Goal: Task Accomplishment & Management: Use online tool/utility

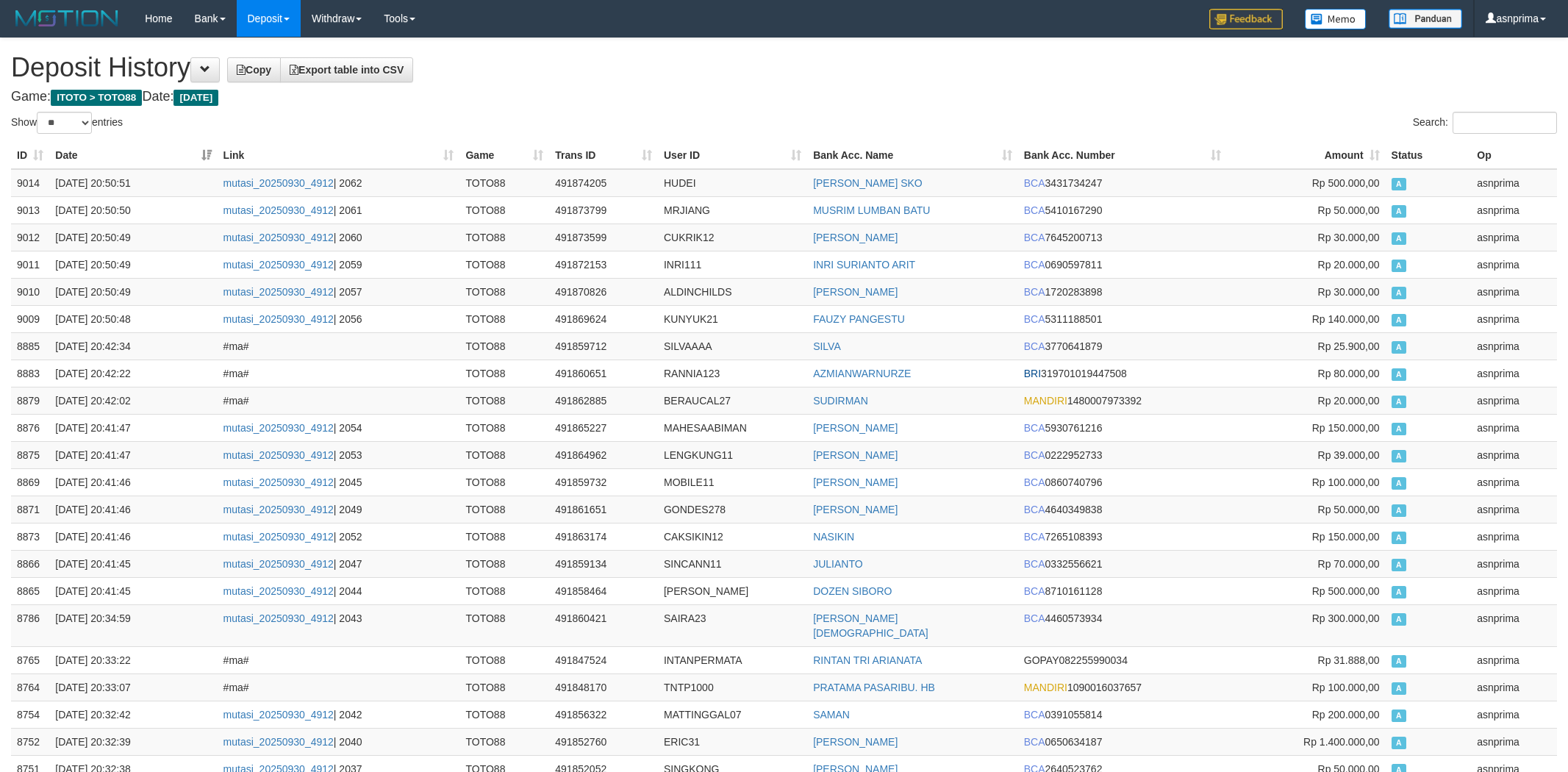
select select "**"
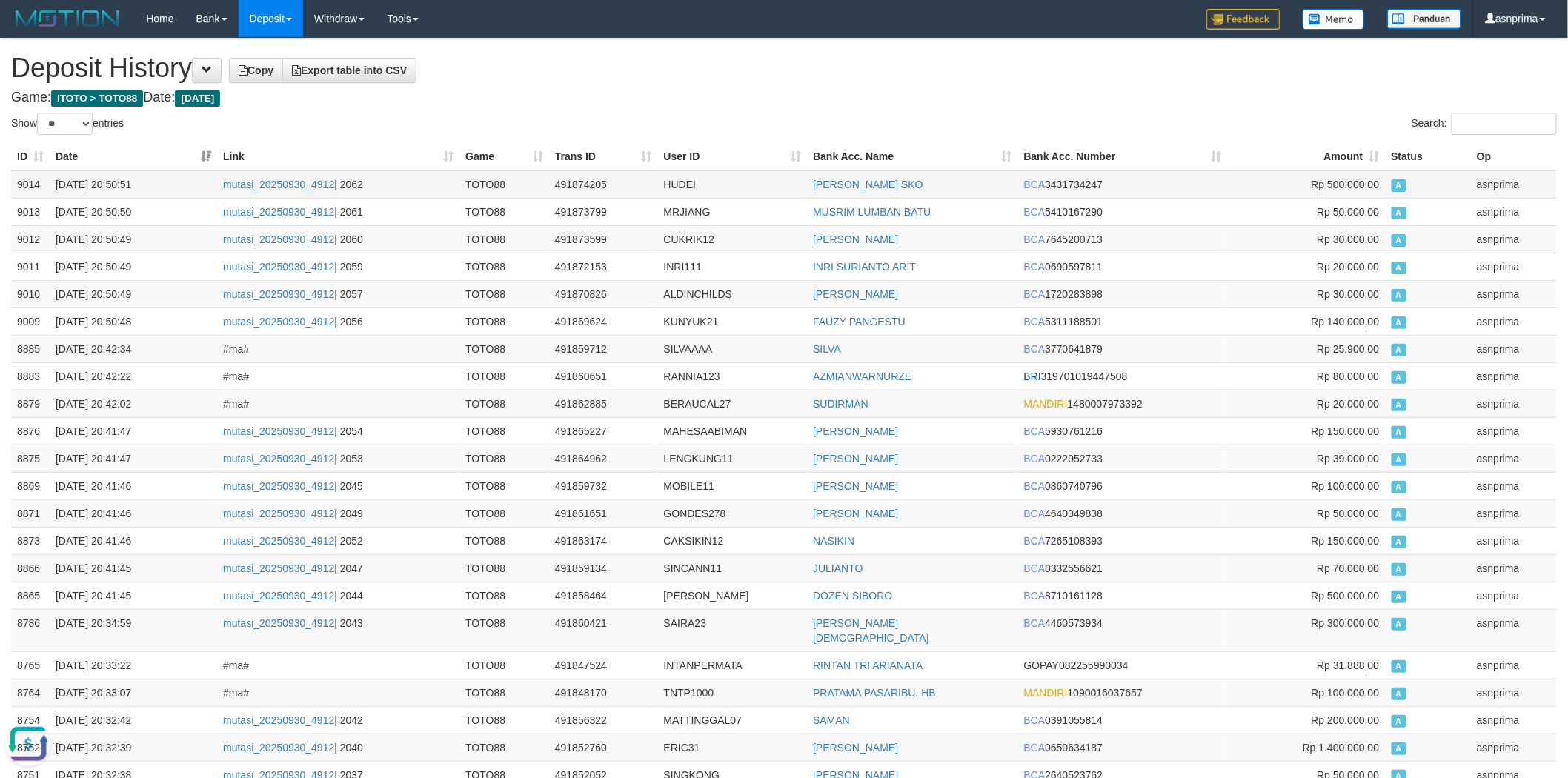
click at [13, 176] on td "9014" at bounding box center [30, 184] width 39 height 28
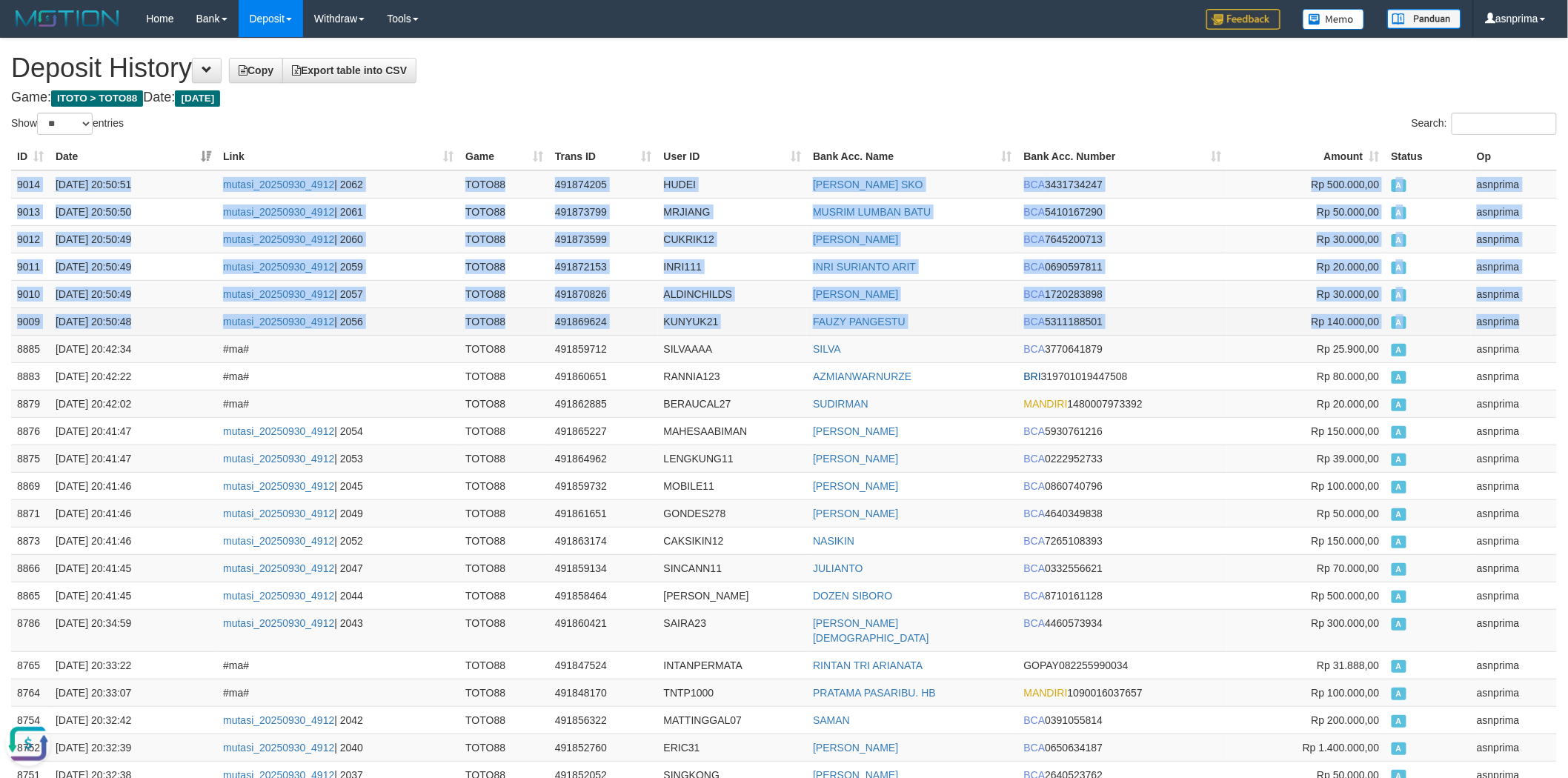
click at [1530, 317] on td "asnprima" at bounding box center [1514, 321] width 86 height 28
copy tbody "9014 30/09/2025 20:50:51 mutasi_20250930_4912 | 2062 TOTO88 491874205 HUDEI MUH…"
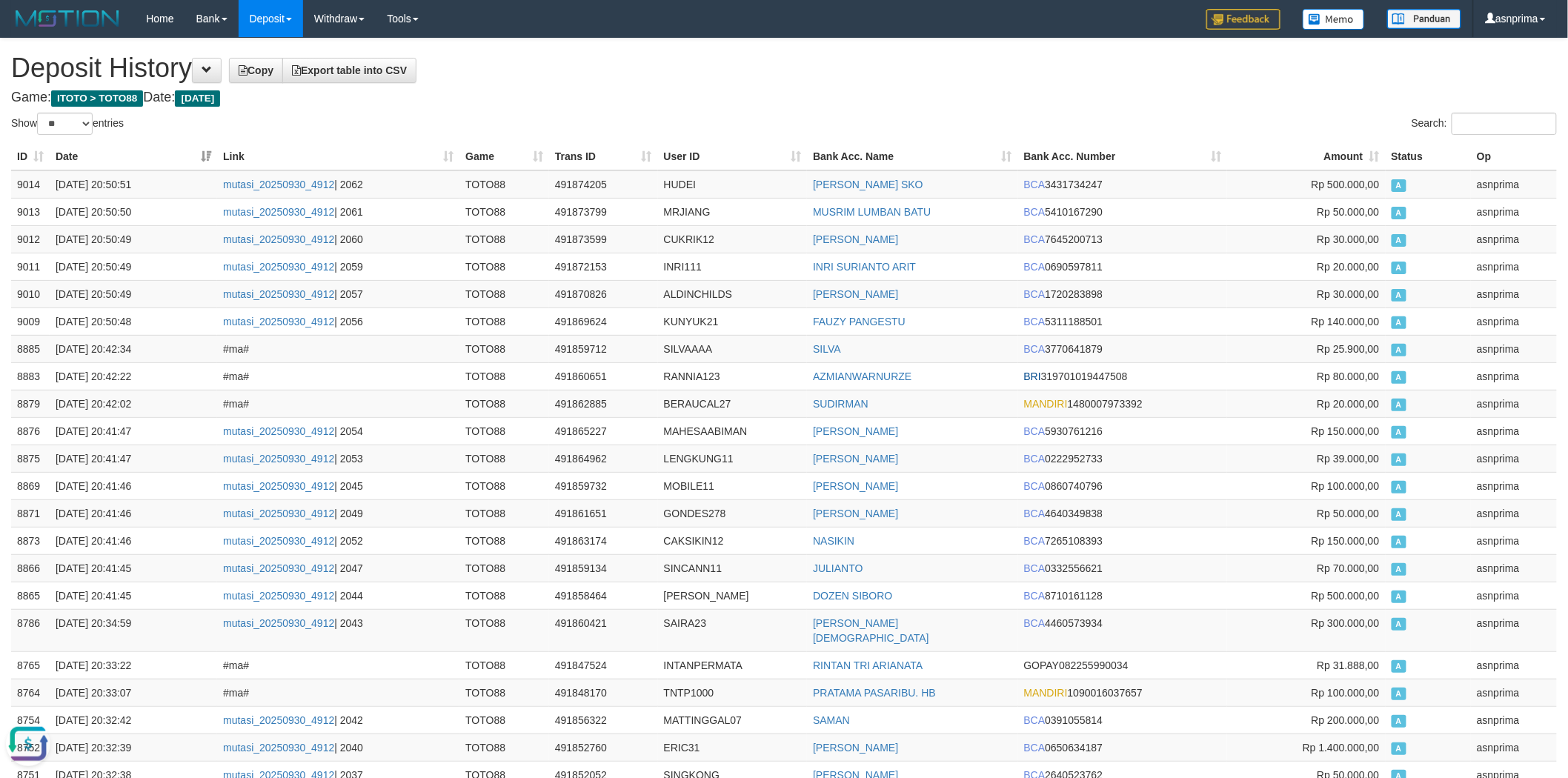
click at [627, 61] on h1 "Deposit History Copy Export table into CSV" at bounding box center [784, 68] width 1546 height 29
click at [684, 185] on td "HUDEI" at bounding box center [733, 184] width 150 height 28
copy td "HUDEI"
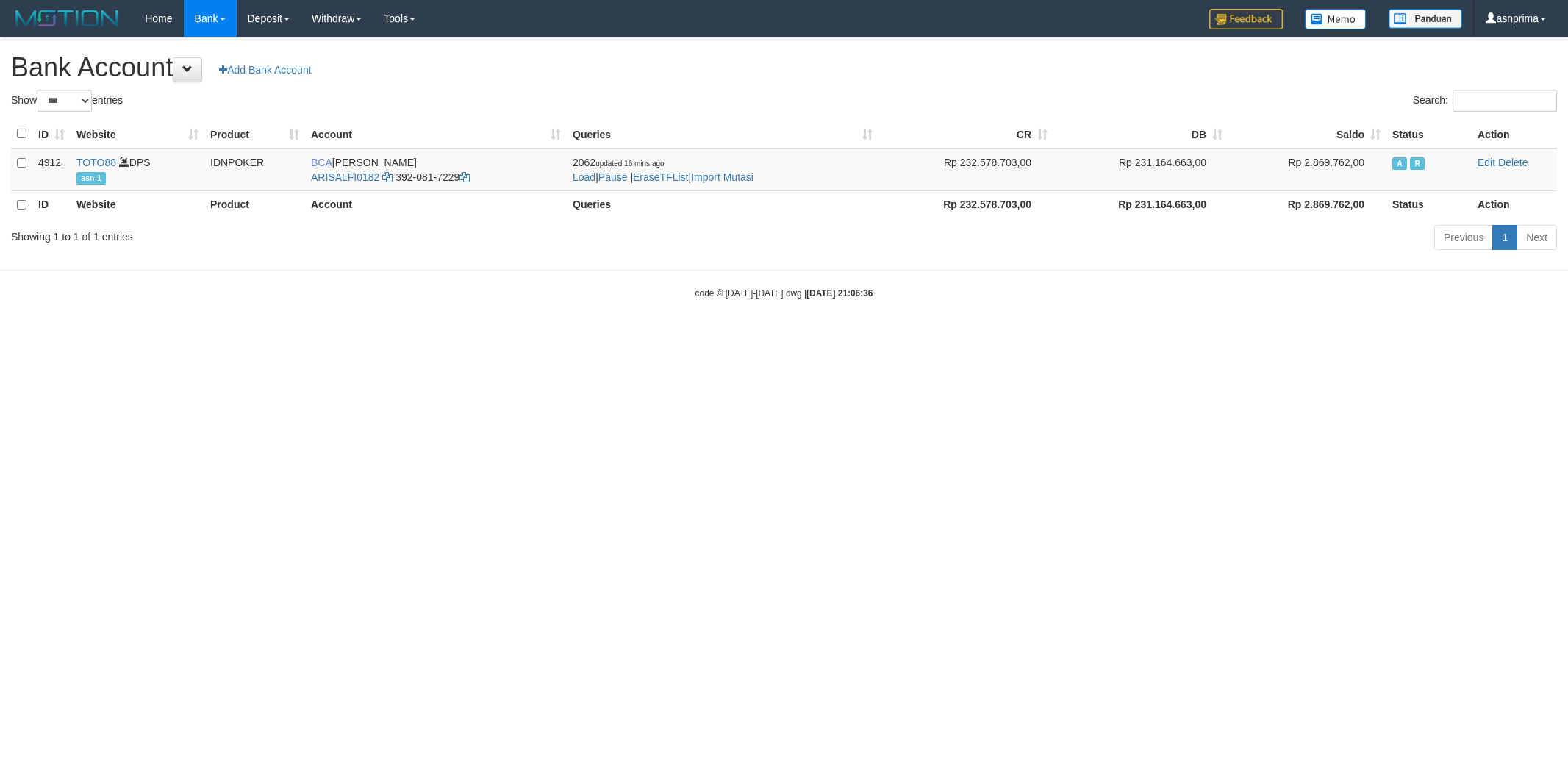
select select "***"
drag, startPoint x: 0, startPoint y: 0, endPoint x: 736, endPoint y: 181, distance: 757.9
click at [736, 181] on link "Import Mutasi" at bounding box center [722, 177] width 63 height 11
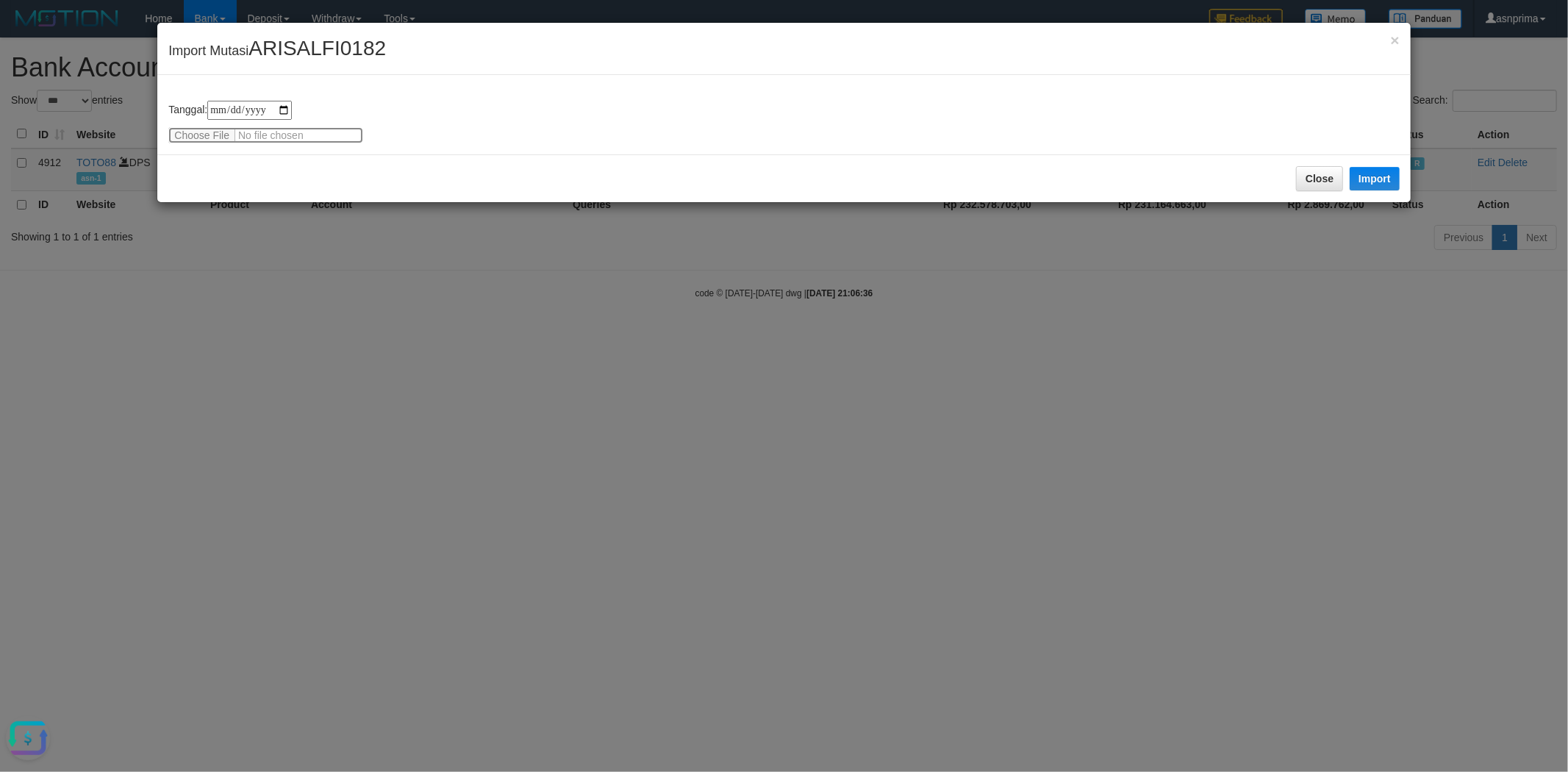
click at [258, 133] on input "file" at bounding box center [266, 135] width 194 height 16
type input "**********"
click at [329, 170] on div "Close Import" at bounding box center [783, 178] width 1253 height 47
click at [1390, 176] on button "Import" at bounding box center [1374, 178] width 50 height 24
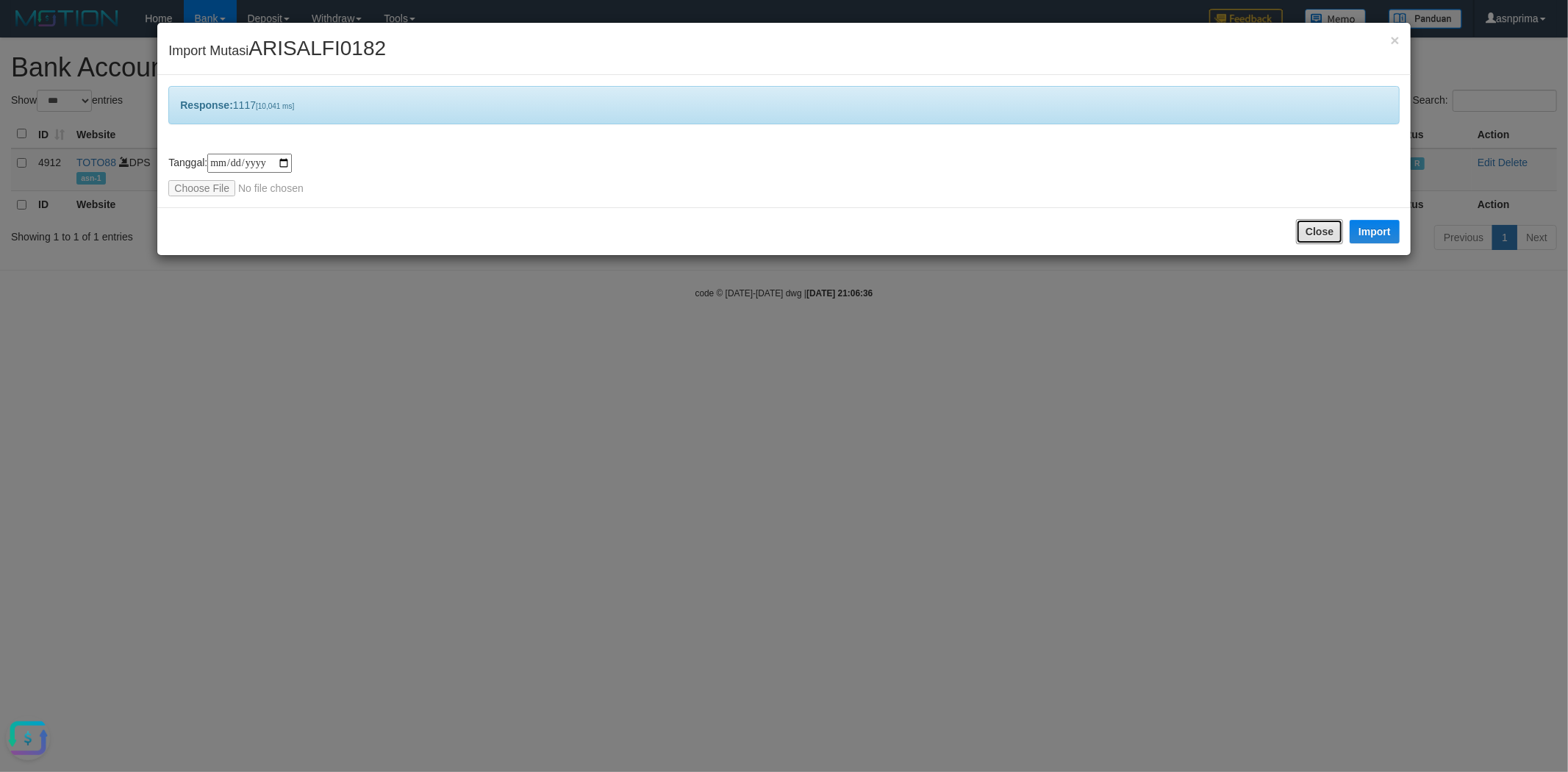
drag, startPoint x: 1308, startPoint y: 232, endPoint x: 1284, endPoint y: 218, distance: 27.8
click at [1308, 232] on button "Close" at bounding box center [1318, 231] width 47 height 25
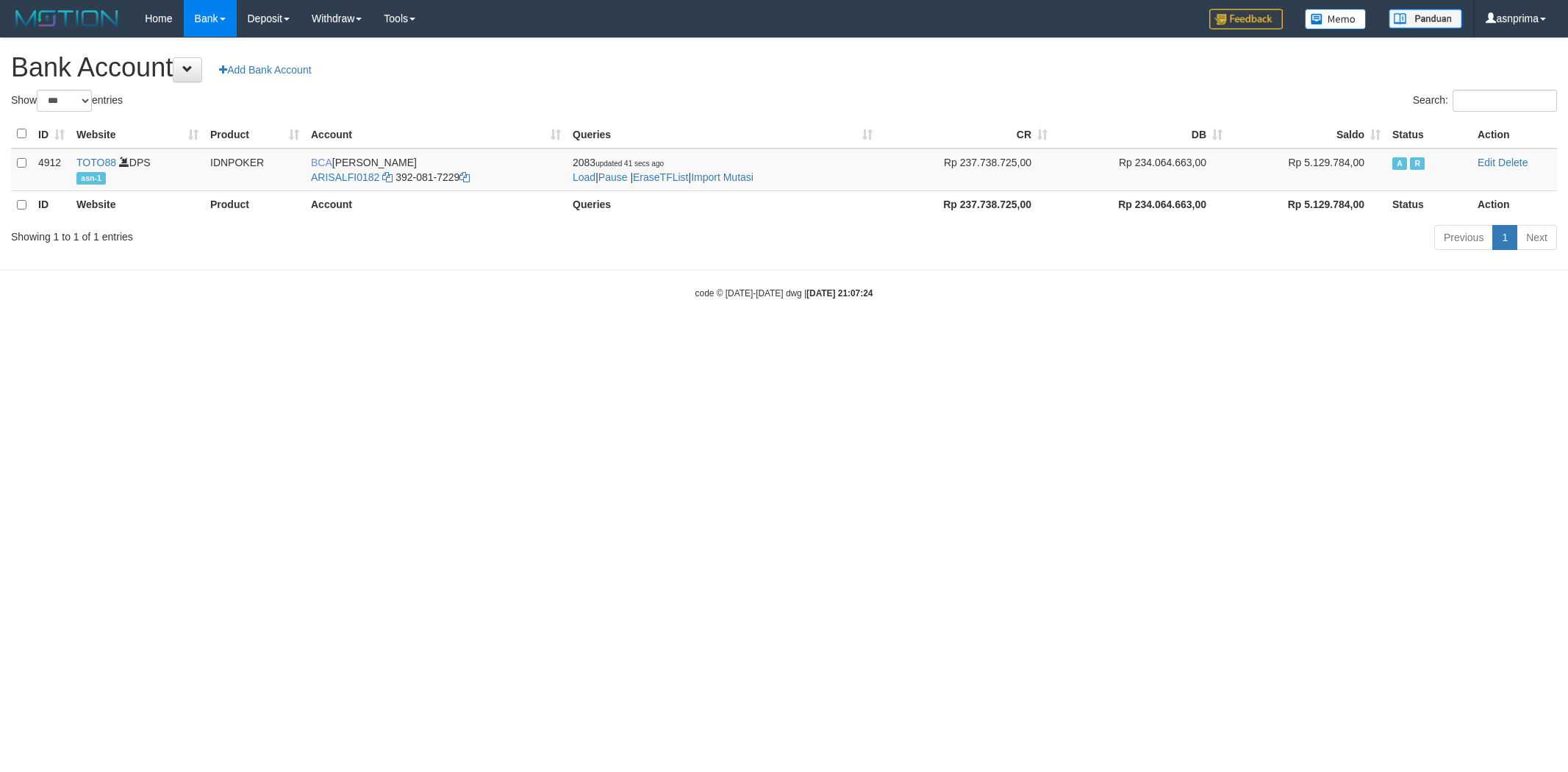
select select "***"
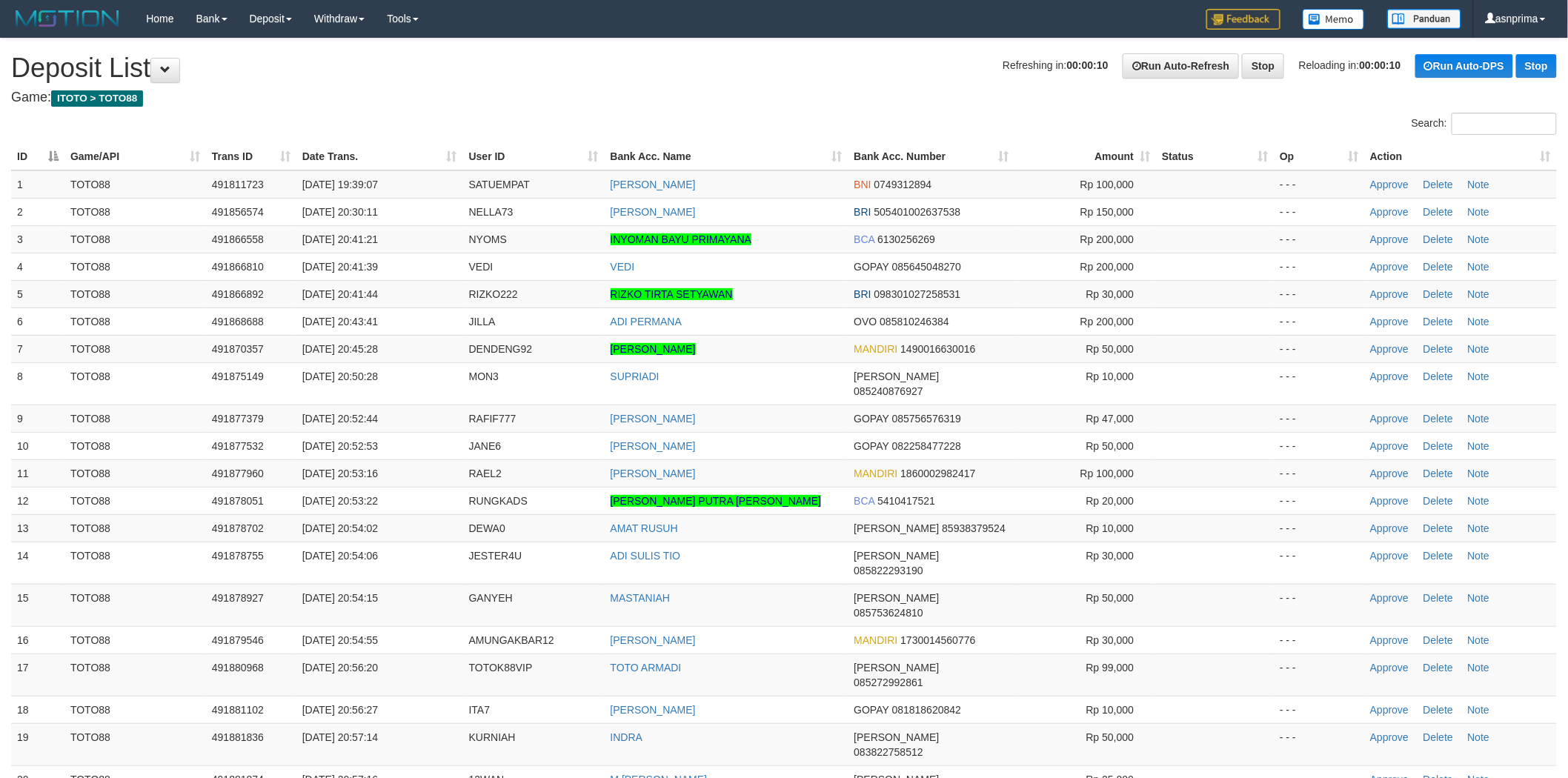
drag, startPoint x: 0, startPoint y: 0, endPoint x: 1525, endPoint y: 154, distance: 1532.8
click at [1525, 154] on th "Action" at bounding box center [1461, 157] width 193 height 28
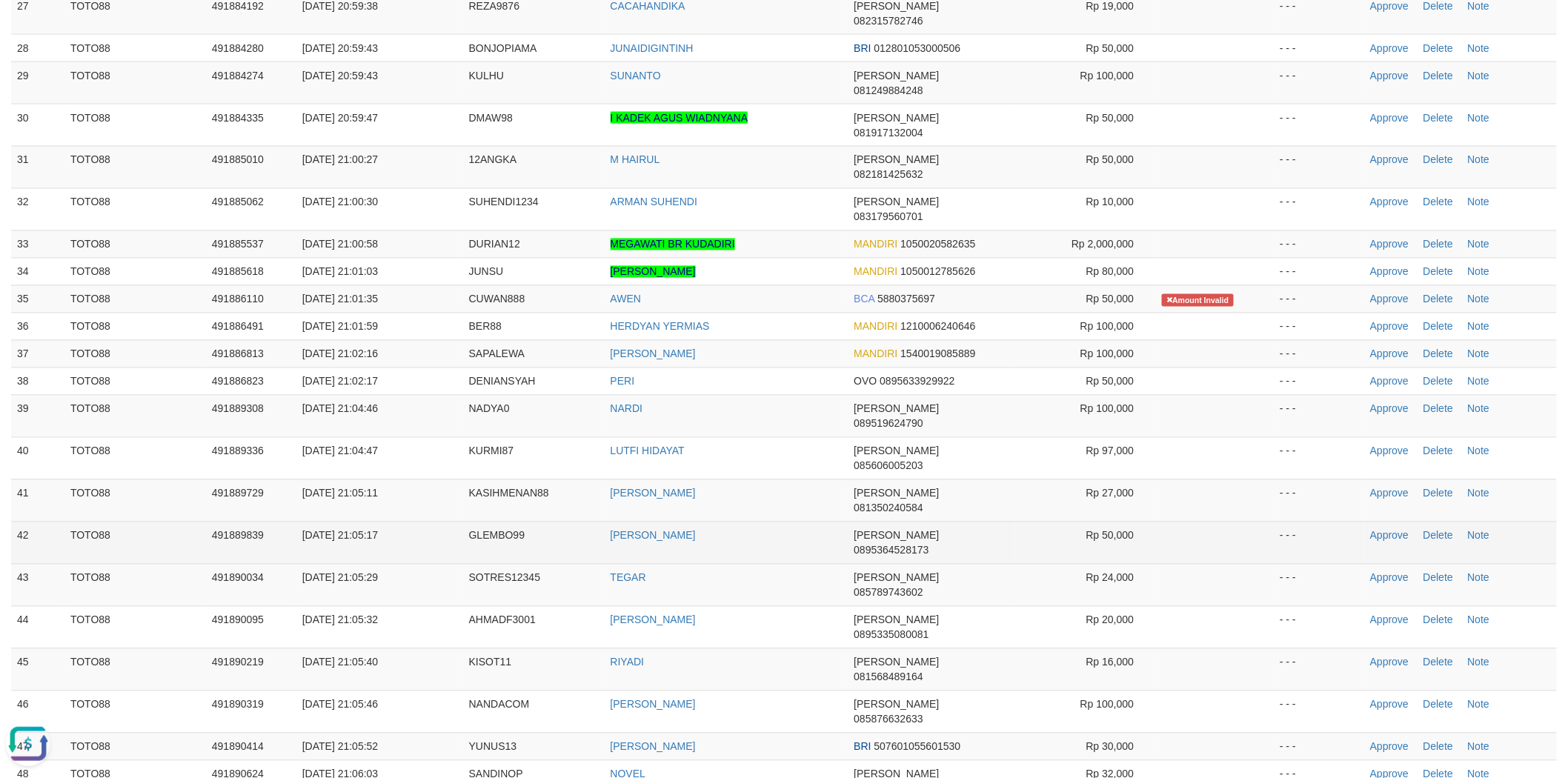
scroll to position [1094, 0]
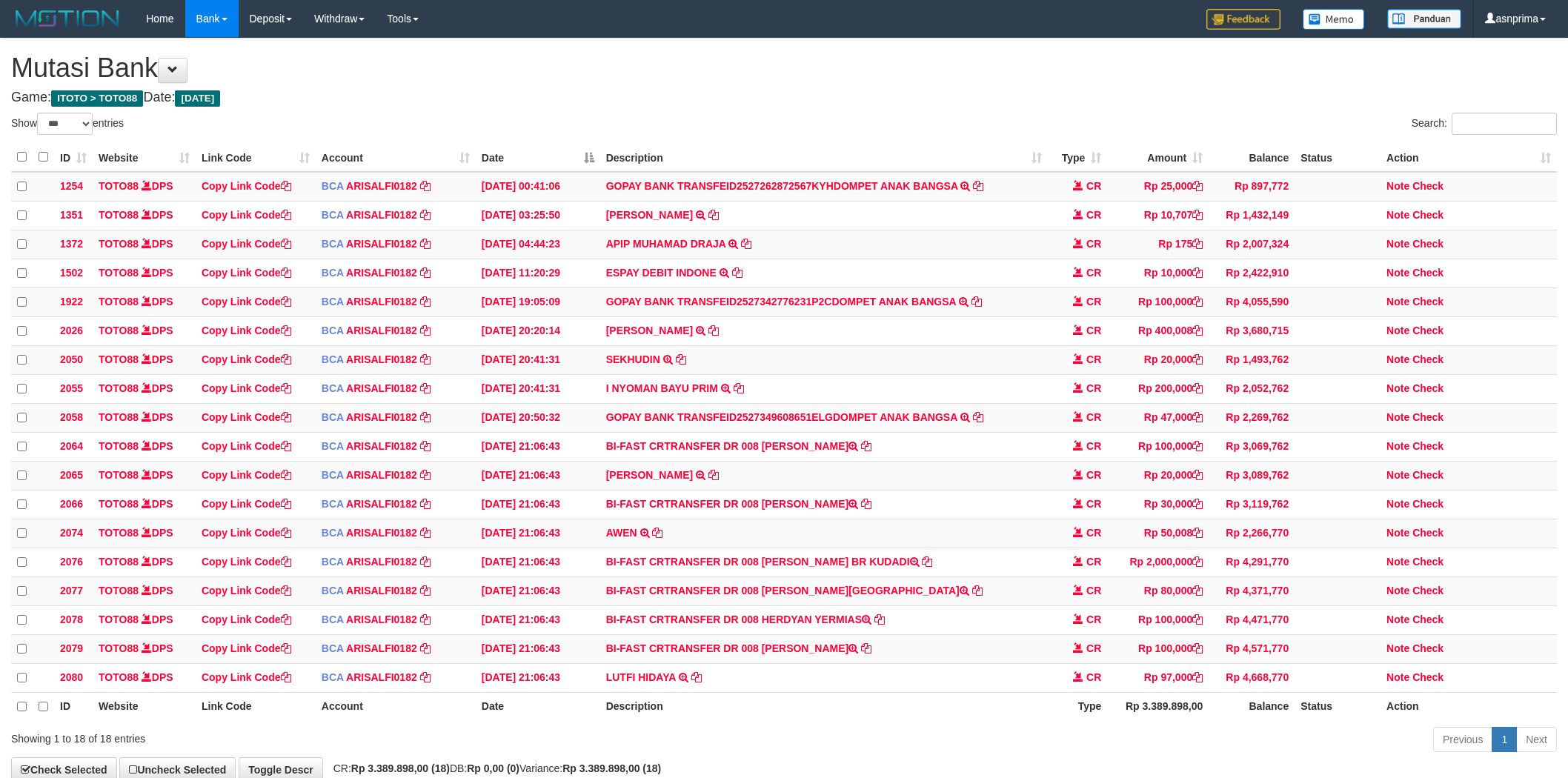
select select "***"
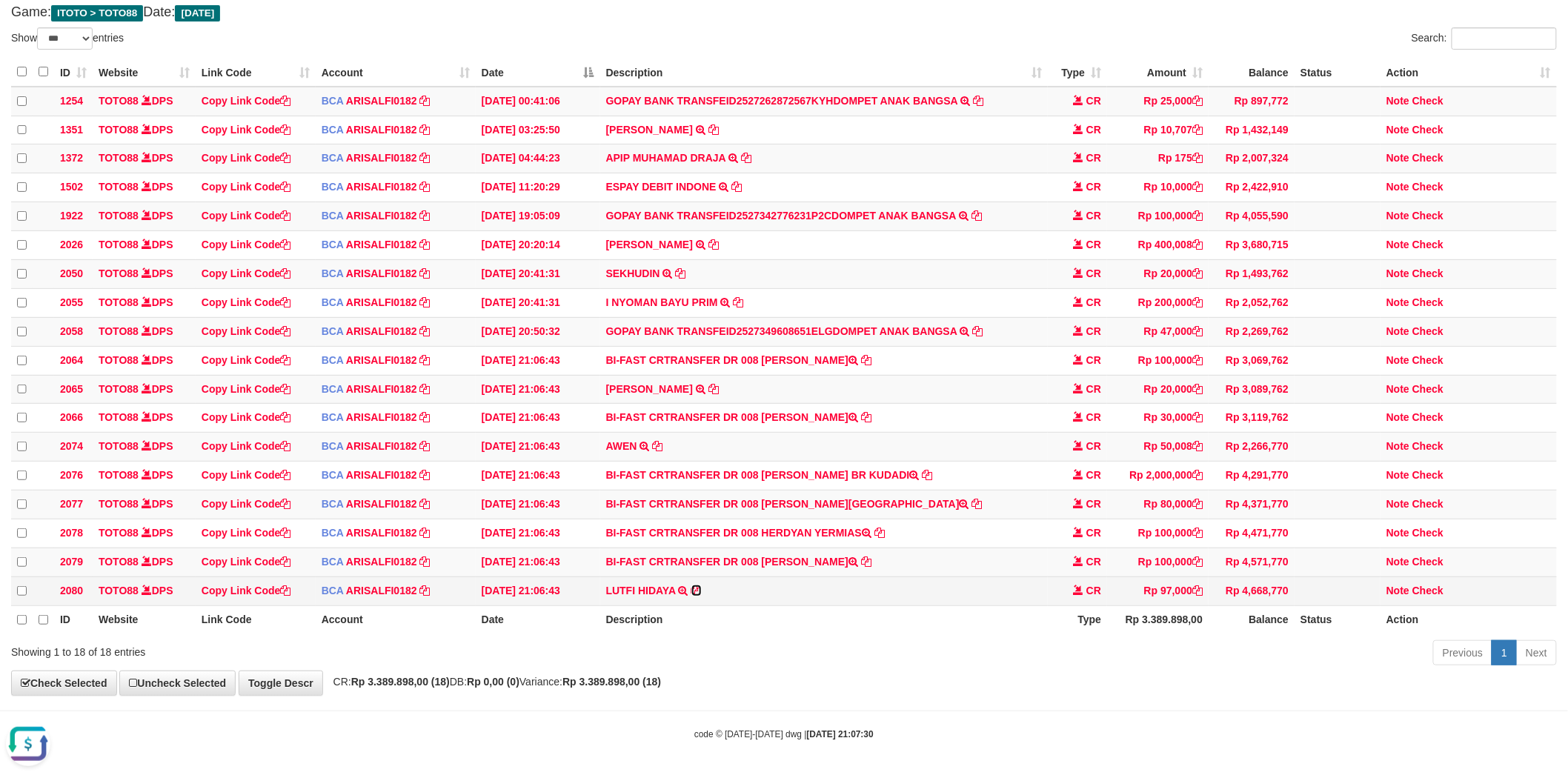
click at [696, 585] on icon at bounding box center [696, 590] width 10 height 10
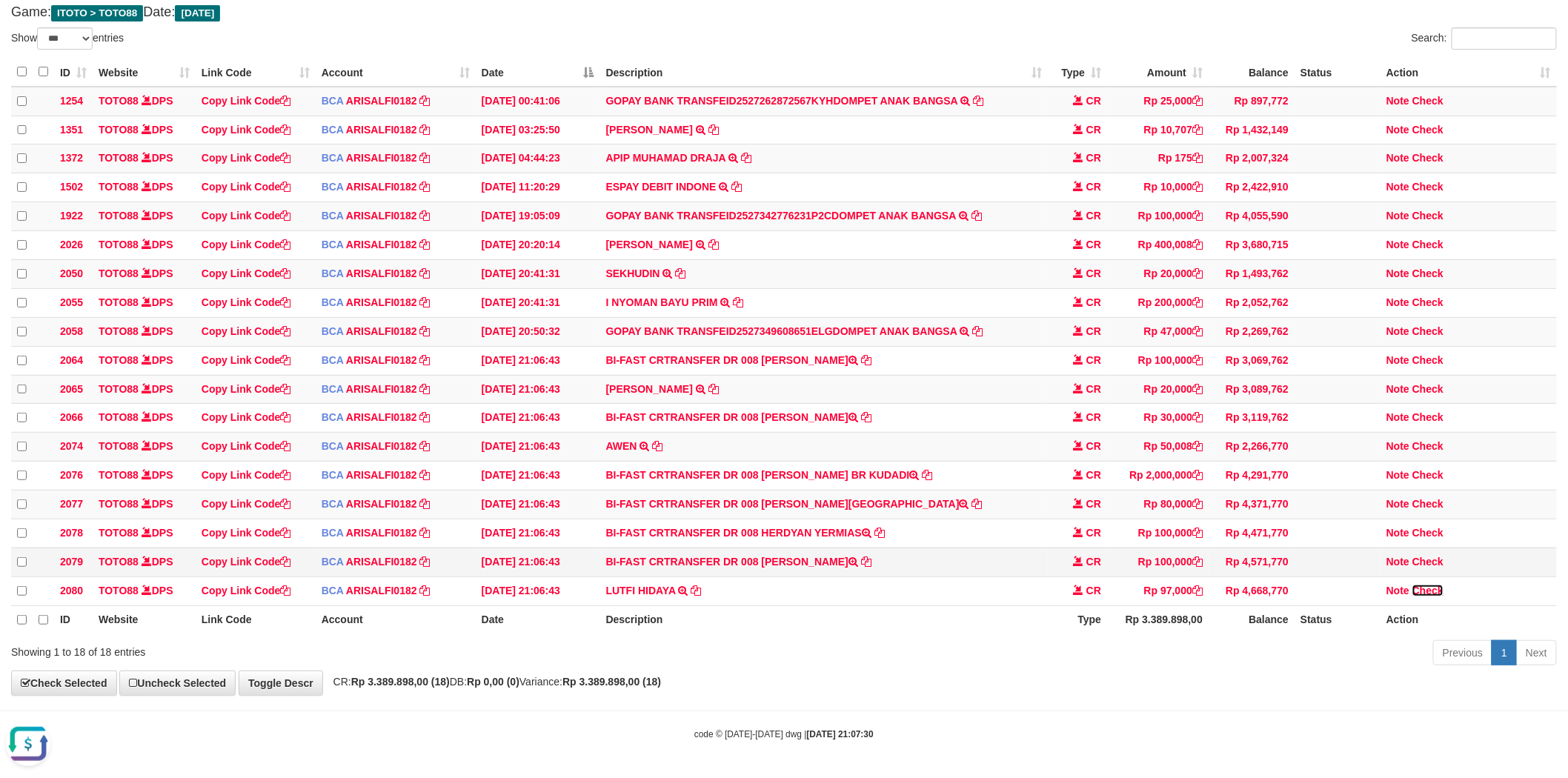
drag, startPoint x: 1435, startPoint y: 584, endPoint x: 940, endPoint y: 560, distance: 495.6
click at [1435, 584] on link "Check" at bounding box center [1428, 590] width 31 height 12
click at [801, 553] on td "BI-FAST CRTRANSFER DR 008 DJUMIATI PATTILOUW" at bounding box center [825, 561] width 449 height 29
drag, startPoint x: 801, startPoint y: 553, endPoint x: 821, endPoint y: 553, distance: 20.0
click at [821, 553] on td "BI-FAST CRTRANSFER DR 008 DJUMIATI PATTILOUW" at bounding box center [825, 561] width 449 height 29
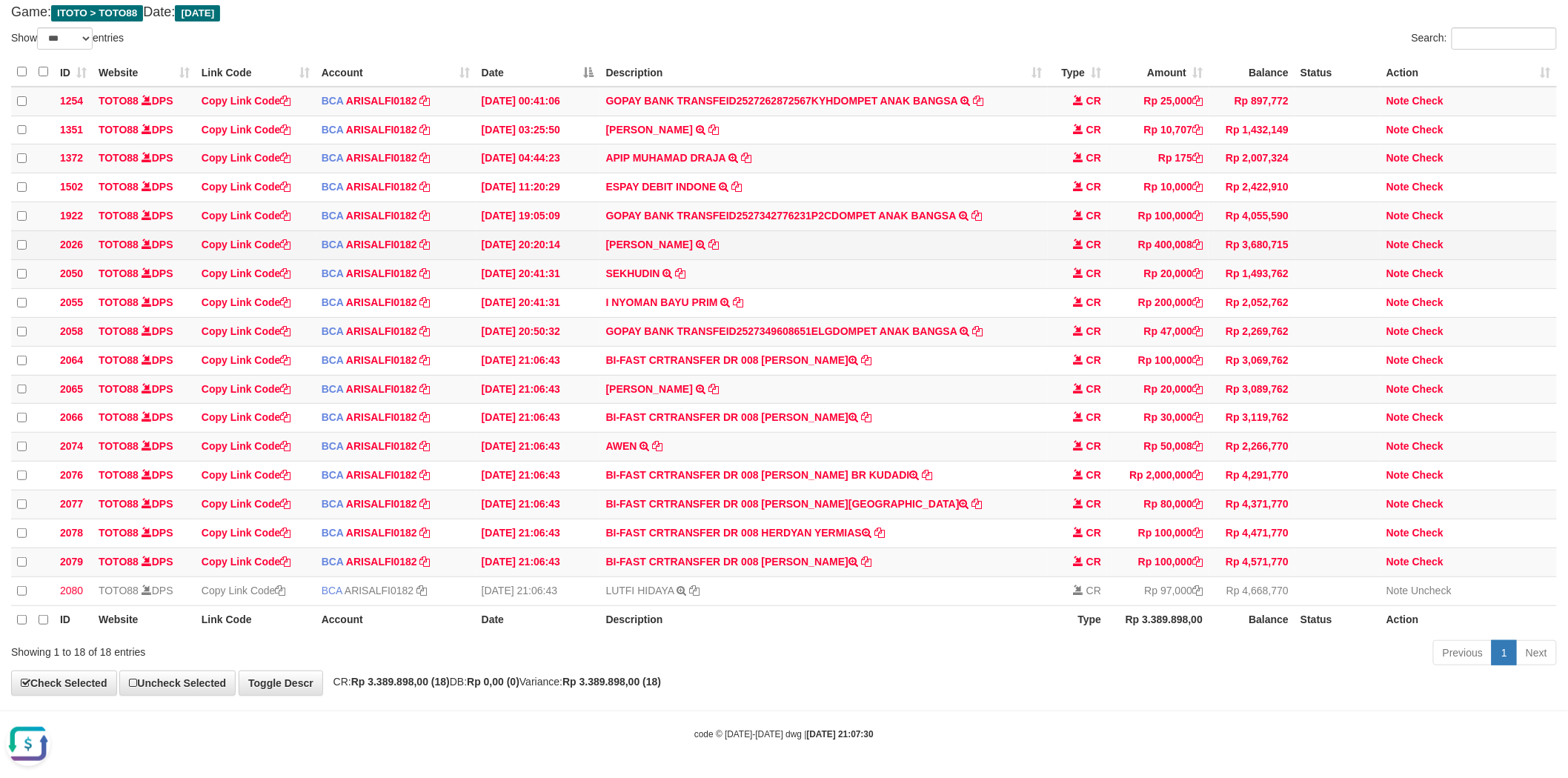
copy td "DJUMIATI PATTILOUW"
drag, startPoint x: 1428, startPoint y: 553, endPoint x: 1220, endPoint y: 524, distance: 210.0
click at [1428, 556] on link "Check" at bounding box center [1428, 561] width 31 height 12
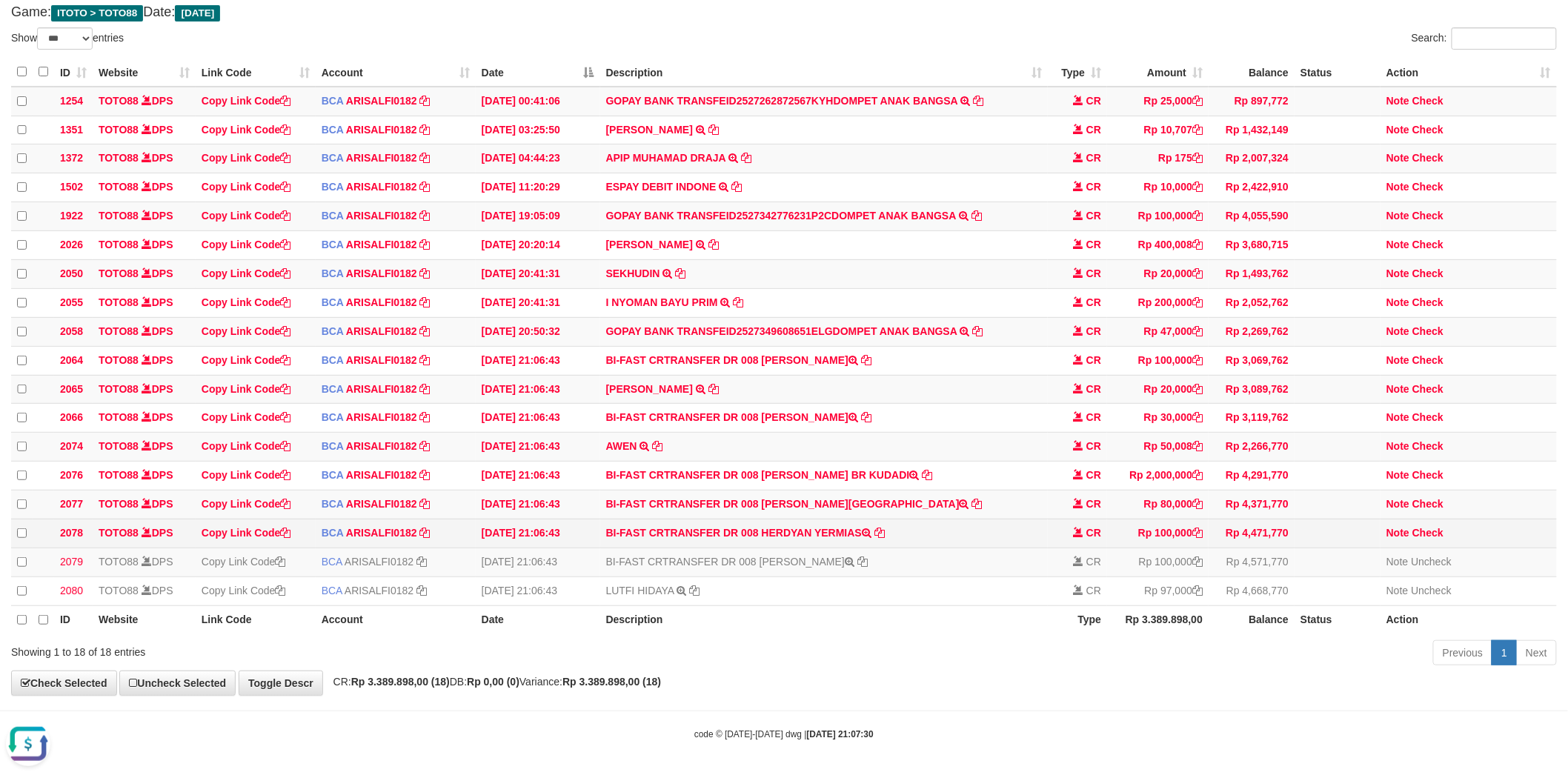
click at [804, 527] on td "BI-FAST CRTRANSFER DR 008 HERDYAN YERMIAS" at bounding box center [825, 533] width 449 height 29
drag, startPoint x: 804, startPoint y: 527, endPoint x: 828, endPoint y: 524, distance: 24.2
click at [828, 524] on td "BI-FAST CRTRANSFER DR 008 HERDYAN YERMIAS" at bounding box center [825, 533] width 449 height 29
copy td "HERDYAN YERMIAS"
drag, startPoint x: 1417, startPoint y: 523, endPoint x: 1168, endPoint y: 507, distance: 249.5
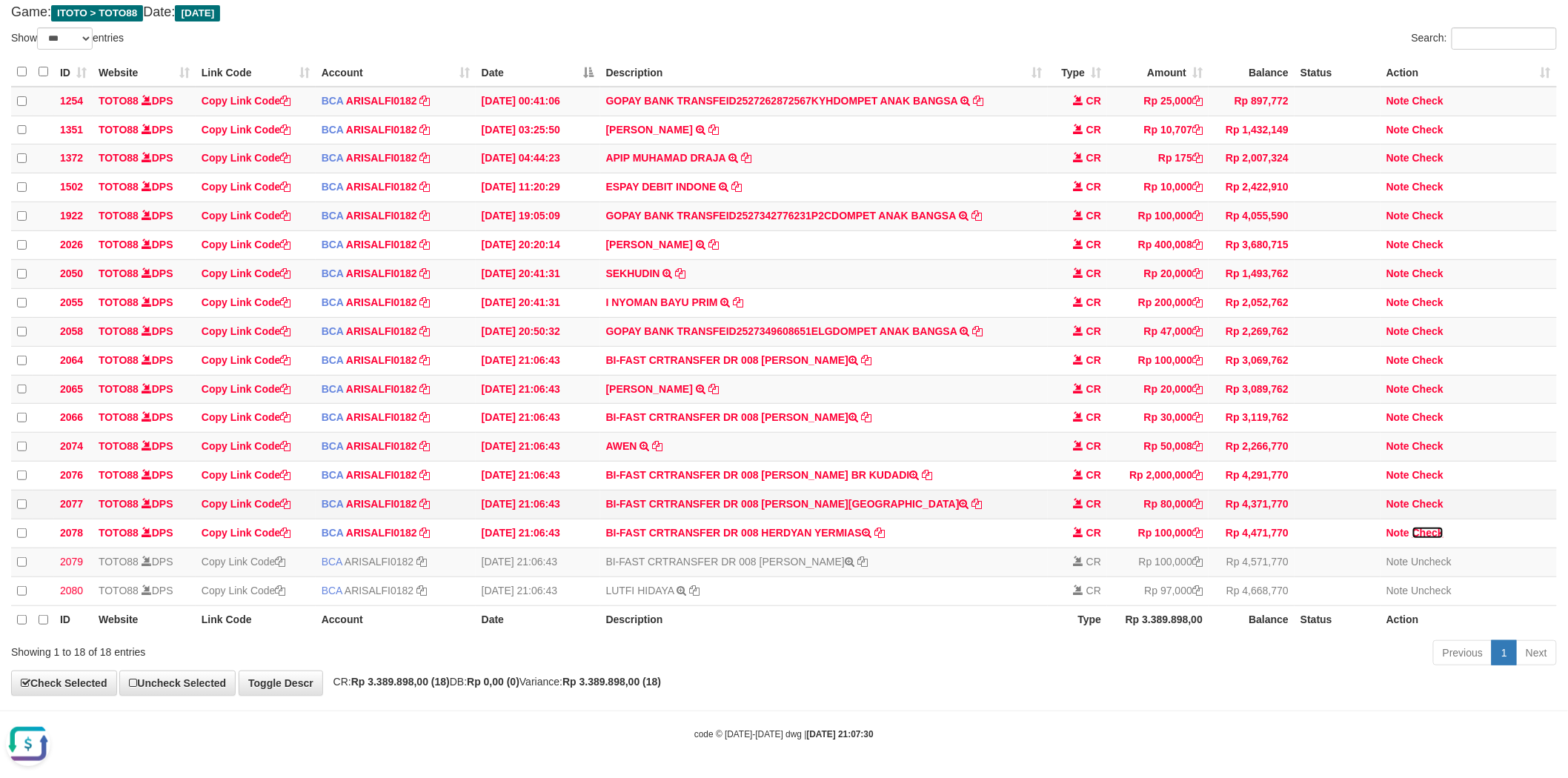
click at [1417, 527] on link "Check" at bounding box center [1428, 533] width 31 height 12
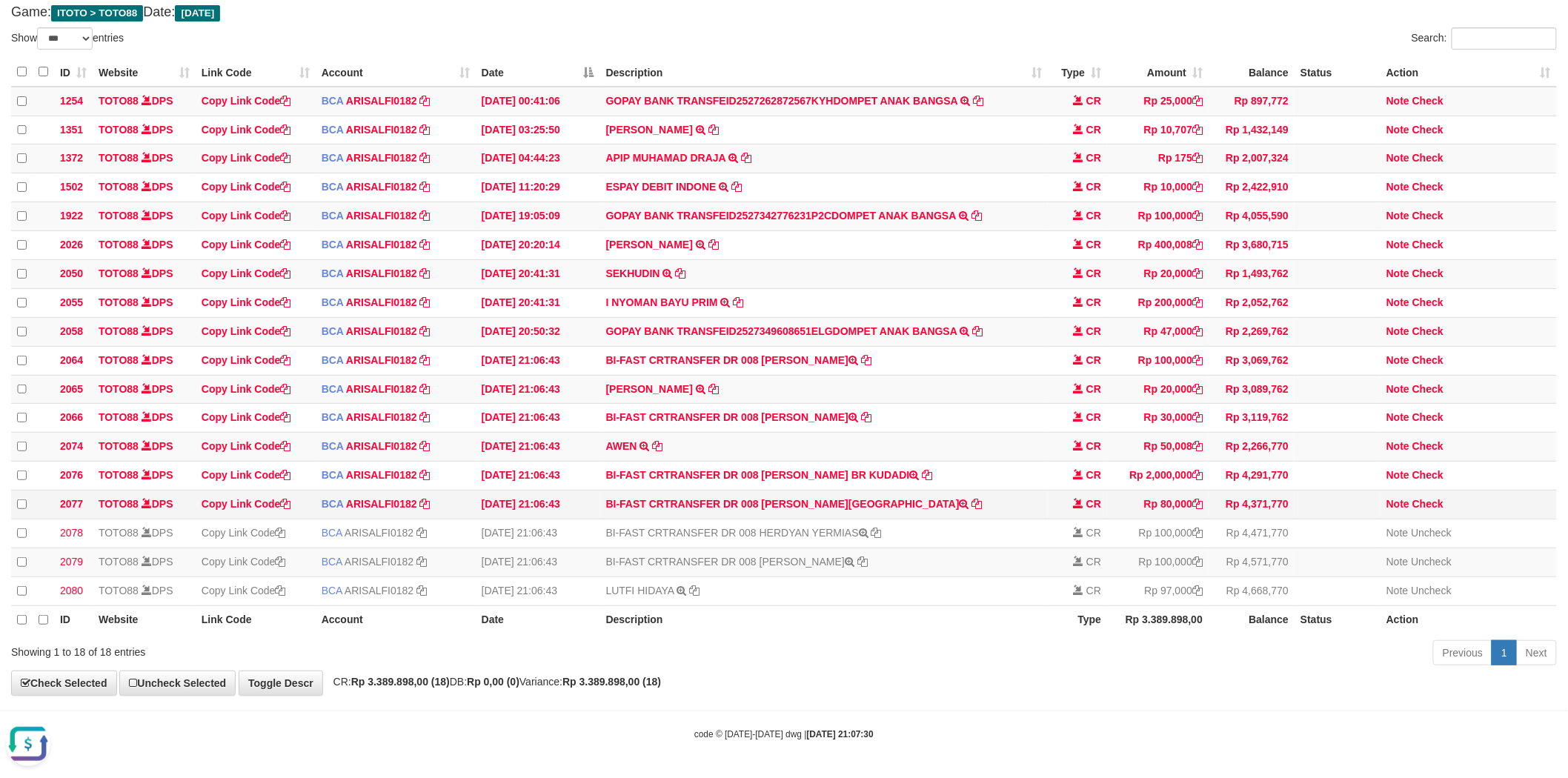
click at [804, 496] on td "BI-FAST CRTRANSFER DR 008 JUNIANTO SIBAGARIA" at bounding box center [825, 504] width 449 height 29
drag, startPoint x: 804, startPoint y: 496, endPoint x: 835, endPoint y: 493, distance: 31.1
click at [835, 493] on td "BI-FAST CRTRANSFER DR 008 JUNIANTO SIBAGARIA" at bounding box center [825, 504] width 449 height 29
copy td "JUNIANTO SIBAGARIA"
drag, startPoint x: 1441, startPoint y: 494, endPoint x: 1138, endPoint y: 480, distance: 303.3
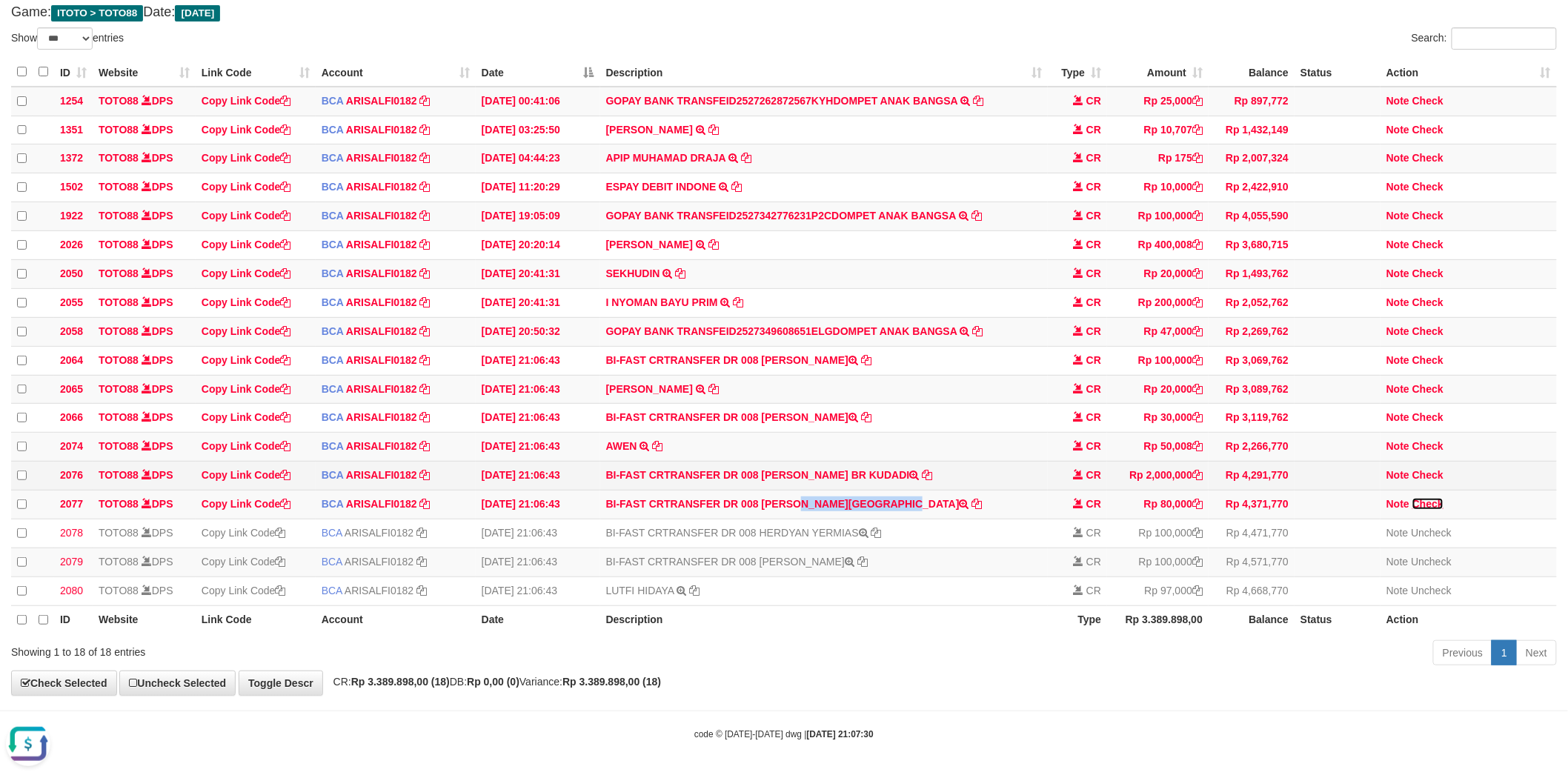
click at [1441, 498] on link "Check" at bounding box center [1428, 503] width 31 height 12
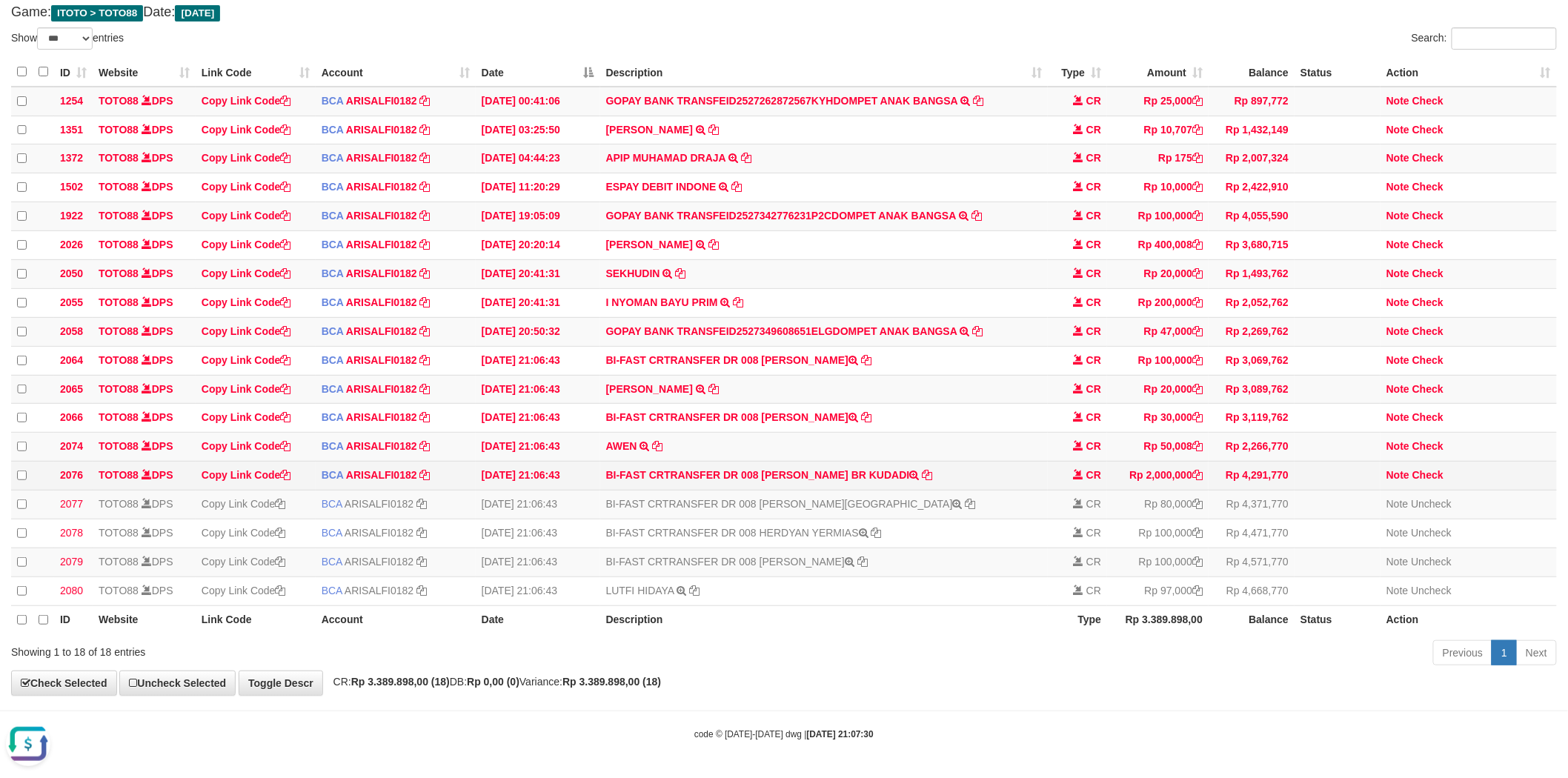
click at [799, 465] on td "BI-FAST CRTRANSFER DR 008 MEGAWATI BR KUDADI" at bounding box center [825, 475] width 449 height 29
drag, startPoint x: 799, startPoint y: 465, endPoint x: 853, endPoint y: 465, distance: 54.0
click at [853, 465] on td "BI-FAST CRTRANSFER DR 008 MEGAWATI BR KUDADI" at bounding box center [825, 475] width 449 height 29
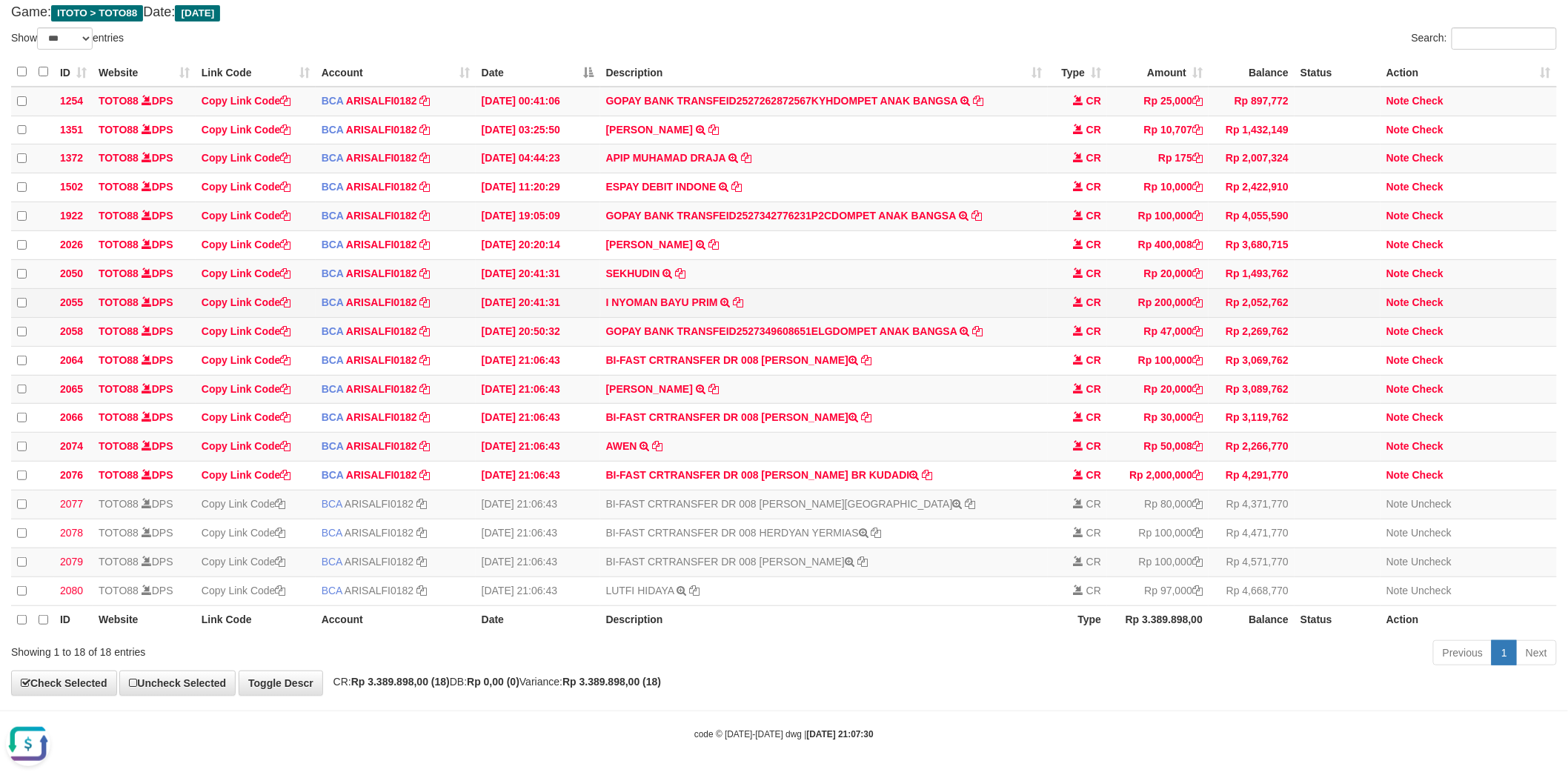
copy td "MEGAWATI BR KUDADI"
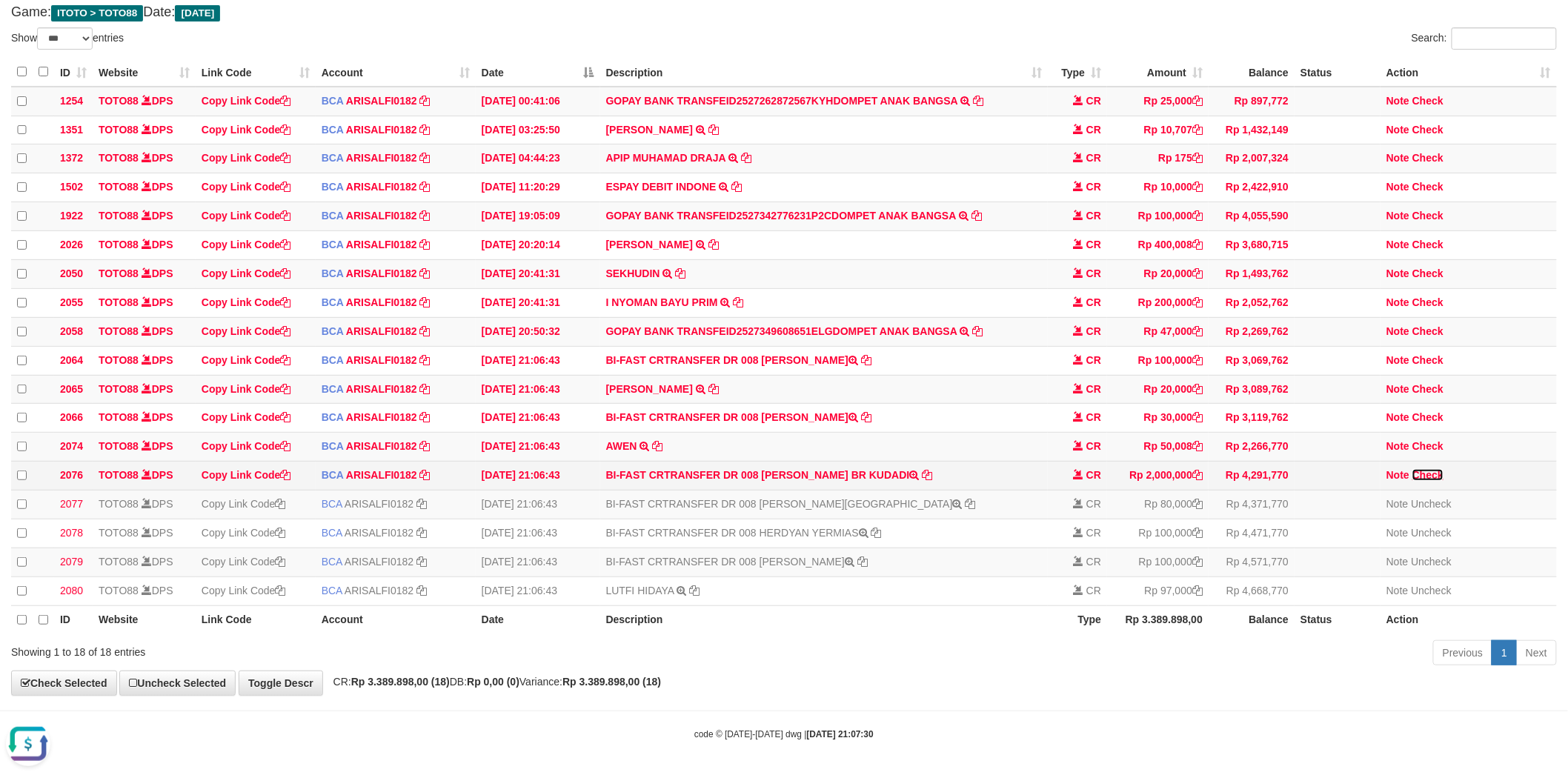
drag, startPoint x: 1423, startPoint y: 465, endPoint x: 966, endPoint y: 464, distance: 457.0
click at [1423, 469] on link "Check" at bounding box center [1428, 475] width 31 height 12
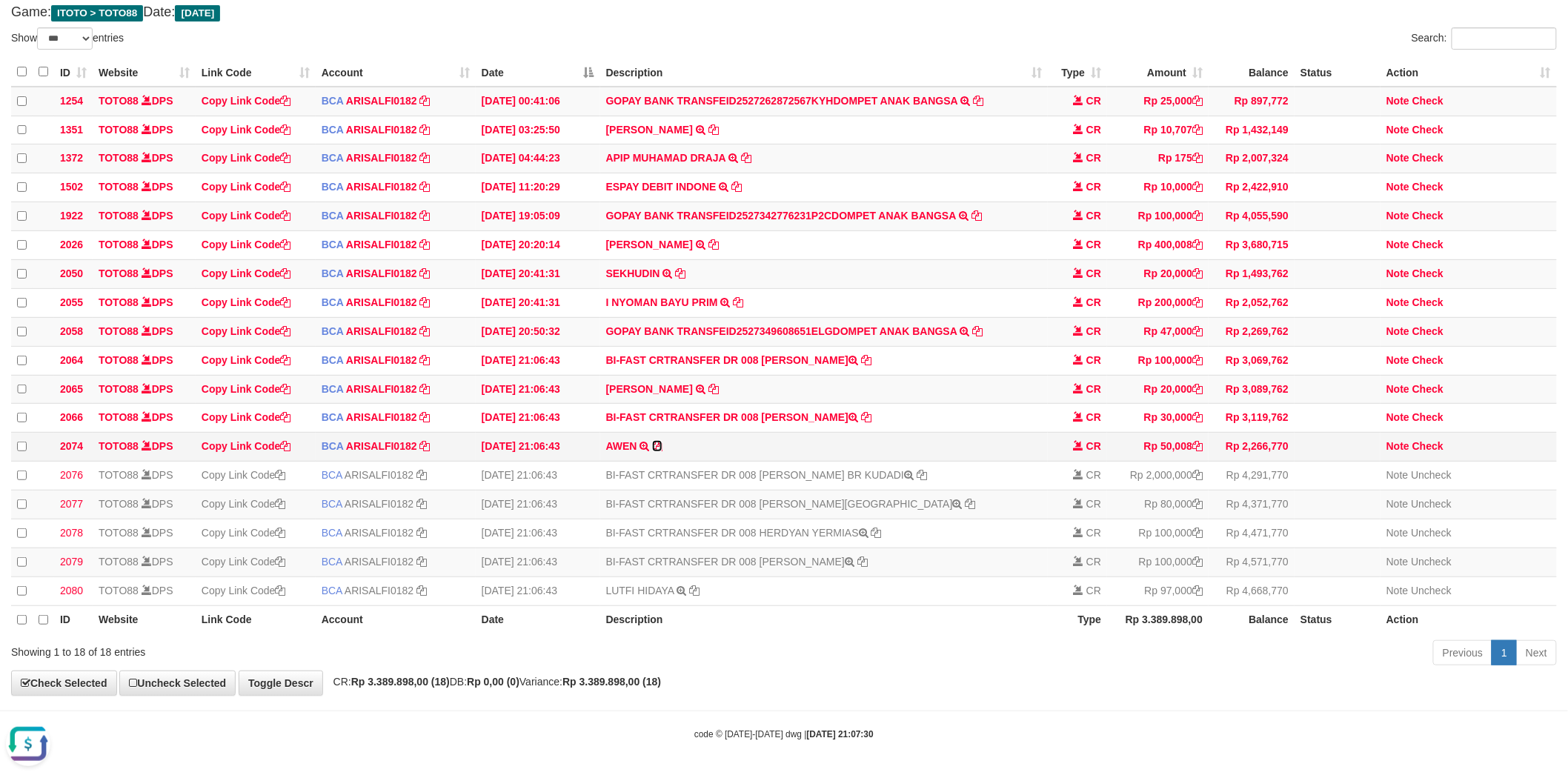
click at [657, 441] on icon at bounding box center [657, 445] width 10 height 10
copy td "MEGAWATI BR KUDADI"
click at [1401, 440] on link "Note" at bounding box center [1398, 445] width 23 height 12
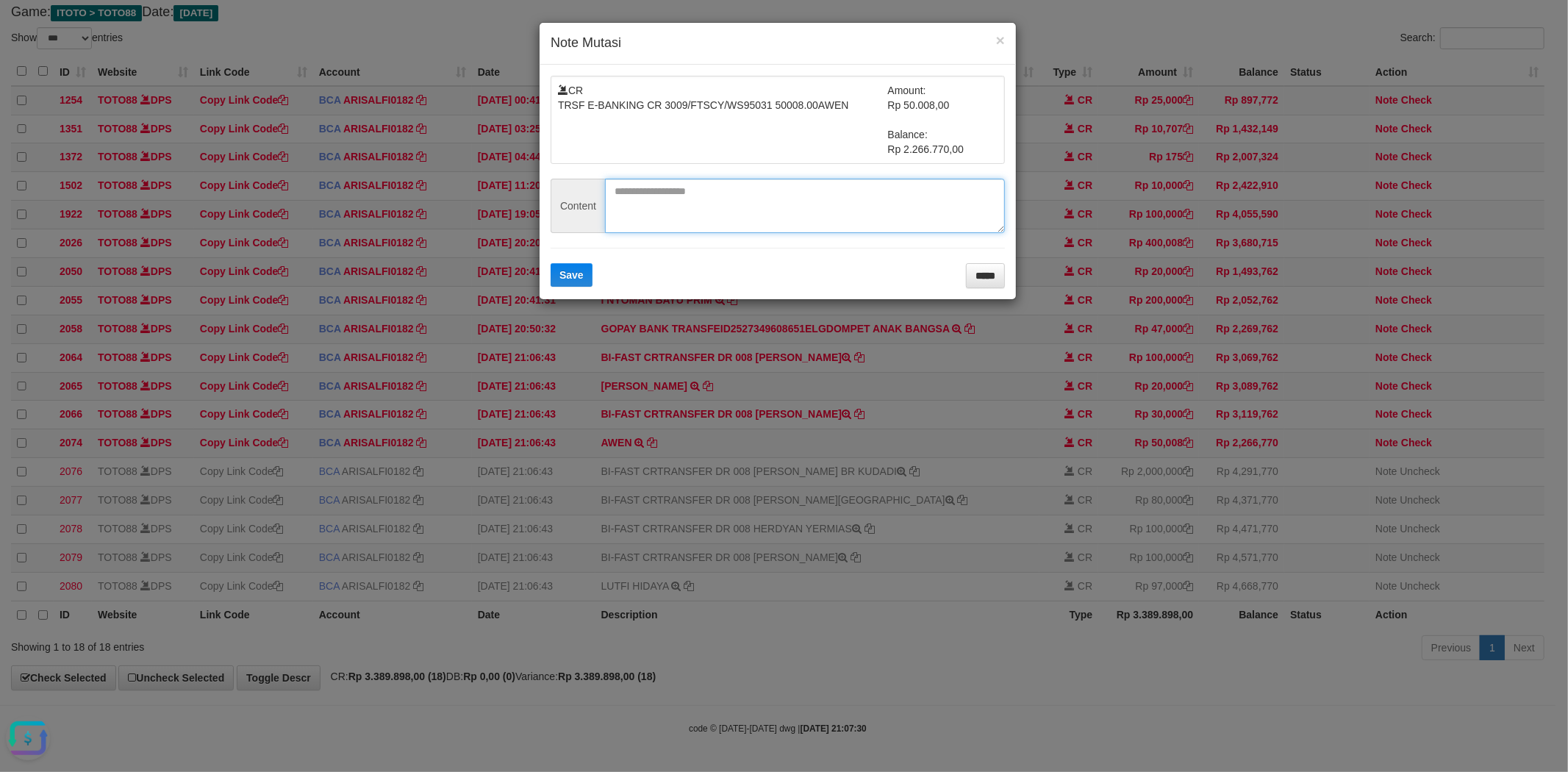
click at [750, 188] on textarea at bounding box center [805, 205] width 400 height 54
paste textarea "********"
type textarea "********"
click at [569, 278] on span "Save" at bounding box center [572, 274] width 24 height 11
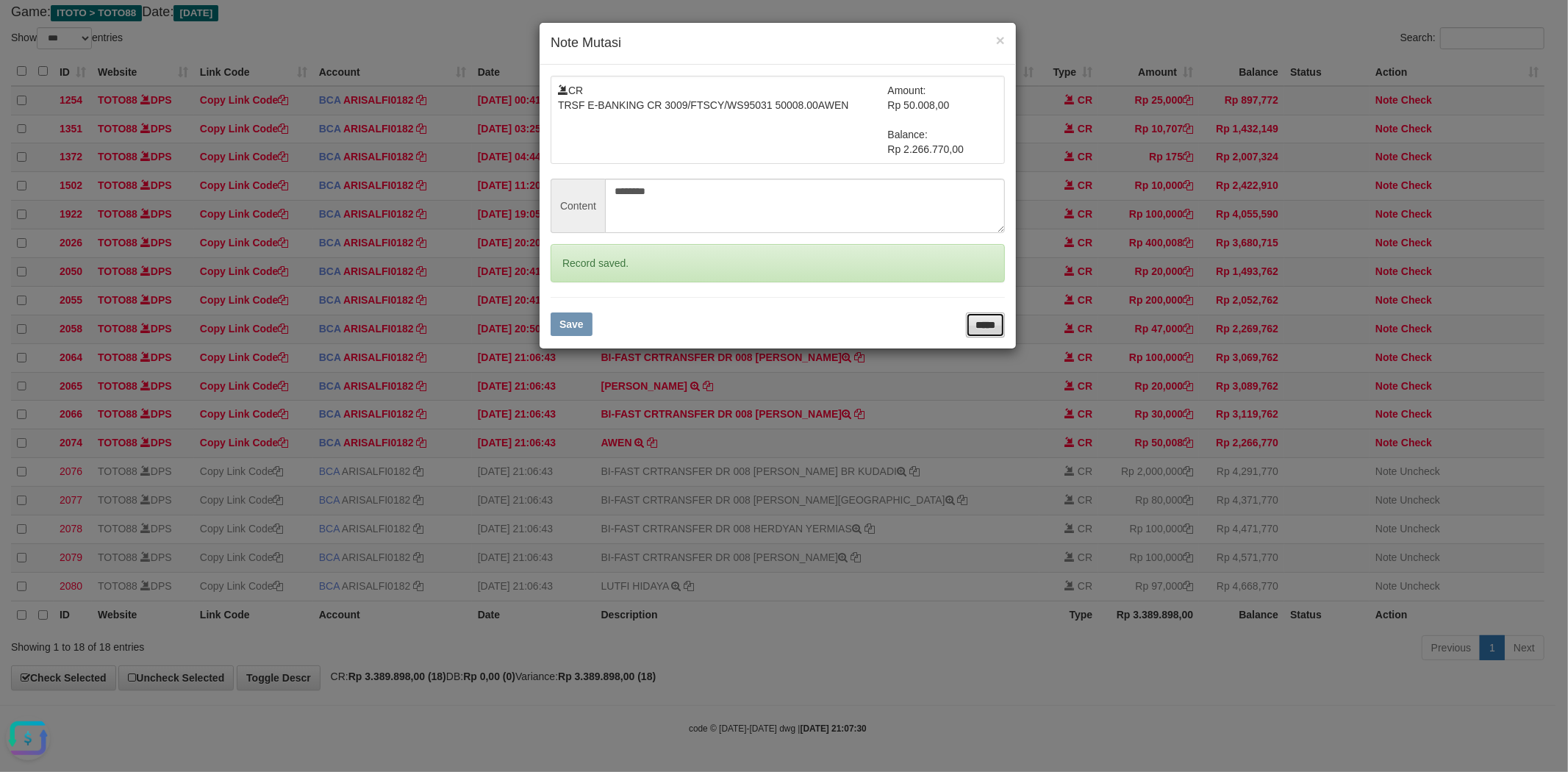
click at [965, 321] on input "*****" at bounding box center [985, 325] width 39 height 25
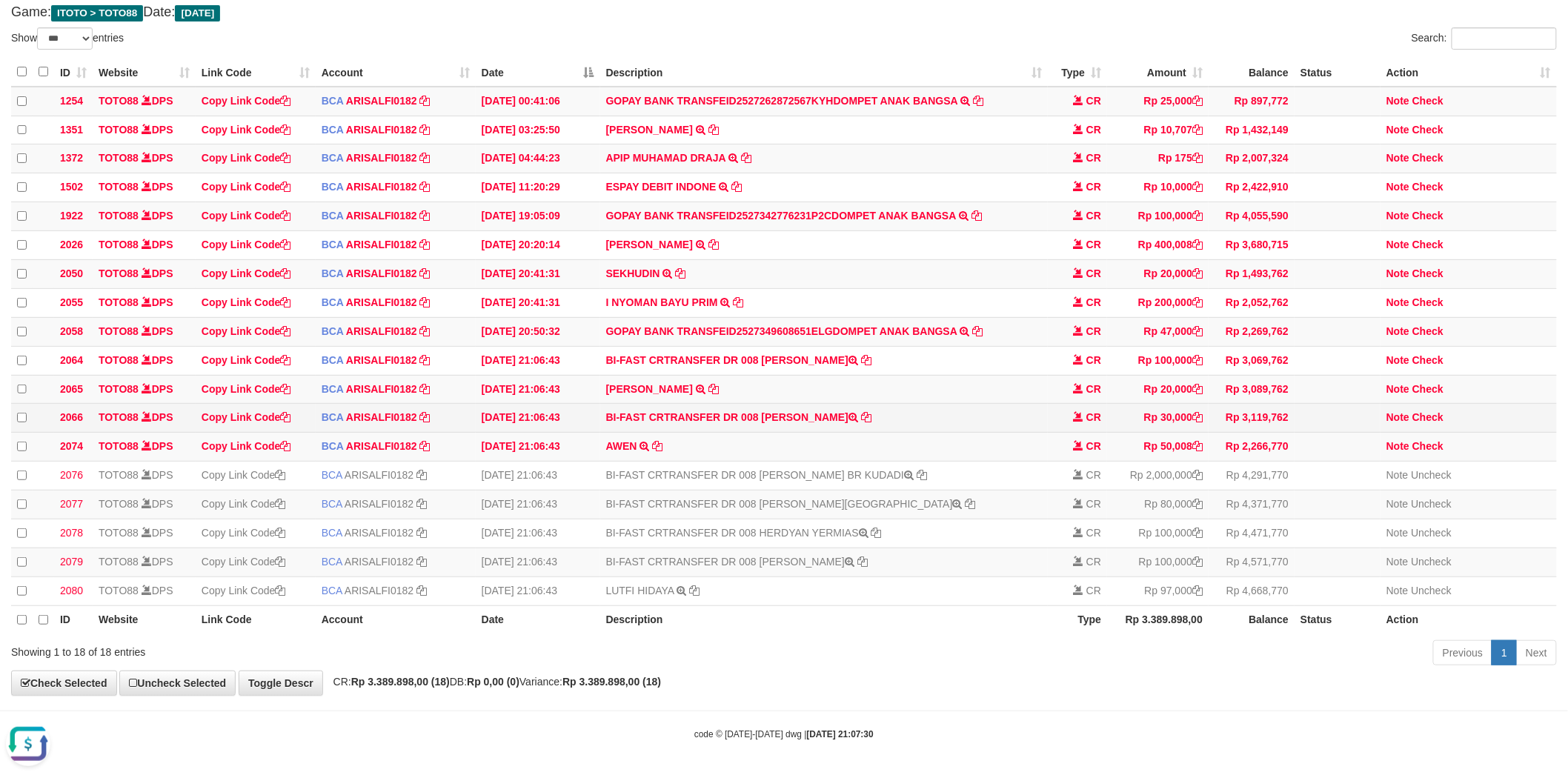
click at [774, 404] on td "BI-FAST CRTRANSFER DR 008 AMUNG AKBAR" at bounding box center [825, 418] width 449 height 29
click at [820, 404] on td "BI-FAST CRTRANSFER DR 008 AMUNG AKBAR" at bounding box center [825, 418] width 449 height 29
copy td "AMUNG AKBAR"
drag, startPoint x: 1418, startPoint y: 405, endPoint x: 1101, endPoint y: 408, distance: 317.0
click at [1418, 411] on link "Check" at bounding box center [1428, 417] width 31 height 12
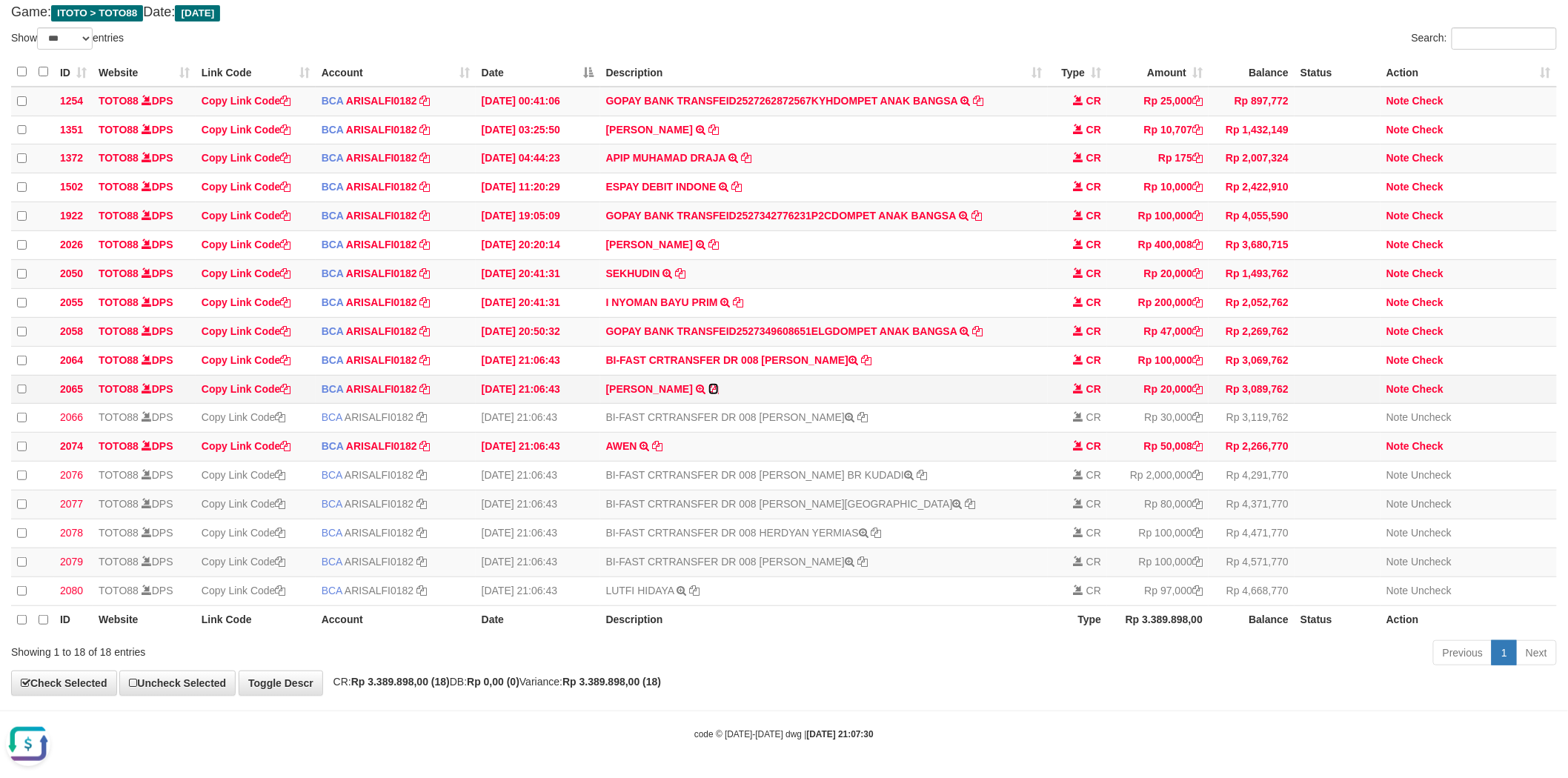
click at [719, 384] on icon at bounding box center [713, 388] width 10 height 10
copy td "AMUNG AKBAR"
click at [1429, 383] on link "Check" at bounding box center [1428, 388] width 31 height 12
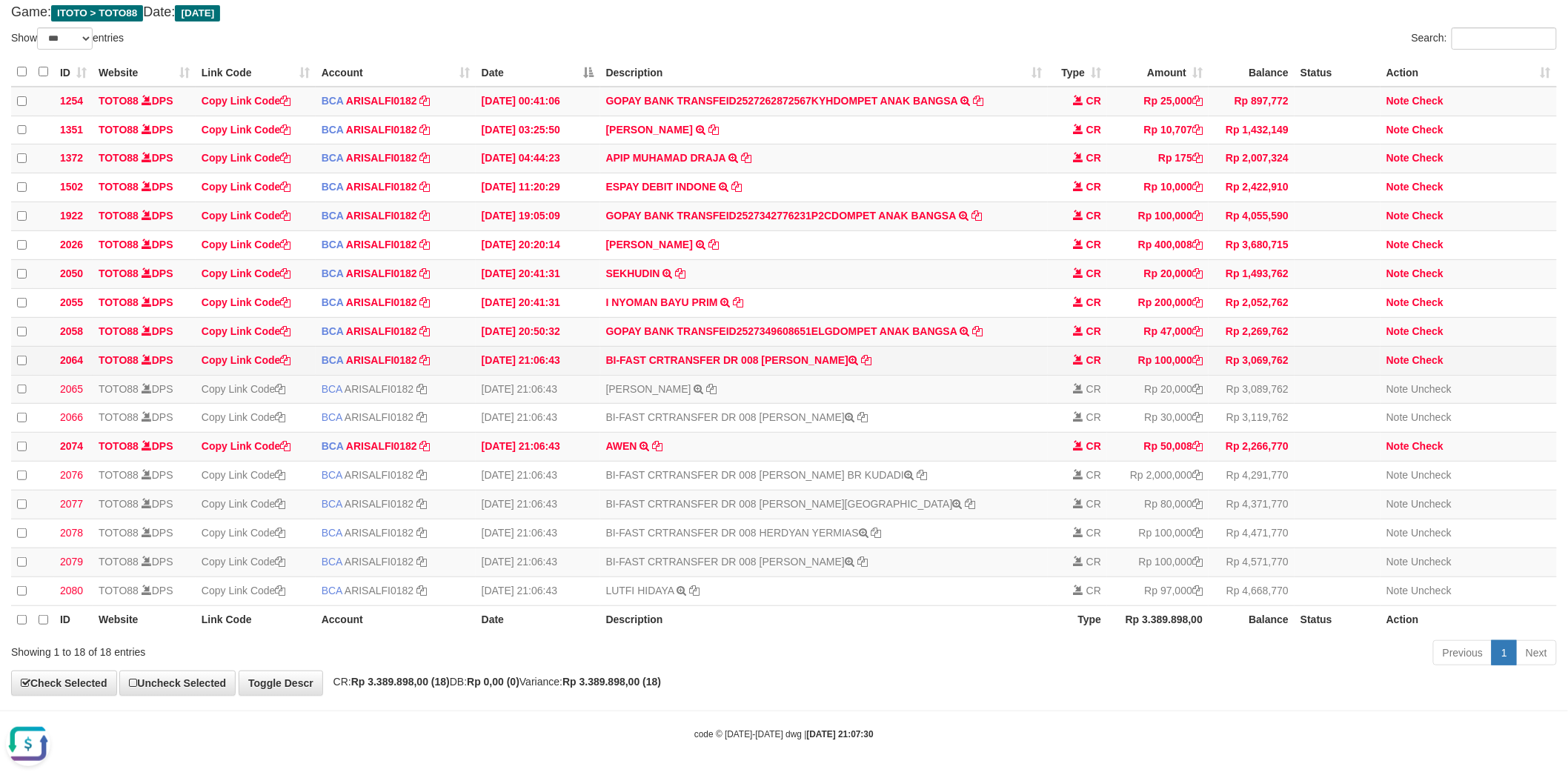
click at [788, 346] on td "BI-FAST CRTRANSFER DR 008 ABDUL RAJAB" at bounding box center [825, 360] width 449 height 29
drag, startPoint x: 788, startPoint y: 343, endPoint x: 813, endPoint y: 343, distance: 25.0
click at [813, 346] on td "BI-FAST CRTRANSFER DR 008 ABDUL RAJAB" at bounding box center [825, 360] width 449 height 29
copy td "ABDUL RAJAB"
click at [1445, 348] on td "Note Check" at bounding box center [1468, 360] width 176 height 29
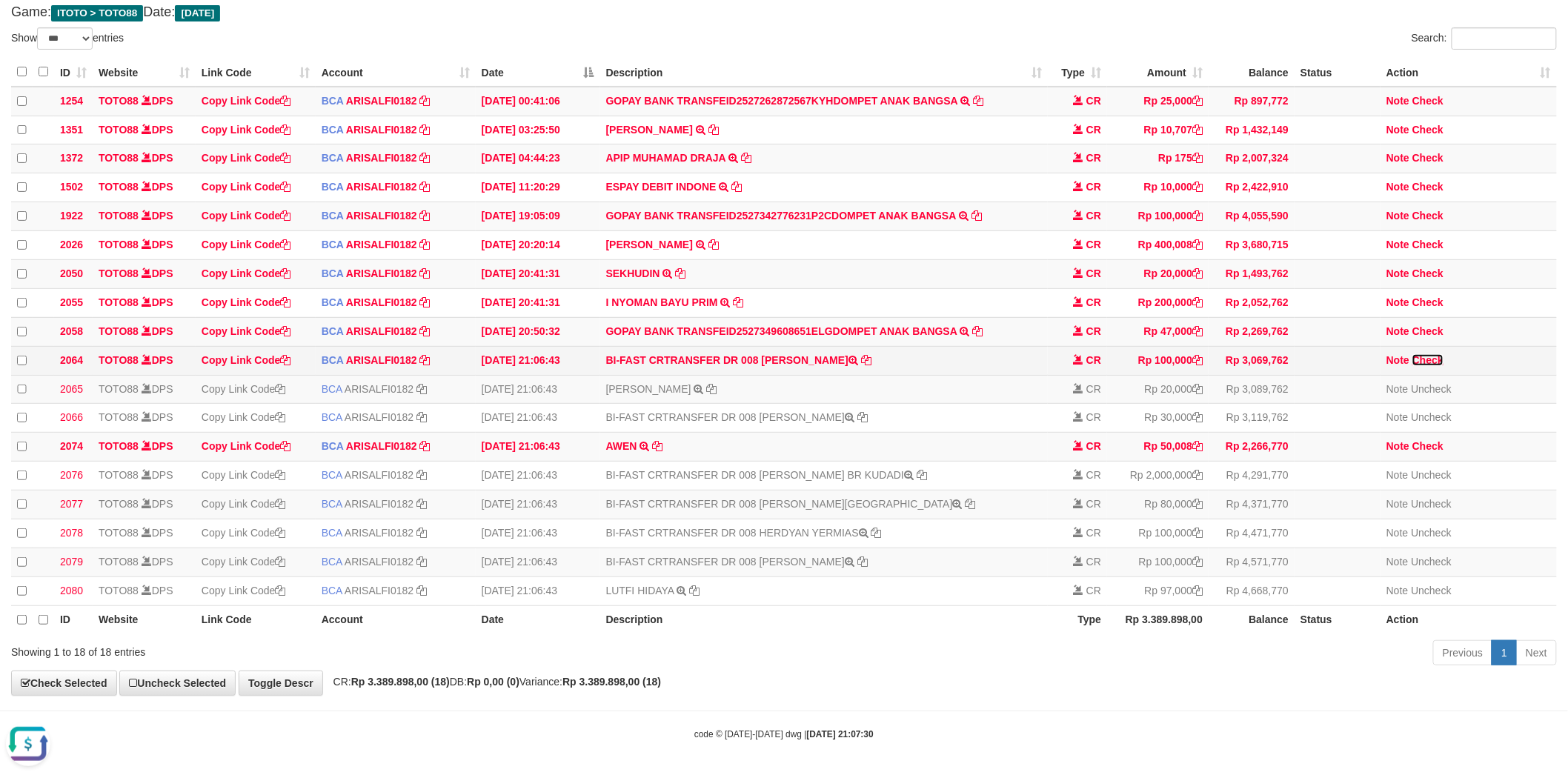
click at [1434, 354] on link "Check" at bounding box center [1428, 360] width 31 height 12
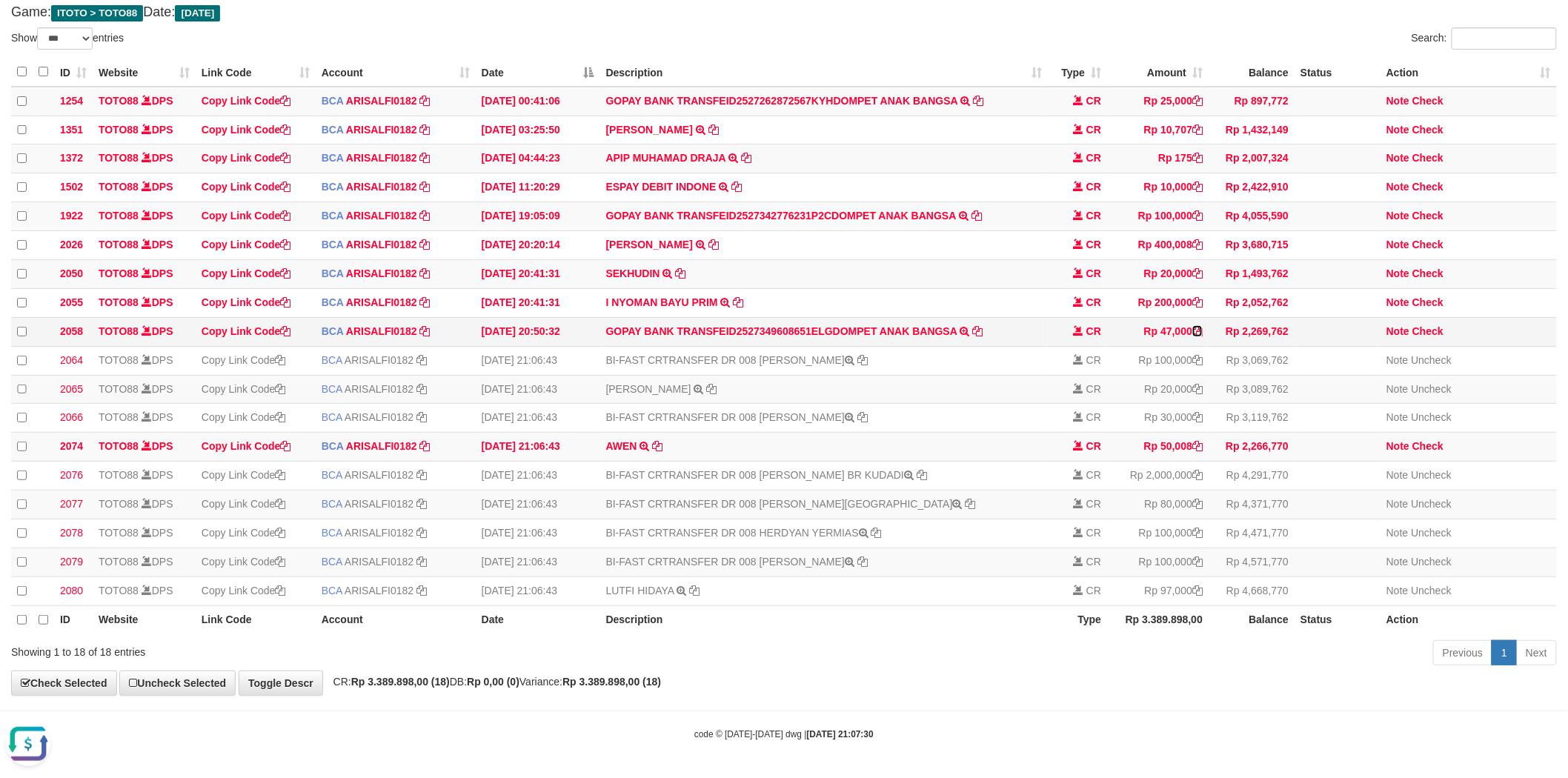
click at [1197, 326] on icon at bounding box center [1197, 330] width 10 height 10
click at [1429, 325] on link "Check" at bounding box center [1428, 330] width 31 height 12
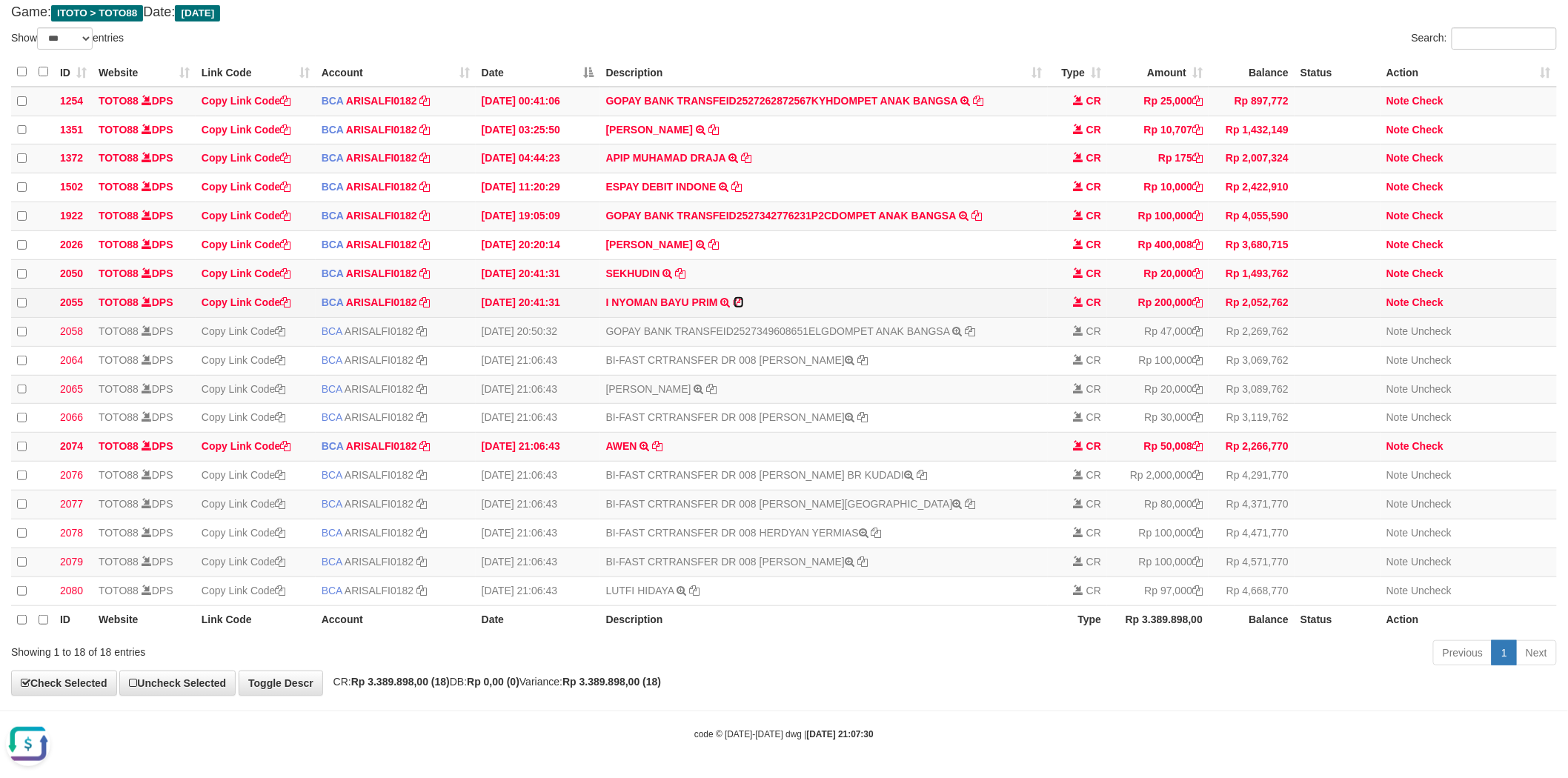
click at [740, 297] on icon at bounding box center [738, 302] width 10 height 10
click at [973, 326] on icon at bounding box center [970, 330] width 10 height 10
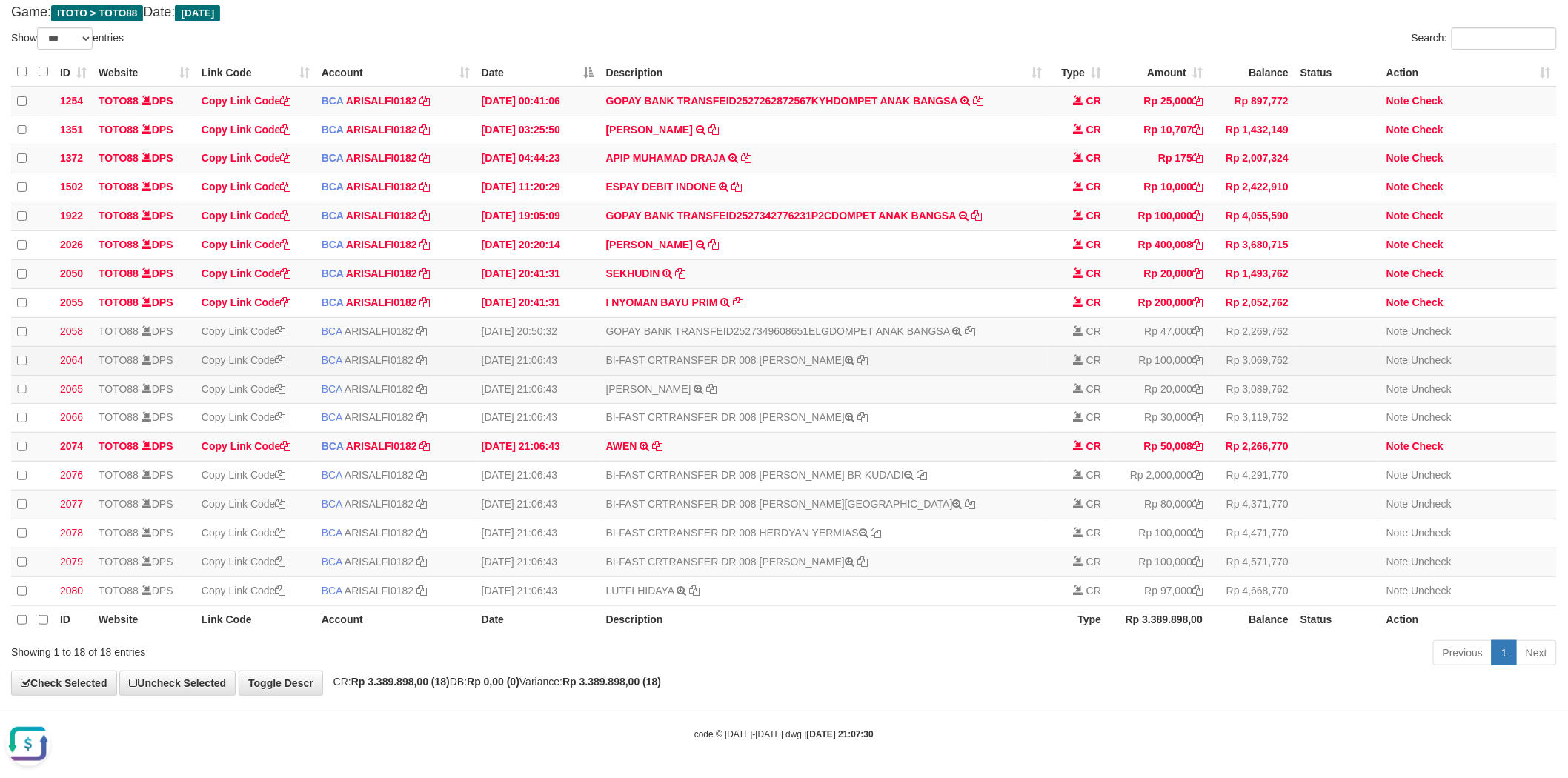
scroll to position [33, 0]
click at [660, 441] on icon at bounding box center [657, 445] width 10 height 10
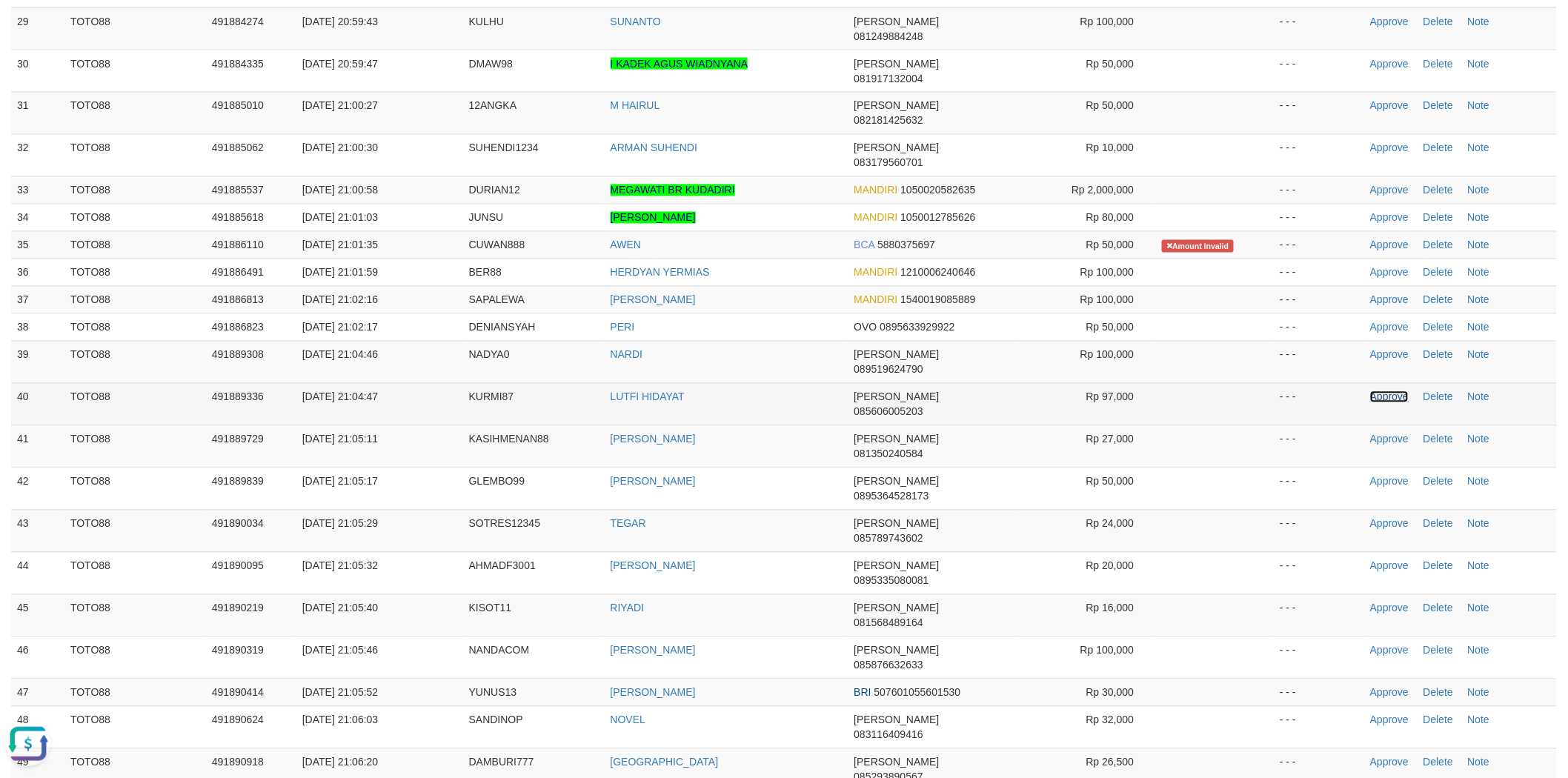
click at [1391, 391] on link "Approve" at bounding box center [1390, 397] width 39 height 12
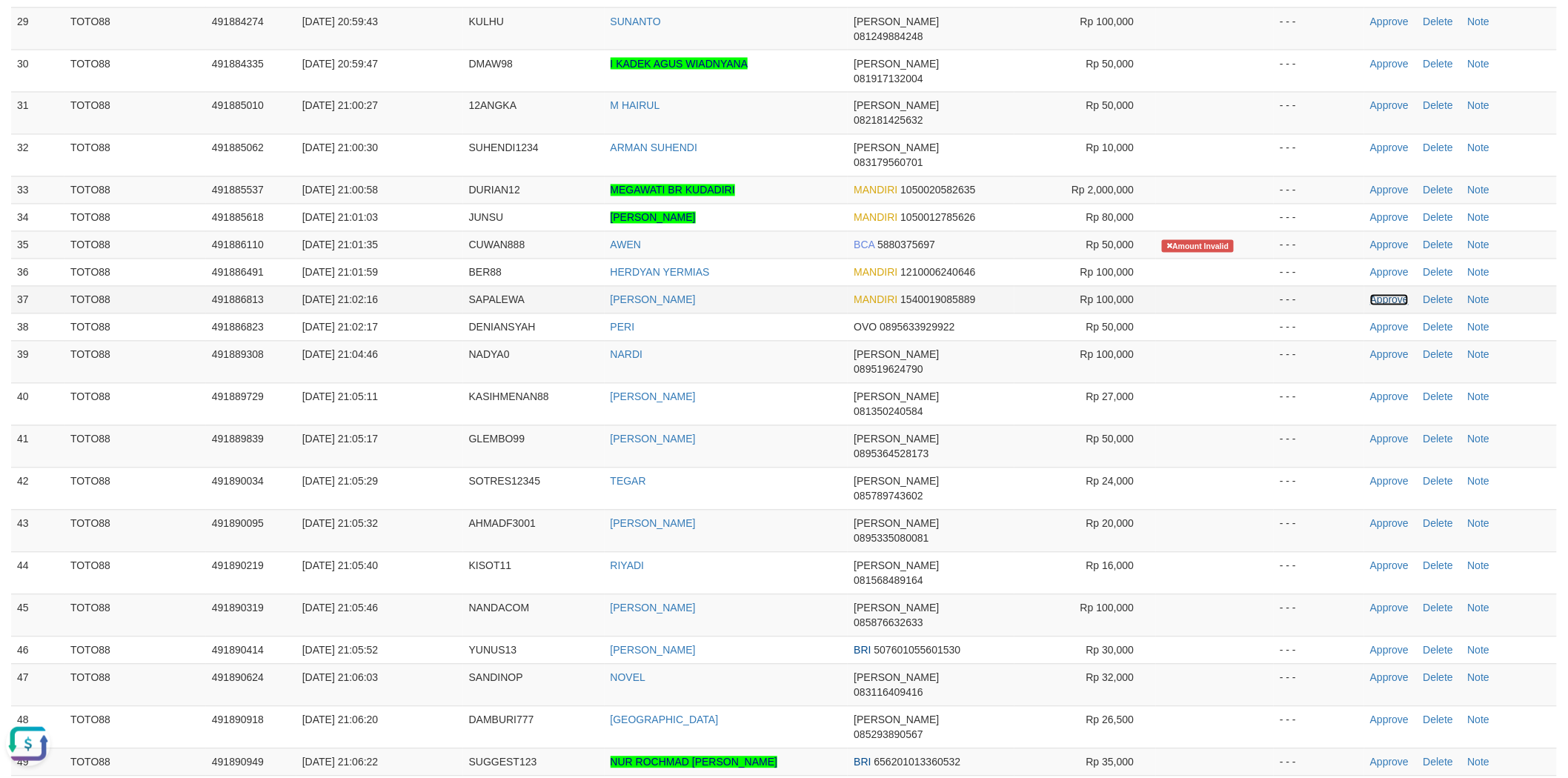
click at [1377, 294] on link "Approve" at bounding box center [1390, 299] width 39 height 12
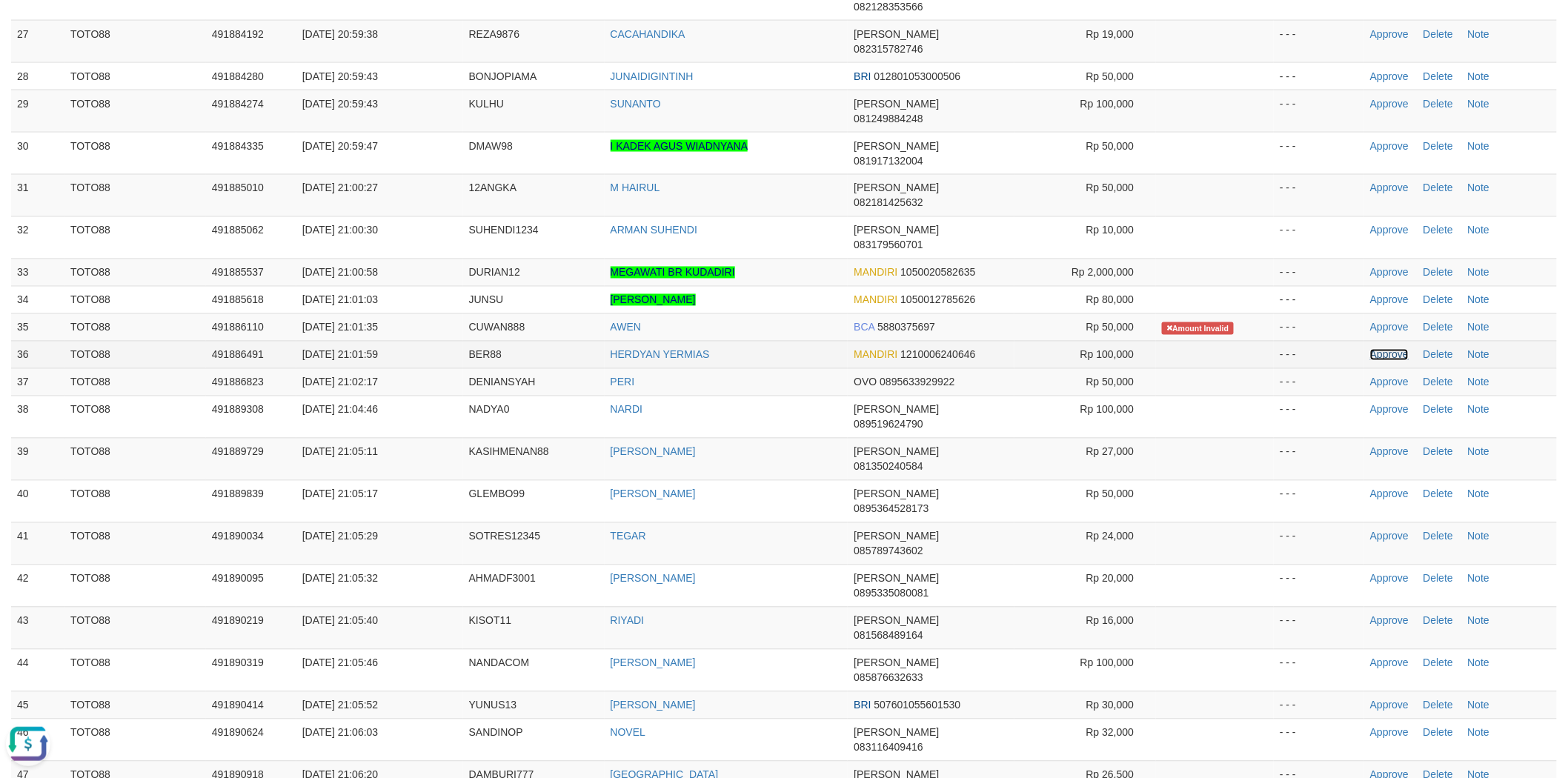
drag, startPoint x: 1381, startPoint y: 130, endPoint x: 1262, endPoint y: 127, distance: 119.0
click at [1381, 349] on link "Approve" at bounding box center [1390, 354] width 39 height 12
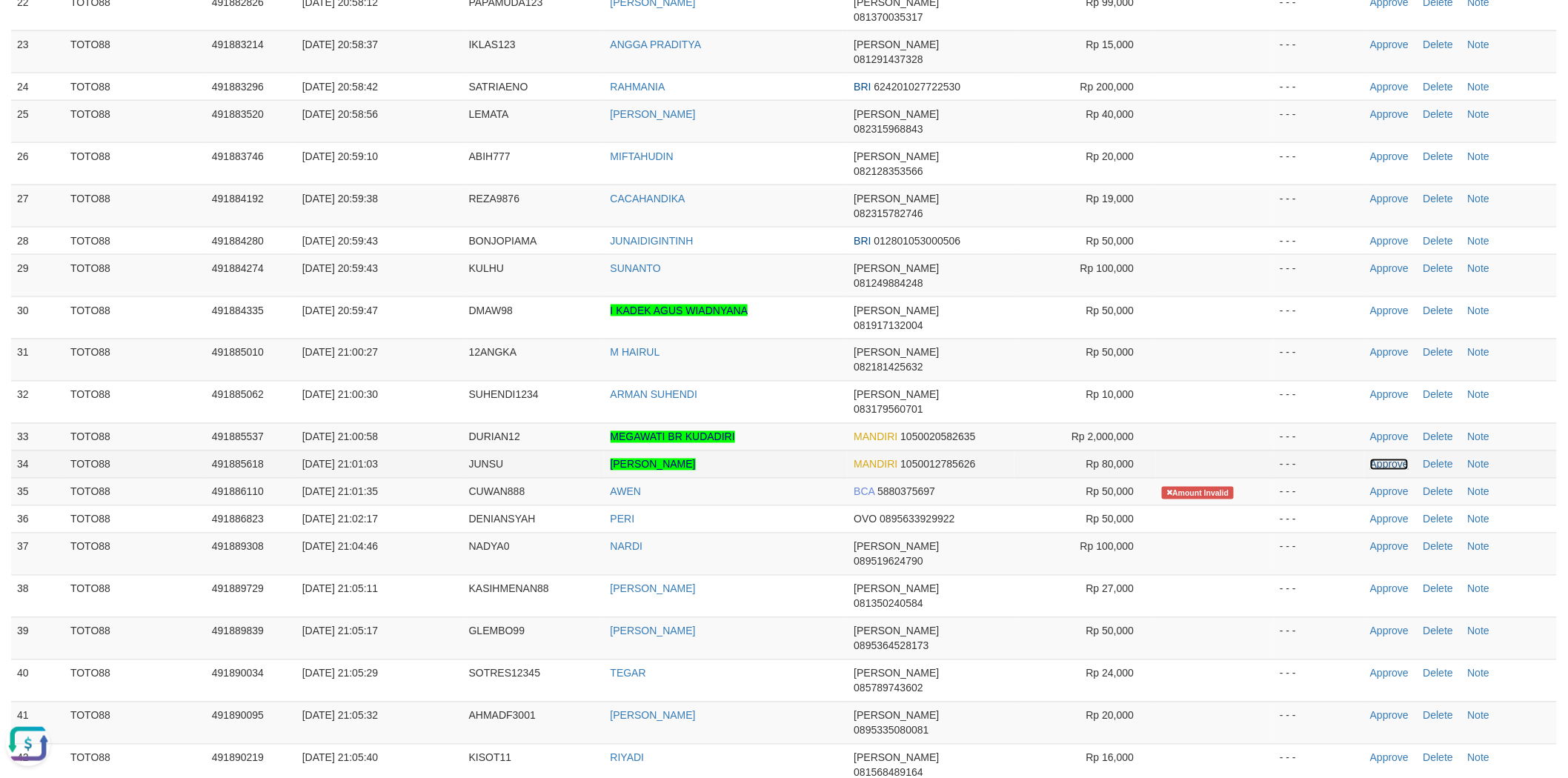
click at [1383, 458] on link "Approve" at bounding box center [1390, 464] width 39 height 12
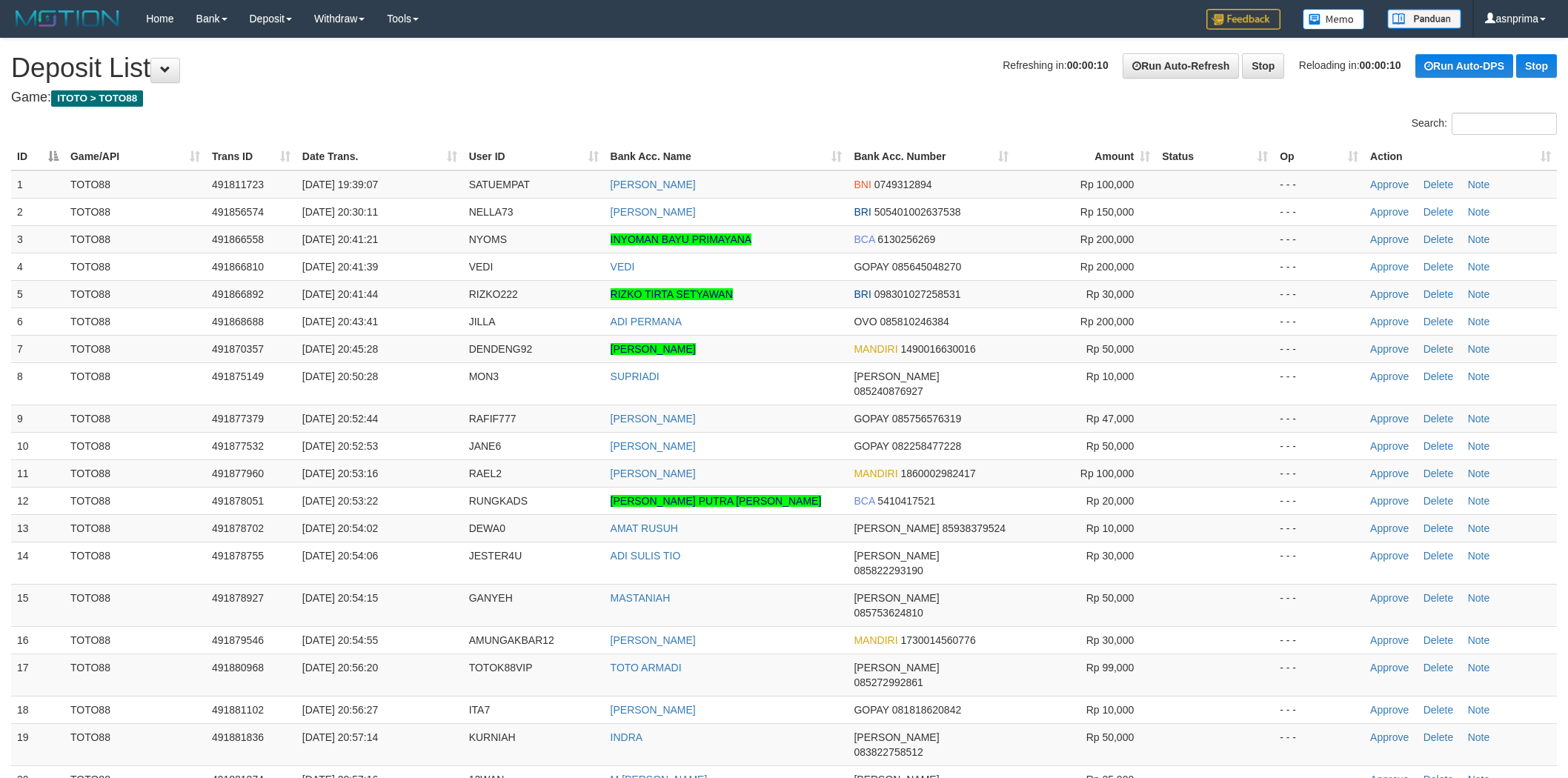
scroll to position [847, 0]
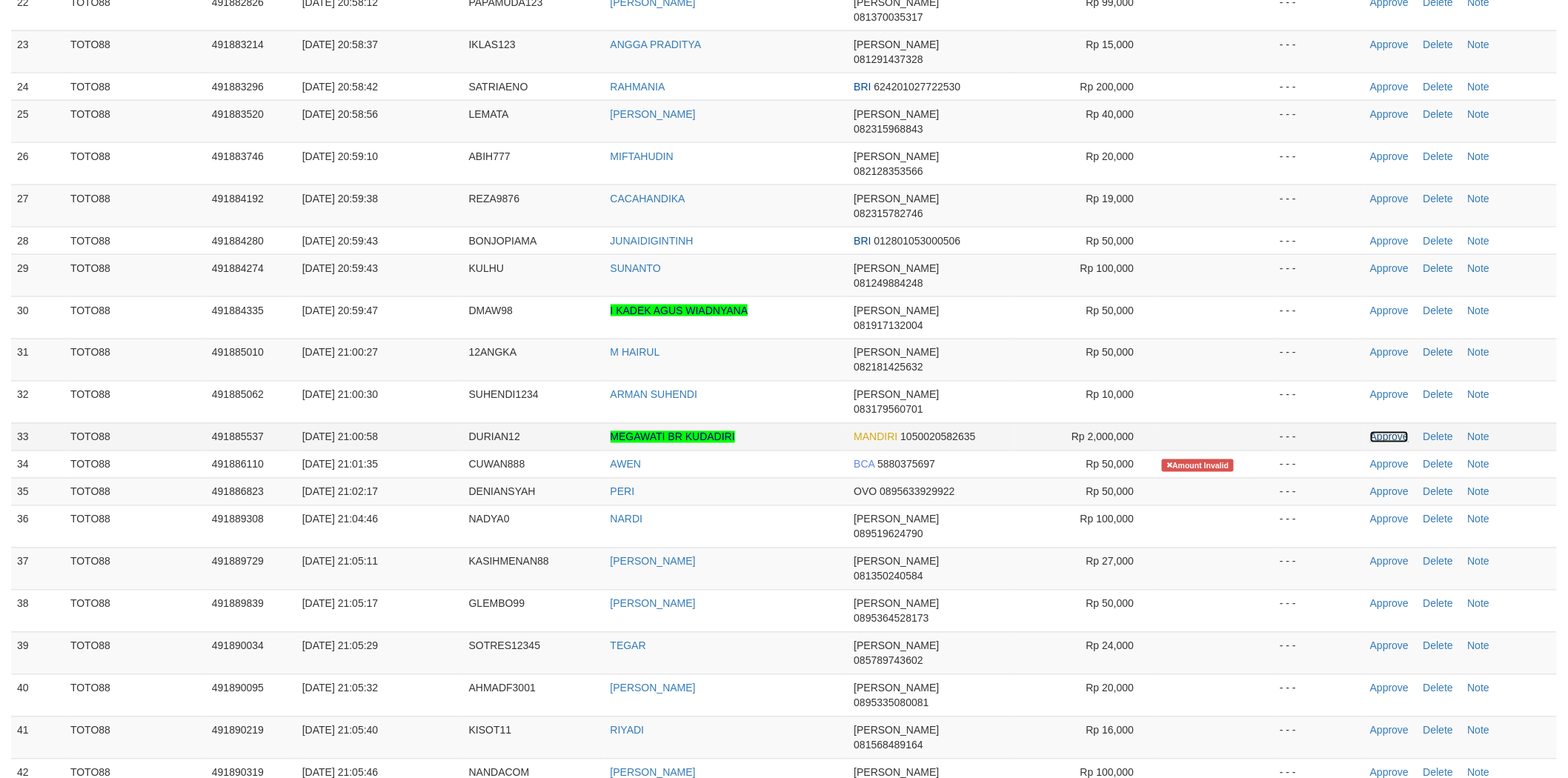
click at [1381, 431] on link "Approve" at bounding box center [1390, 437] width 39 height 12
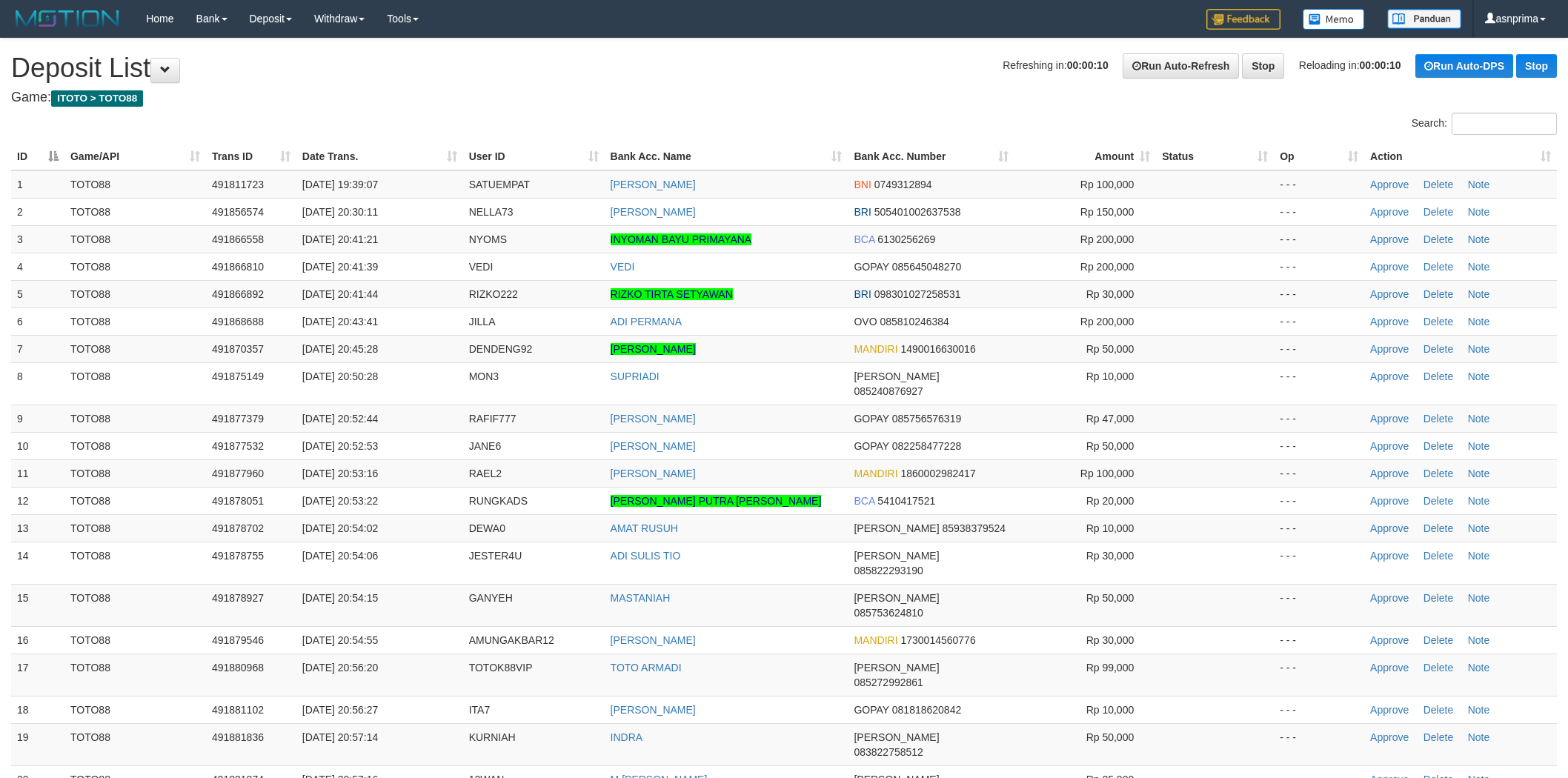
scroll to position [847, 0]
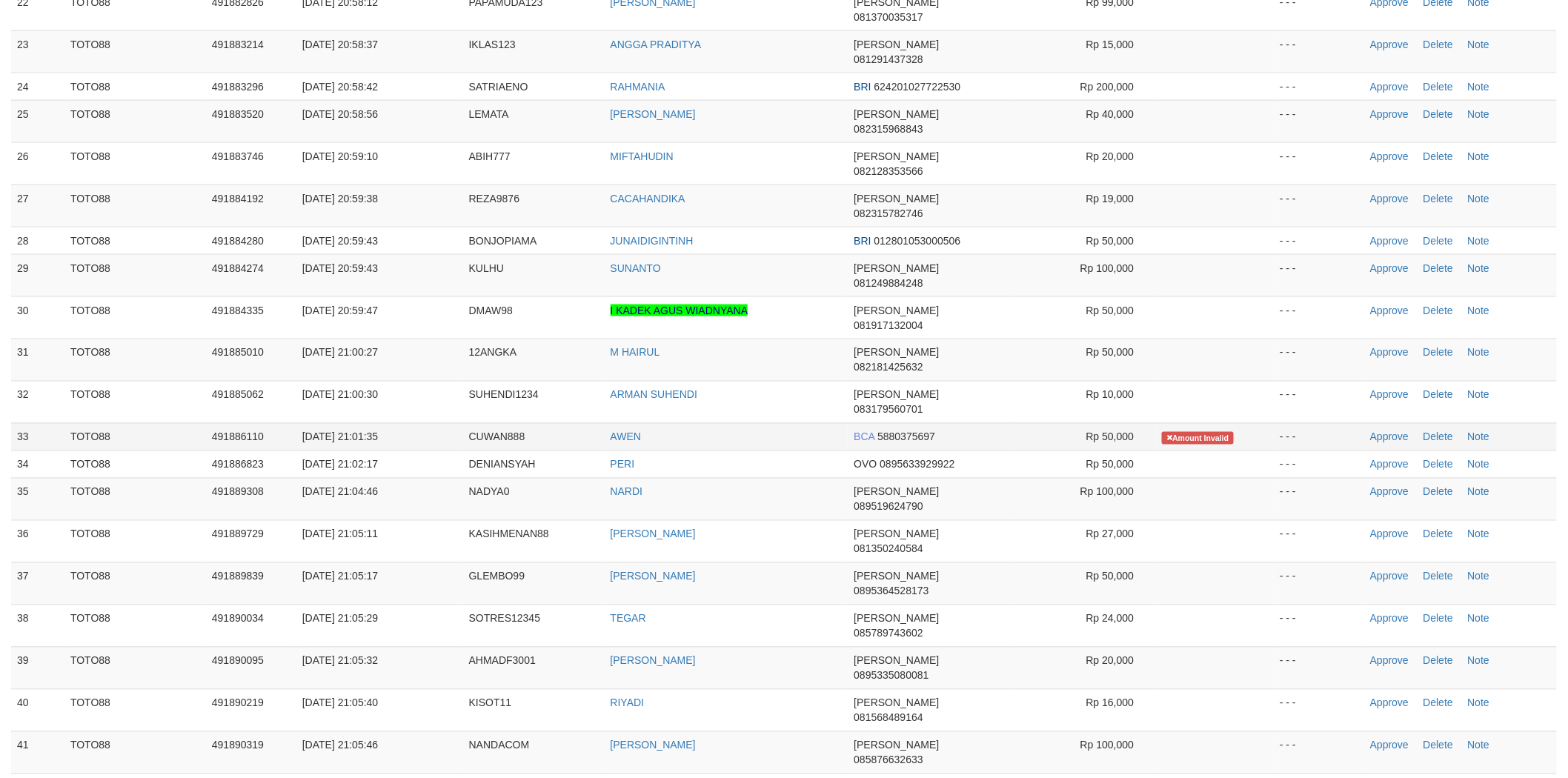
click at [494, 431] on span "CUWAN888" at bounding box center [497, 437] width 56 height 12
copy span "CUWAN888"
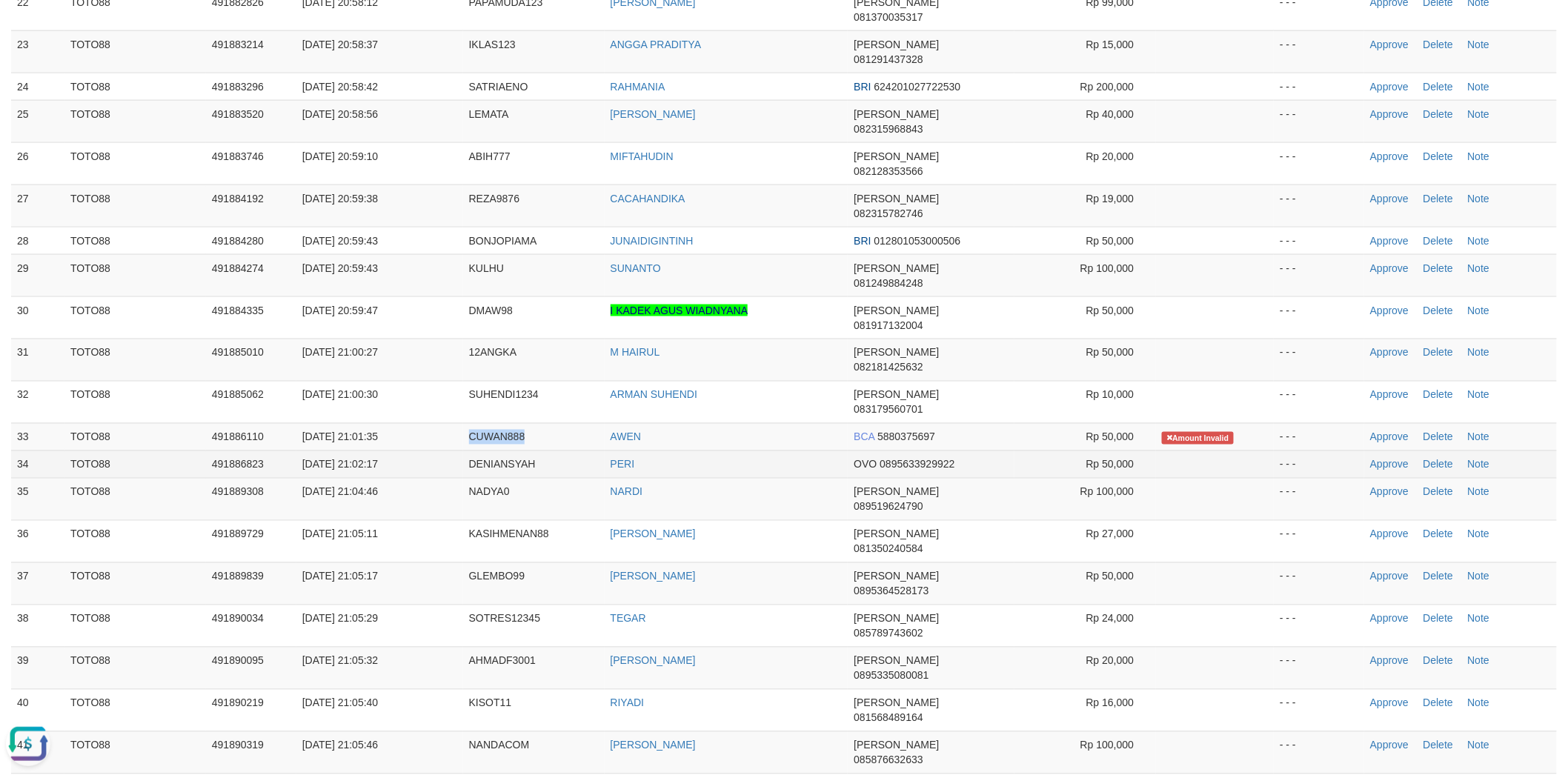
scroll to position [0, 0]
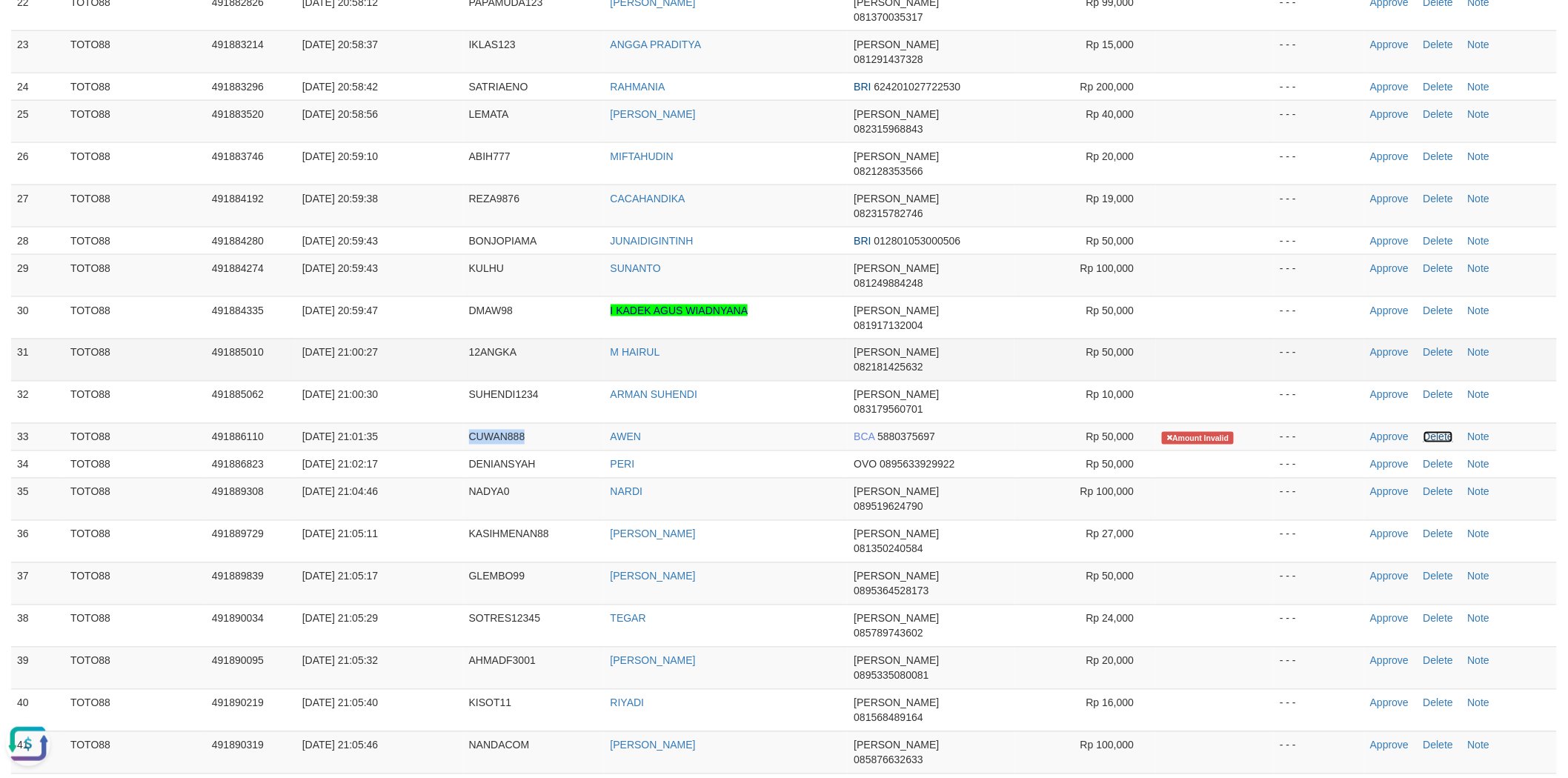
drag, startPoint x: 1438, startPoint y: 213, endPoint x: 1166, endPoint y: 152, distance: 278.8
click at [1438, 431] on link "Delete" at bounding box center [1438, 437] width 29 height 12
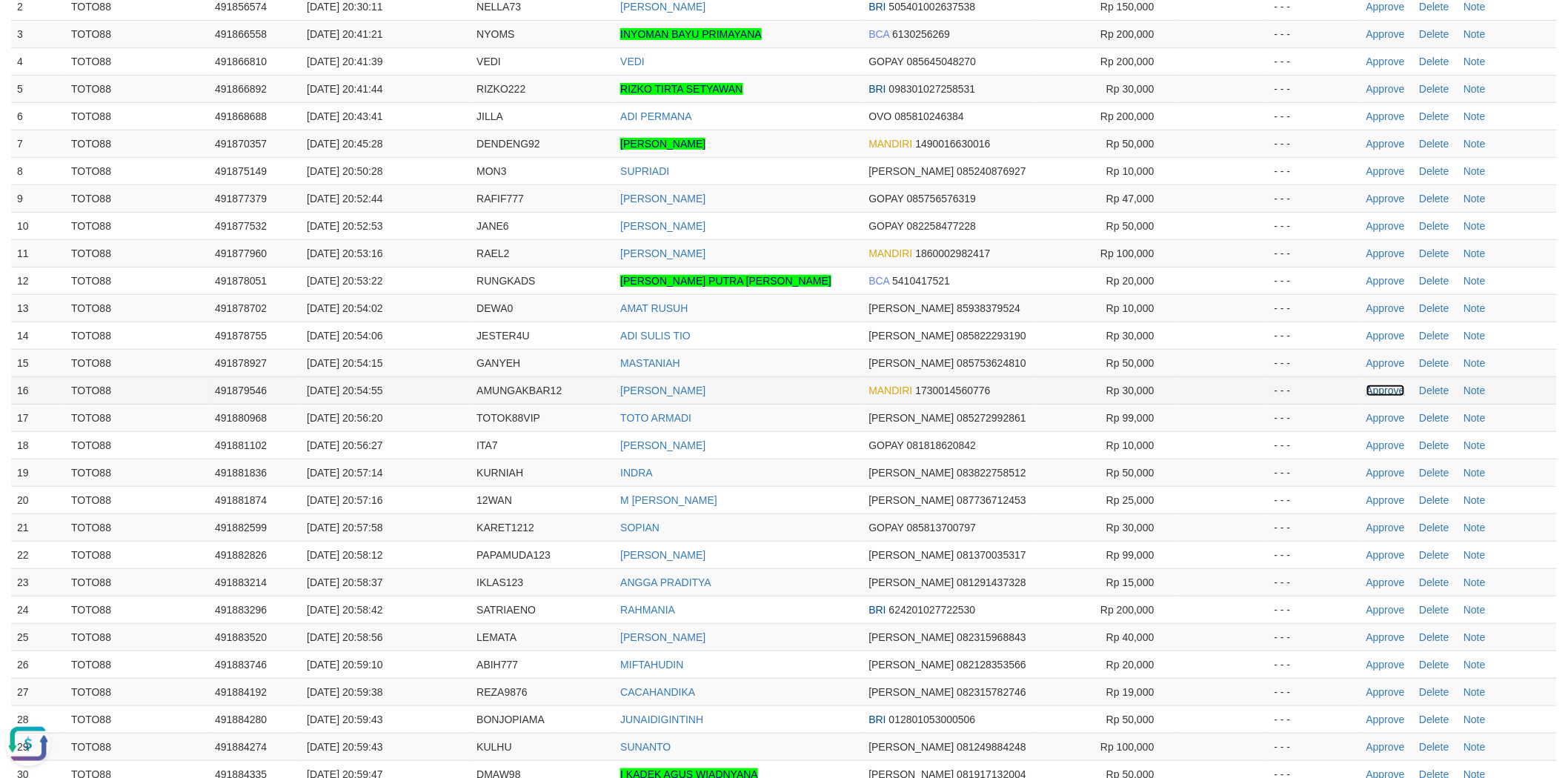
click at [1374, 387] on link "Approve" at bounding box center [1386, 390] width 39 height 12
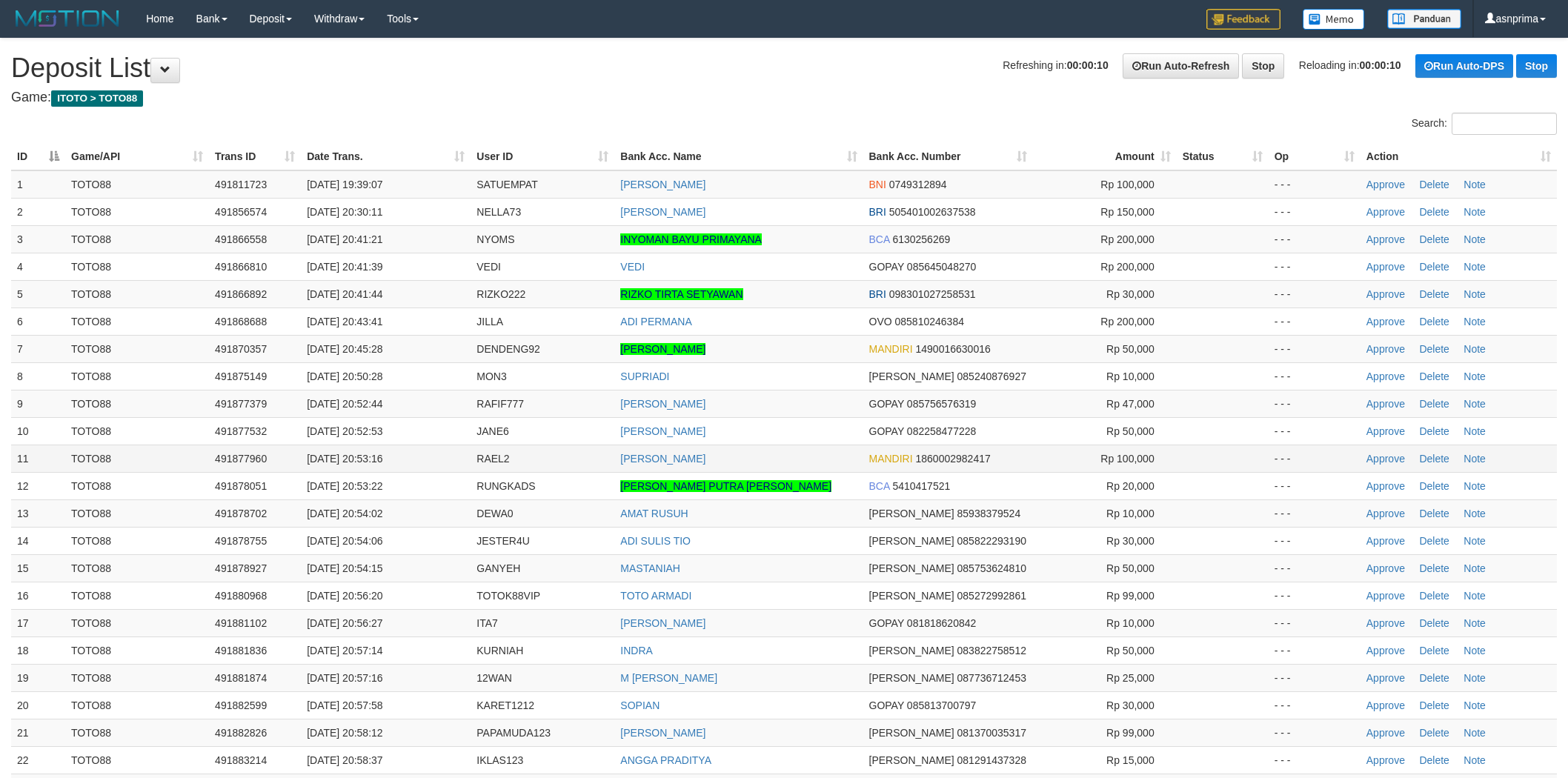
scroll to position [205, 0]
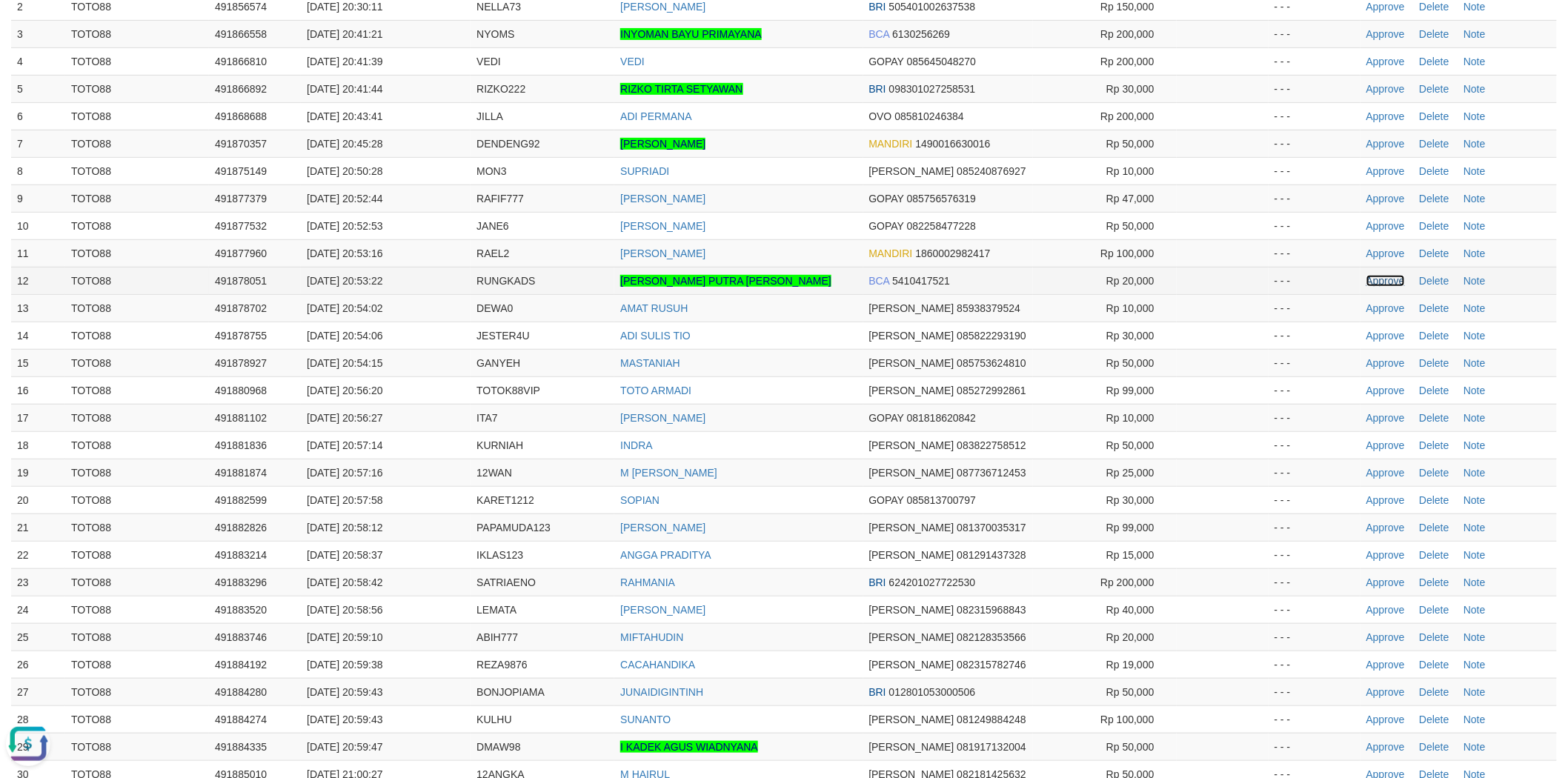
click at [1381, 280] on link "Approve" at bounding box center [1386, 280] width 39 height 12
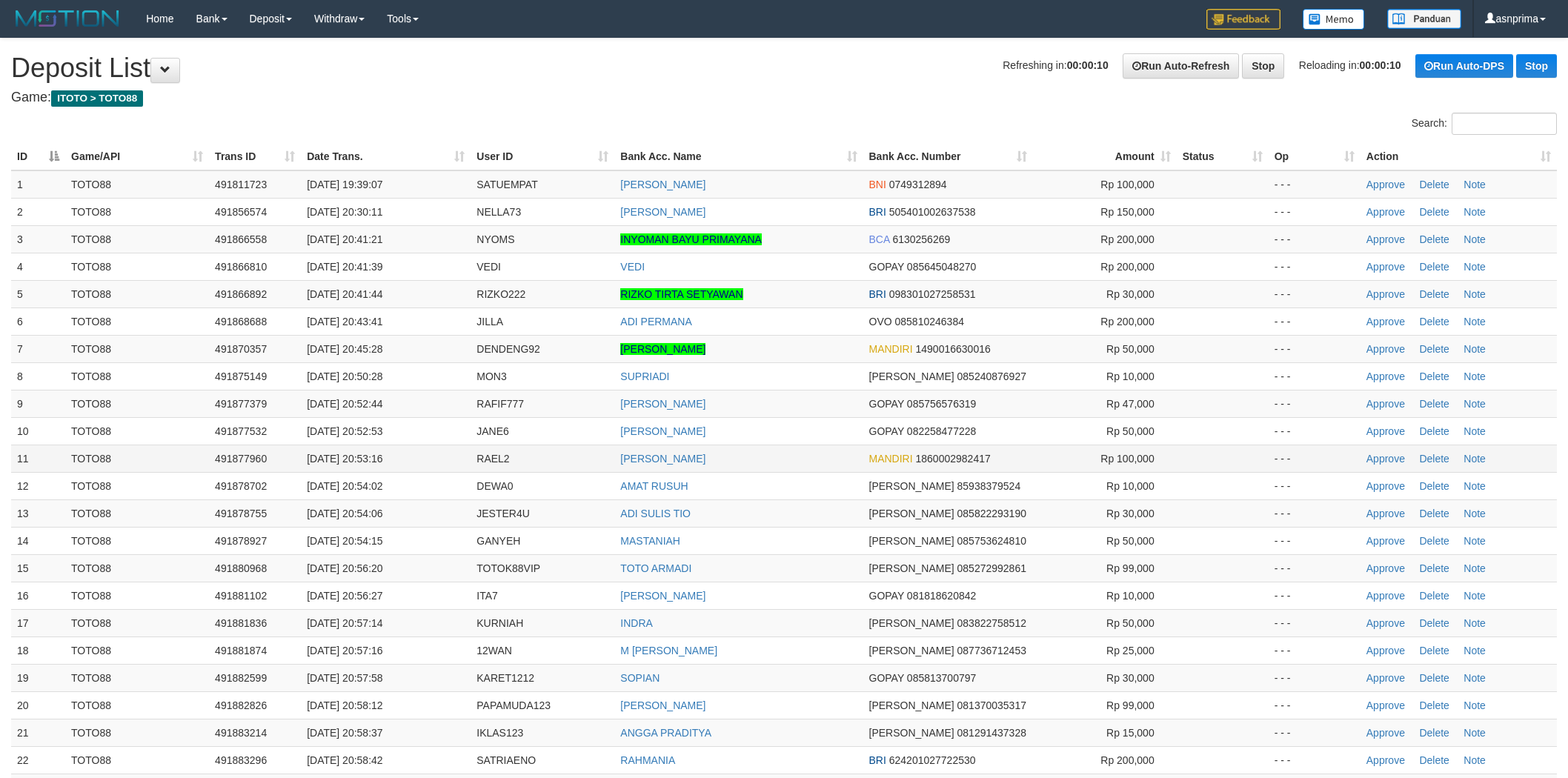
scroll to position [205, 0]
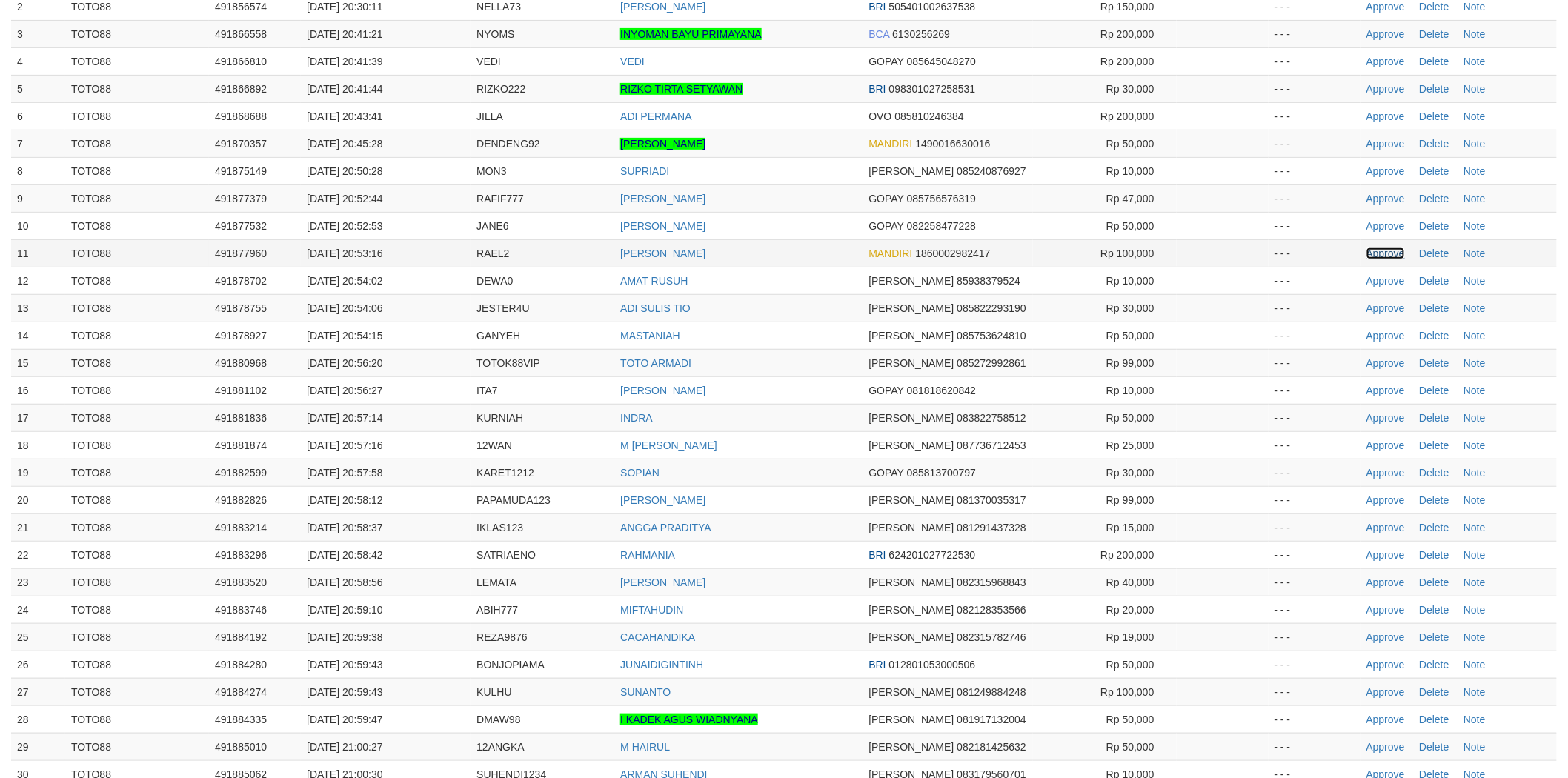
click at [1380, 249] on link "Approve" at bounding box center [1386, 253] width 39 height 12
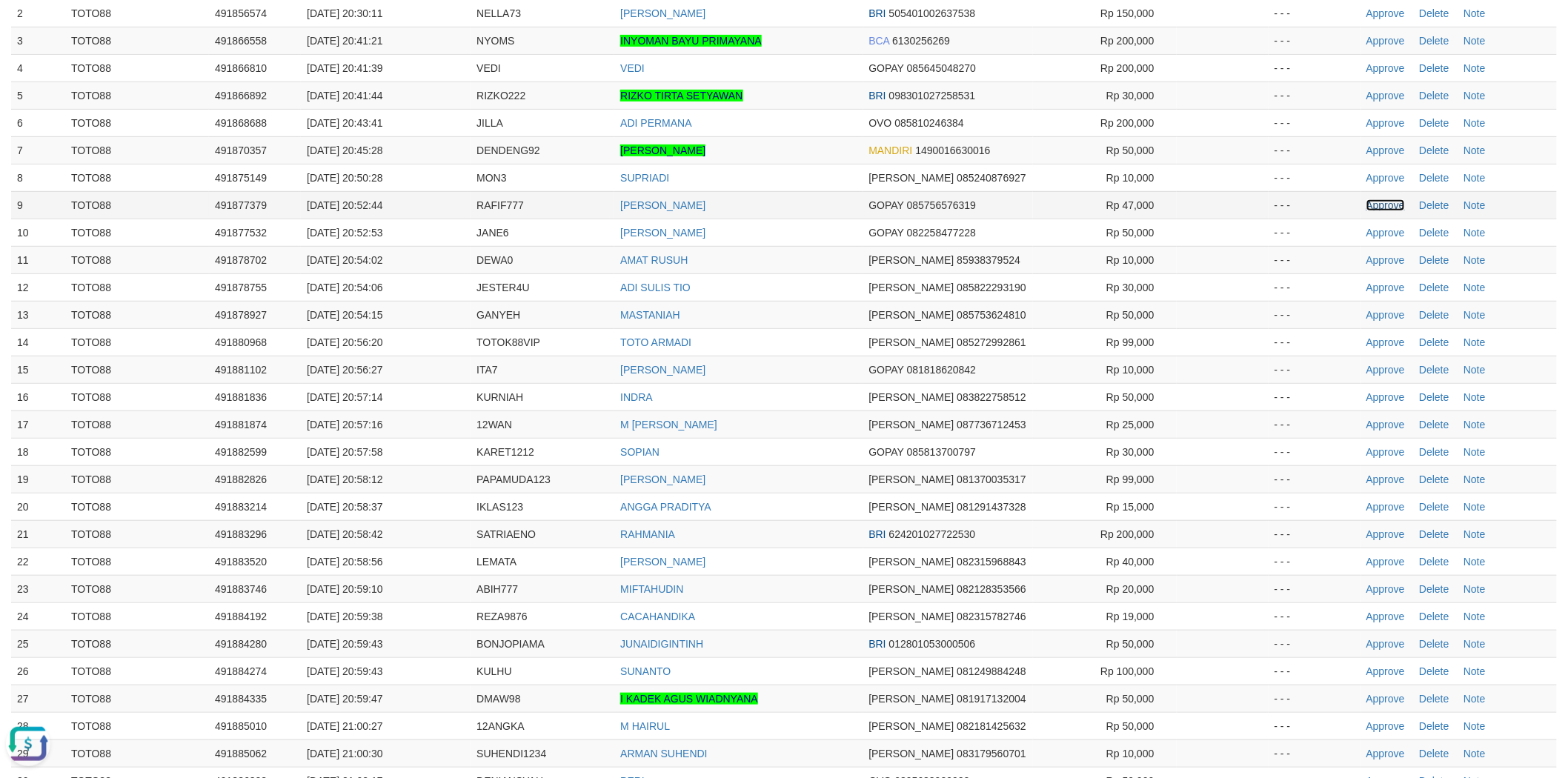
click at [1383, 200] on link "Approve" at bounding box center [1386, 205] width 39 height 12
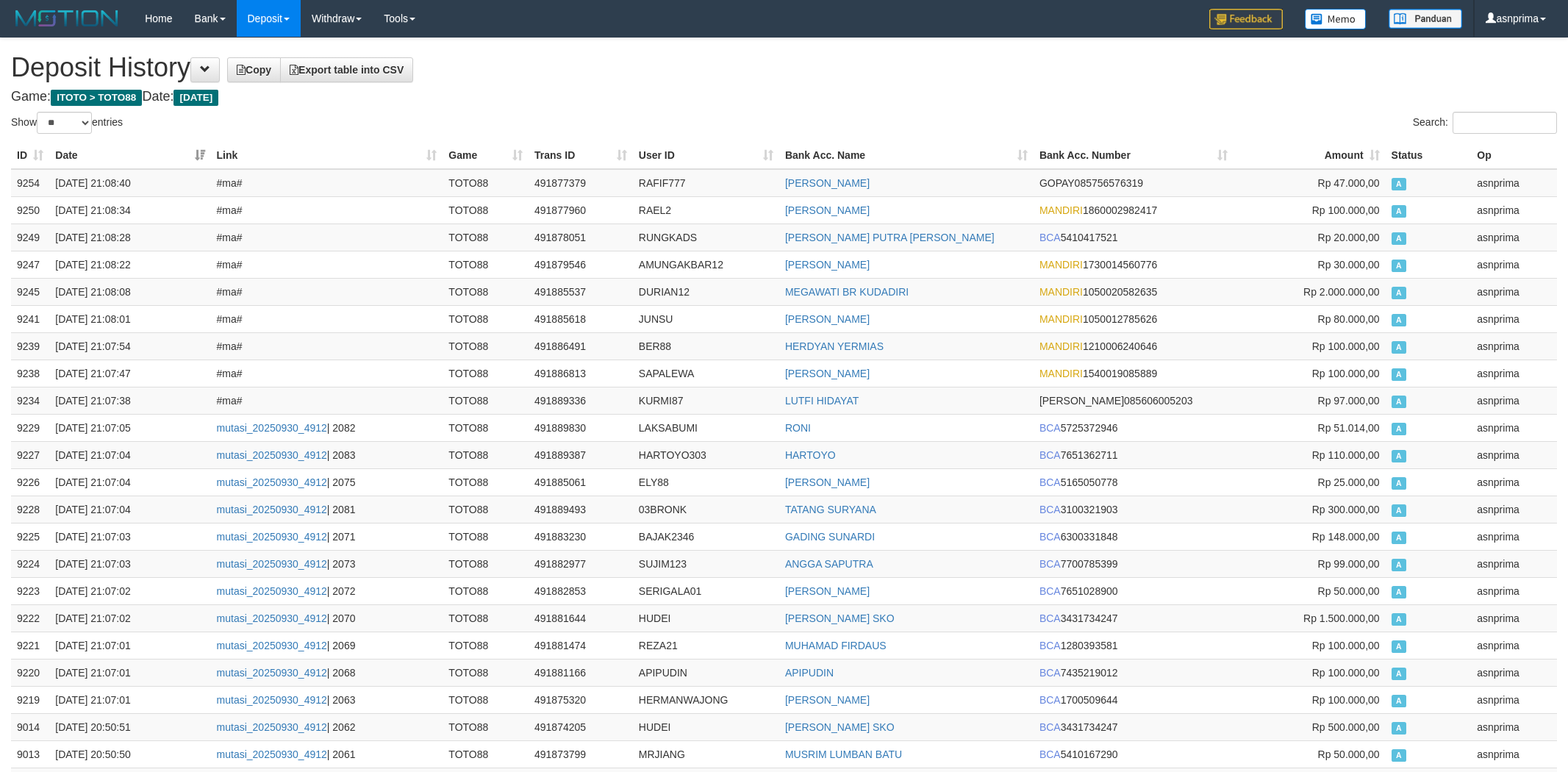
select select "**"
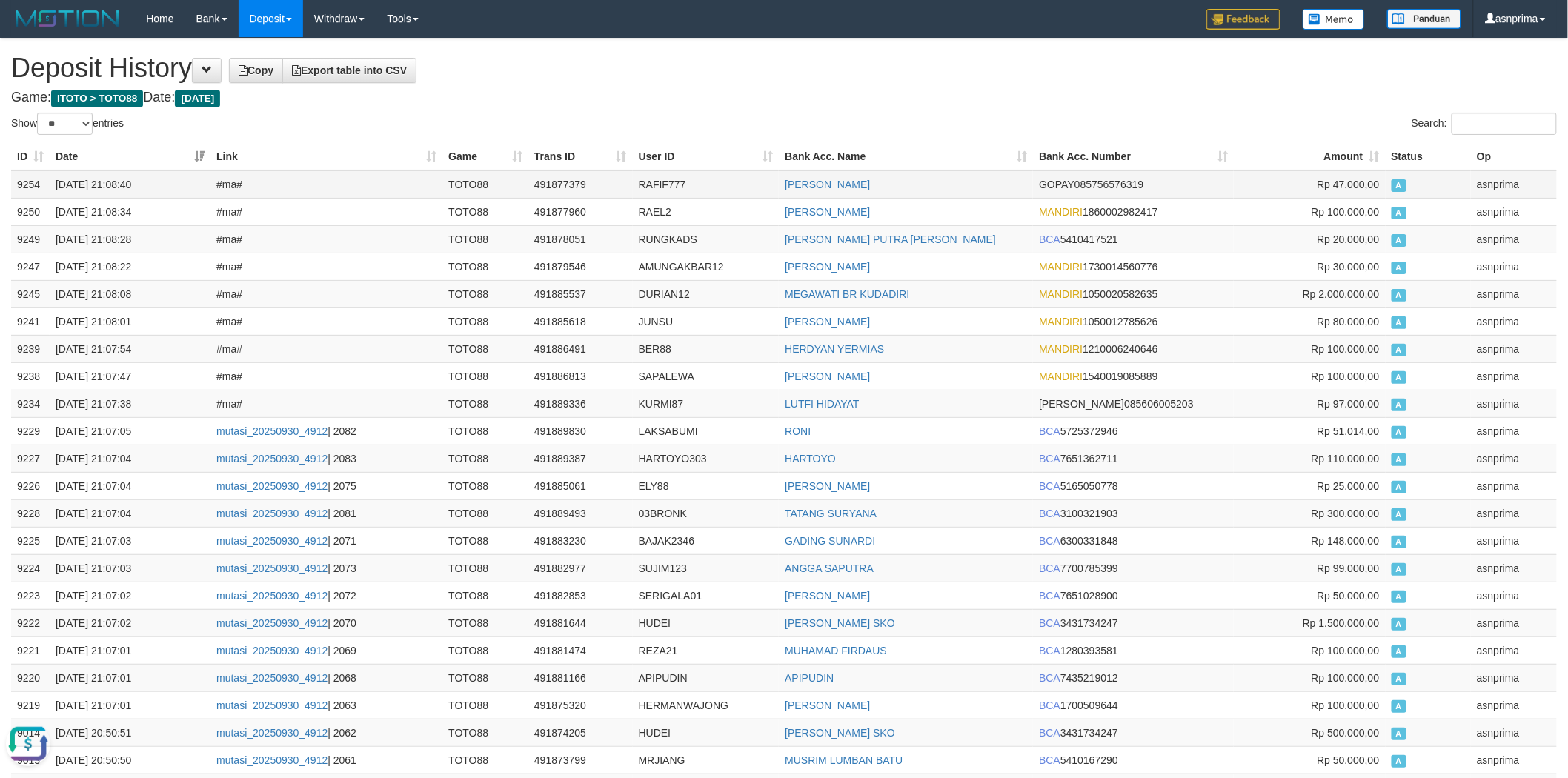
click at [41, 178] on td "9254" at bounding box center [30, 184] width 39 height 28
click at [29, 185] on td "9254" at bounding box center [30, 184] width 39 height 28
click at [28, 181] on td "9254" at bounding box center [30, 184] width 39 height 28
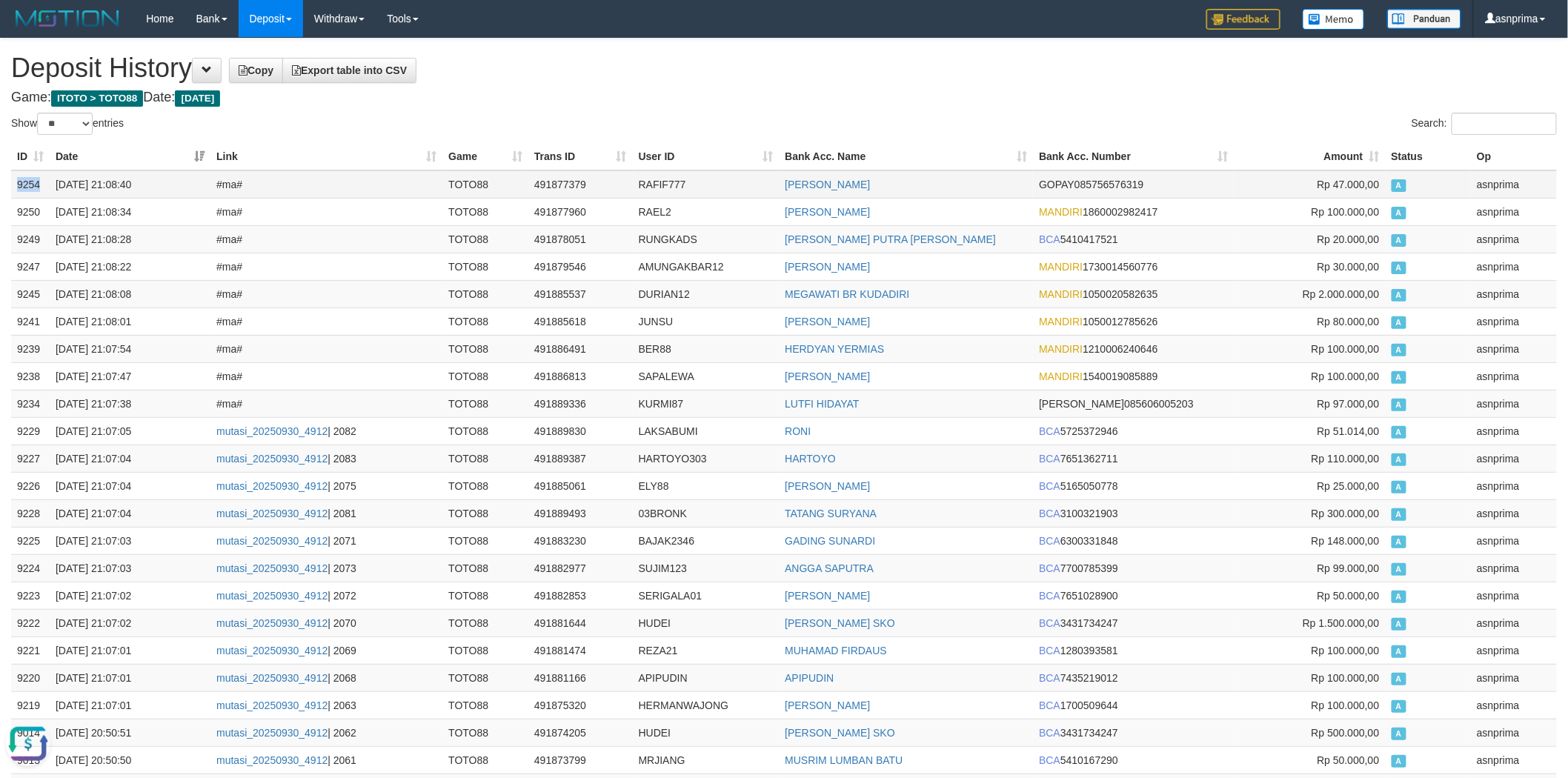
click at [28, 181] on td "9254" at bounding box center [30, 184] width 39 height 28
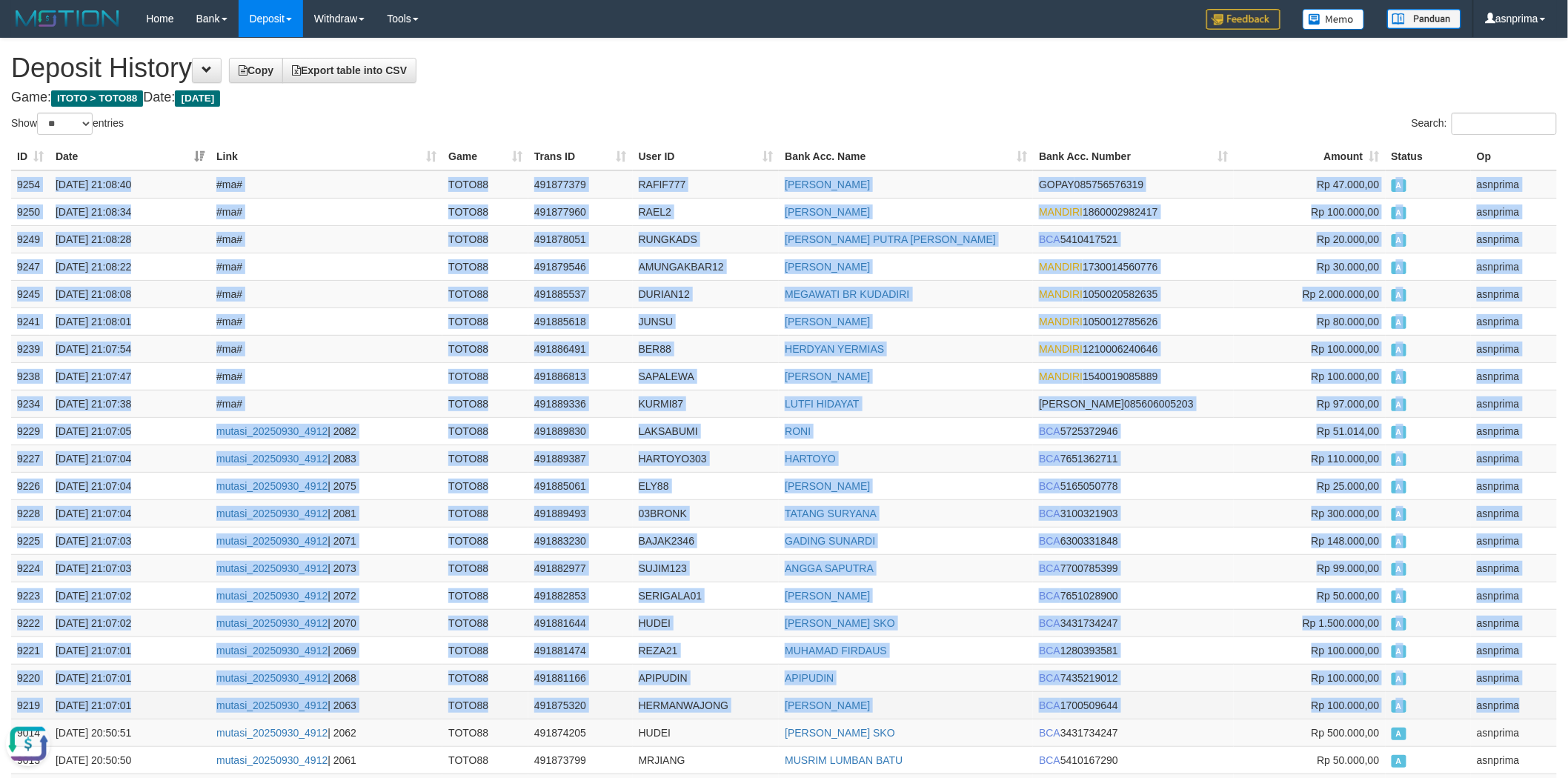
click at [1529, 694] on td "asnprima" at bounding box center [1514, 705] width 86 height 28
click at [660, 184] on td "RAFIF777" at bounding box center [706, 184] width 147 height 28
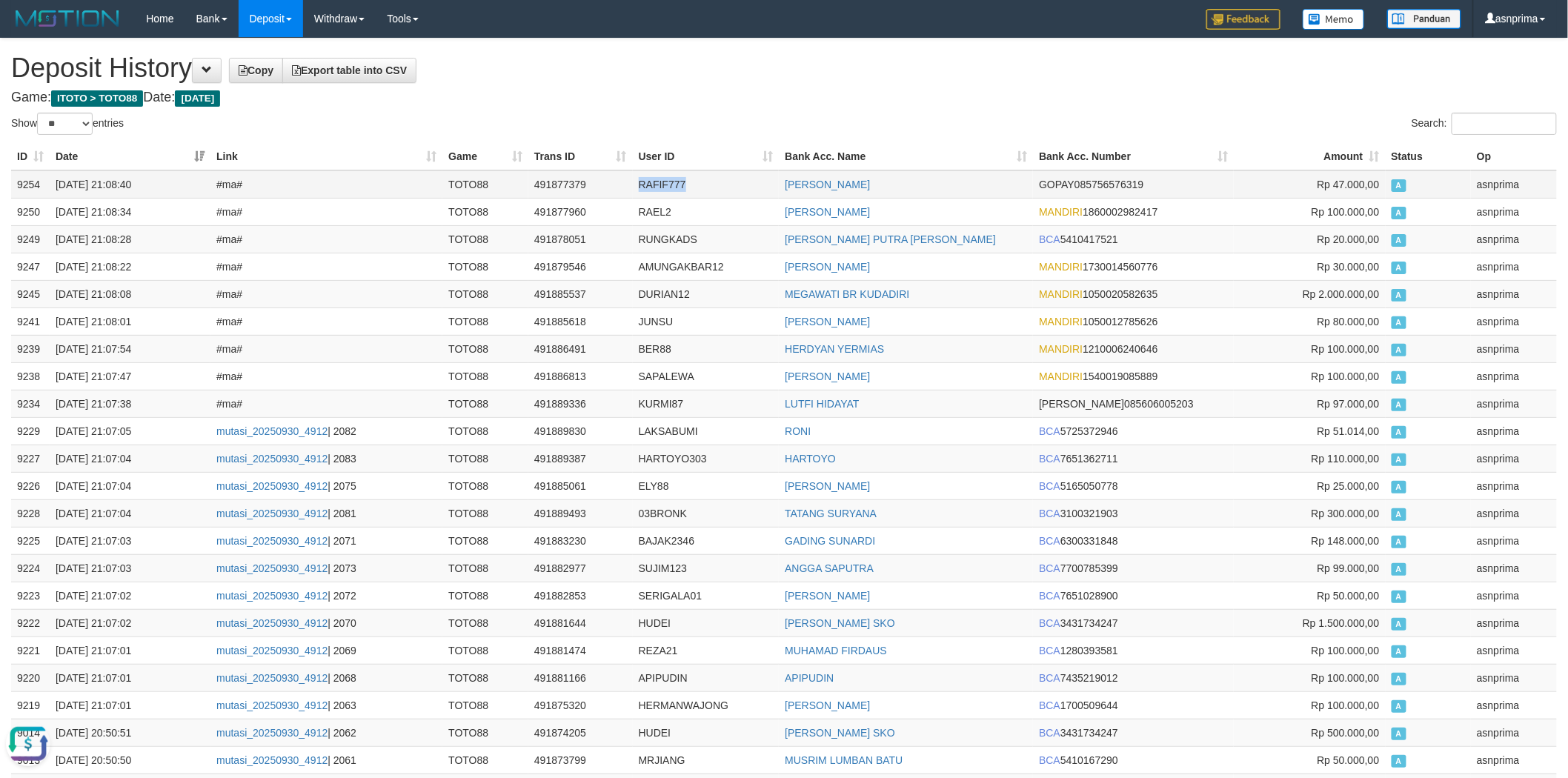
click at [660, 184] on td "RAFIF777" at bounding box center [706, 184] width 147 height 28
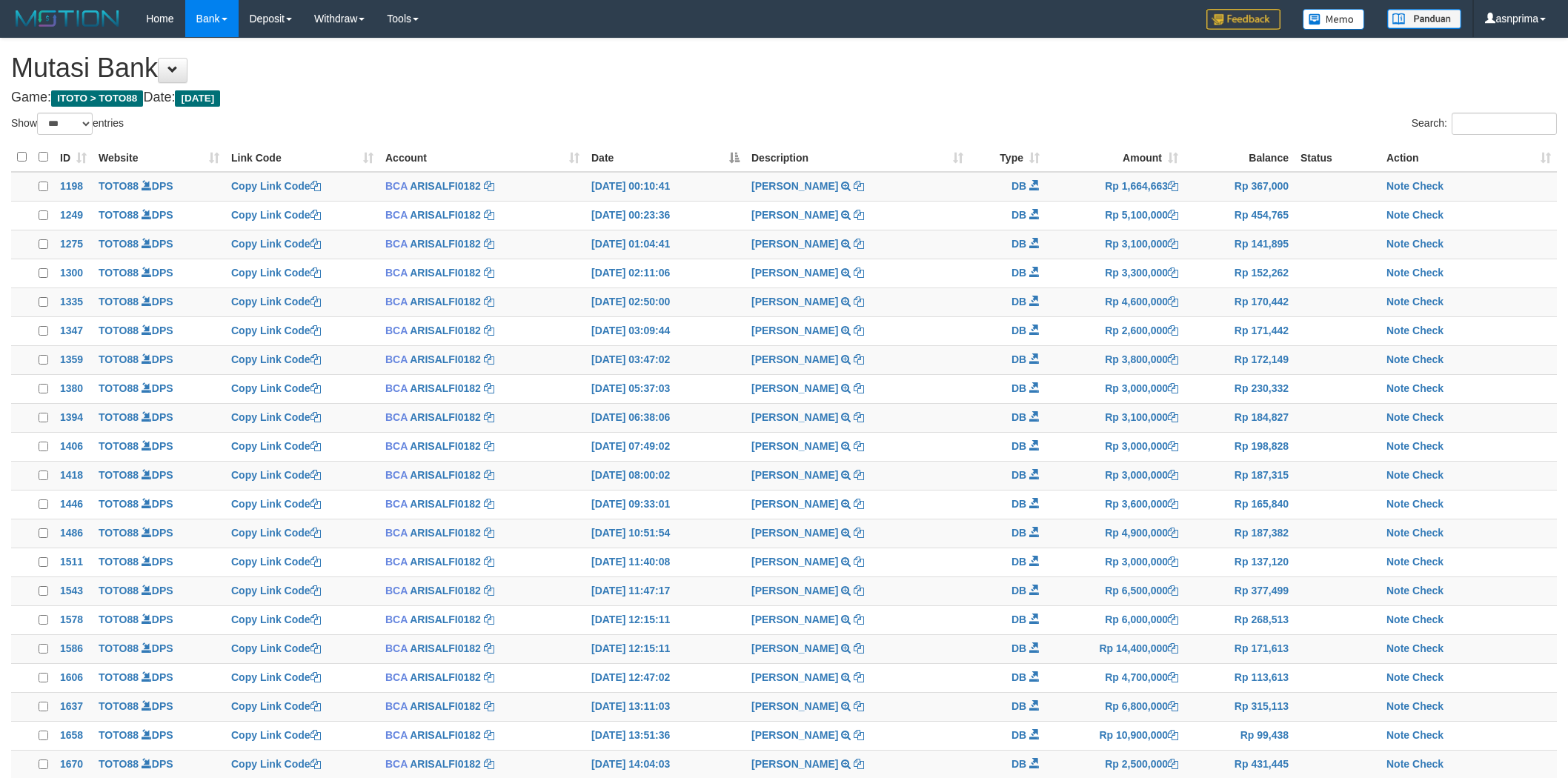
select select "***"
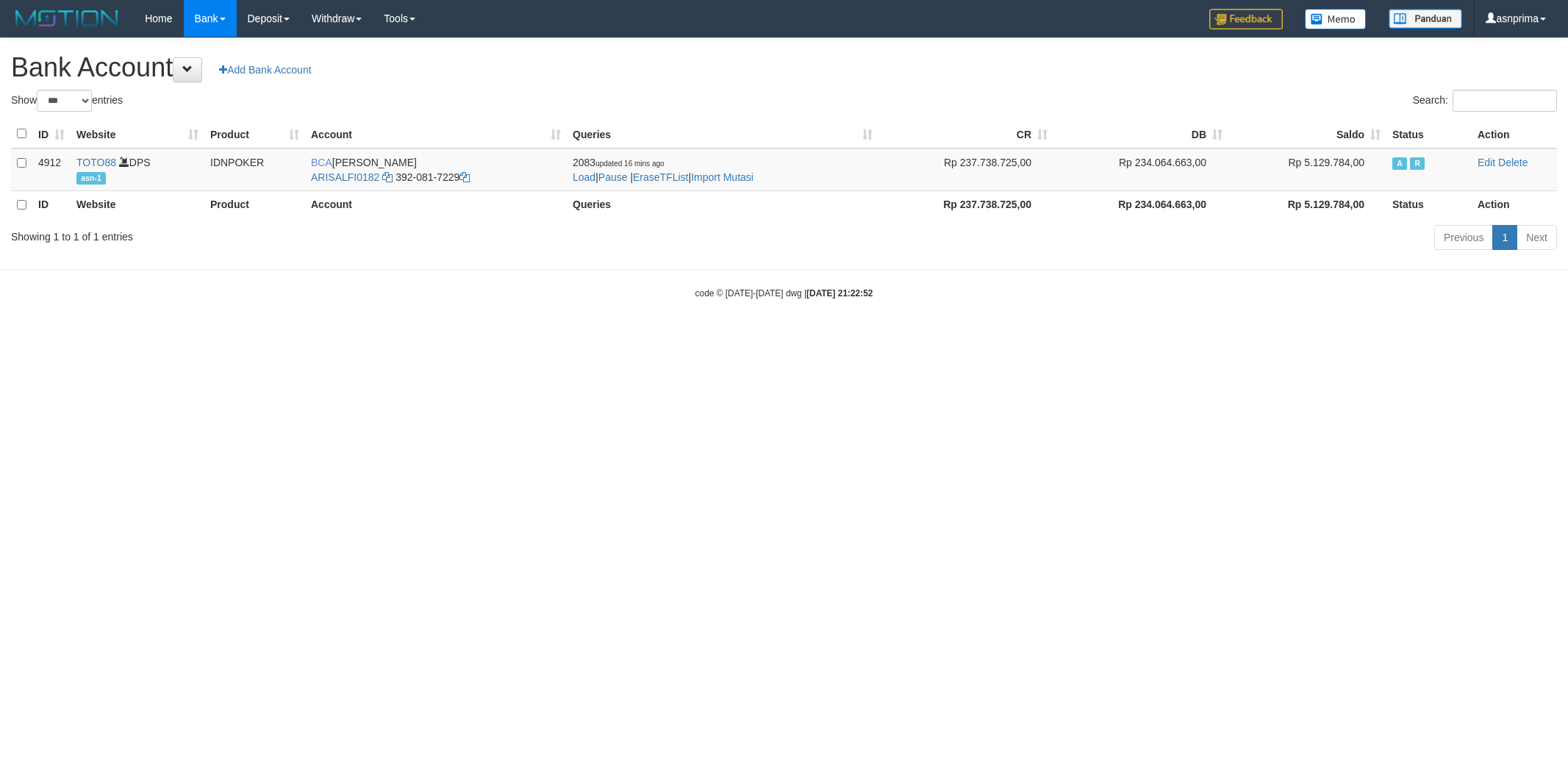
select select "***"
click at [740, 175] on link "Import Mutasi" at bounding box center [722, 177] width 63 height 11
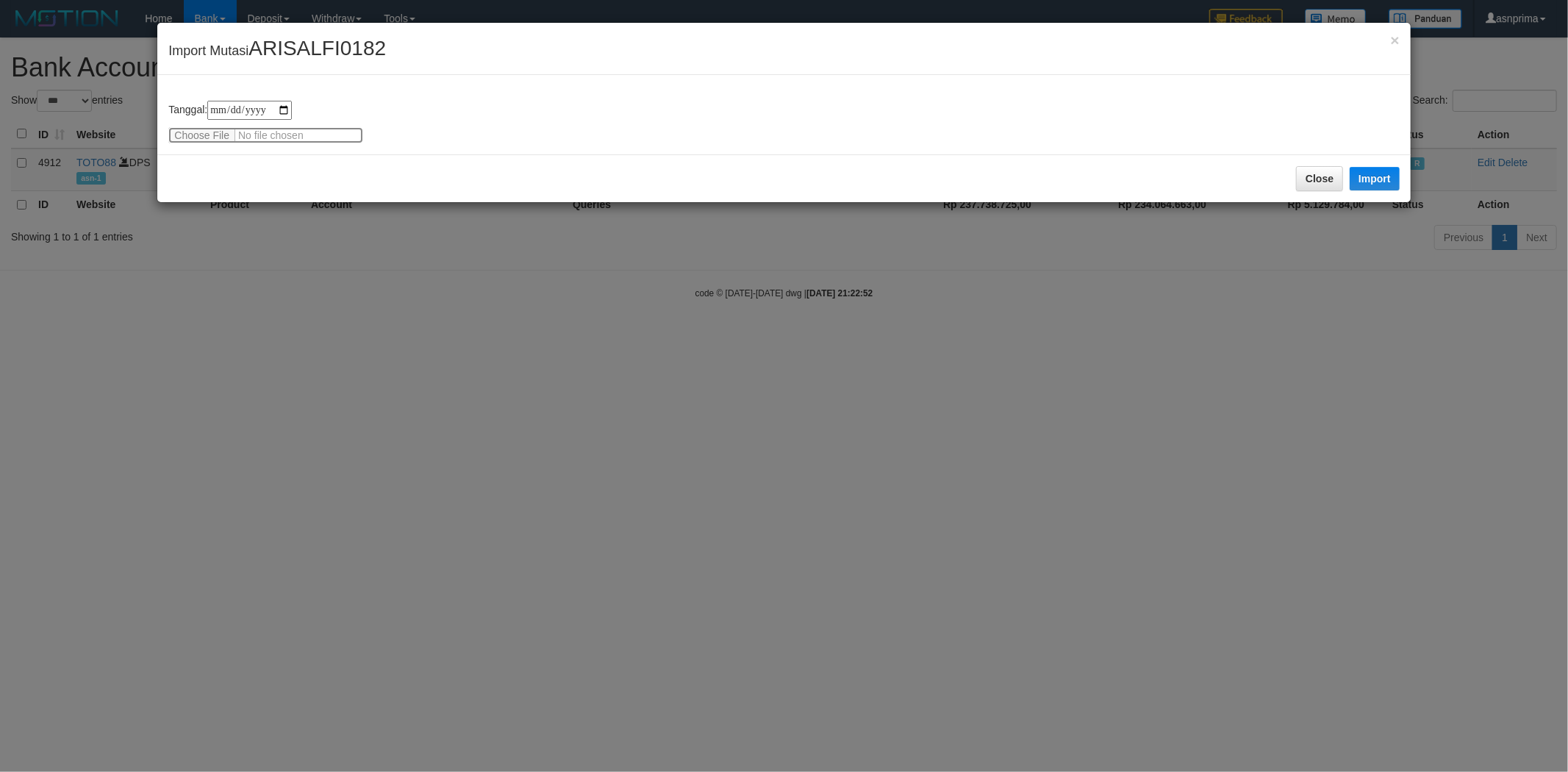
click at [250, 136] on input "file" at bounding box center [266, 135] width 194 height 16
type input "**********"
click at [296, 172] on div "Close Import" at bounding box center [783, 178] width 1253 height 47
click at [1380, 171] on button "Import" at bounding box center [1374, 178] width 50 height 24
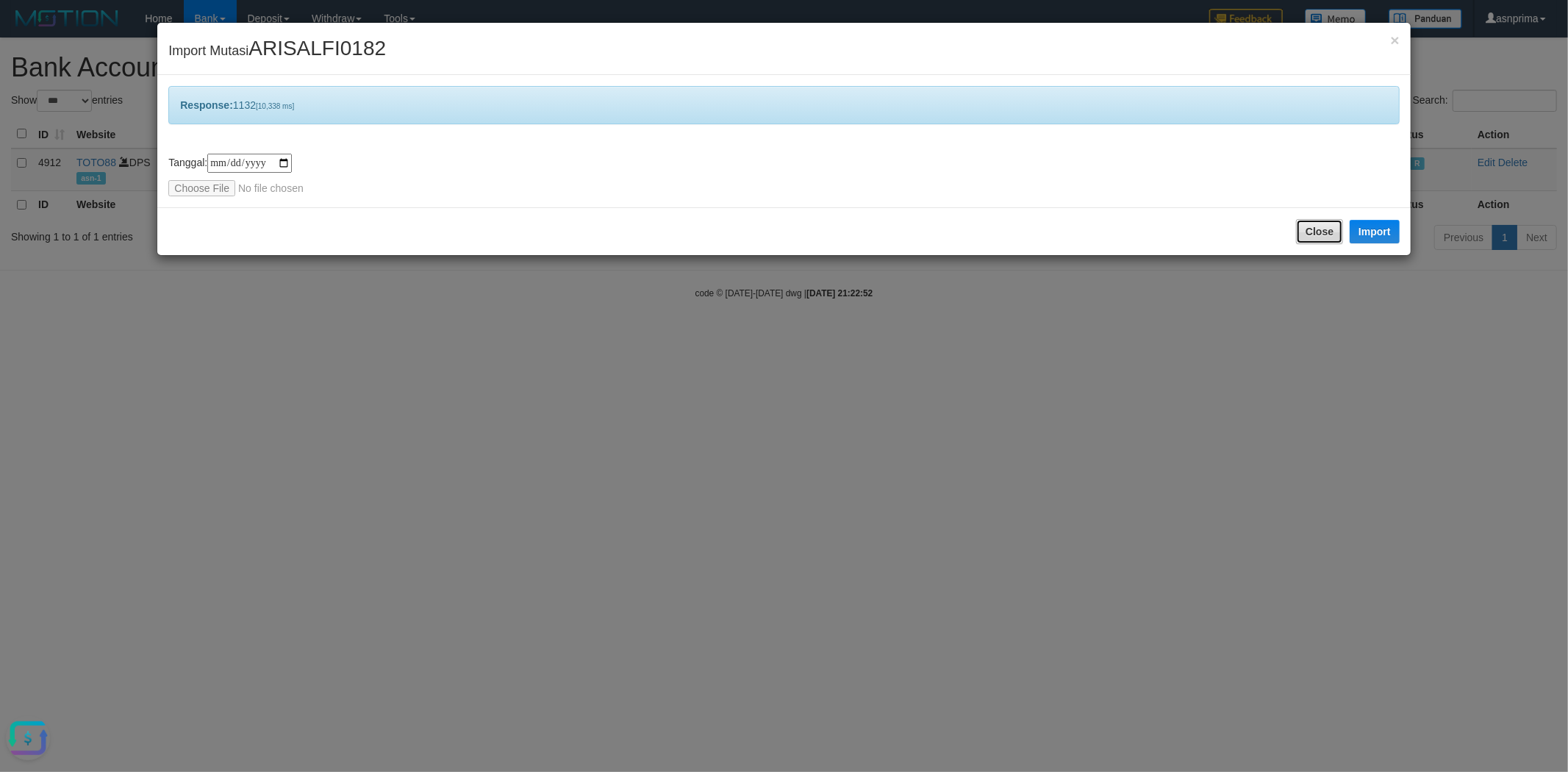
click at [1295, 224] on button "Close" at bounding box center [1318, 231] width 47 height 25
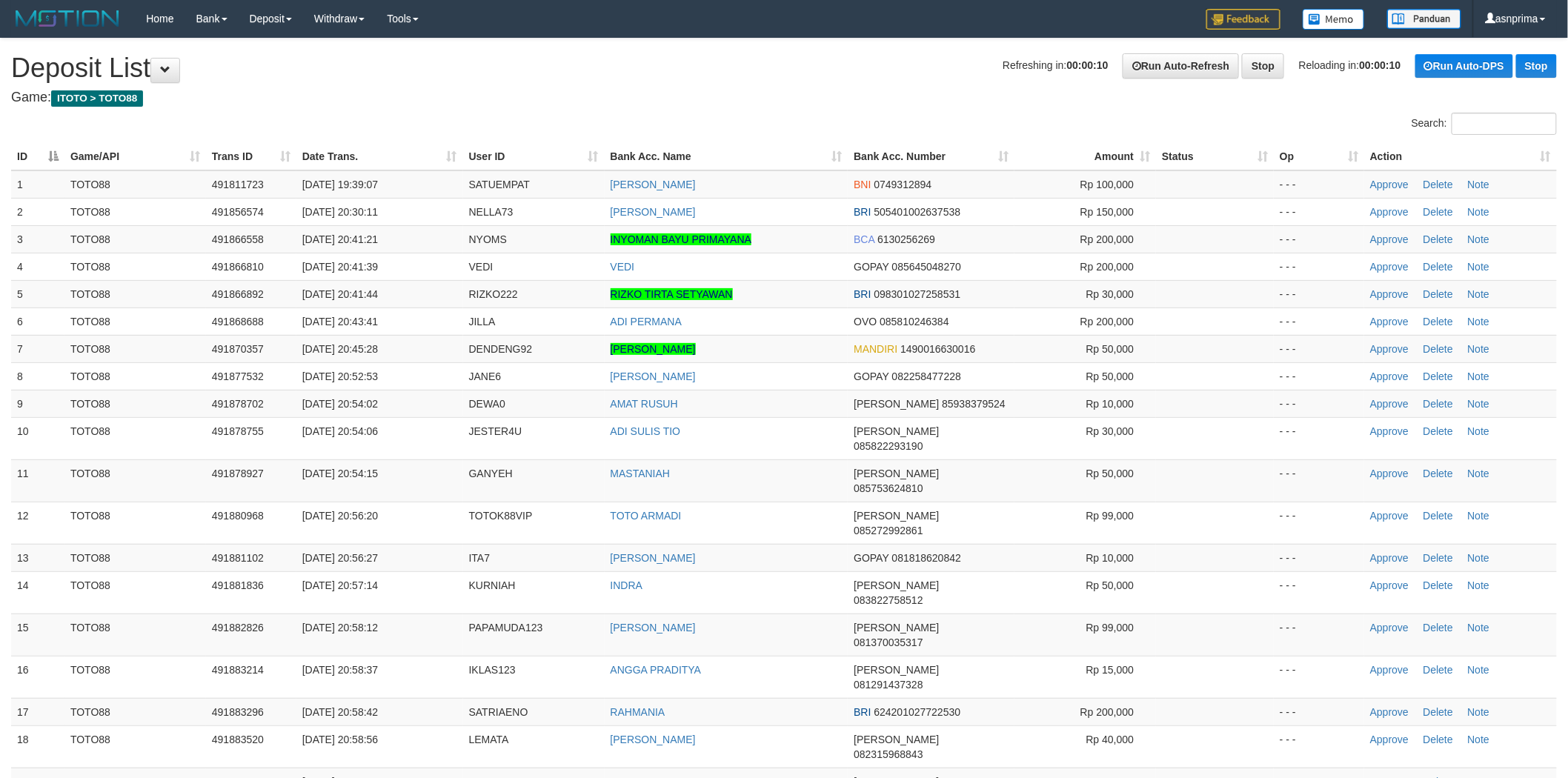
click at [1520, 158] on th "Action" at bounding box center [1461, 157] width 193 height 28
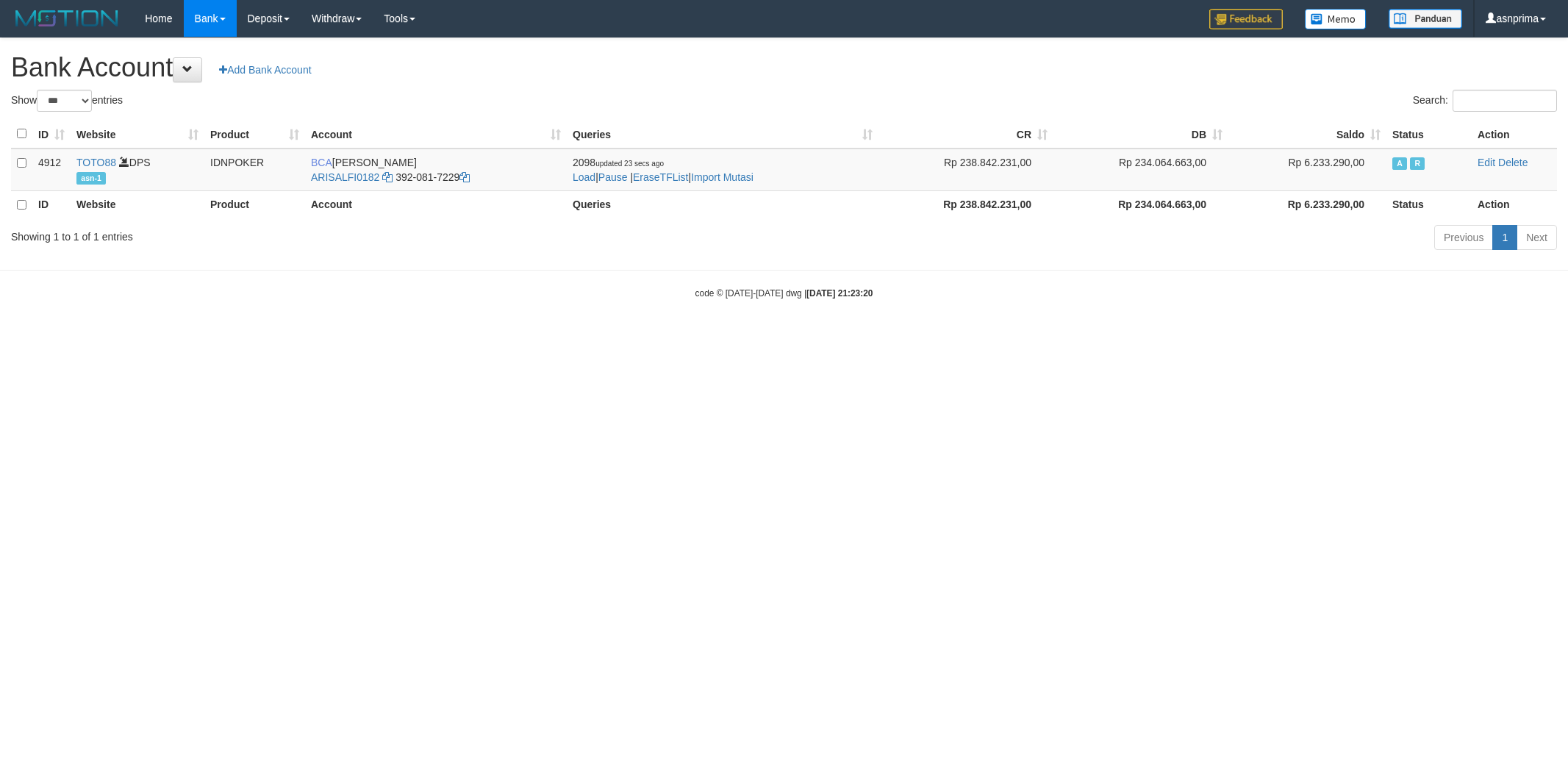
select select "***"
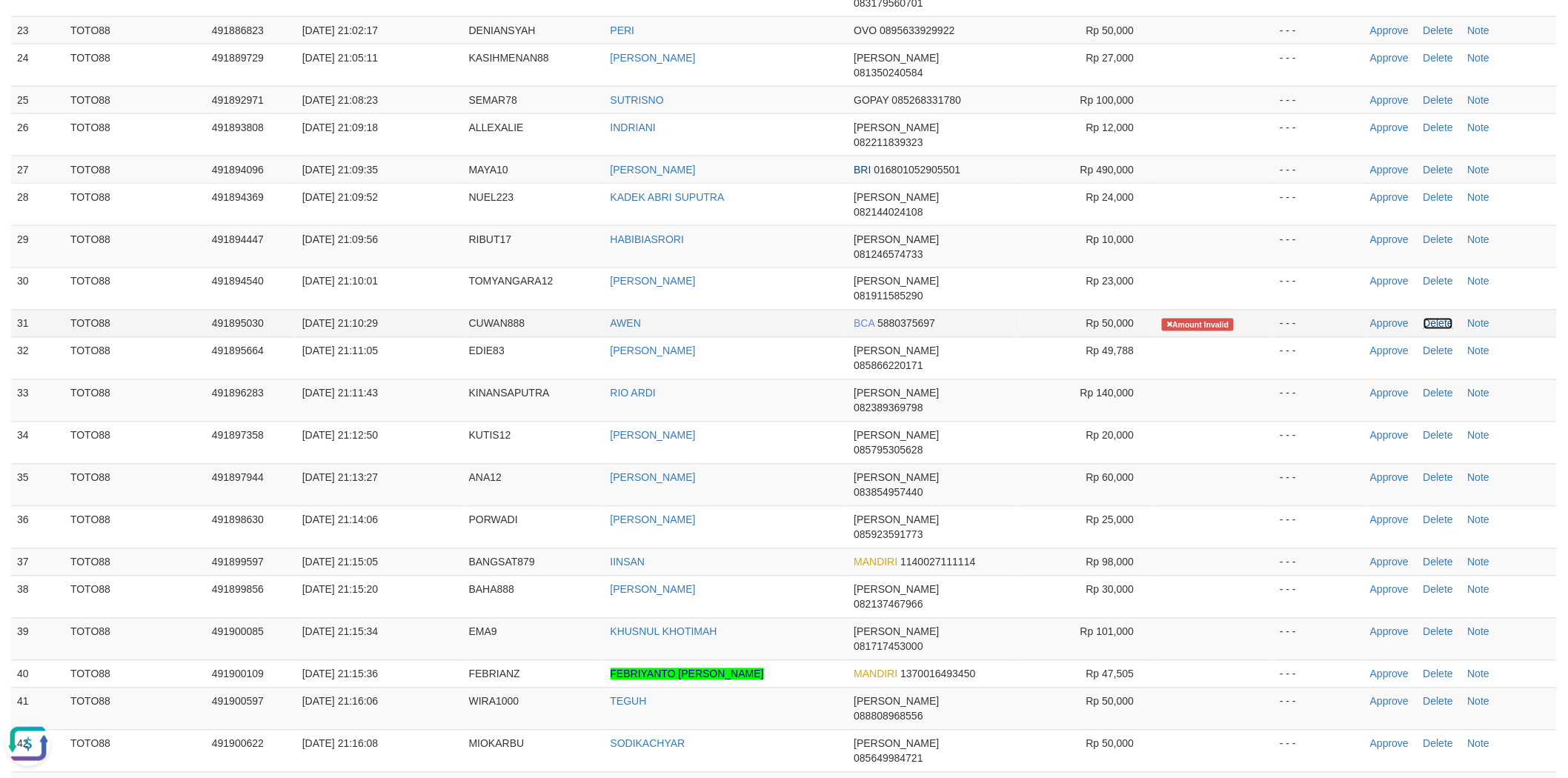
click at [1453, 318] on link "Delete" at bounding box center [1438, 323] width 29 height 12
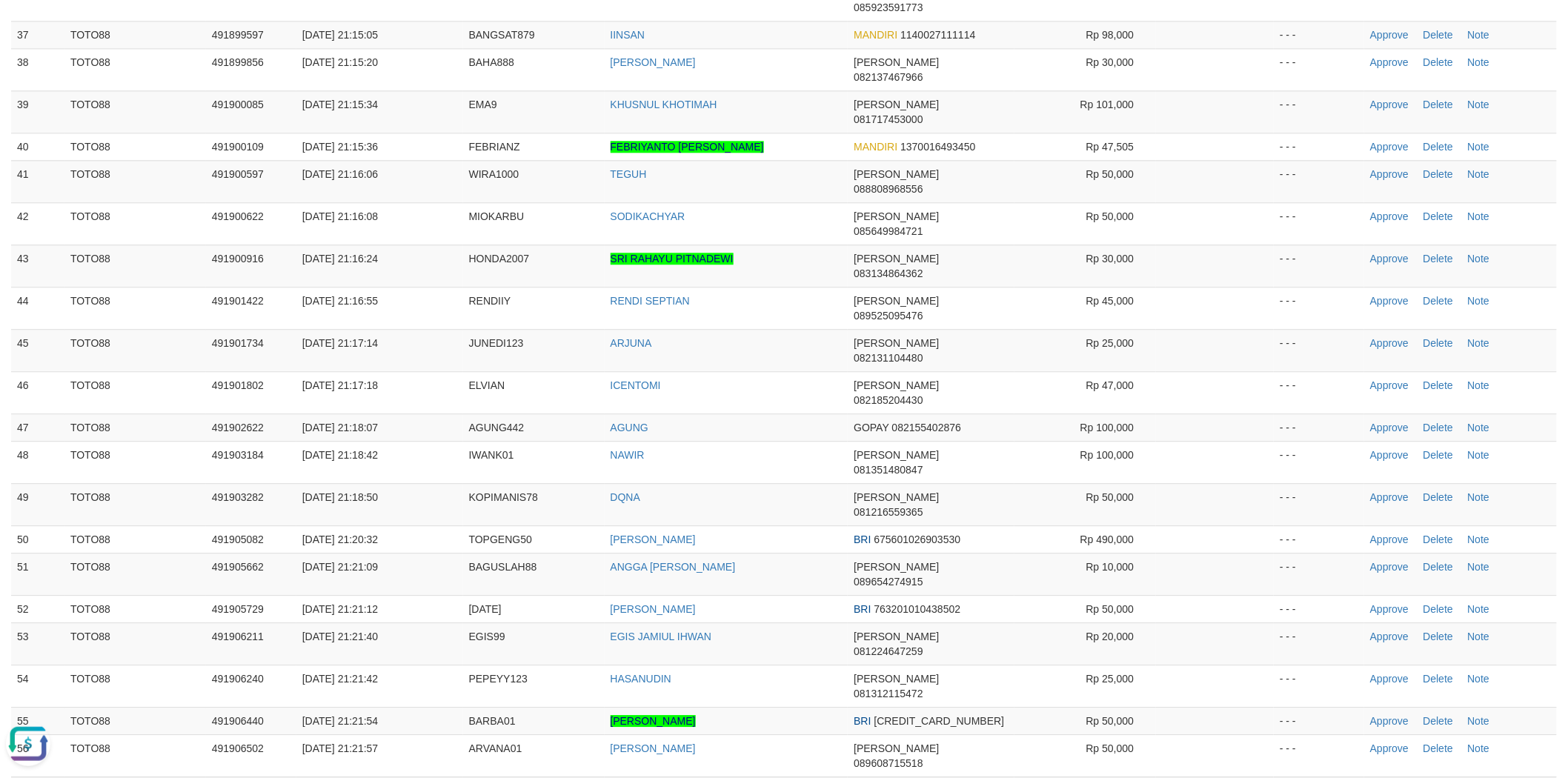
scroll to position [1451, 0]
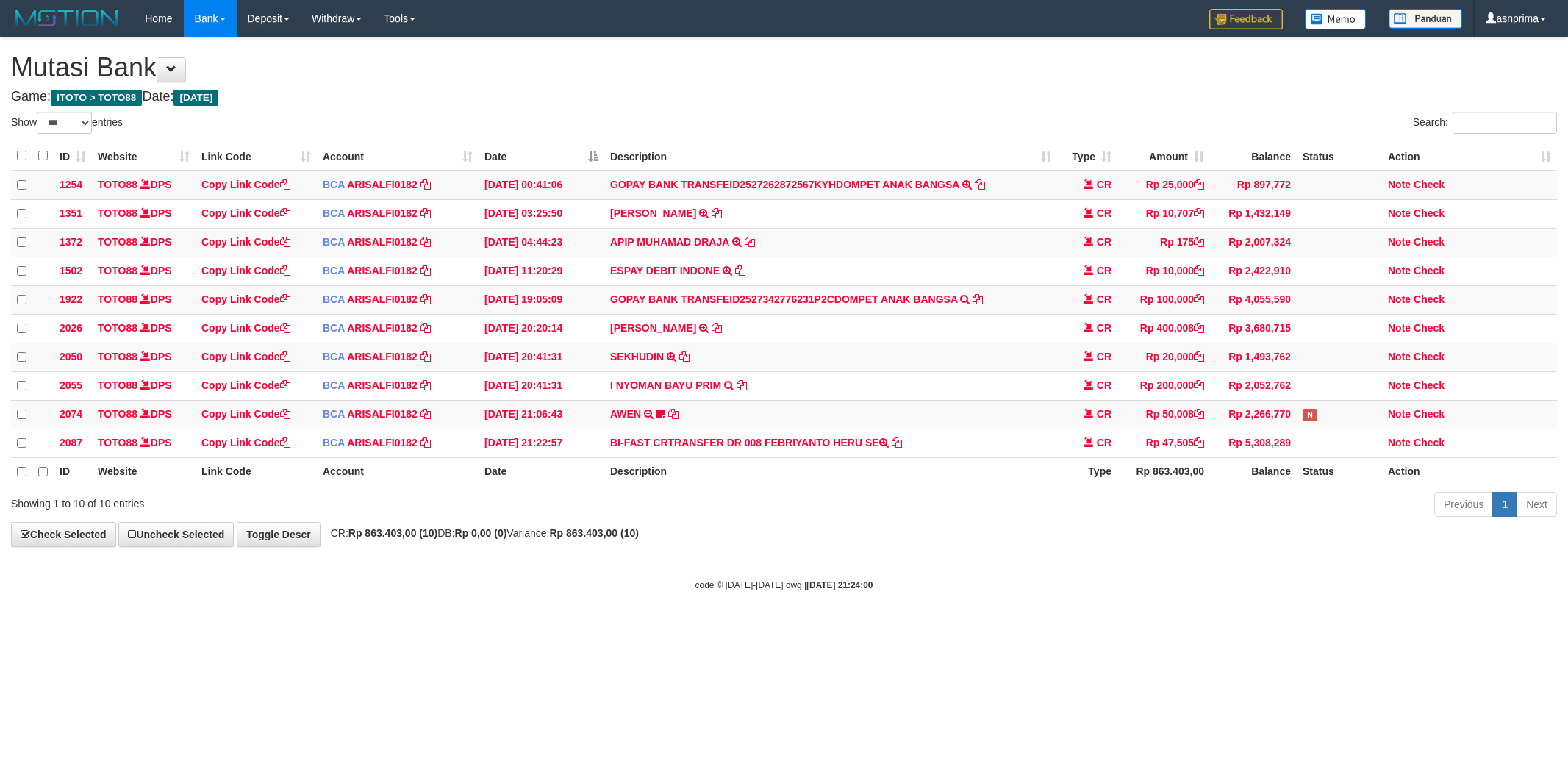
select select "***"
click at [799, 453] on td "BI-FAST CRTRANSFER DR 008 FEBRIYANTO HERU SE" at bounding box center [830, 442] width 452 height 28
drag, startPoint x: 799, startPoint y: 453, endPoint x: 839, endPoint y: 454, distance: 40.0
click at [839, 454] on td "BI-FAST CRTRANSFER DR 008 FEBRIYANTO HERU SE" at bounding box center [830, 442] width 452 height 28
copy td "FEBRIYANTO HERU"
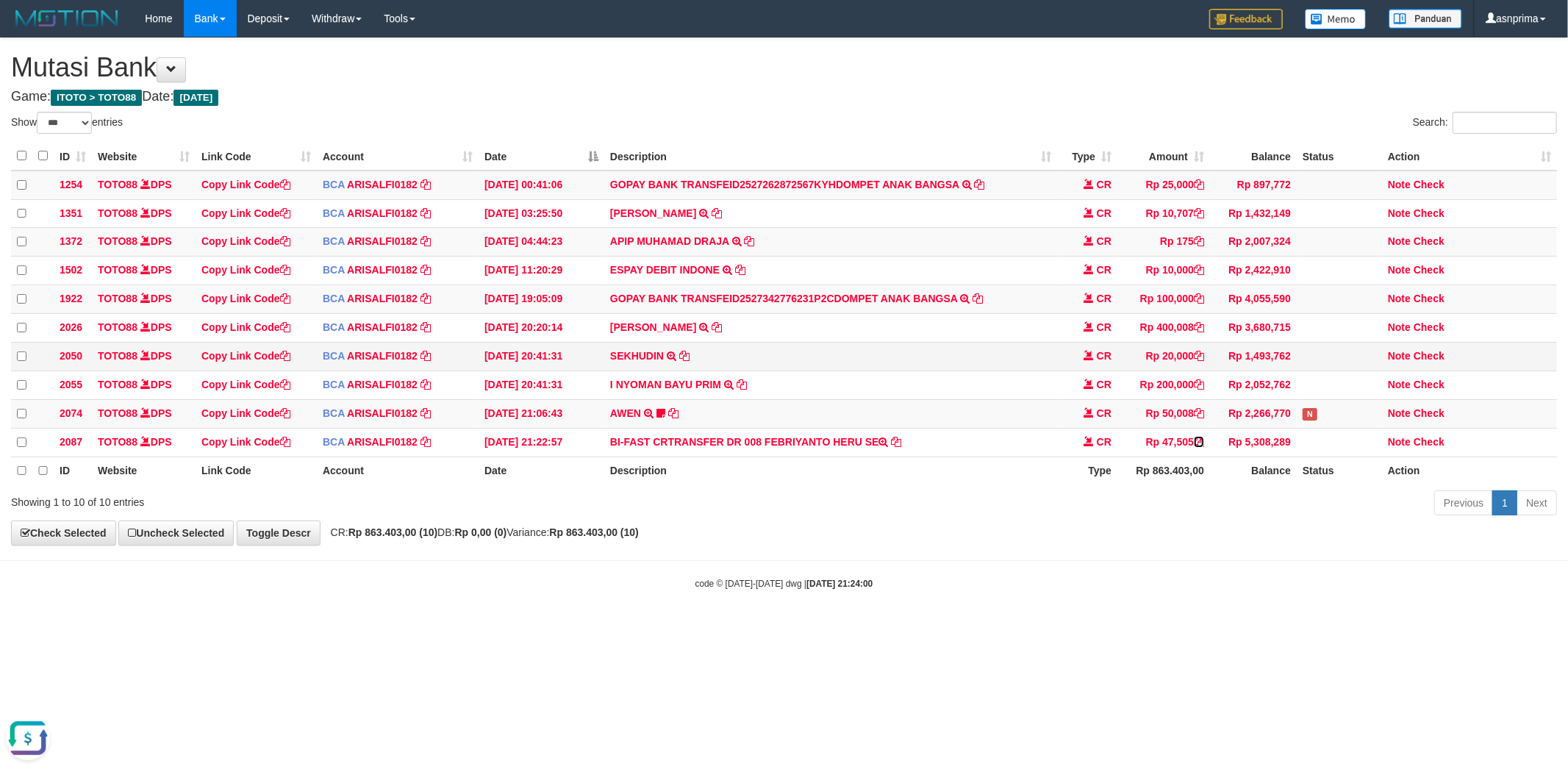
drag, startPoint x: 1202, startPoint y: 453, endPoint x: 1171, endPoint y: 374, distance: 84.9
click at [1202, 447] on icon at bounding box center [1198, 441] width 10 height 10
copy td "FEBRIYANTO HERU"
click at [1428, 448] on link "Check" at bounding box center [1429, 441] width 31 height 11
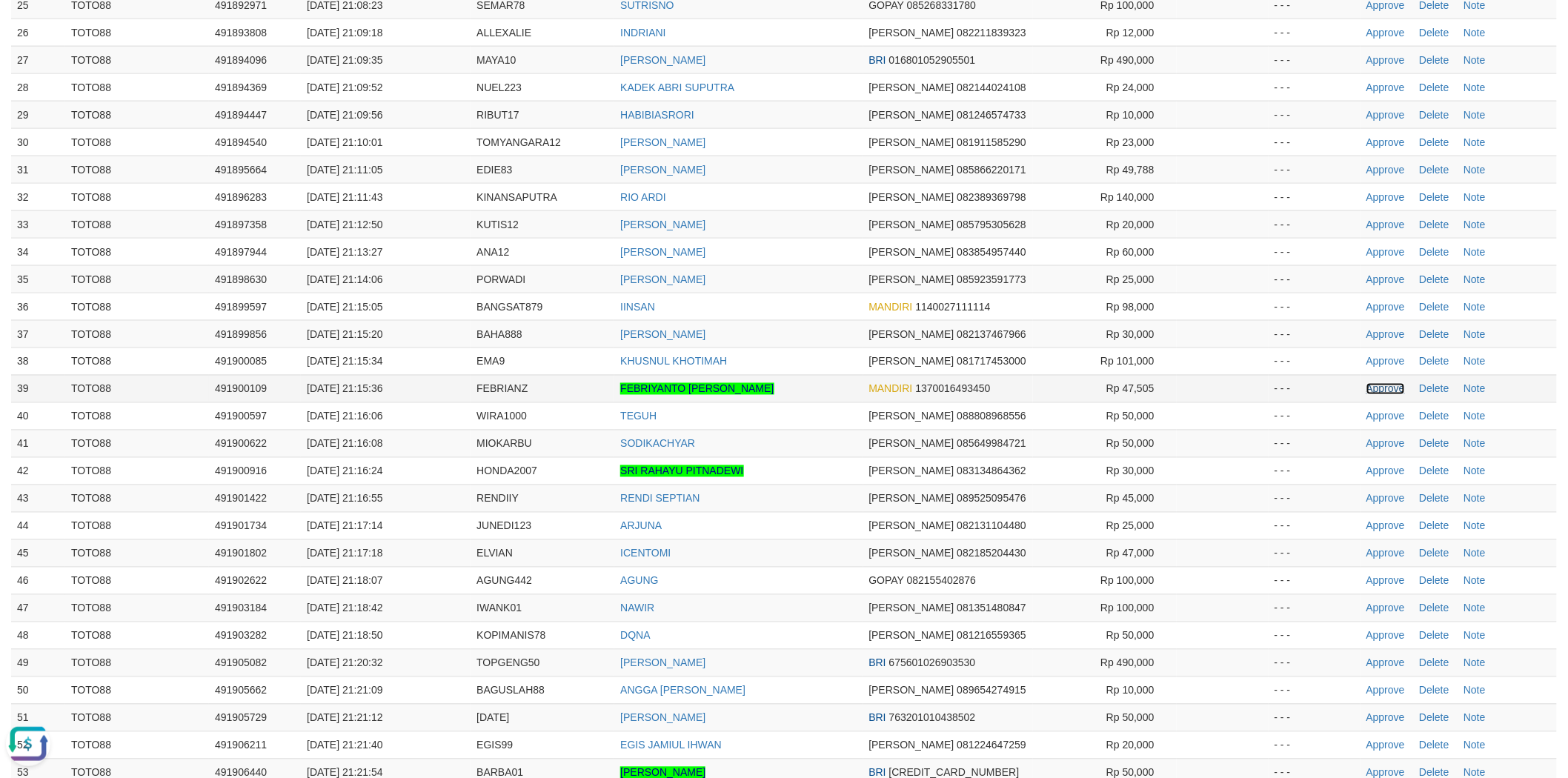
click at [1379, 389] on link "Approve" at bounding box center [1386, 388] width 39 height 12
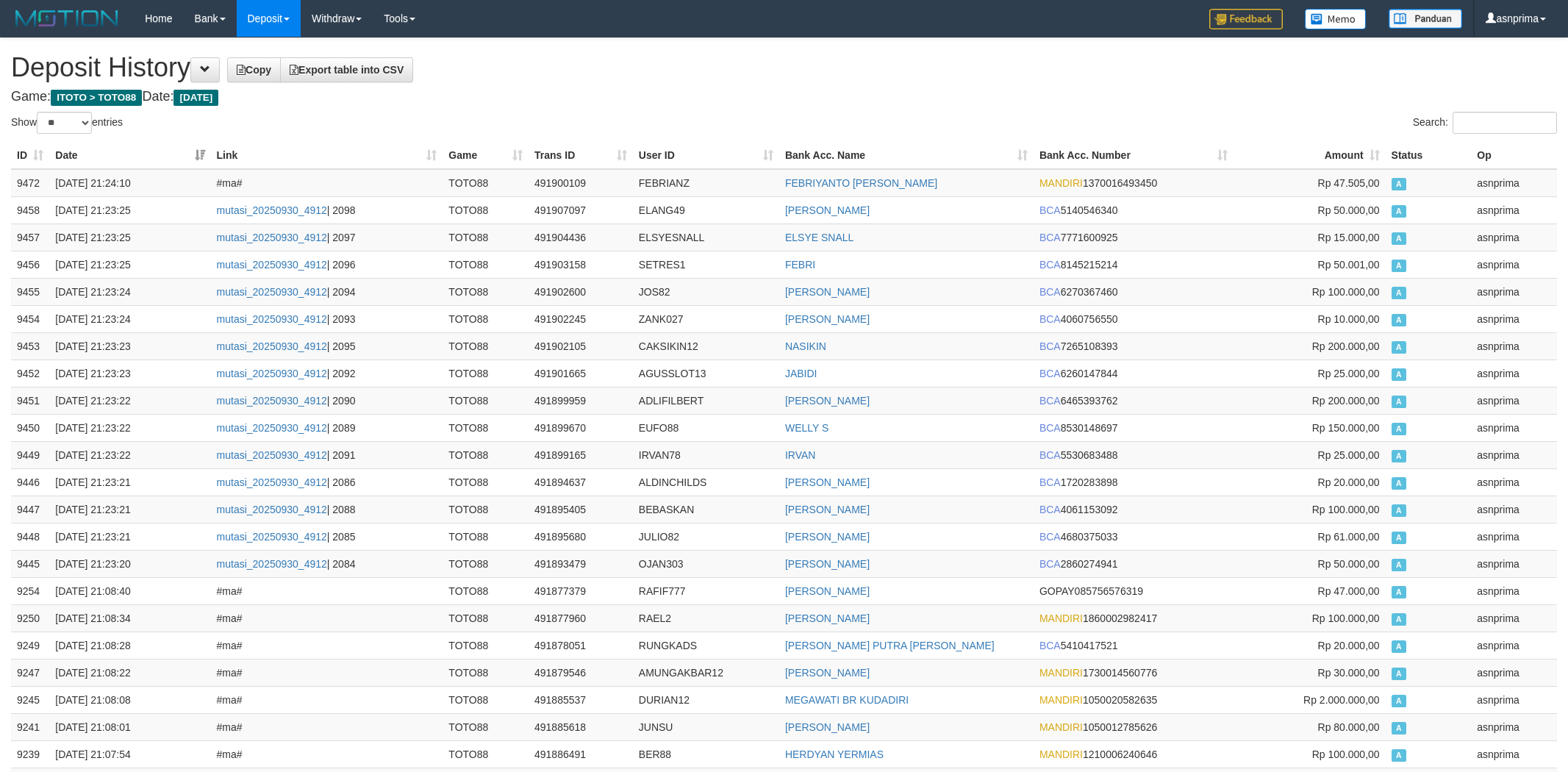
select select "**"
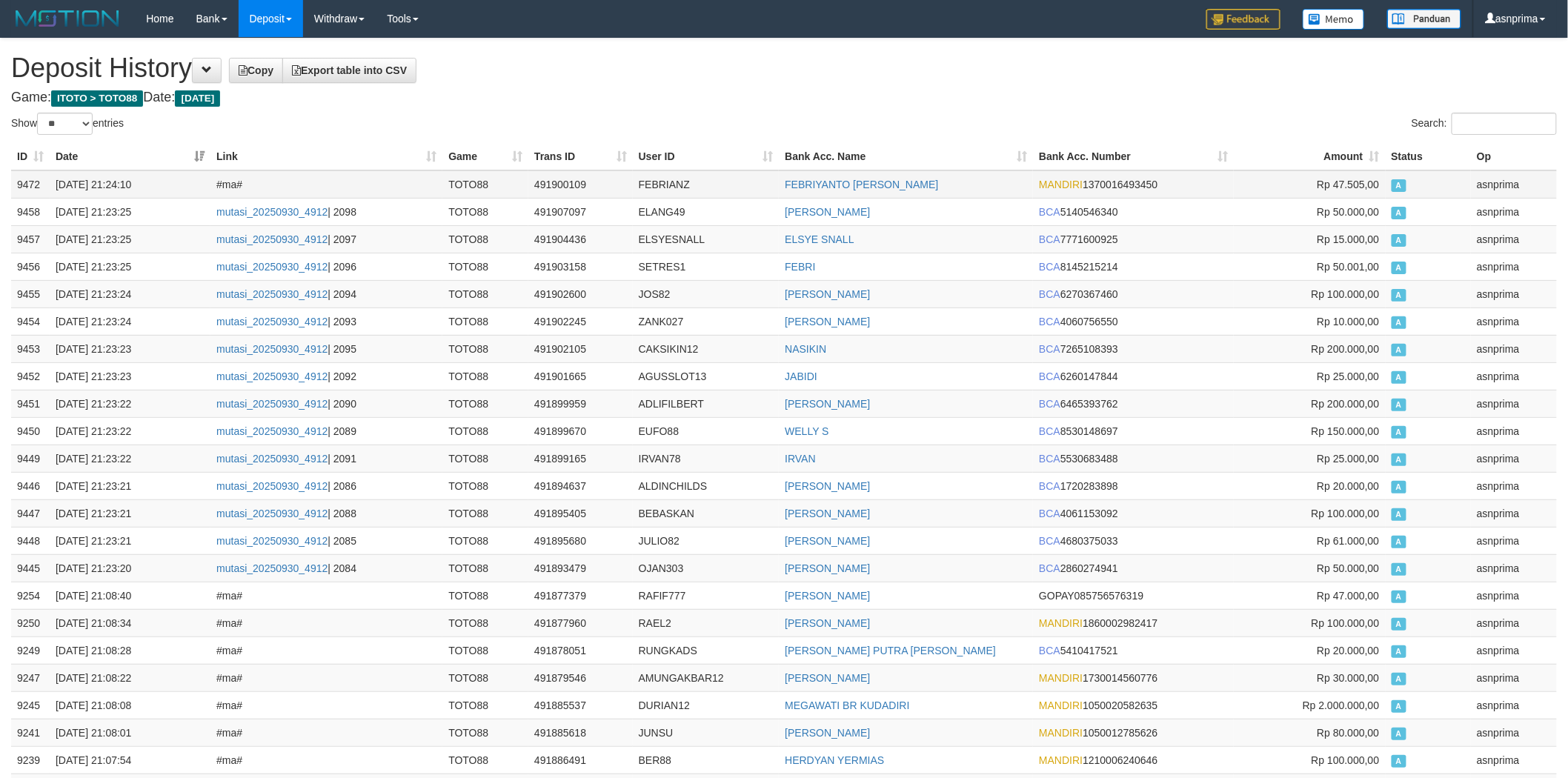
click at [28, 183] on td "9472" at bounding box center [30, 184] width 39 height 28
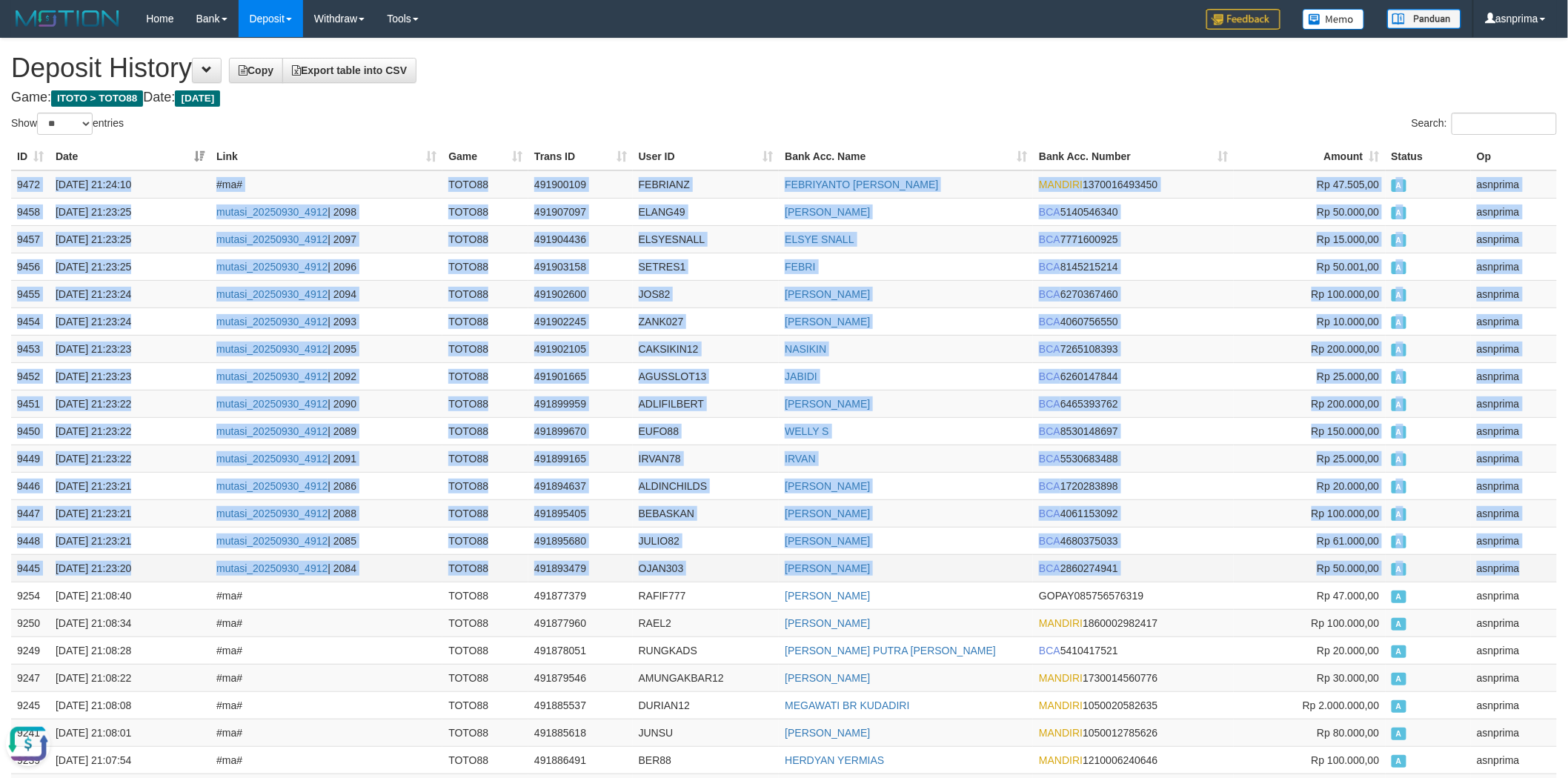
click at [1516, 559] on td "asnprima" at bounding box center [1514, 568] width 86 height 28
copy tbody "9472 30/09/2025 21:24:10 #ma# TOTO88 491900109 FEBRIANZ FEBRIYANTO HERU SETIAWA…"
click at [657, 188] on td "FEBRIANZ" at bounding box center [706, 184] width 147 height 28
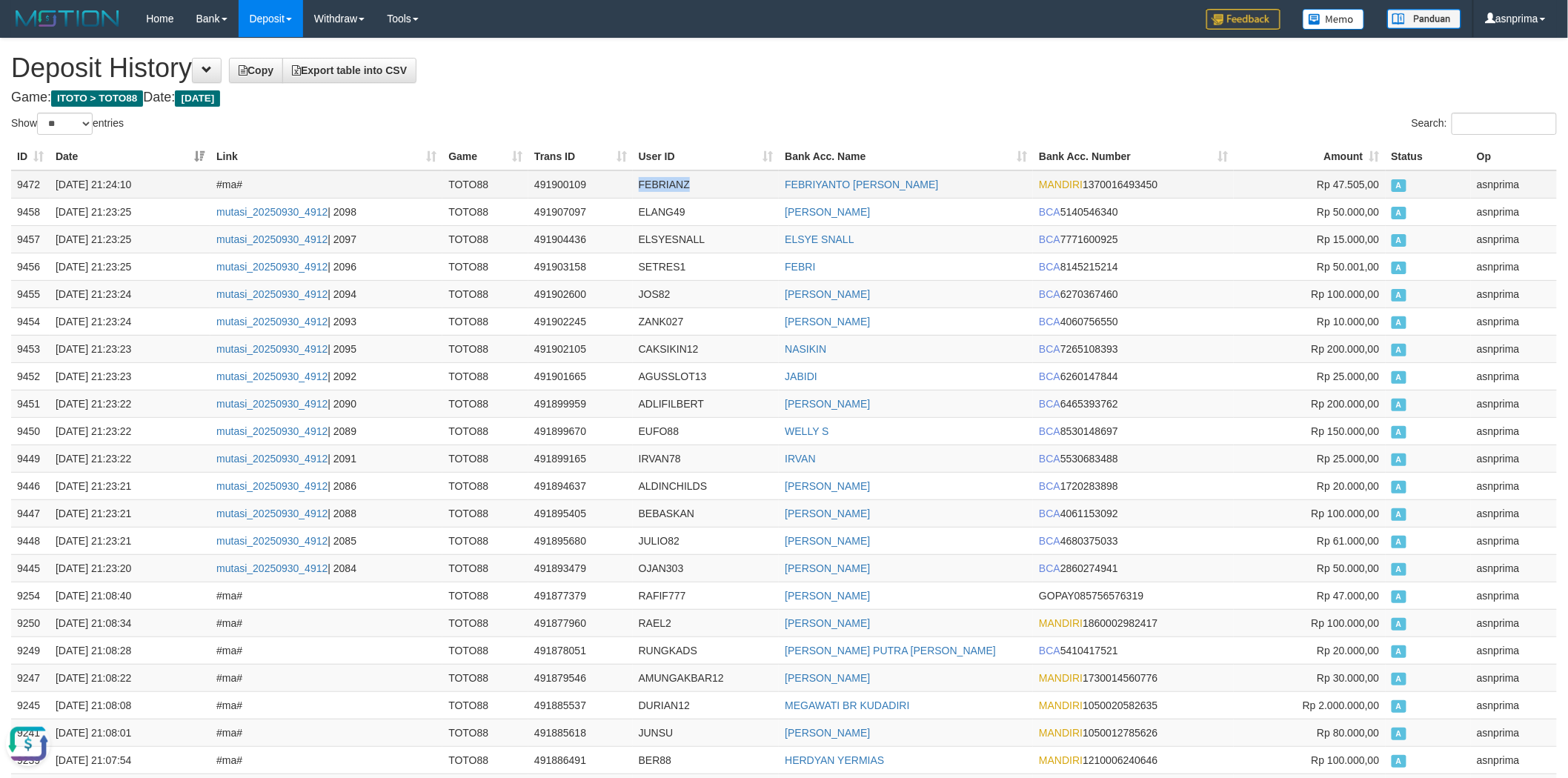
click at [657, 188] on td "FEBRIANZ" at bounding box center [706, 184] width 147 height 28
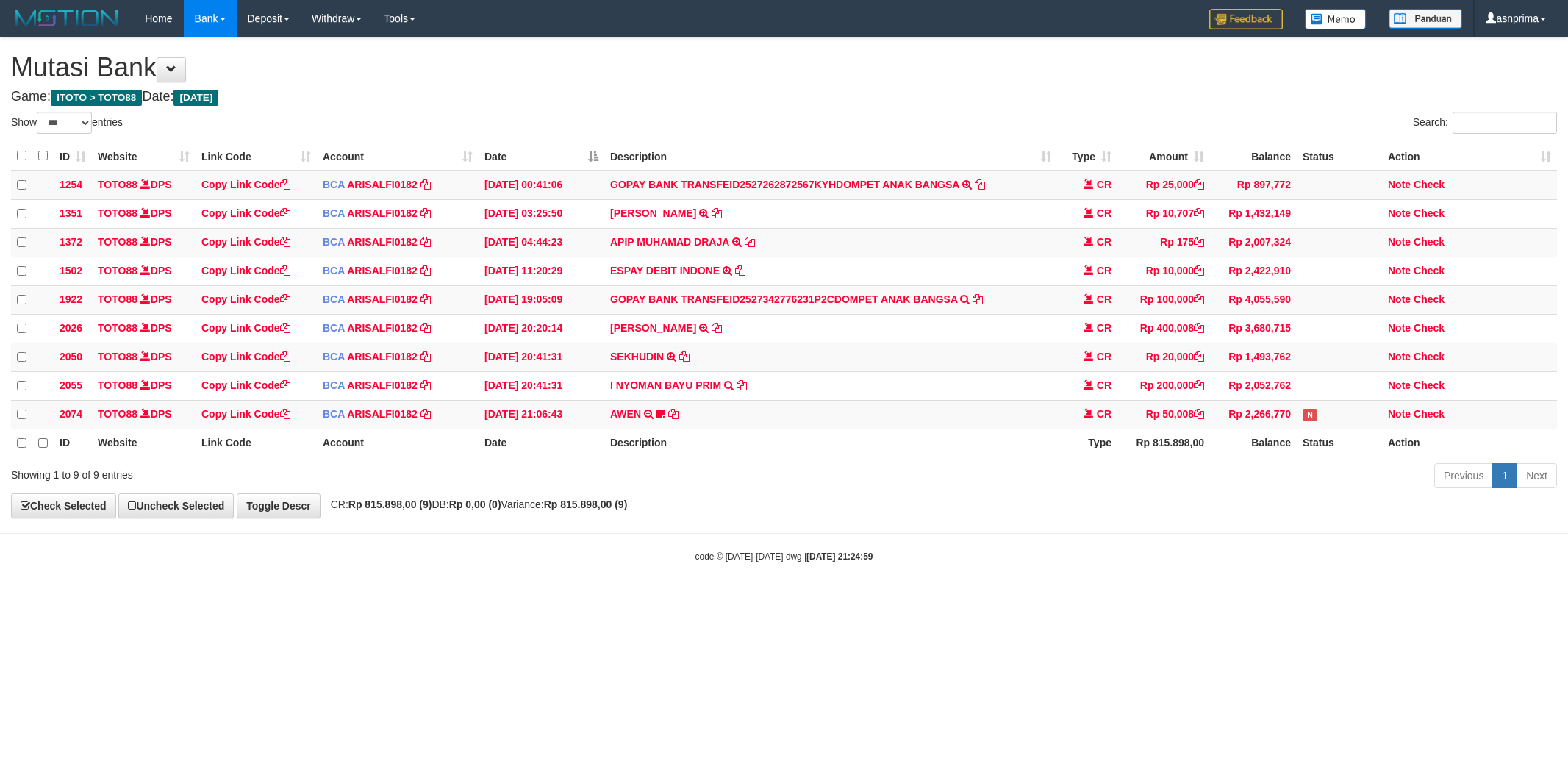
select select "***"
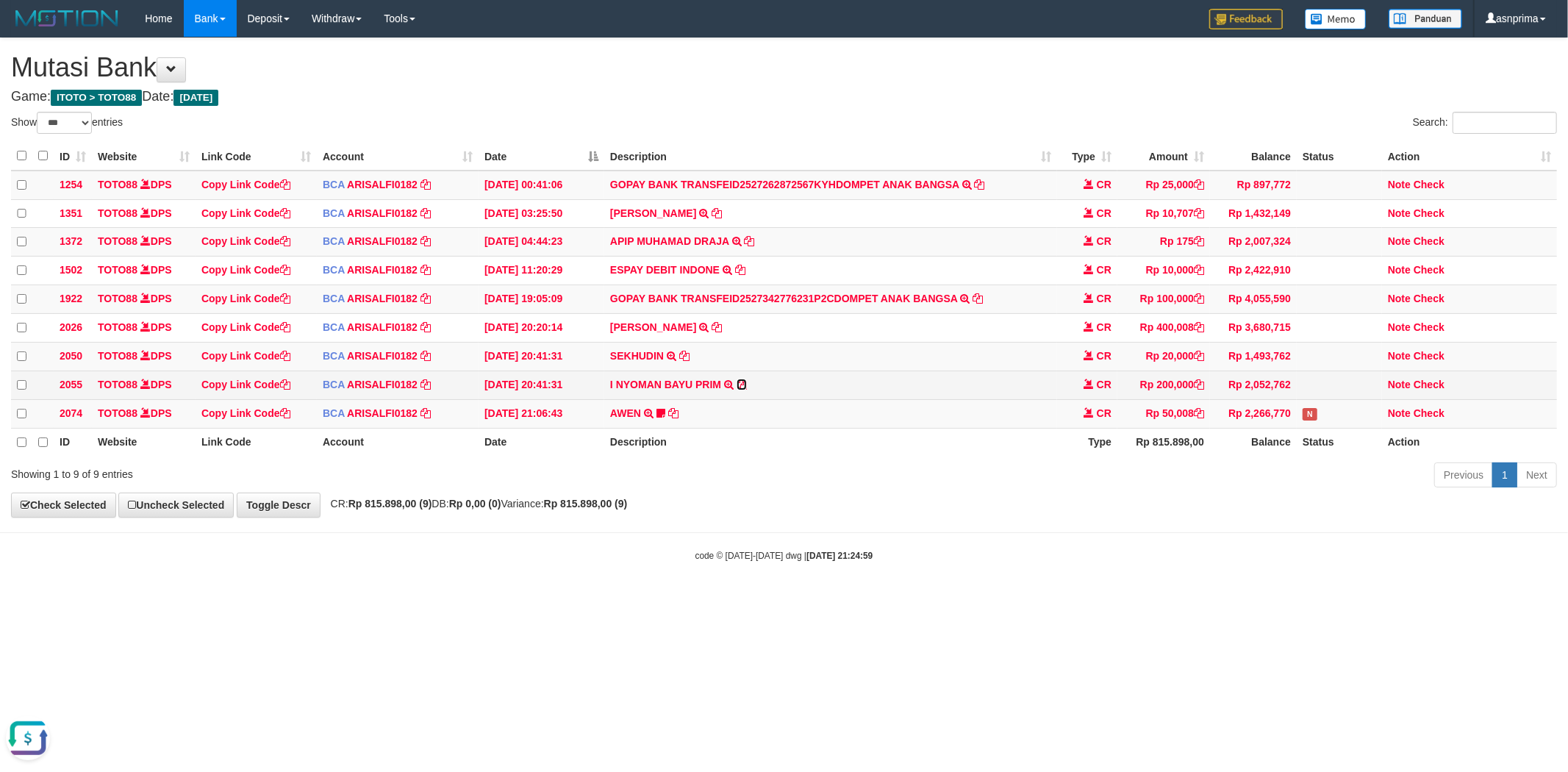
click at [737, 390] on icon at bounding box center [741, 384] width 10 height 10
click at [1426, 391] on link "Check" at bounding box center [1429, 384] width 31 height 11
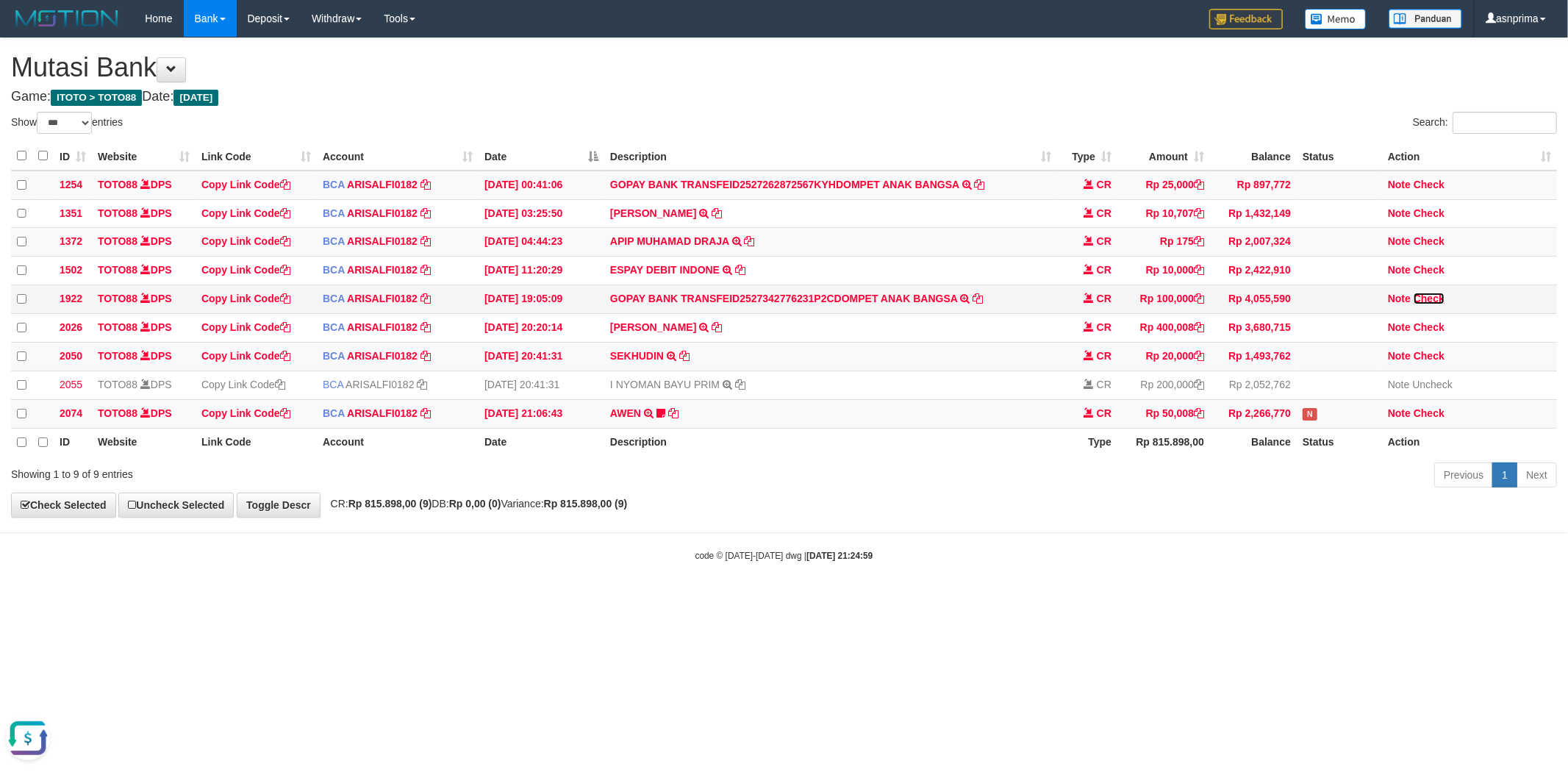
click at [1426, 304] on link "Check" at bounding box center [1429, 298] width 31 height 11
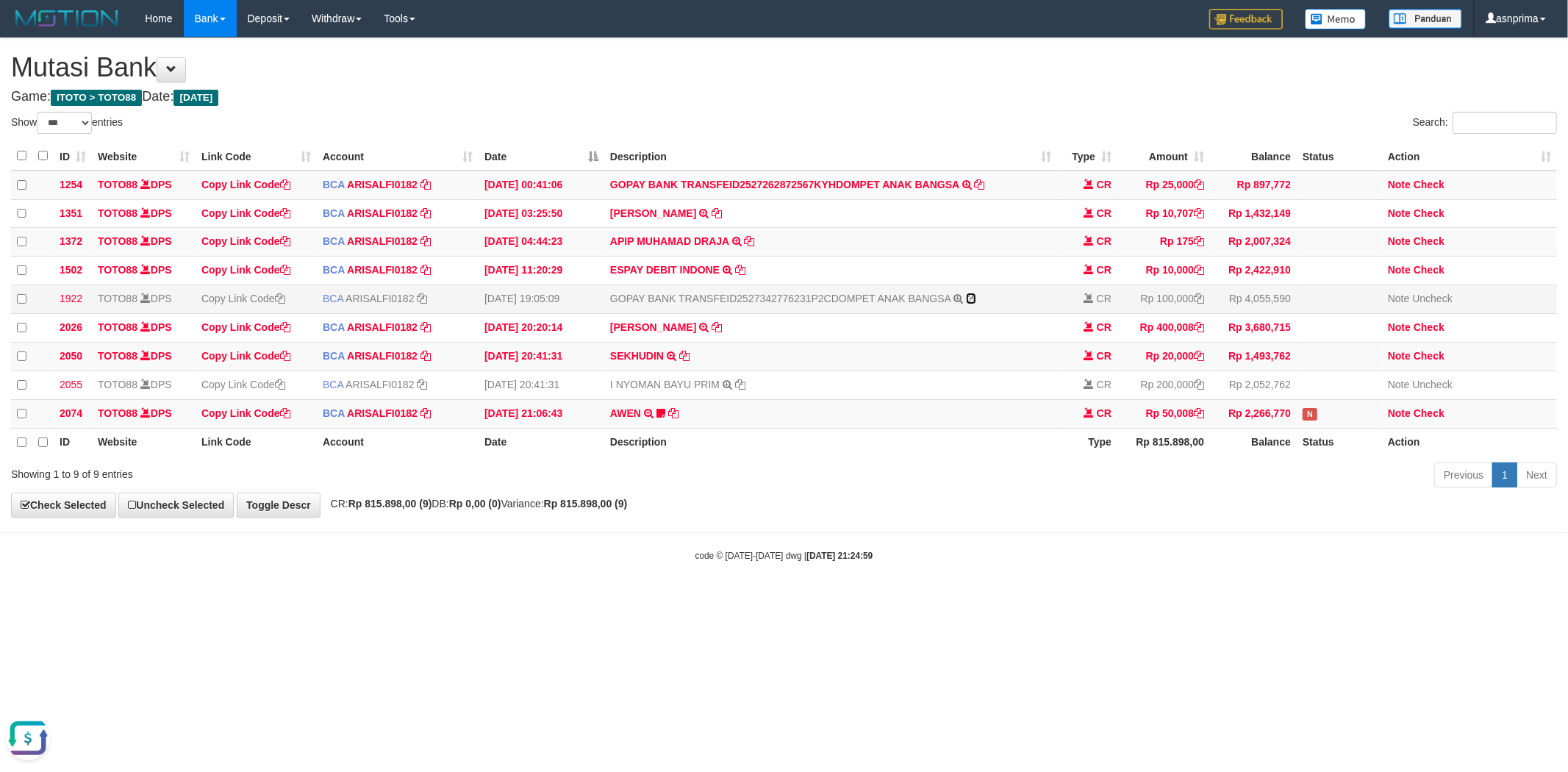
click at [971, 302] on icon at bounding box center [970, 298] width 10 height 10
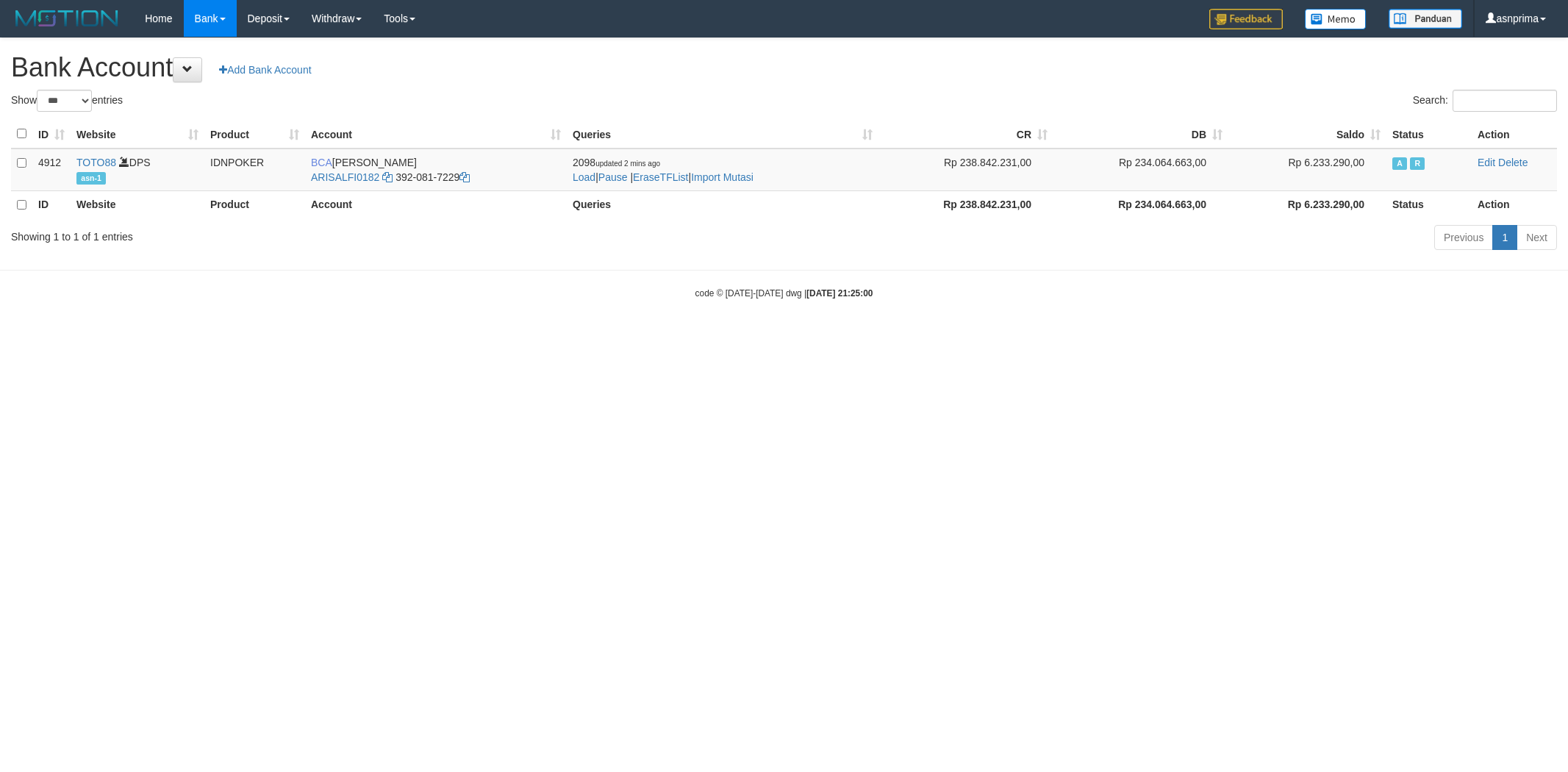
select select "***"
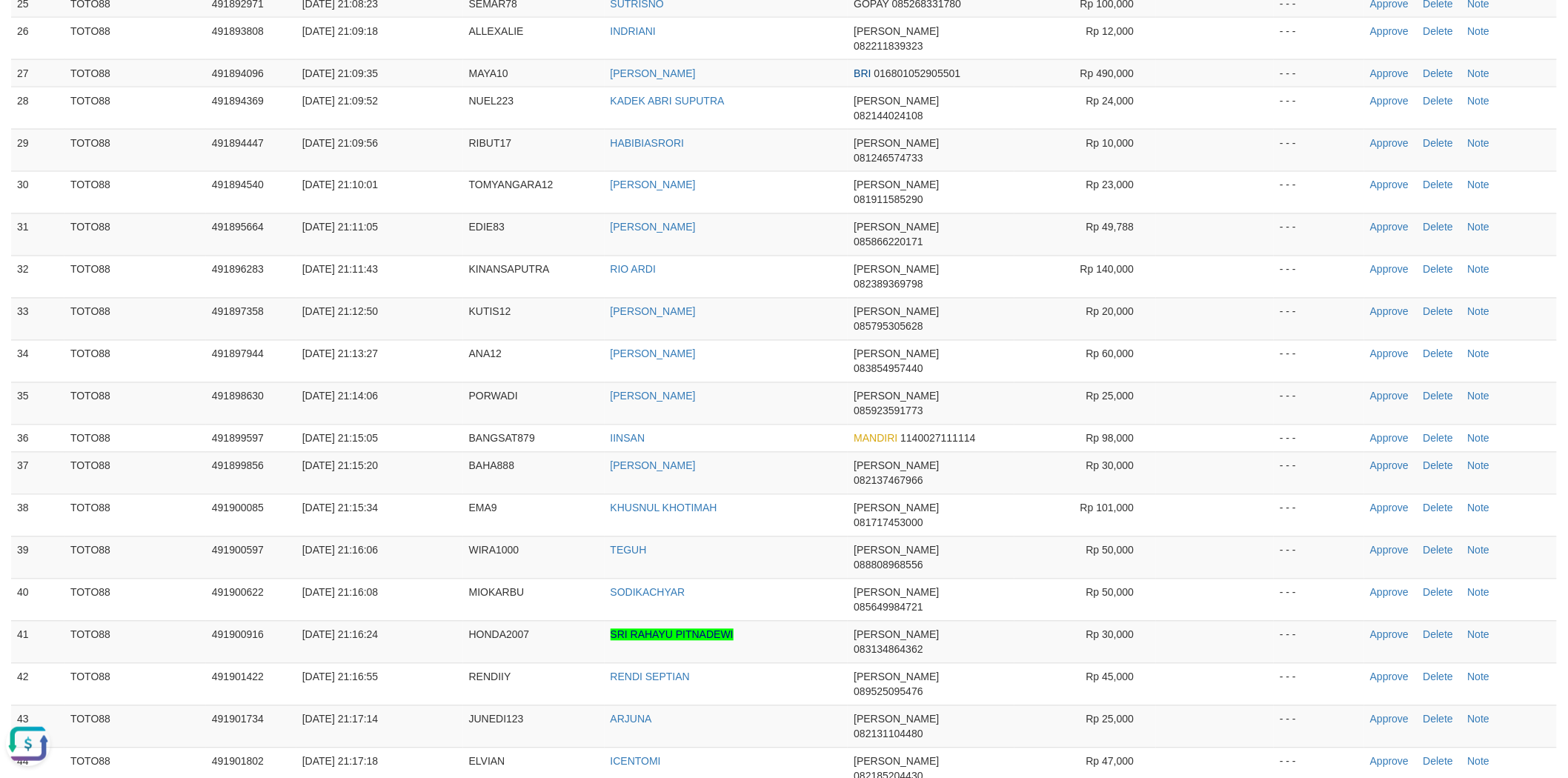
copy span "AGUNG442"
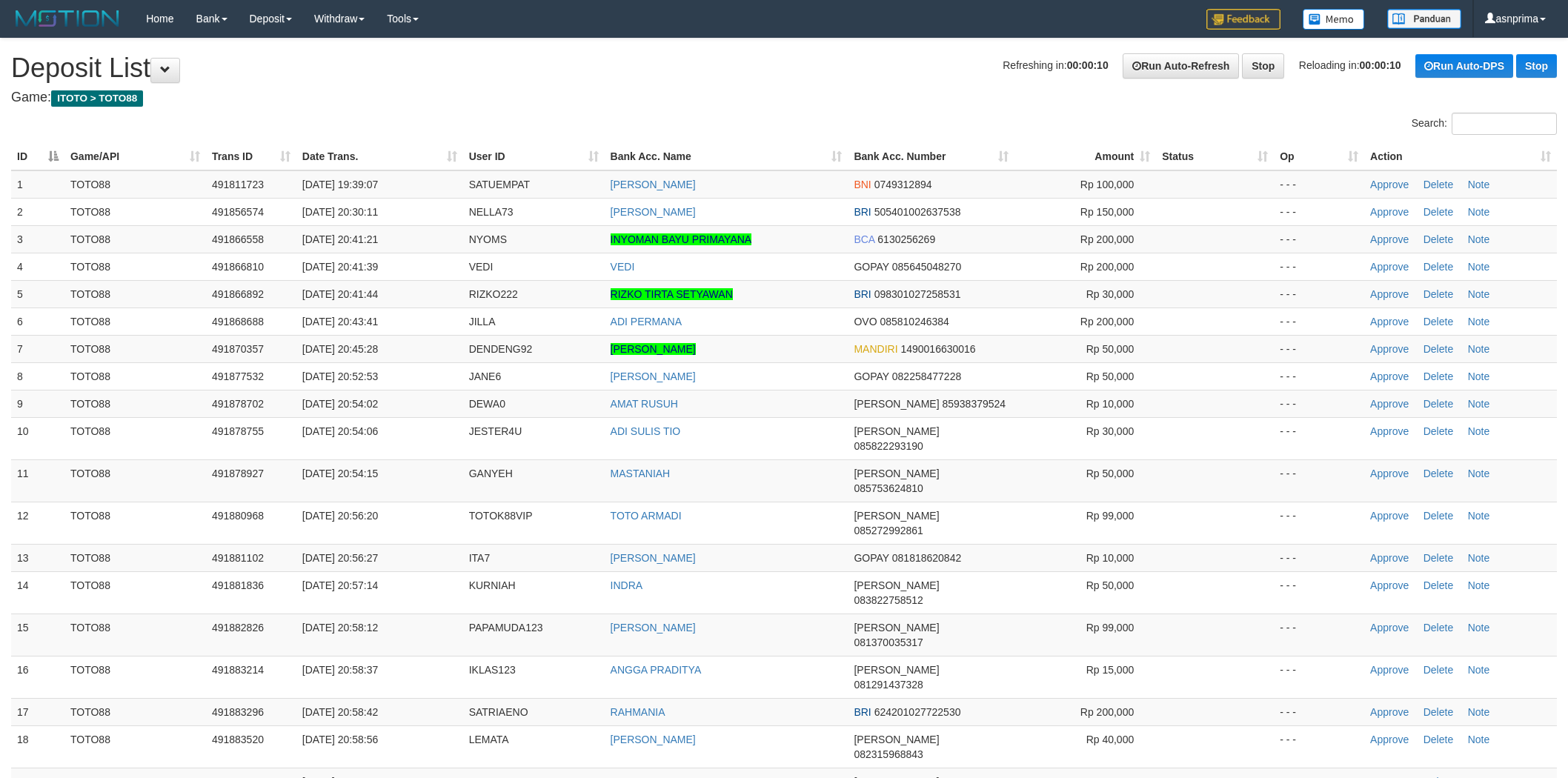
scroll to position [1002, 0]
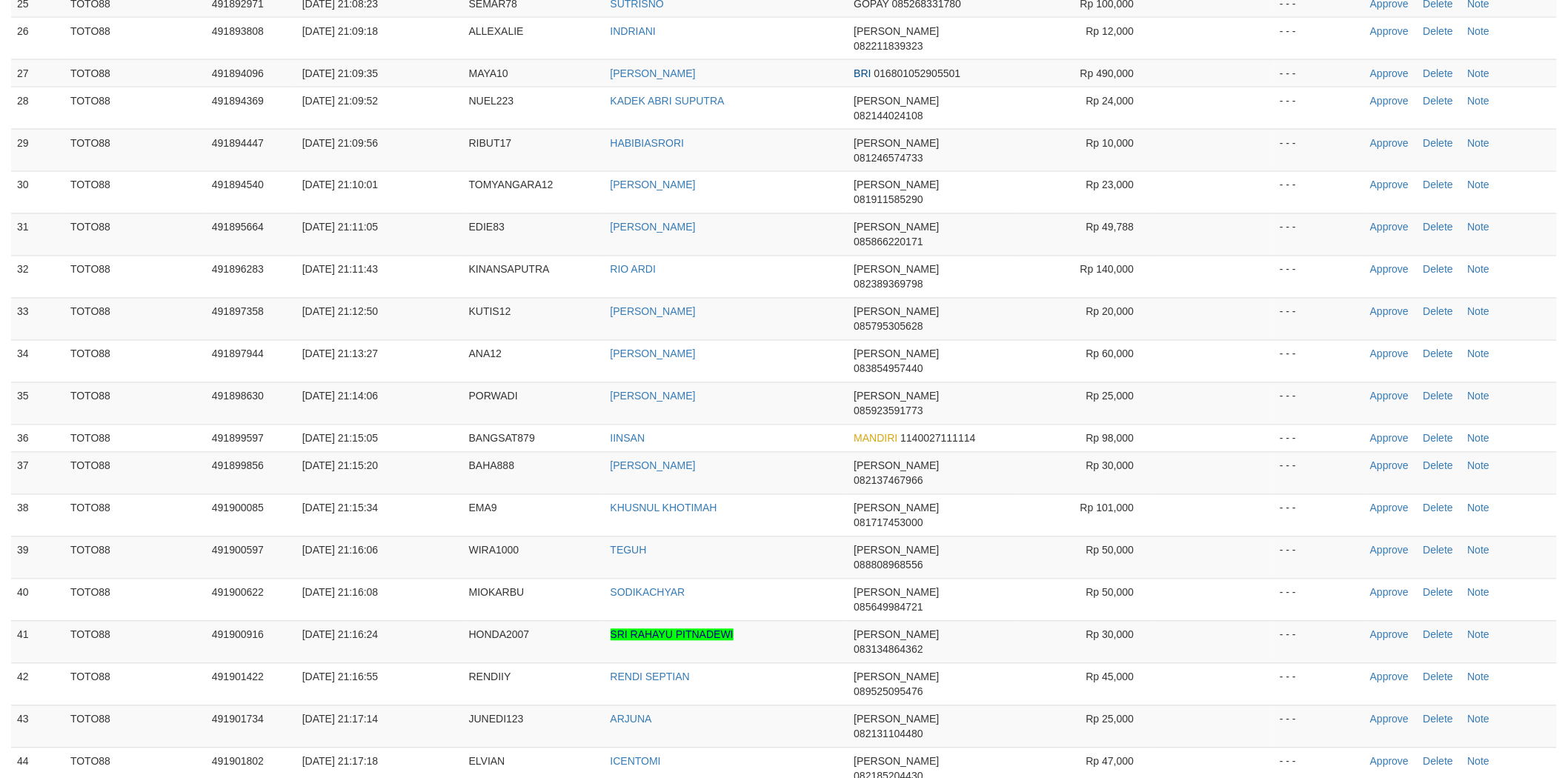
drag, startPoint x: 604, startPoint y: 379, endPoint x: 649, endPoint y: 385, distance: 45.4
copy link "AGUNG"
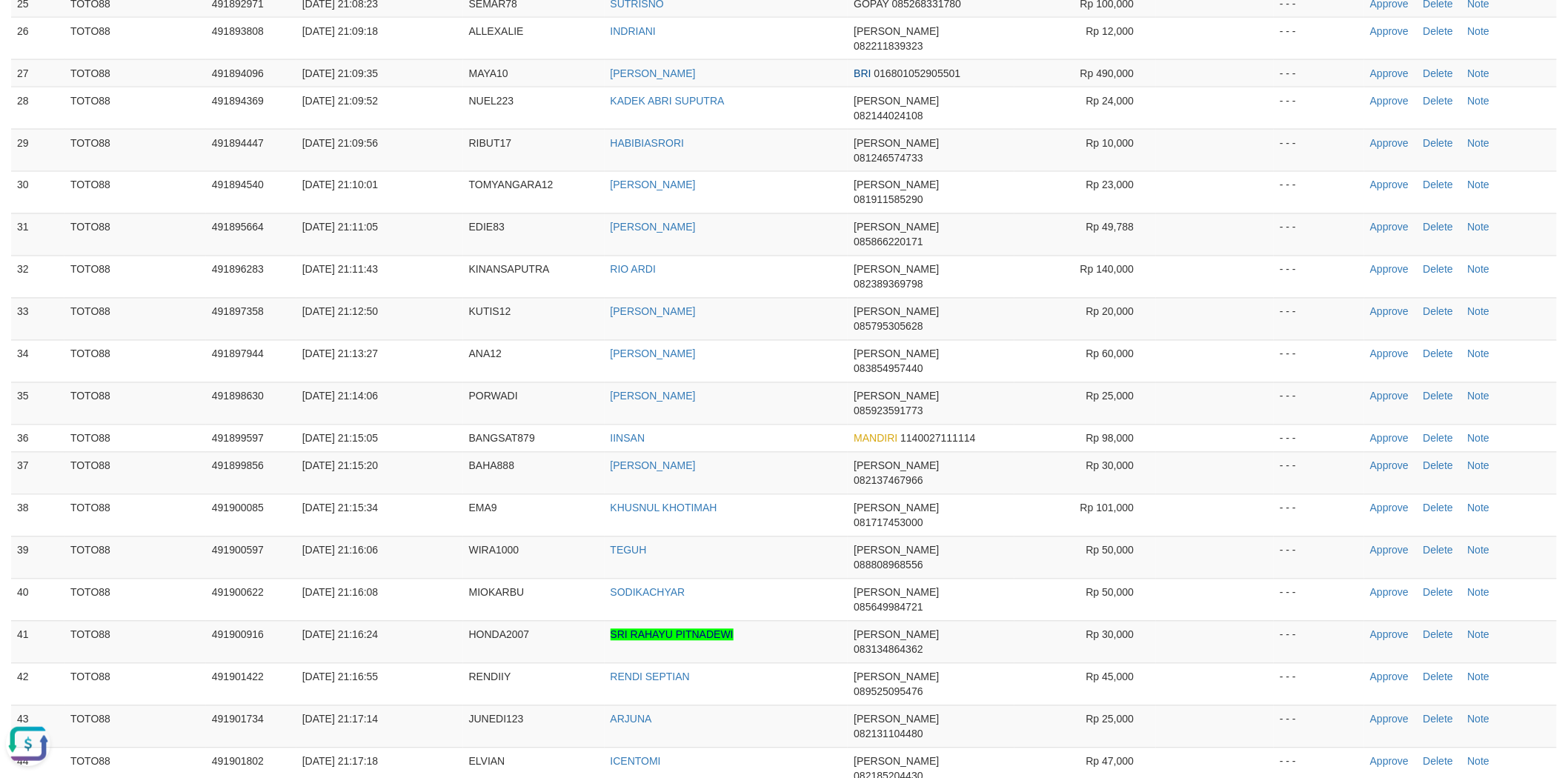
drag, startPoint x: 1395, startPoint y: 383, endPoint x: 1281, endPoint y: 381, distance: 114.0
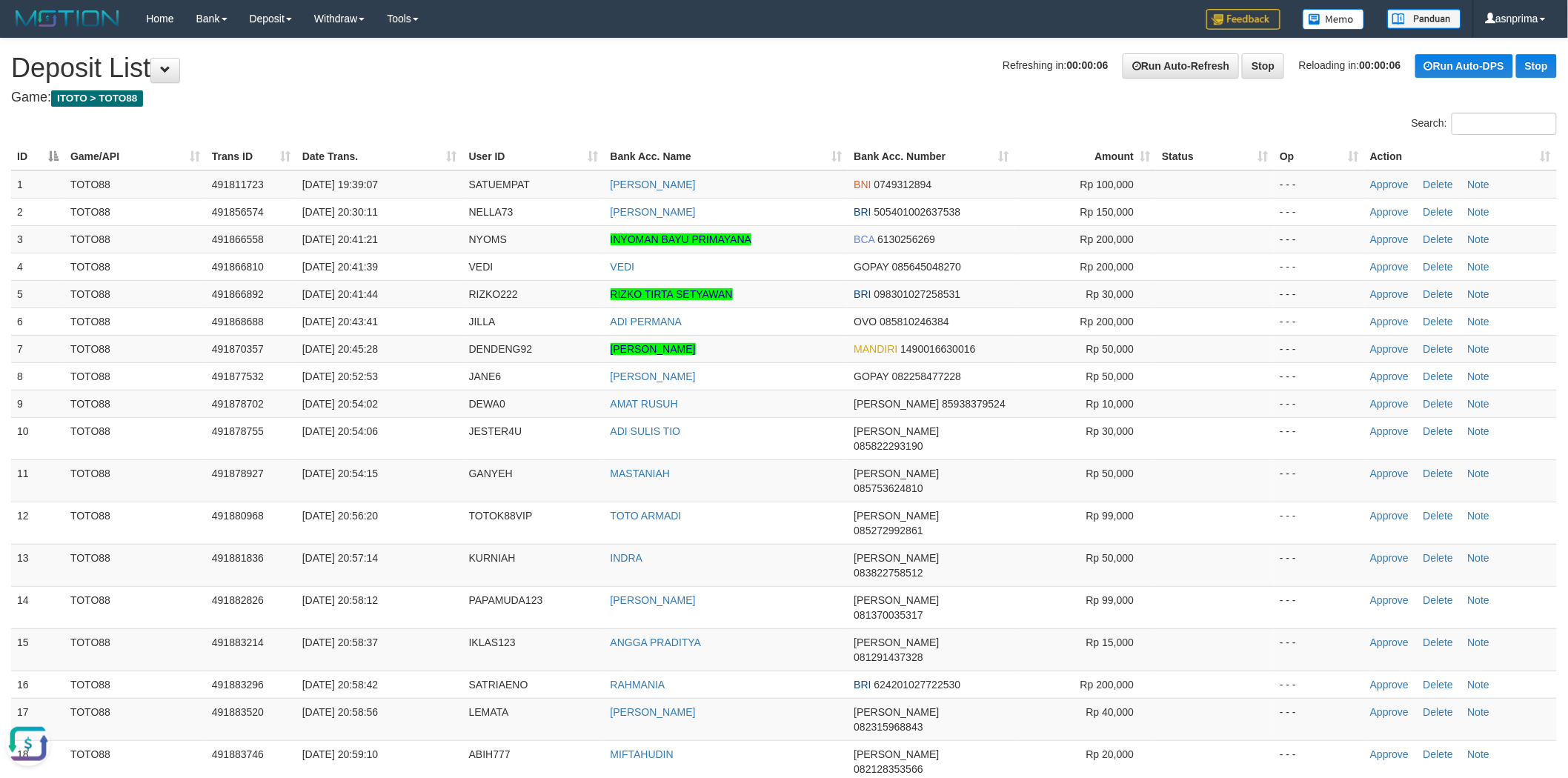
click at [729, 76] on h1 "Refreshing in: 00:00:06 Run Auto-Refresh Stop Reloading in: 00:00:06 Run Auto-D…" at bounding box center [784, 68] width 1546 height 29
click at [501, 230] on td "NYOMS" at bounding box center [533, 239] width 141 height 28
copy span "NYOMS"
click at [1386, 234] on link "Approve" at bounding box center [1390, 238] width 39 height 12
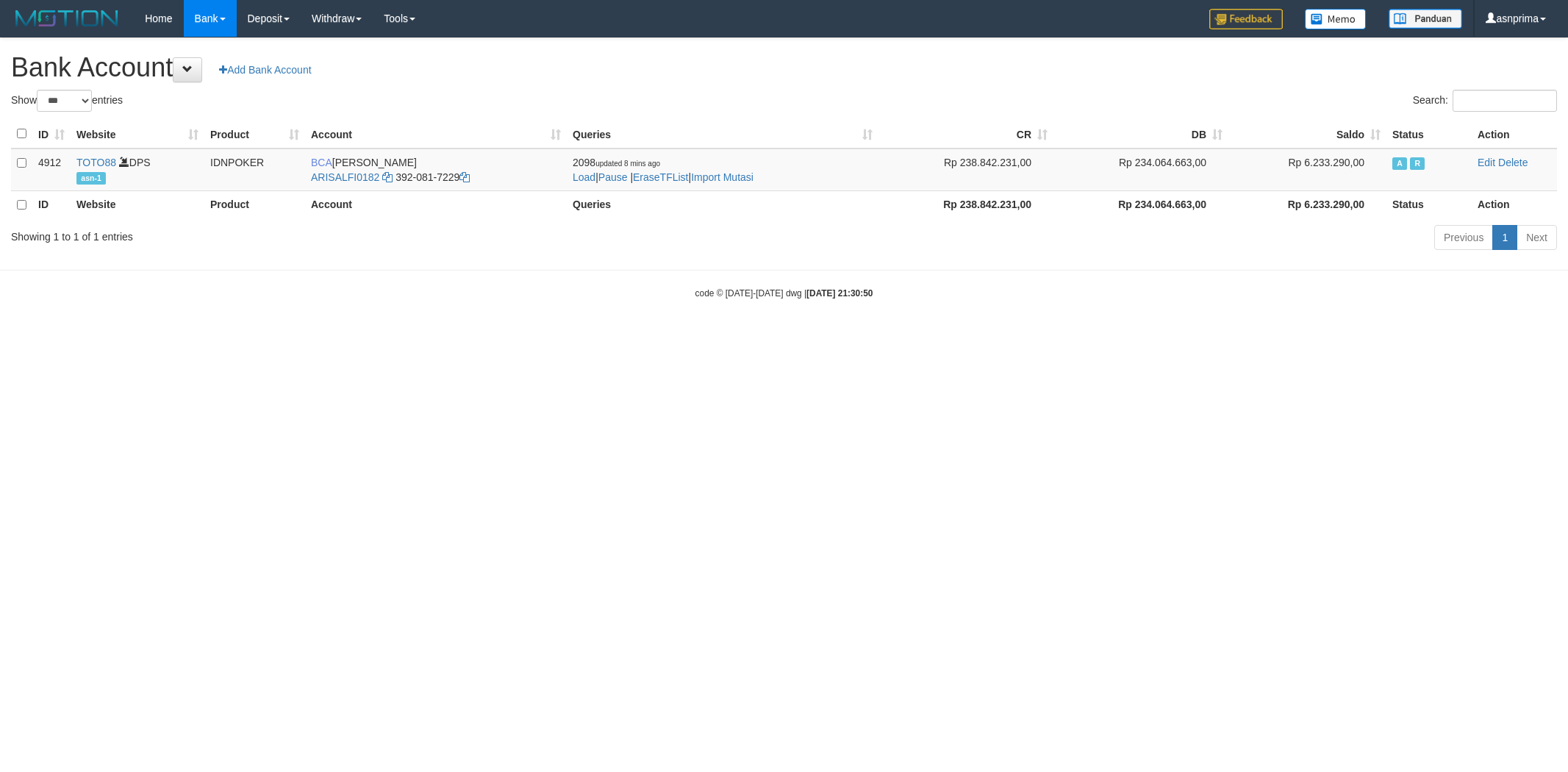
select select "***"
drag, startPoint x: 0, startPoint y: 0, endPoint x: 717, endPoint y: 172, distance: 737.3
click at [717, 172] on link "Import Mutasi" at bounding box center [722, 177] width 63 height 11
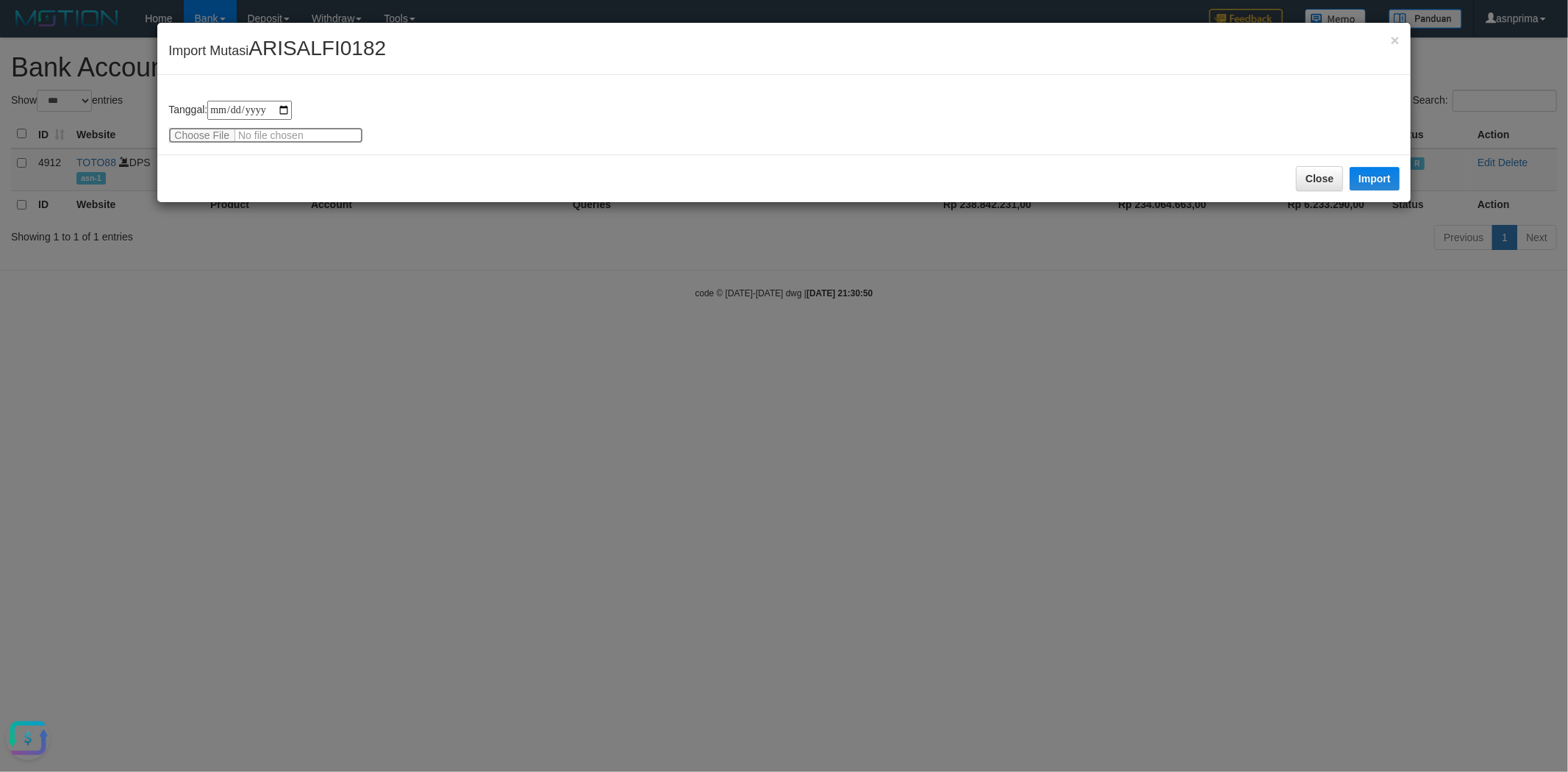
click at [266, 138] on input "file" at bounding box center [266, 135] width 194 height 16
type input "**********"
click at [317, 175] on div "Close Import" at bounding box center [783, 178] width 1253 height 47
click at [1347, 172] on div "Close Import" at bounding box center [783, 178] width 1253 height 47
click at [1366, 168] on button "Import" at bounding box center [1374, 178] width 50 height 24
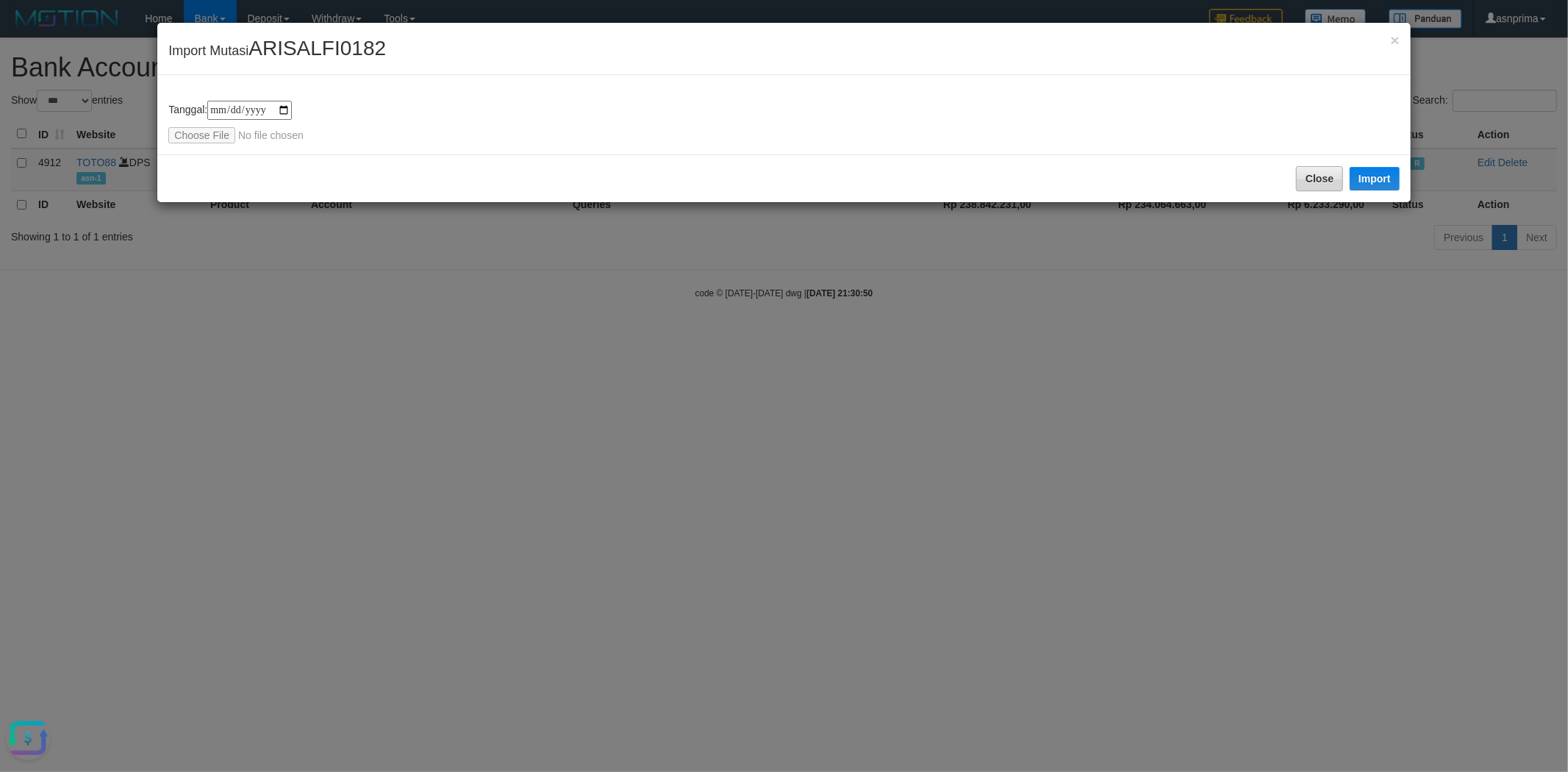
click at [1101, 202] on div "Close Import" at bounding box center [783, 178] width 1253 height 47
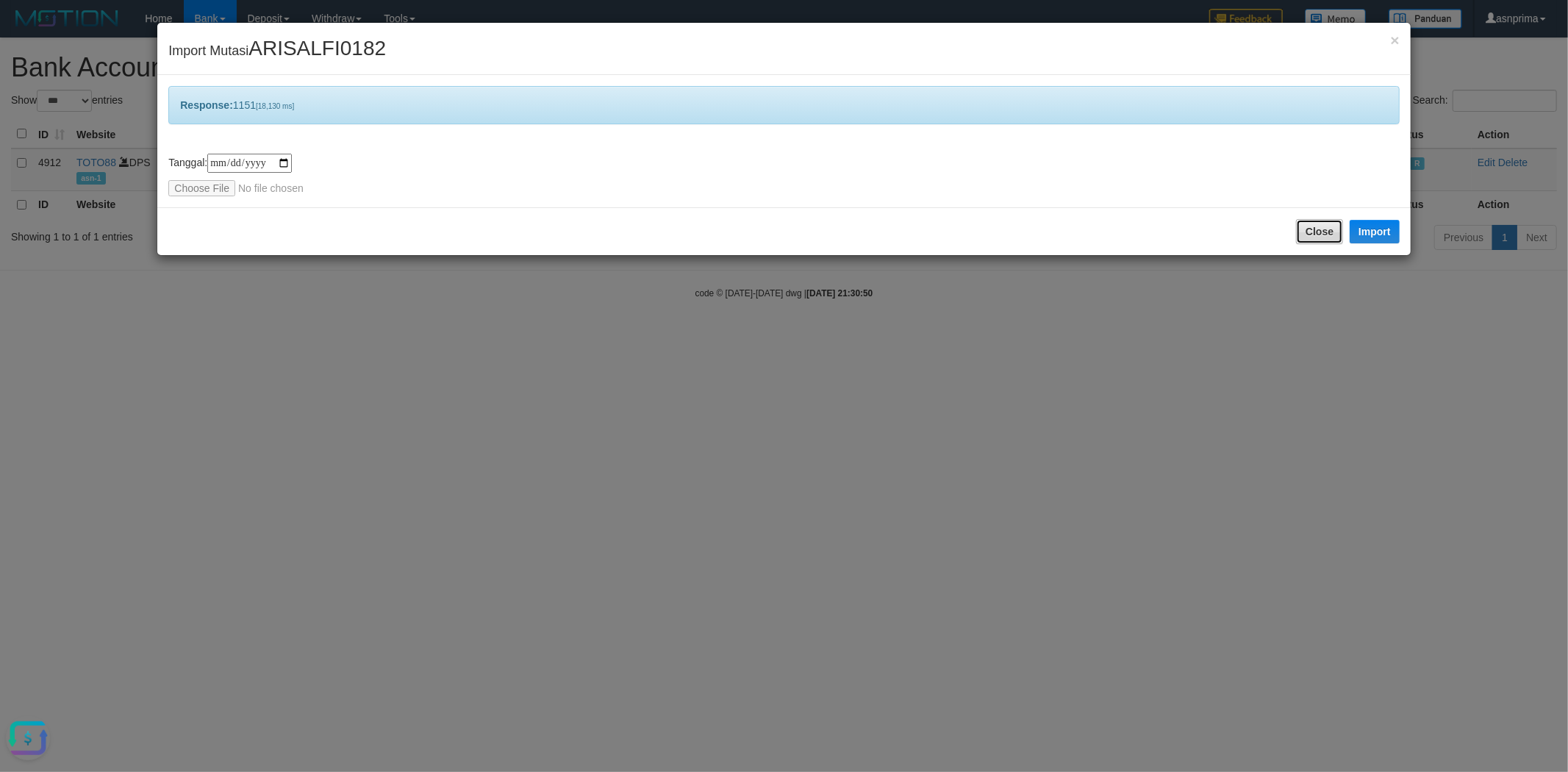
click at [1302, 231] on button "Close" at bounding box center [1318, 231] width 47 height 25
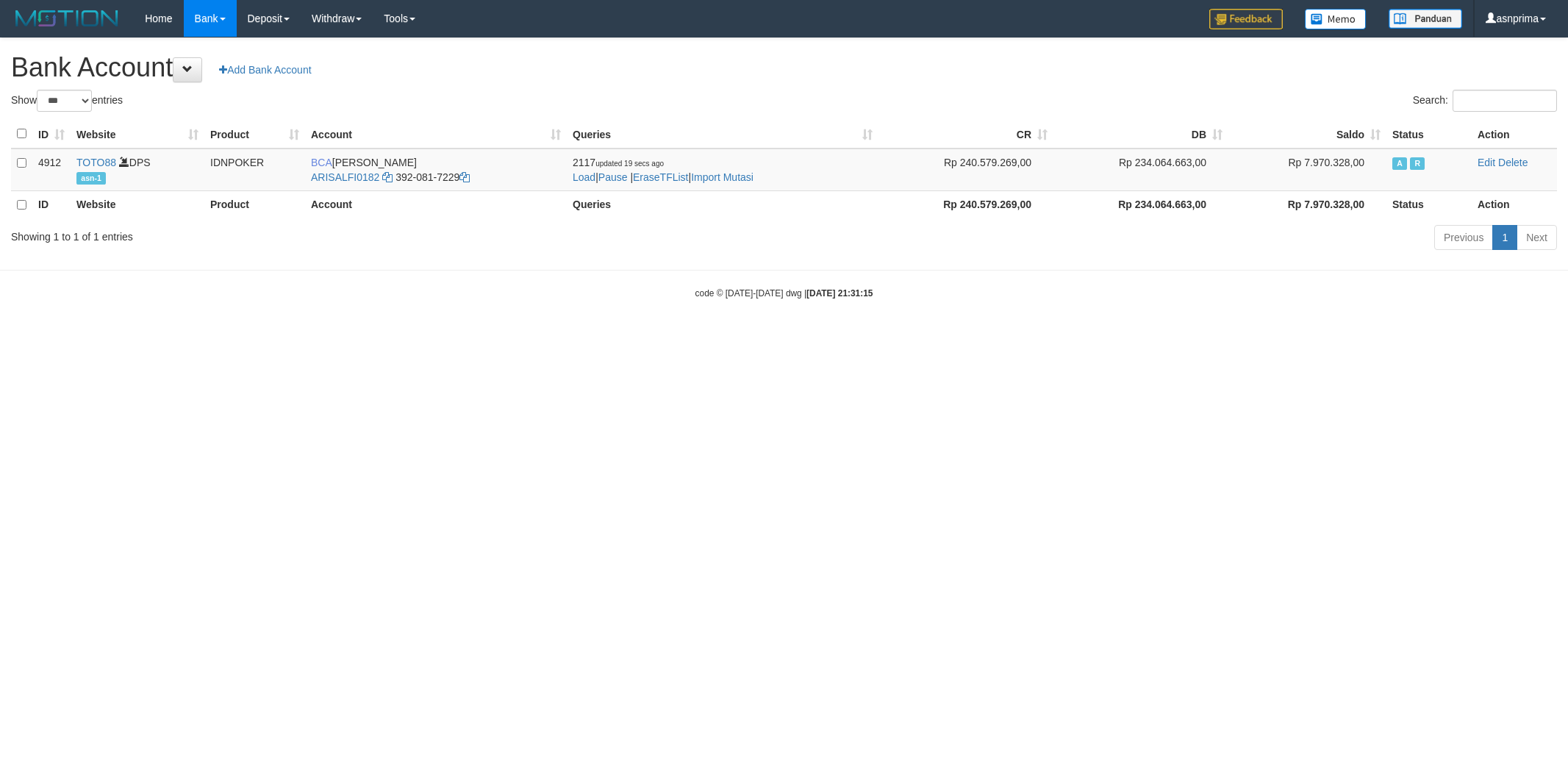
select select "***"
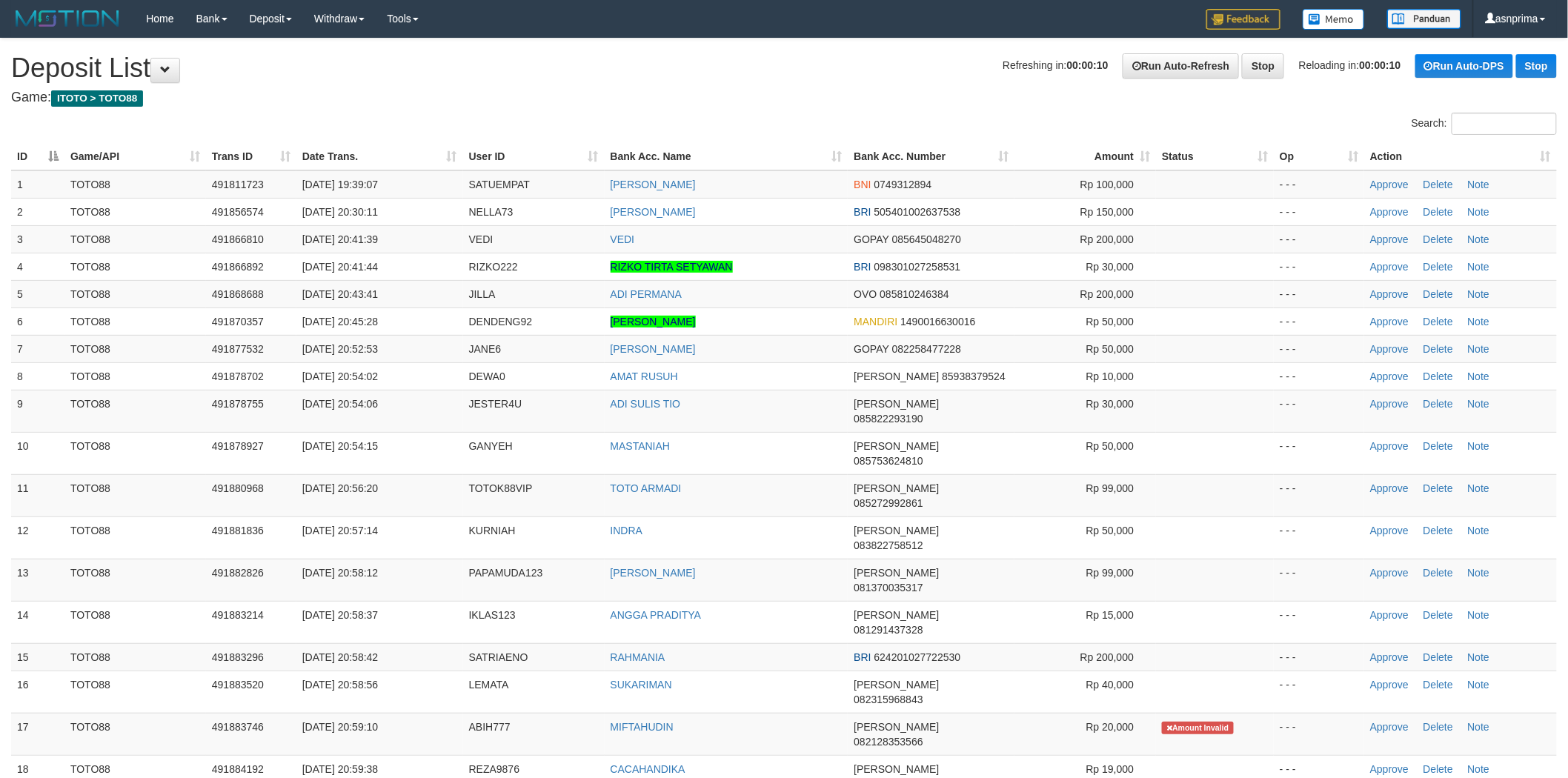
click at [1527, 153] on th "Action" at bounding box center [1461, 157] width 193 height 28
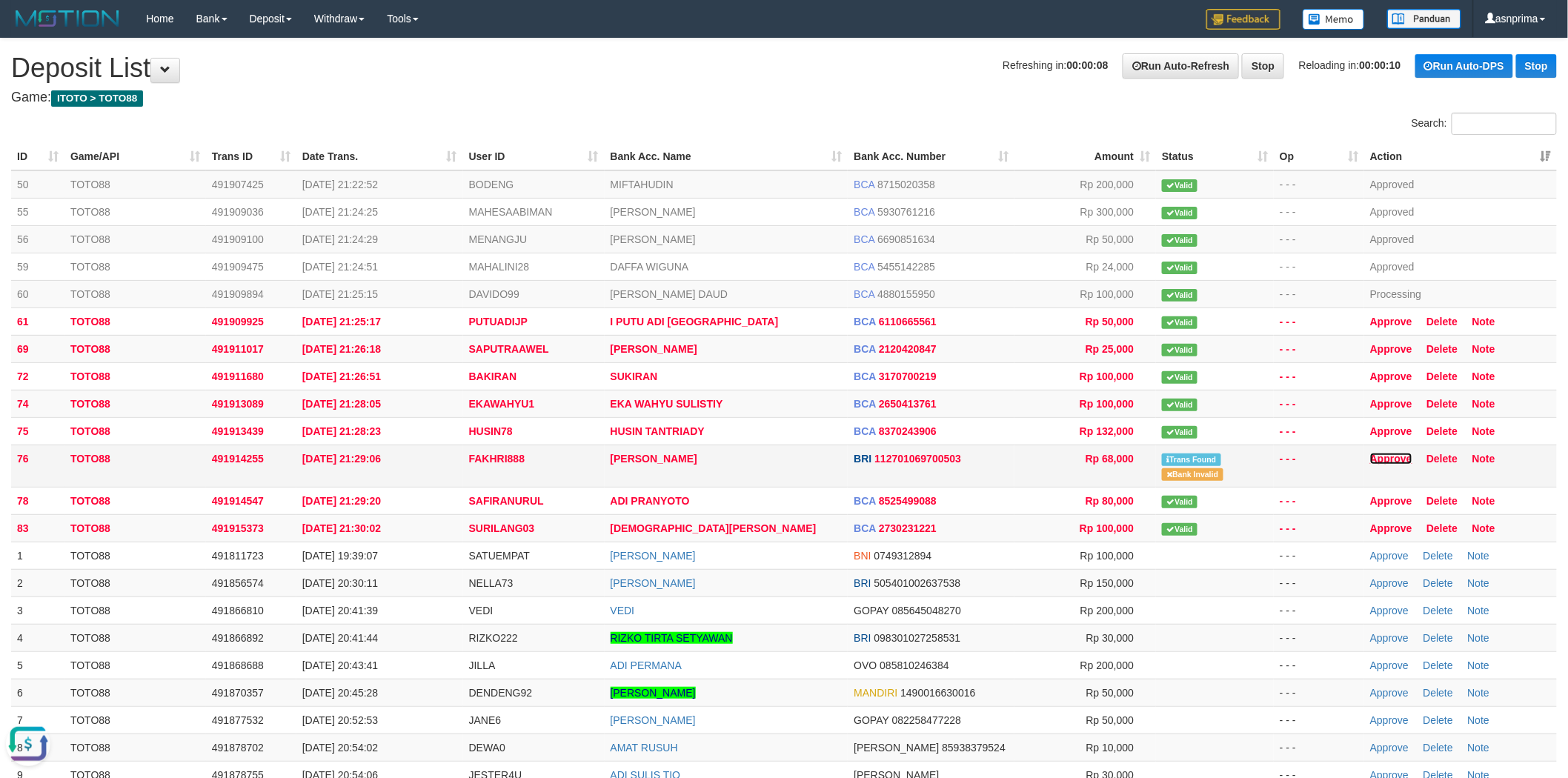
click at [1380, 459] on link "Approve" at bounding box center [1391, 458] width 42 height 12
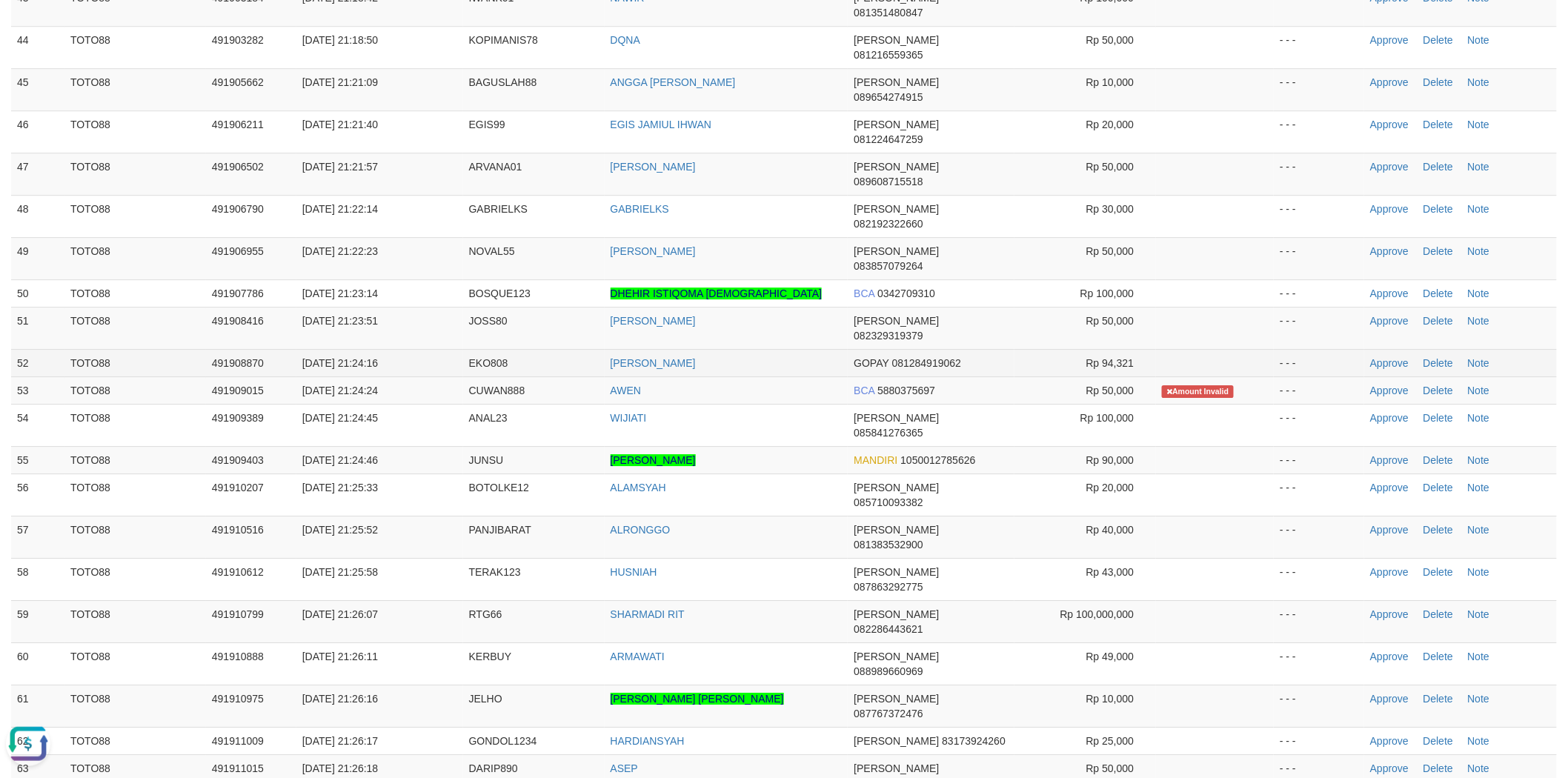
scroll to position [1341, 0]
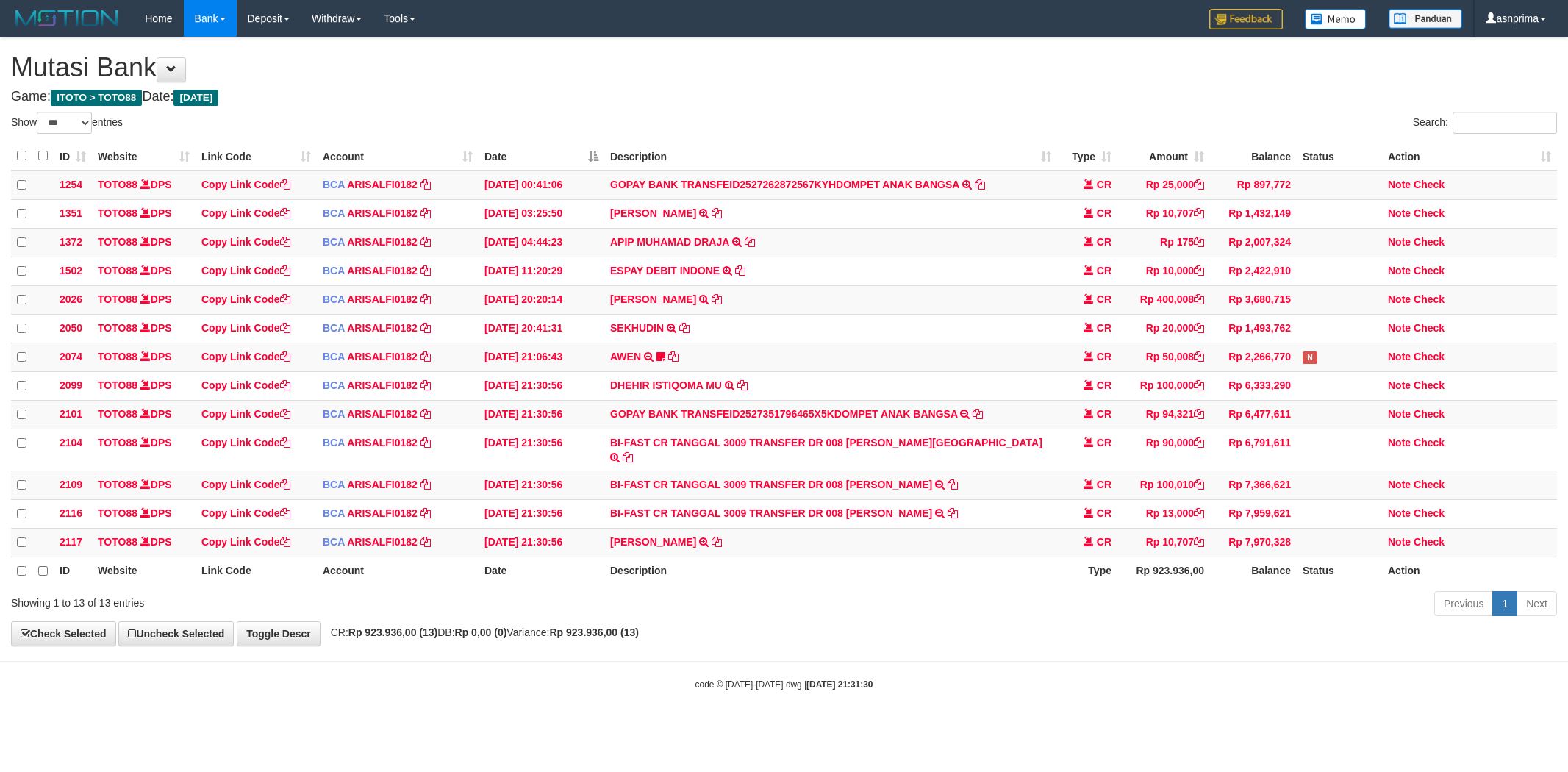
select select "***"
click at [720, 541] on icon at bounding box center [716, 540] width 10 height 10
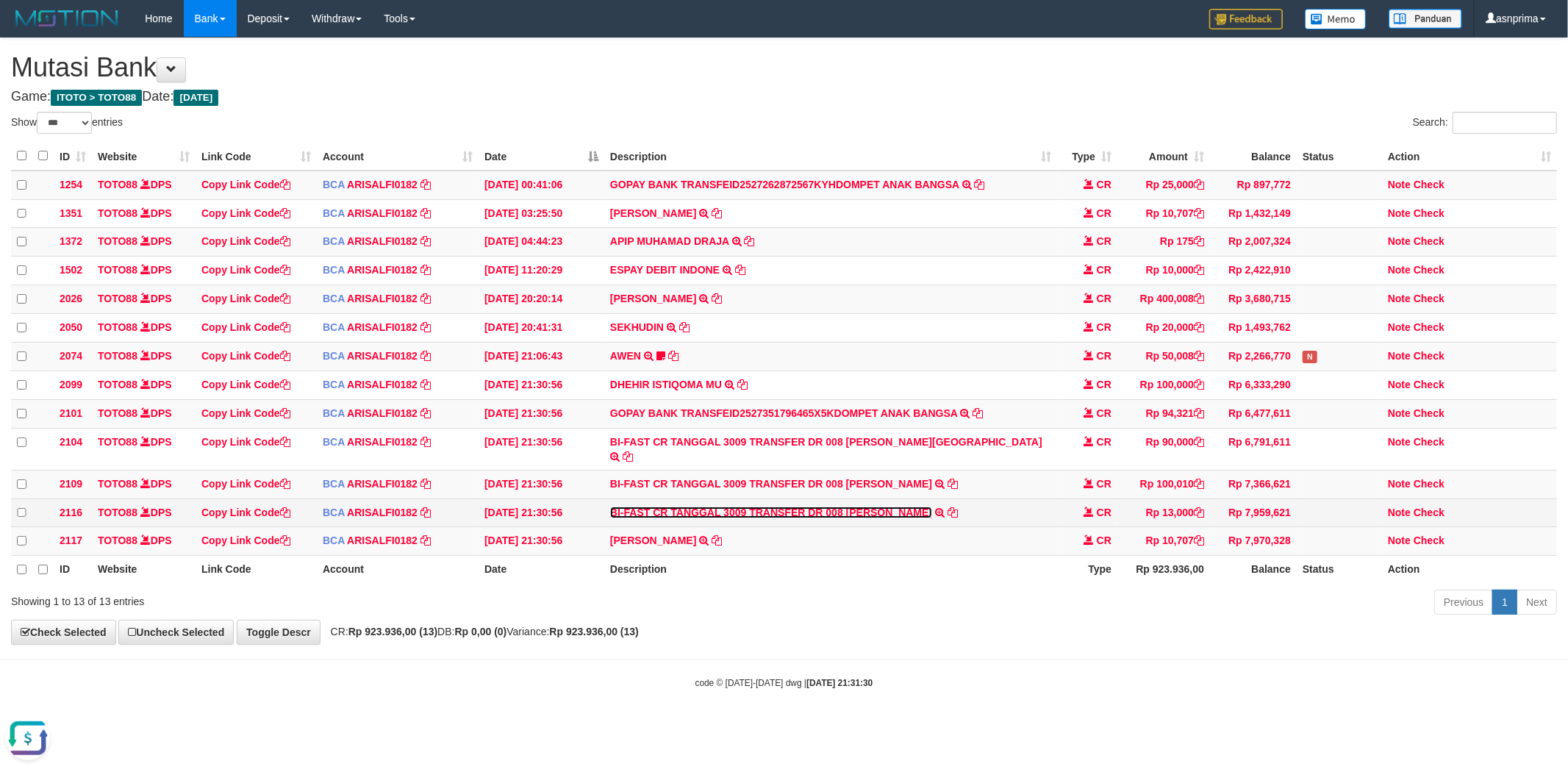
click at [856, 518] on link "BI-FAST CR TANGGAL 3009 TRANSFER DR 008 ZAINAL ABIDIN" at bounding box center [771, 512] width 322 height 11
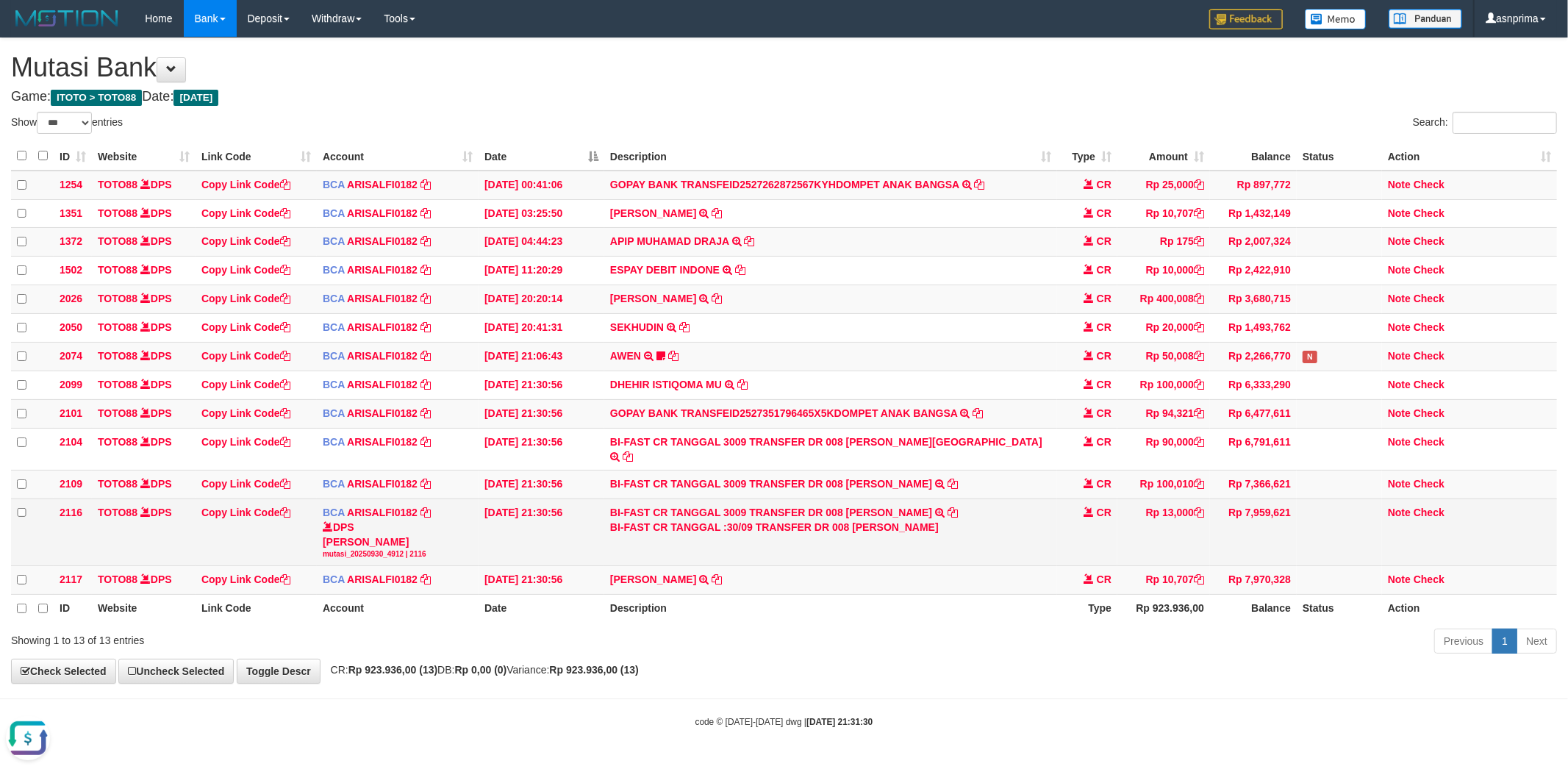
click at [873, 528] on div "BI-FAST CR TANGGAL :30/09 TRANSFER DR 008 ZAINAL ABIDIN" at bounding box center [831, 527] width 441 height 15
drag, startPoint x: 873, startPoint y: 528, endPoint x: 897, endPoint y: 527, distance: 24.0
click at [897, 527] on div "BI-FAST CR TANGGAL :30/09 TRANSFER DR 008 ZAINAL ABIDIN" at bounding box center [831, 527] width 441 height 15
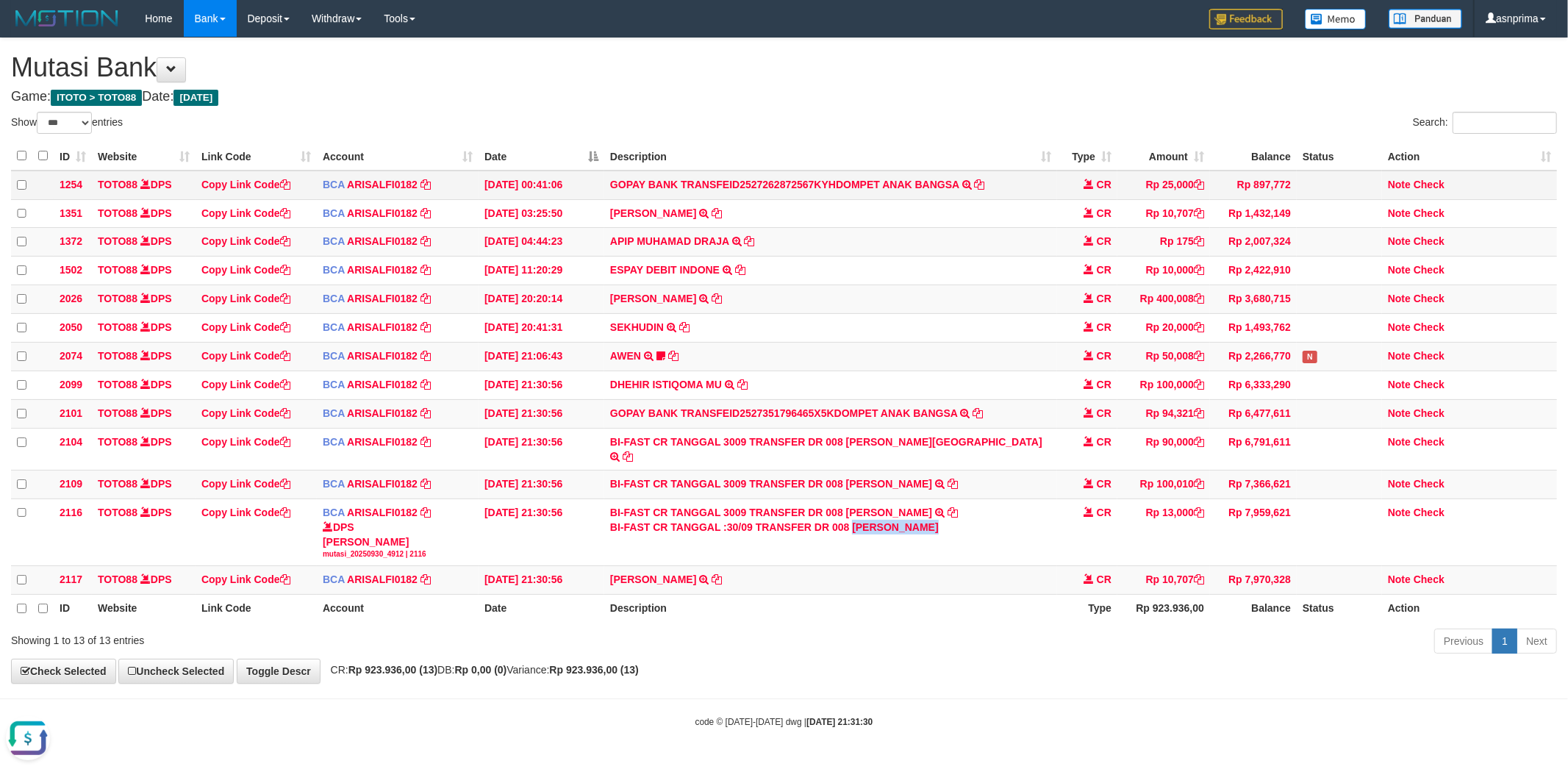
copy div "[PERSON_NAME]"
drag, startPoint x: 1392, startPoint y: 511, endPoint x: 1360, endPoint y: 493, distance: 36.7
click at [1392, 511] on link "Note" at bounding box center [1399, 512] width 23 height 11
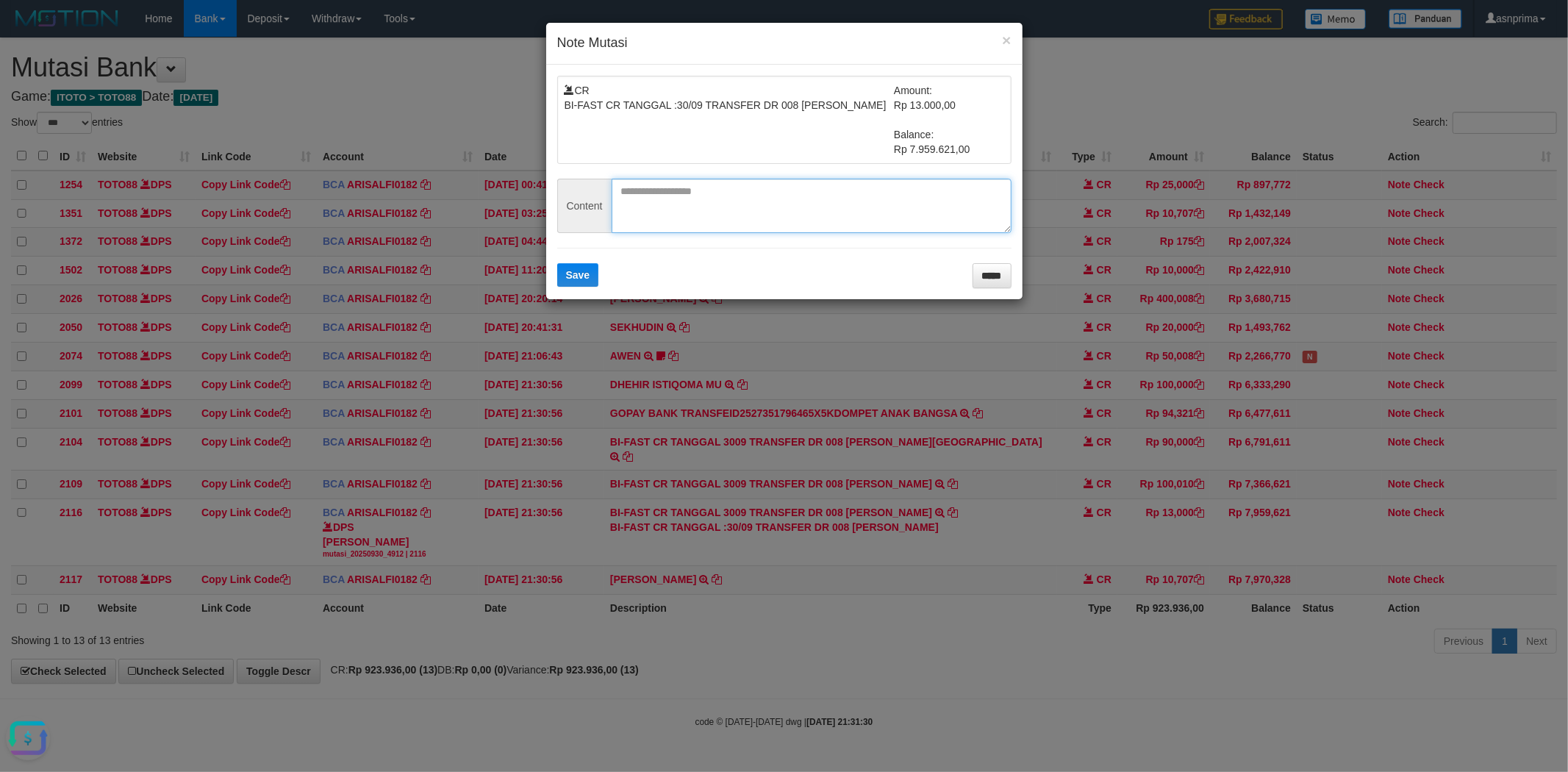
click at [663, 214] on textarea at bounding box center [812, 205] width 400 height 54
paste textarea "**********"
type textarea "**********"
click at [582, 270] on span "Save" at bounding box center [578, 274] width 24 height 11
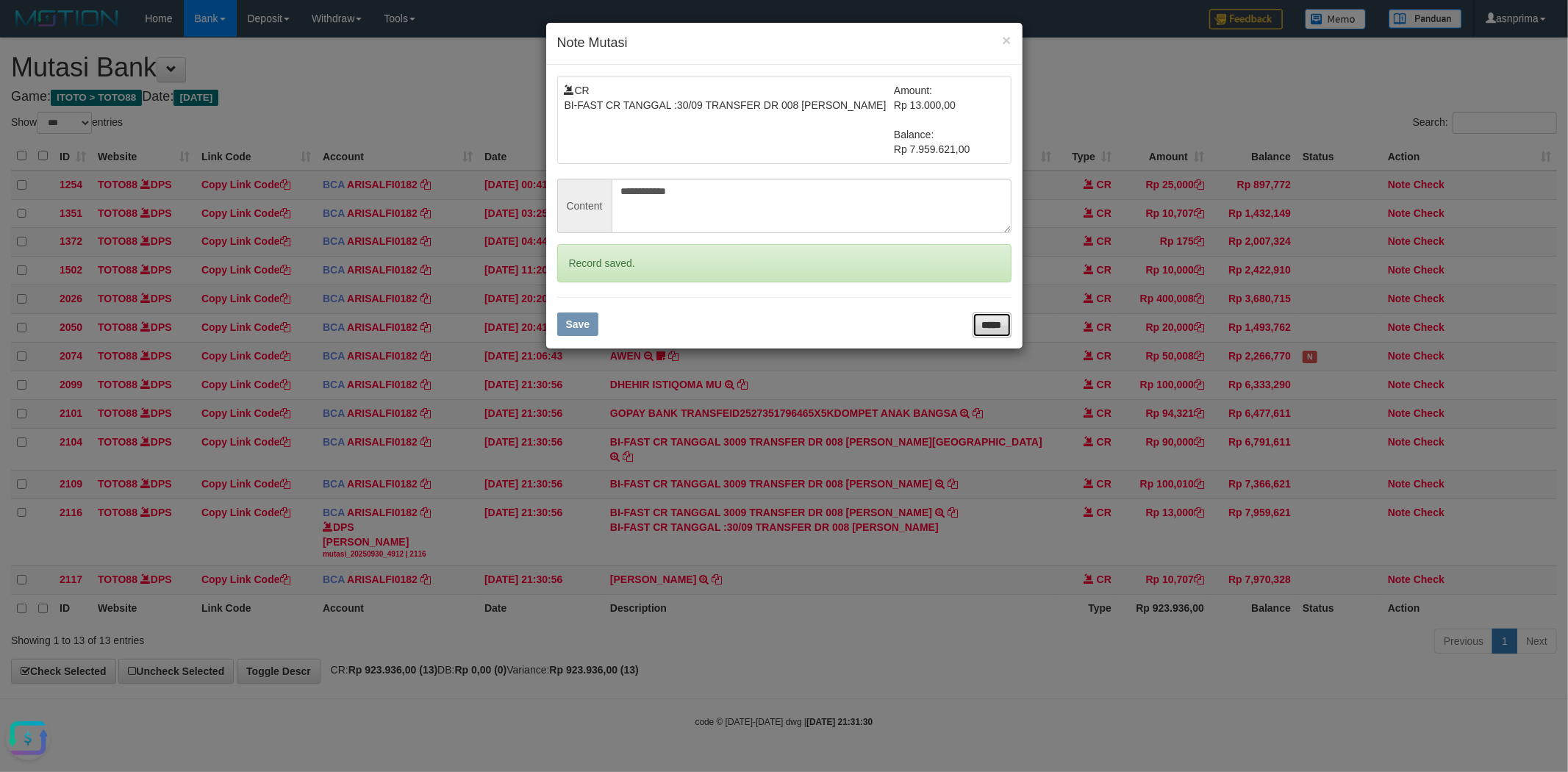
click at [996, 328] on input "*****" at bounding box center [991, 325] width 39 height 25
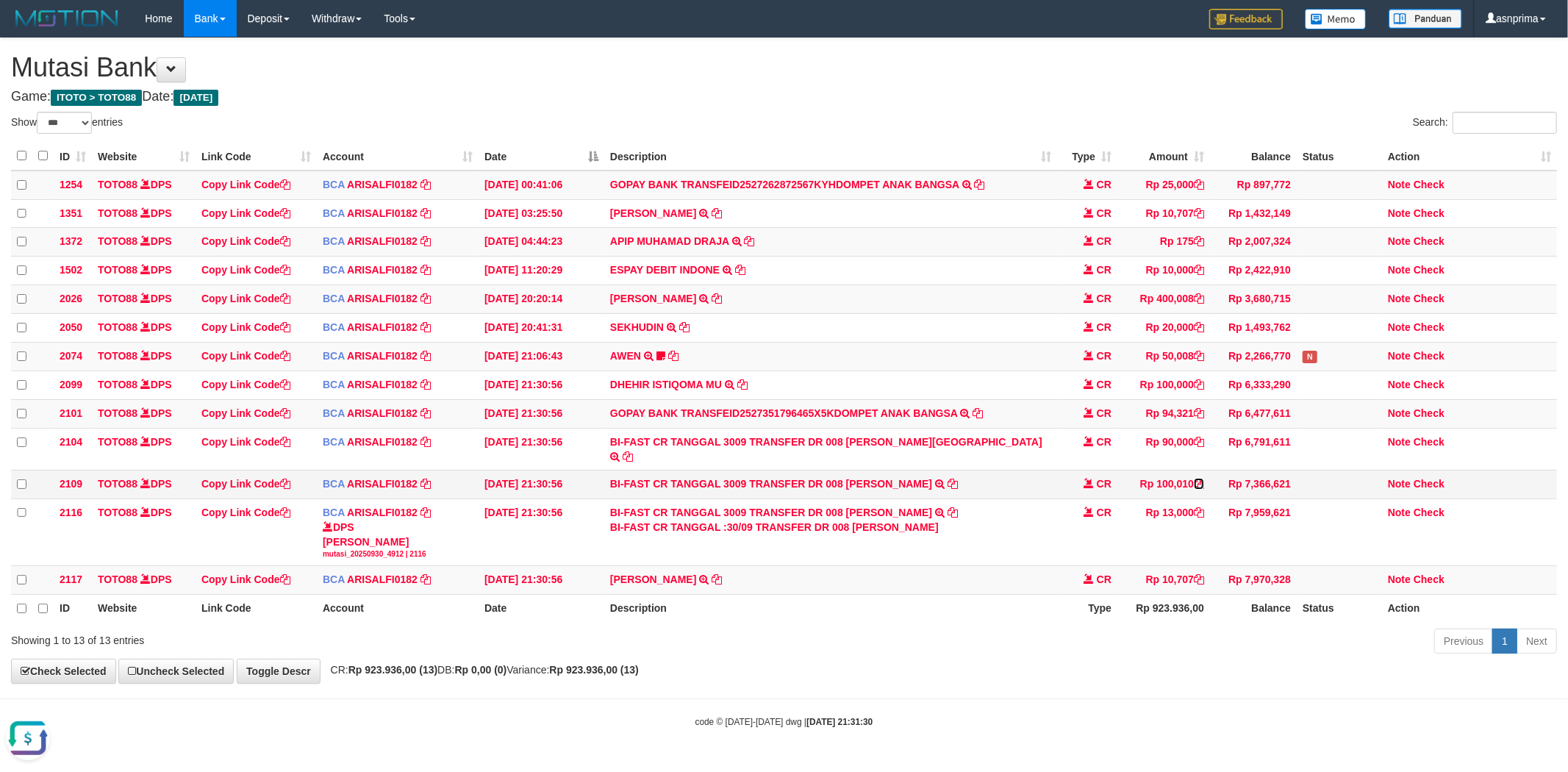
click at [1200, 483] on icon at bounding box center [1198, 483] width 10 height 10
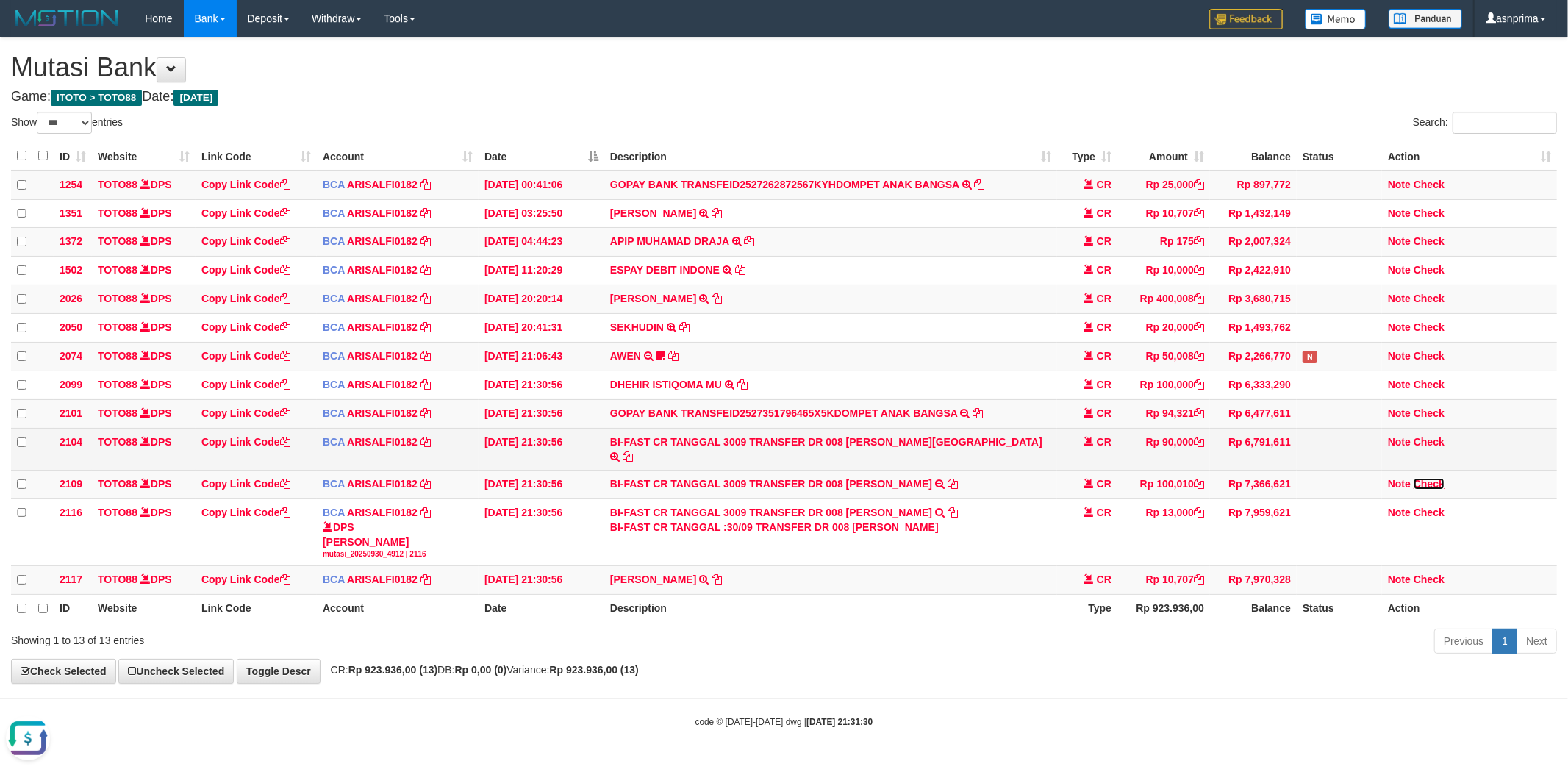
drag, startPoint x: 1431, startPoint y: 483, endPoint x: 1157, endPoint y: 465, distance: 274.6
click at [1431, 483] on link "Check" at bounding box center [1429, 483] width 31 height 11
click at [880, 447] on td "BI-FAST CR TANGGAL 3009 TRANSFER DR 008 JUNIANTO SIBAGARIA BI-FAST CR TANGGAL :…" at bounding box center [830, 449] width 452 height 42
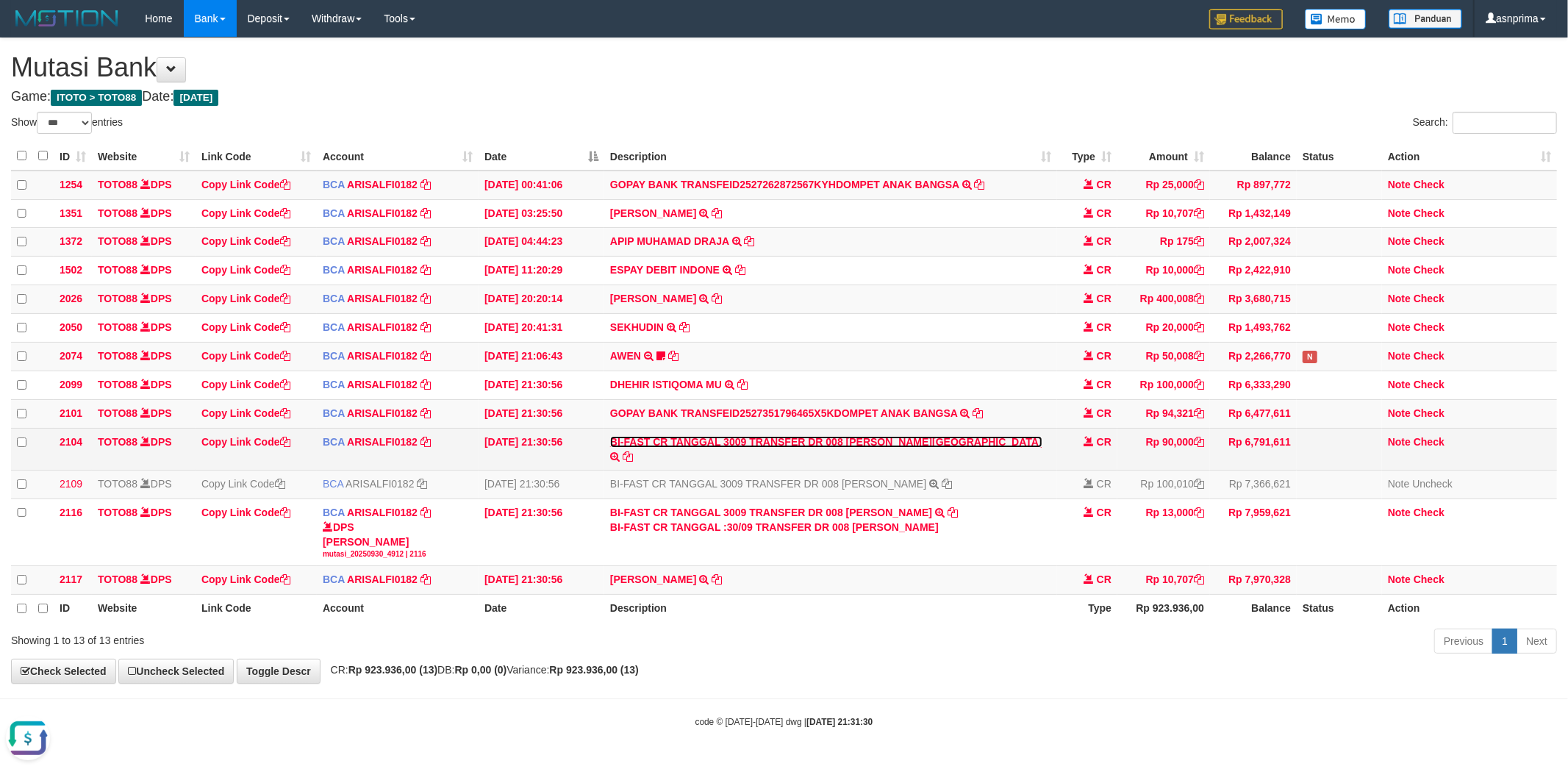
click at [890, 448] on link "BI-FAST CR TANGGAL 3009 TRANSFER DR 008 JUNIANTO SIBAGARIA" at bounding box center [826, 441] width 432 height 11
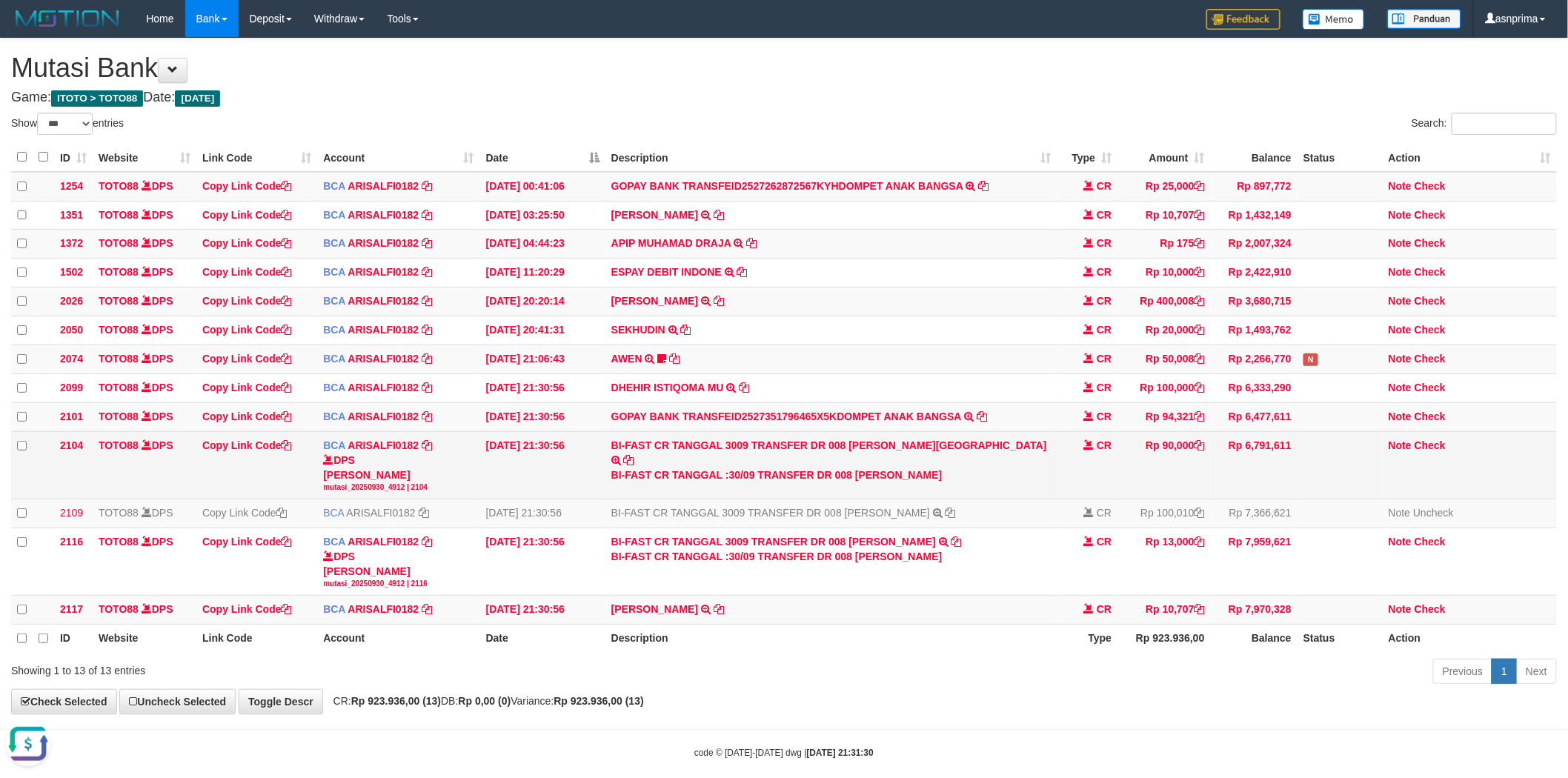
click at [898, 469] on div "BI-FAST CR TANGGAL :30/09 TRANSFER DR 008 JUNIANTO SIBAGARIA" at bounding box center [831, 475] width 440 height 15
drag, startPoint x: 898, startPoint y: 469, endPoint x: 933, endPoint y: 468, distance: 35.0
click at [933, 468] on div "BI-FAST CR TANGGAL :30/09 TRANSFER DR 008 JUNIANTO SIBAGARIA" at bounding box center [831, 475] width 440 height 15
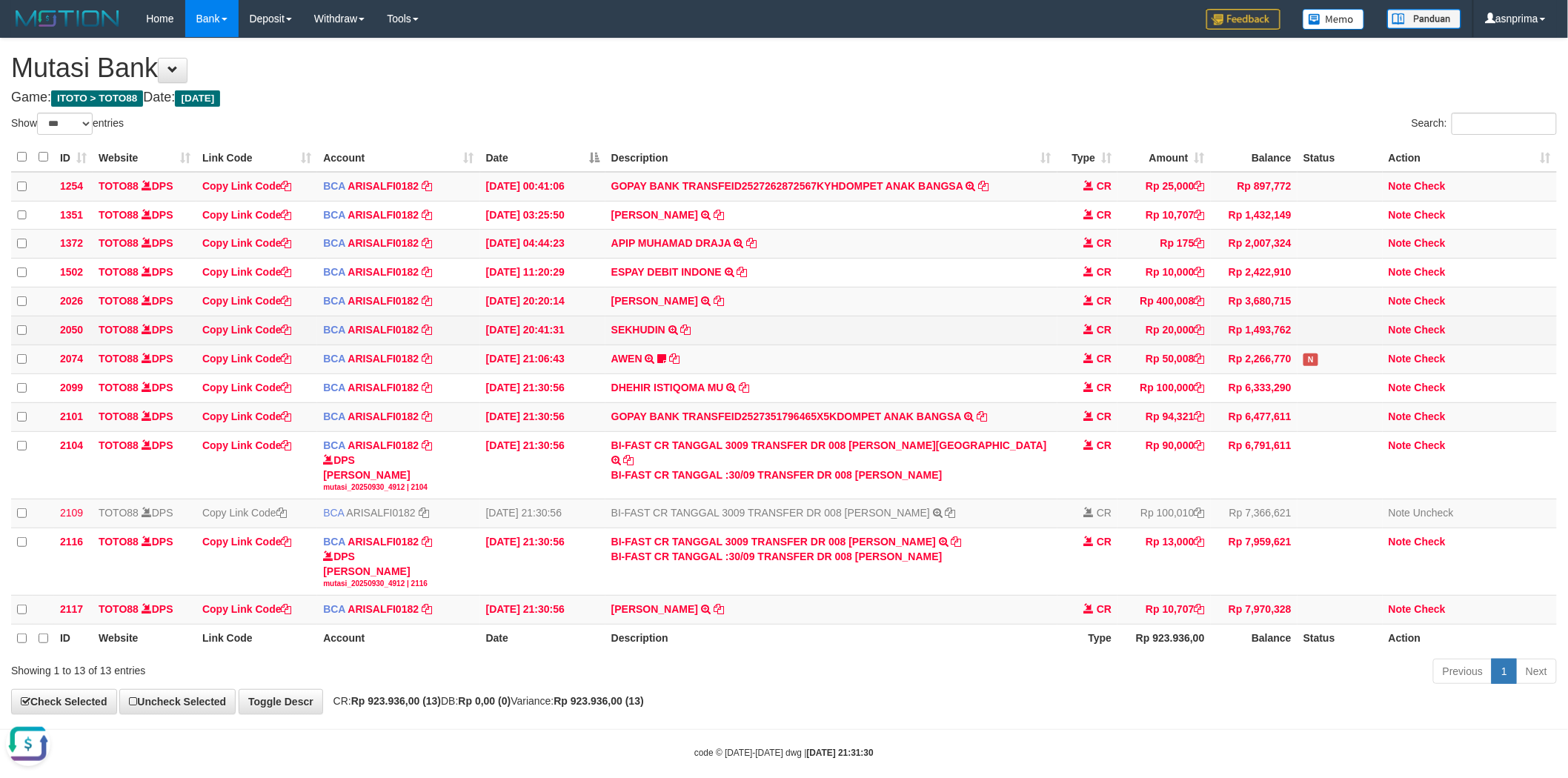
copy div "JUNIANTO SIBAGARIA"
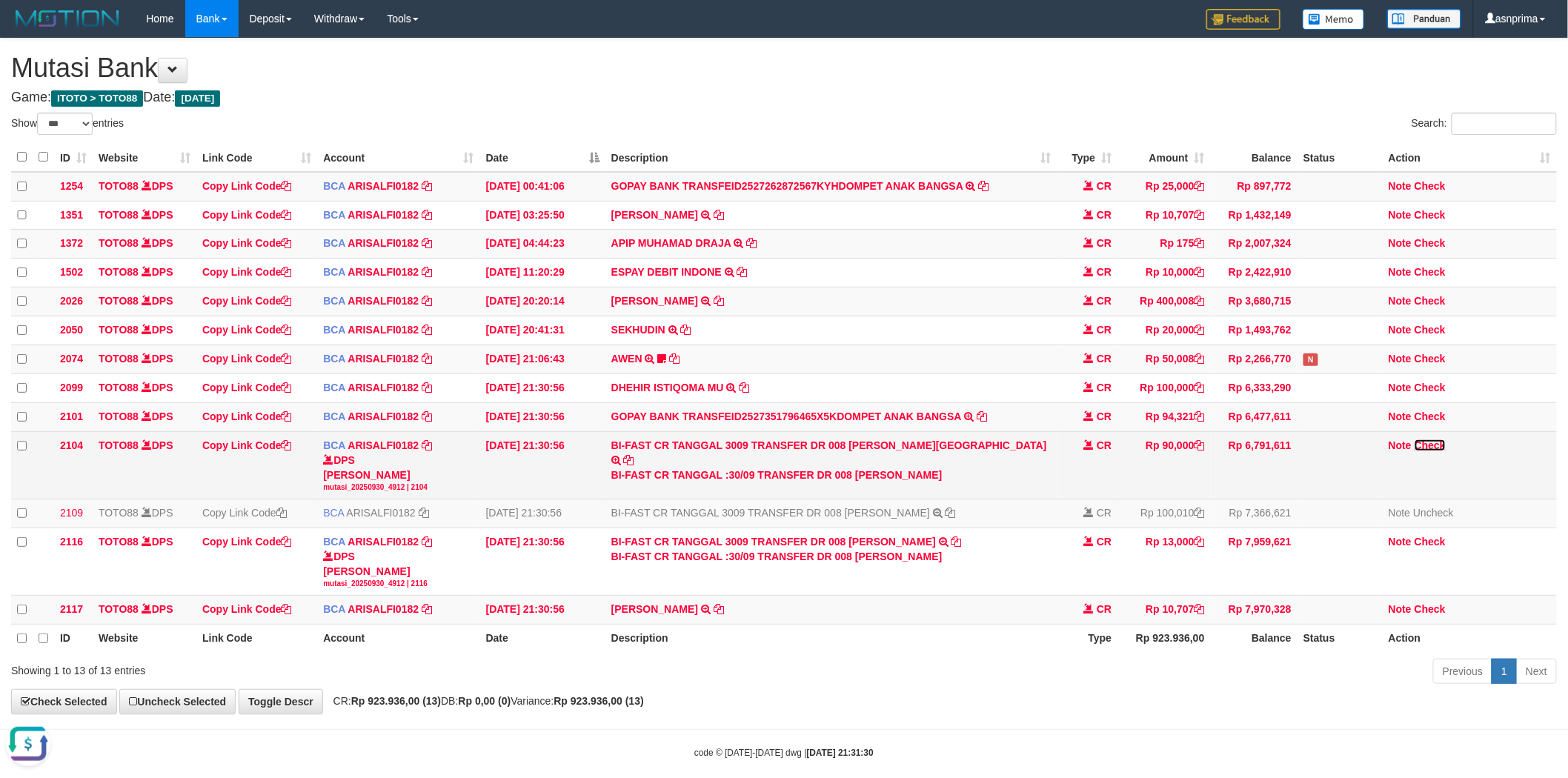
click at [1417, 452] on link "Check" at bounding box center [1431, 445] width 31 height 12
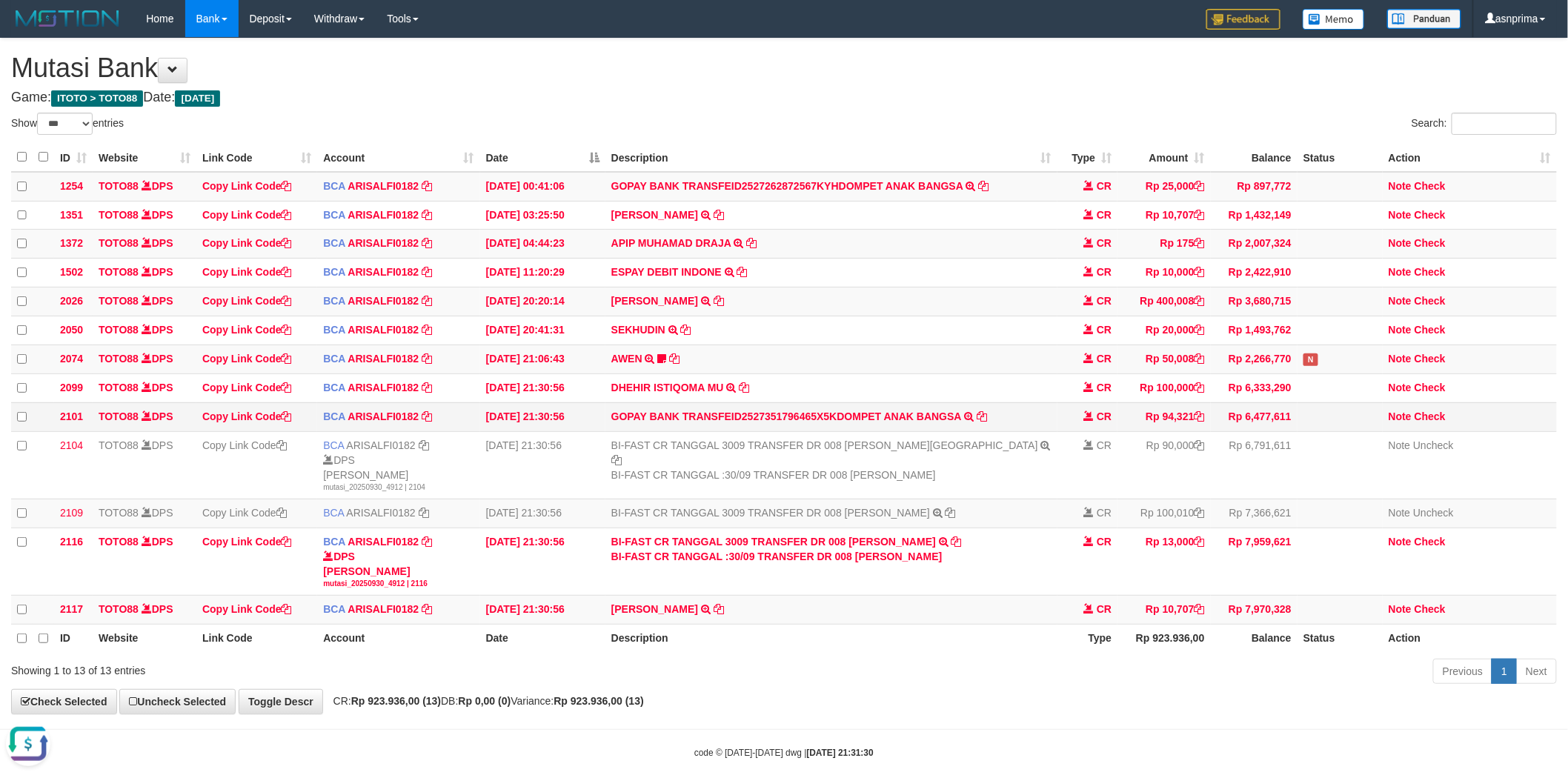
click at [1205, 426] on td "Rp 94,321" at bounding box center [1164, 416] width 93 height 29
click at [1201, 421] on icon at bounding box center [1199, 416] width 10 height 10
click at [1423, 418] on td "Note Check" at bounding box center [1470, 416] width 174 height 29
click at [1425, 422] on link "Check" at bounding box center [1431, 416] width 31 height 12
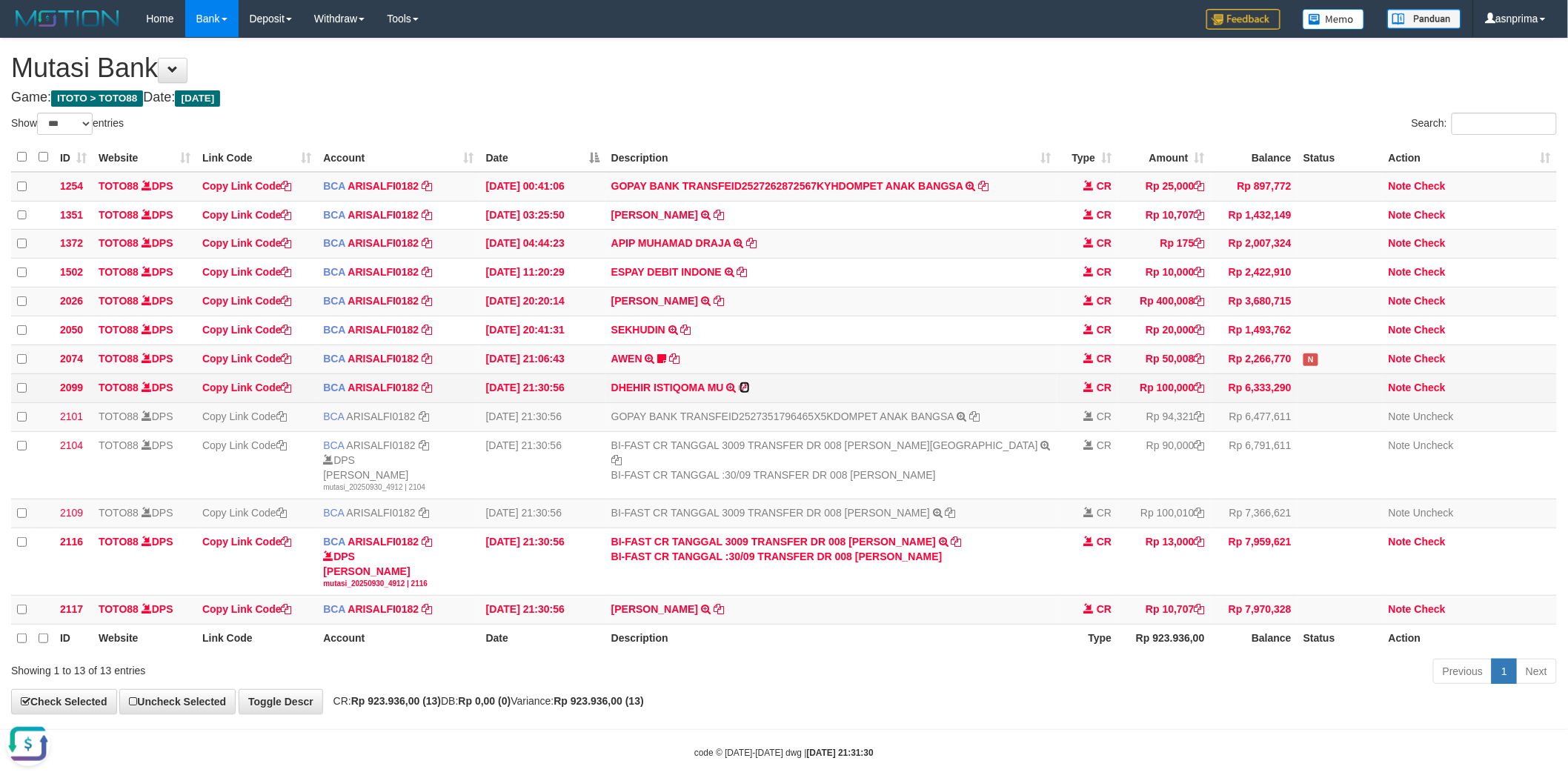
click at [742, 391] on icon at bounding box center [744, 387] width 10 height 10
click at [1439, 394] on link "Check" at bounding box center [1431, 387] width 31 height 12
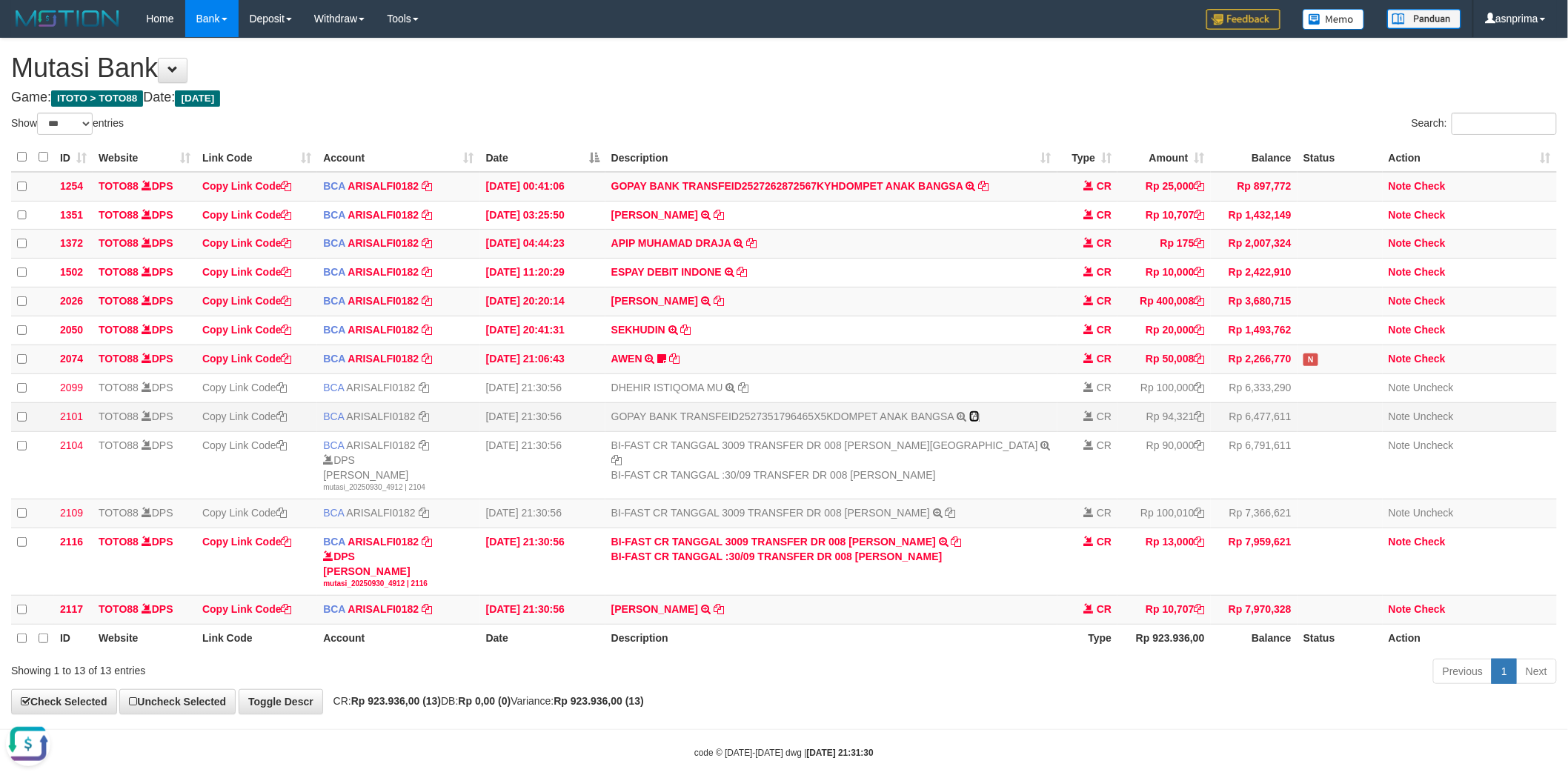
click at [974, 421] on icon at bounding box center [974, 416] width 10 height 10
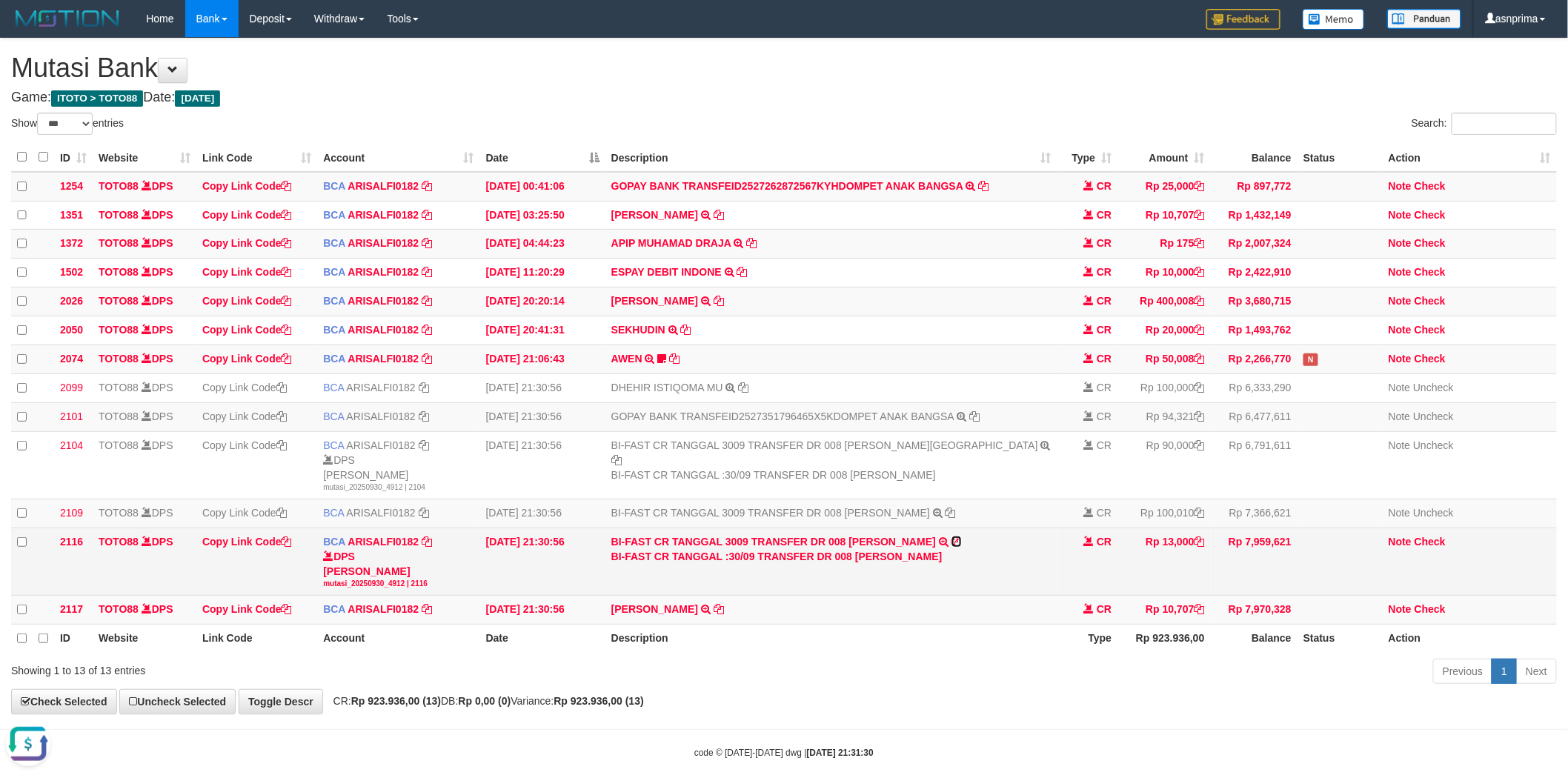
click at [952, 546] on icon at bounding box center [957, 541] width 10 height 10
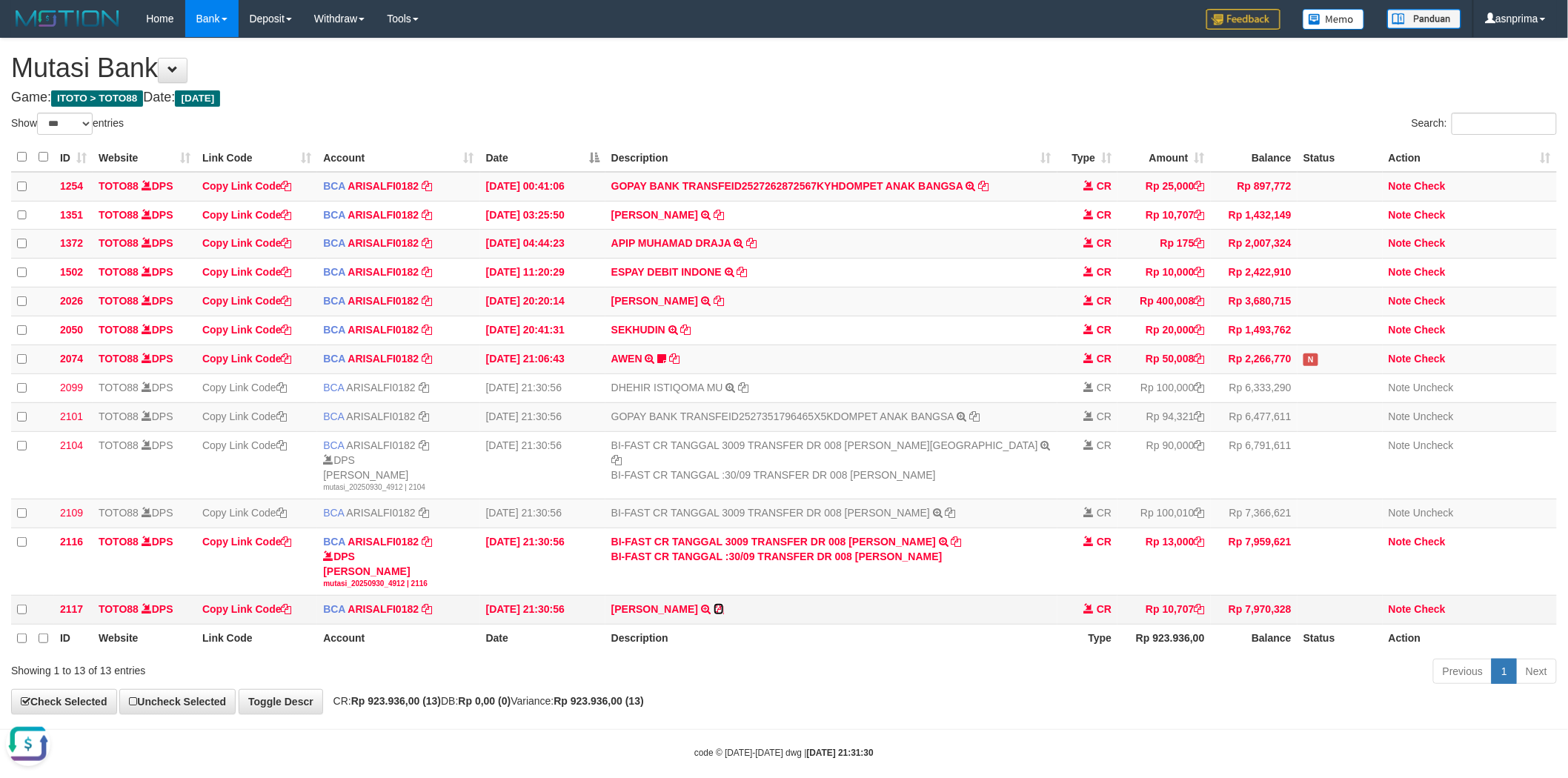
click at [720, 614] on icon at bounding box center [718, 608] width 10 height 10
click at [940, 287] on td "ESPAY DEBIT INDONE TRSF E-BANKING CR 3009/FTSCY/WS95051 10000.00202509301179901…" at bounding box center [831, 272] width 452 height 29
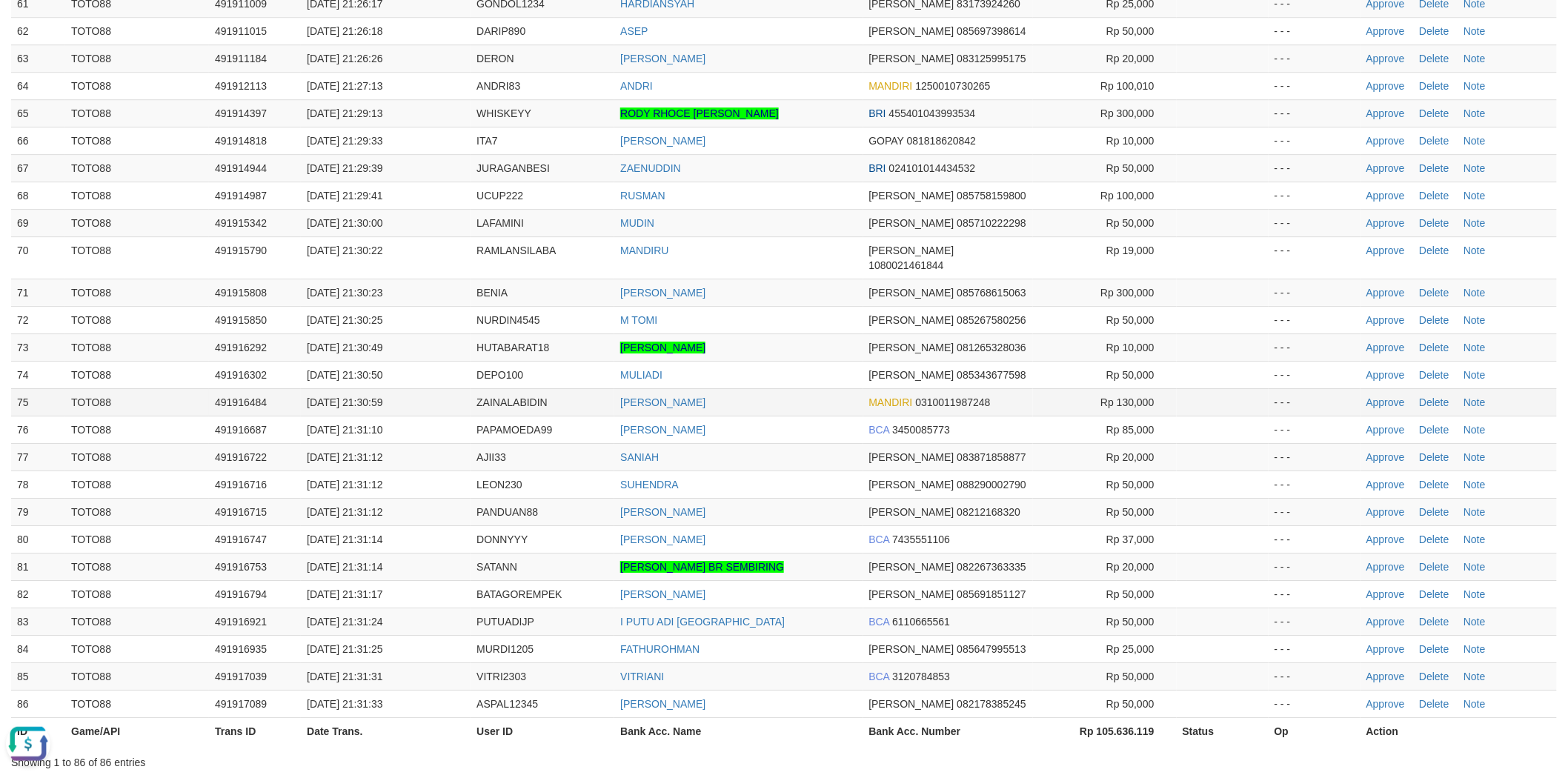
click at [532, 388] on td "ZAINALABIDIN" at bounding box center [543, 402] width 144 height 28
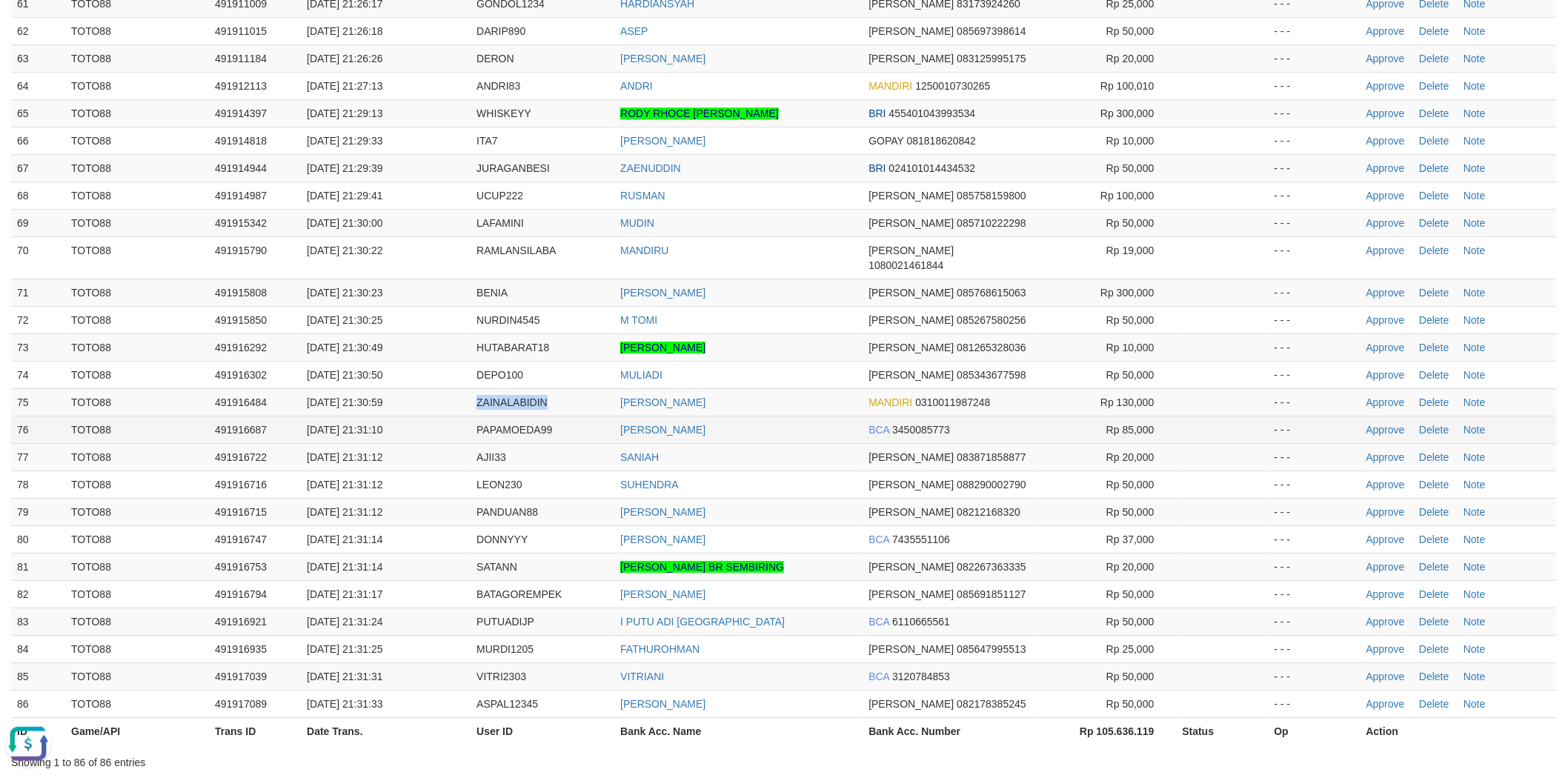
copy span "ZAINALABIDIN"
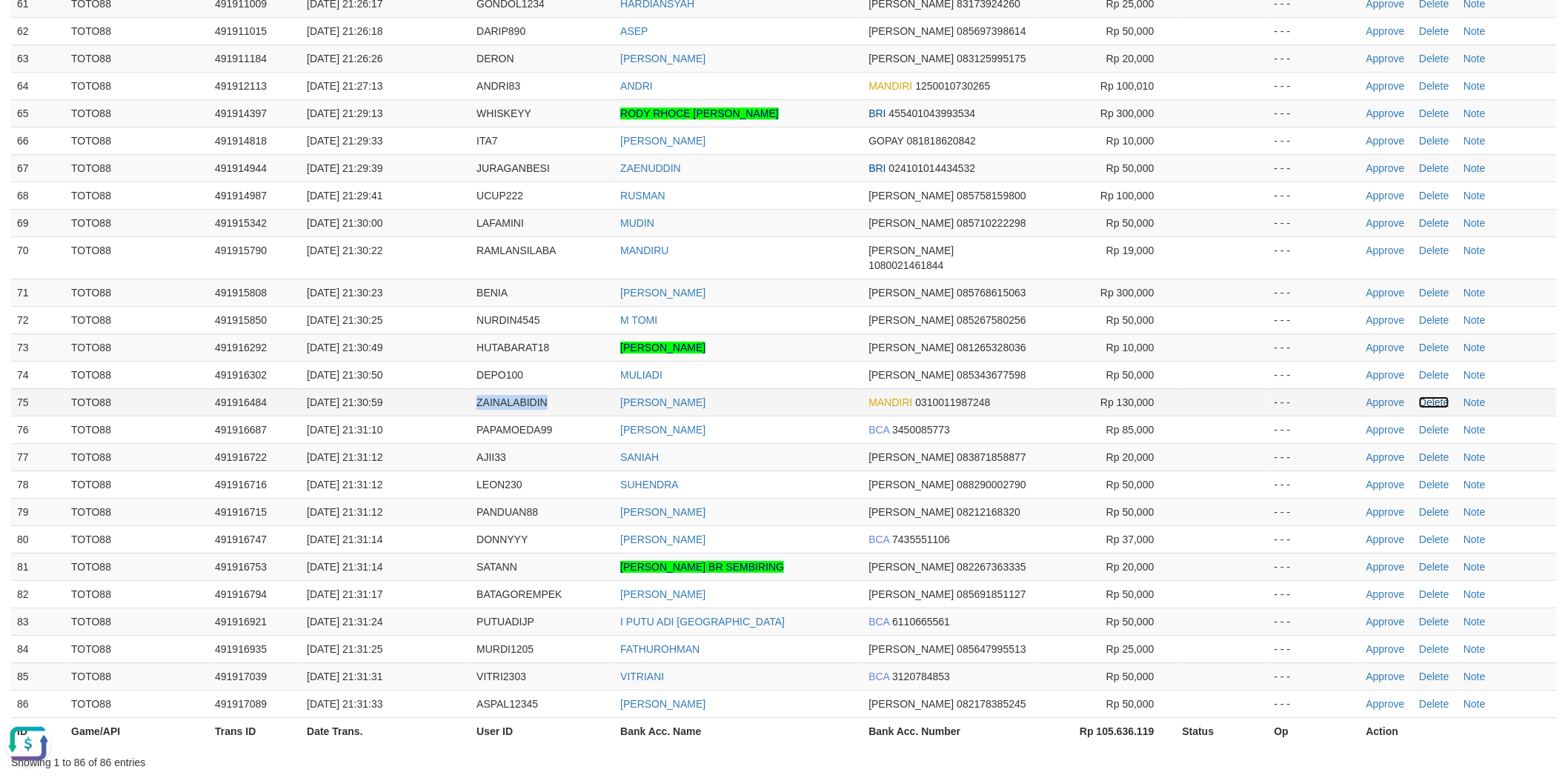
click at [1434, 397] on link "Delete" at bounding box center [1434, 402] width 29 height 12
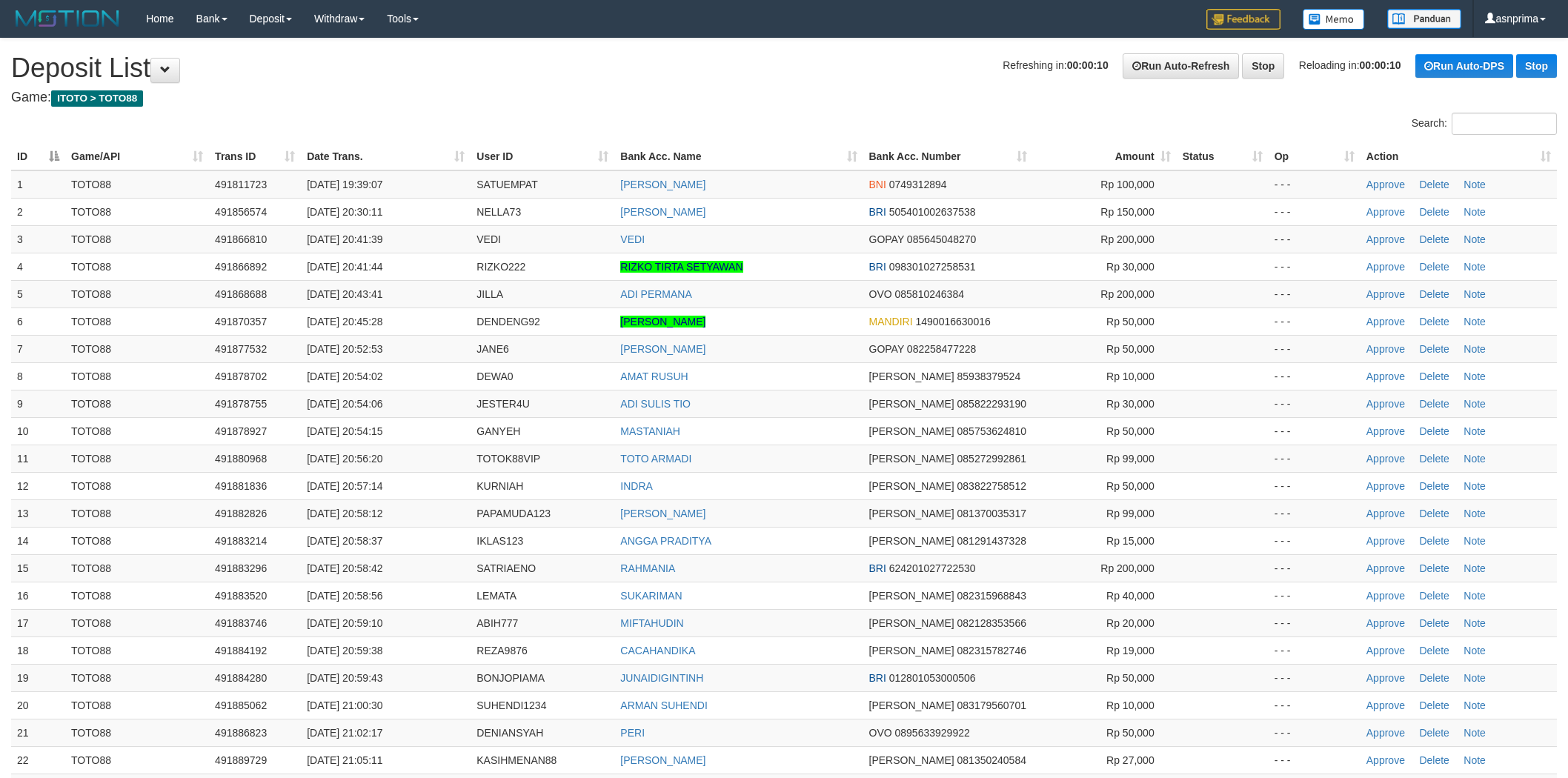
scroll to position [1524, 0]
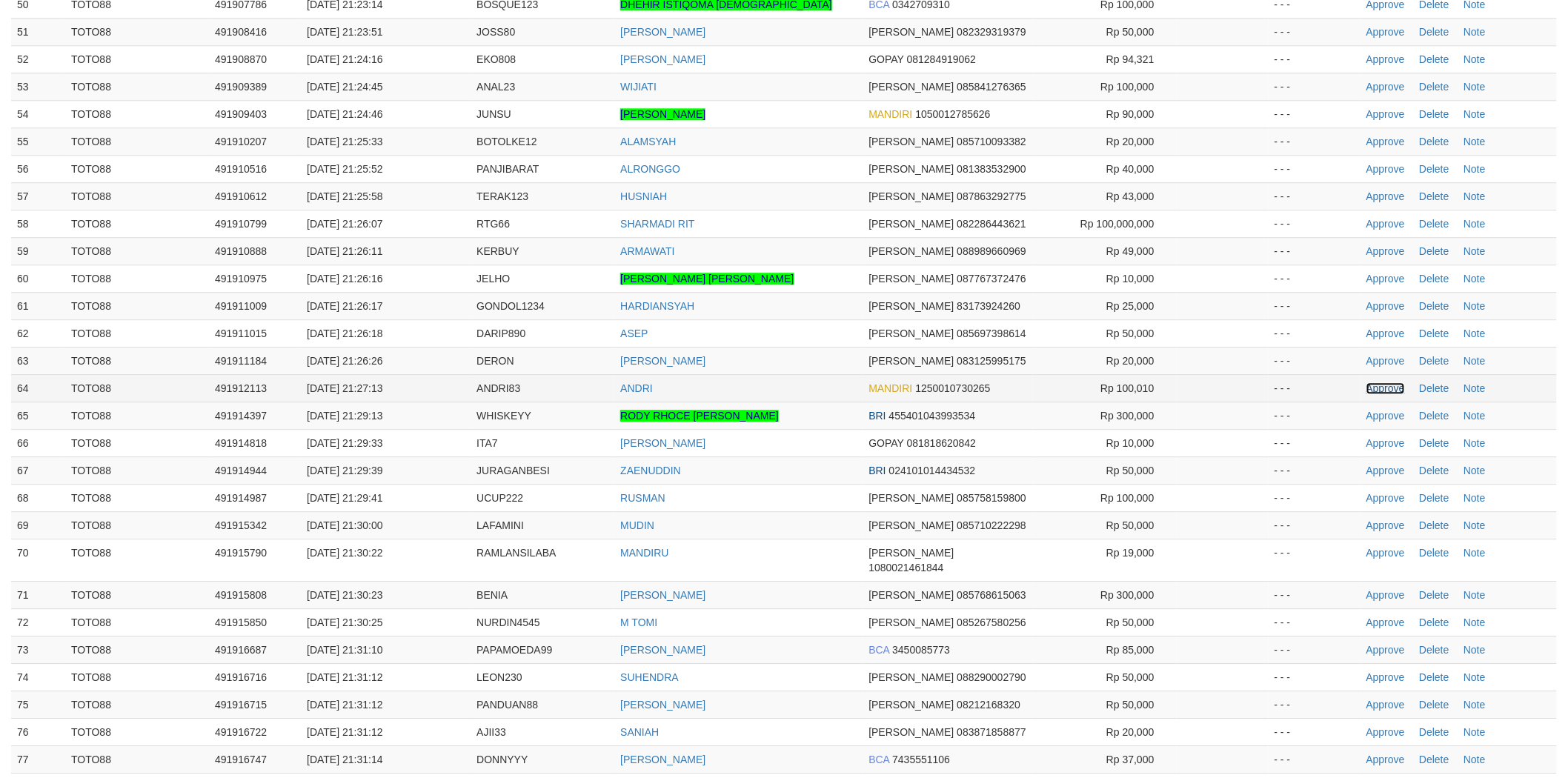
click at [1380, 388] on link "Approve" at bounding box center [1386, 387] width 39 height 12
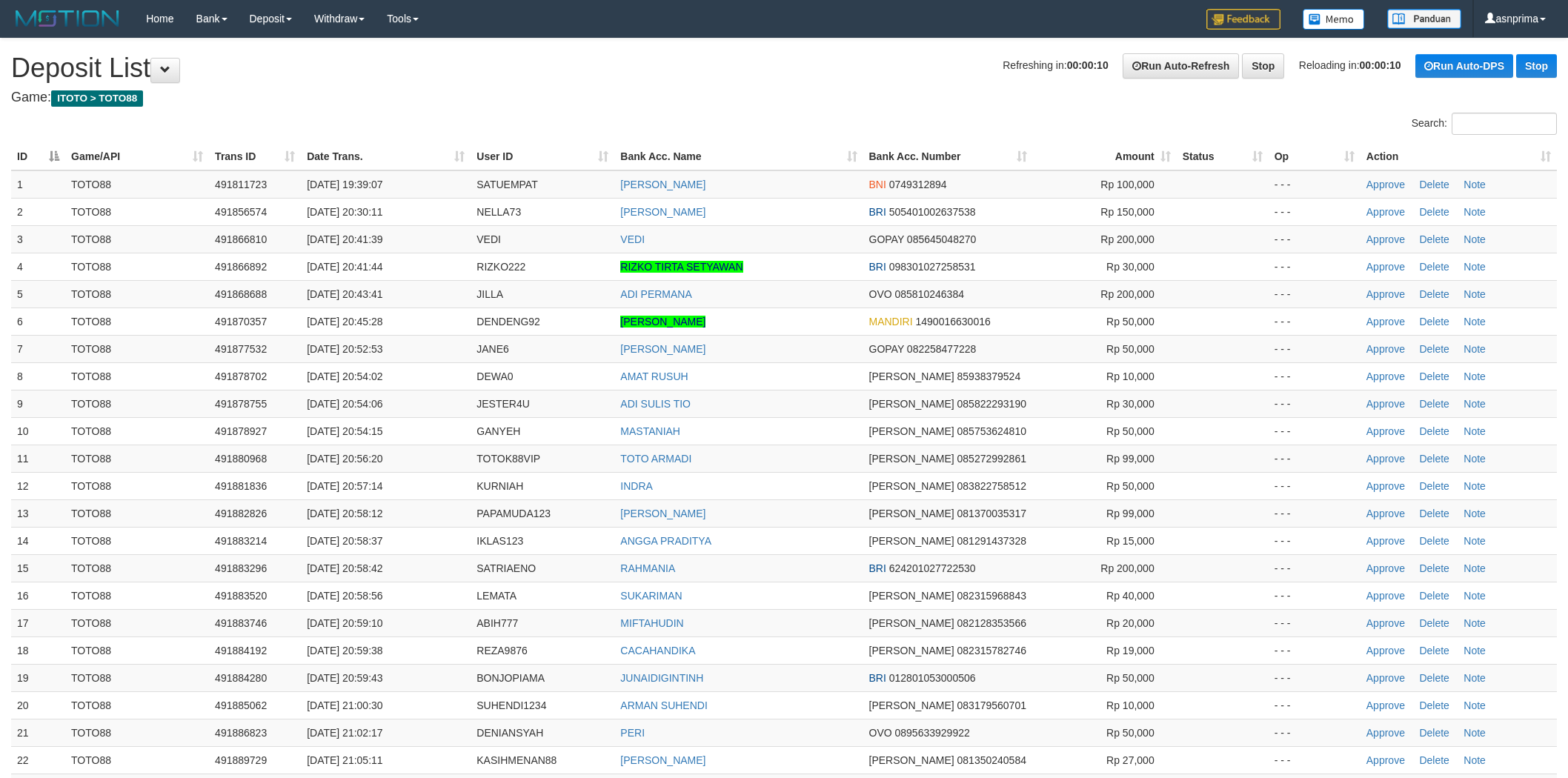
scroll to position [1524, 0]
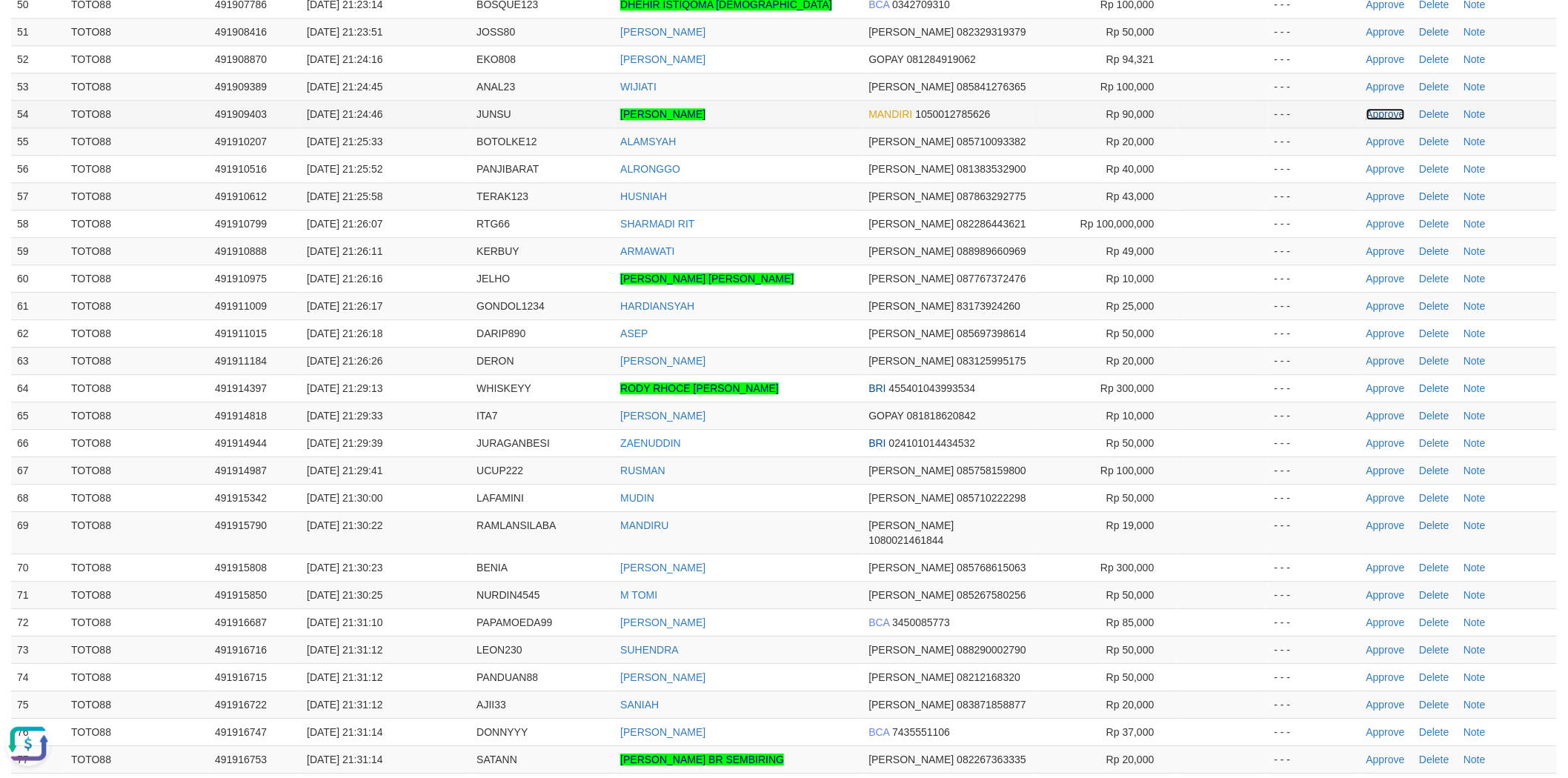
click at [1381, 111] on link "Approve" at bounding box center [1386, 113] width 39 height 12
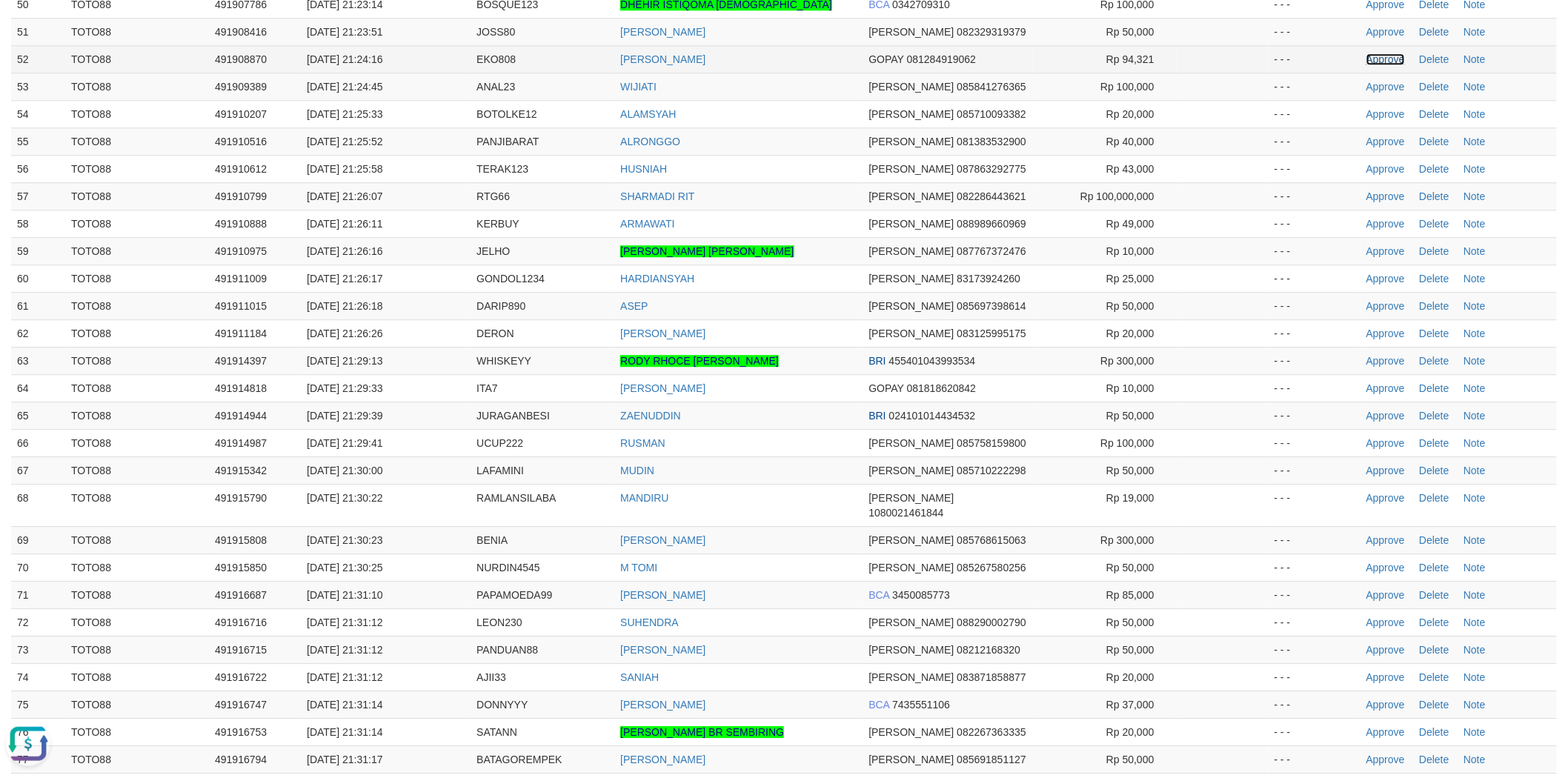
click at [1383, 58] on link "Approve" at bounding box center [1386, 59] width 39 height 12
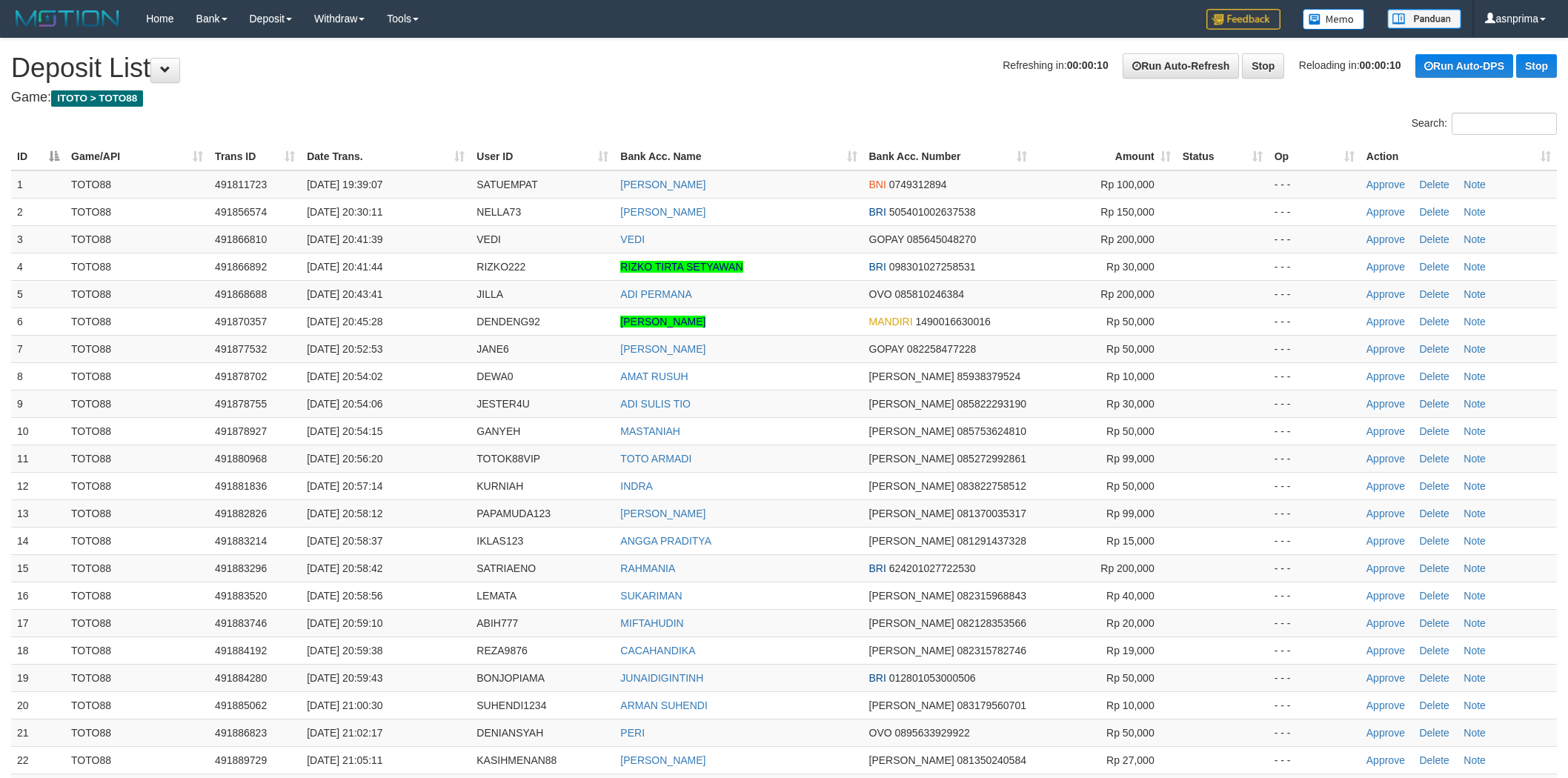
scroll to position [1138, 0]
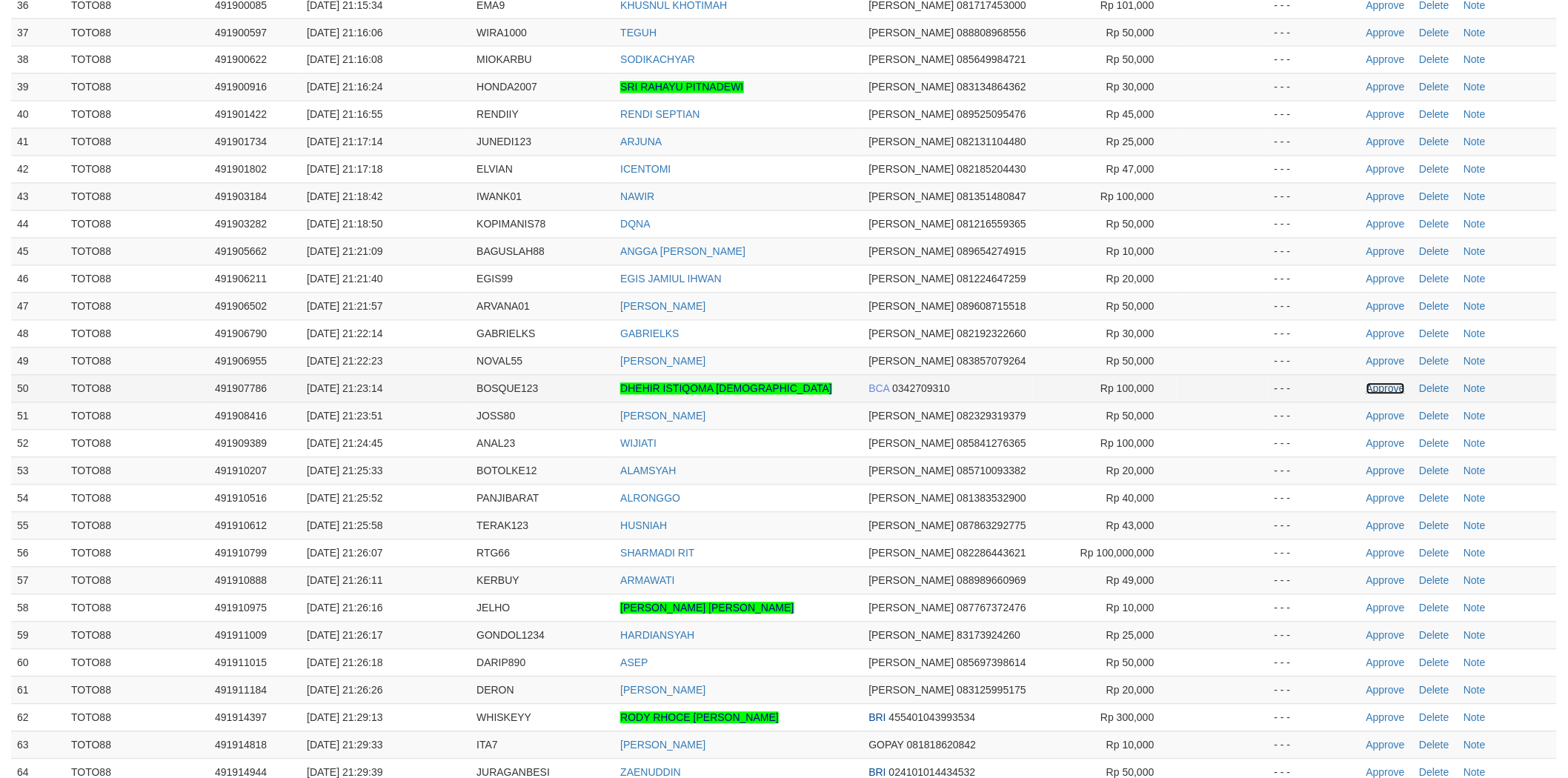
click at [1387, 387] on link "Approve" at bounding box center [1386, 388] width 39 height 12
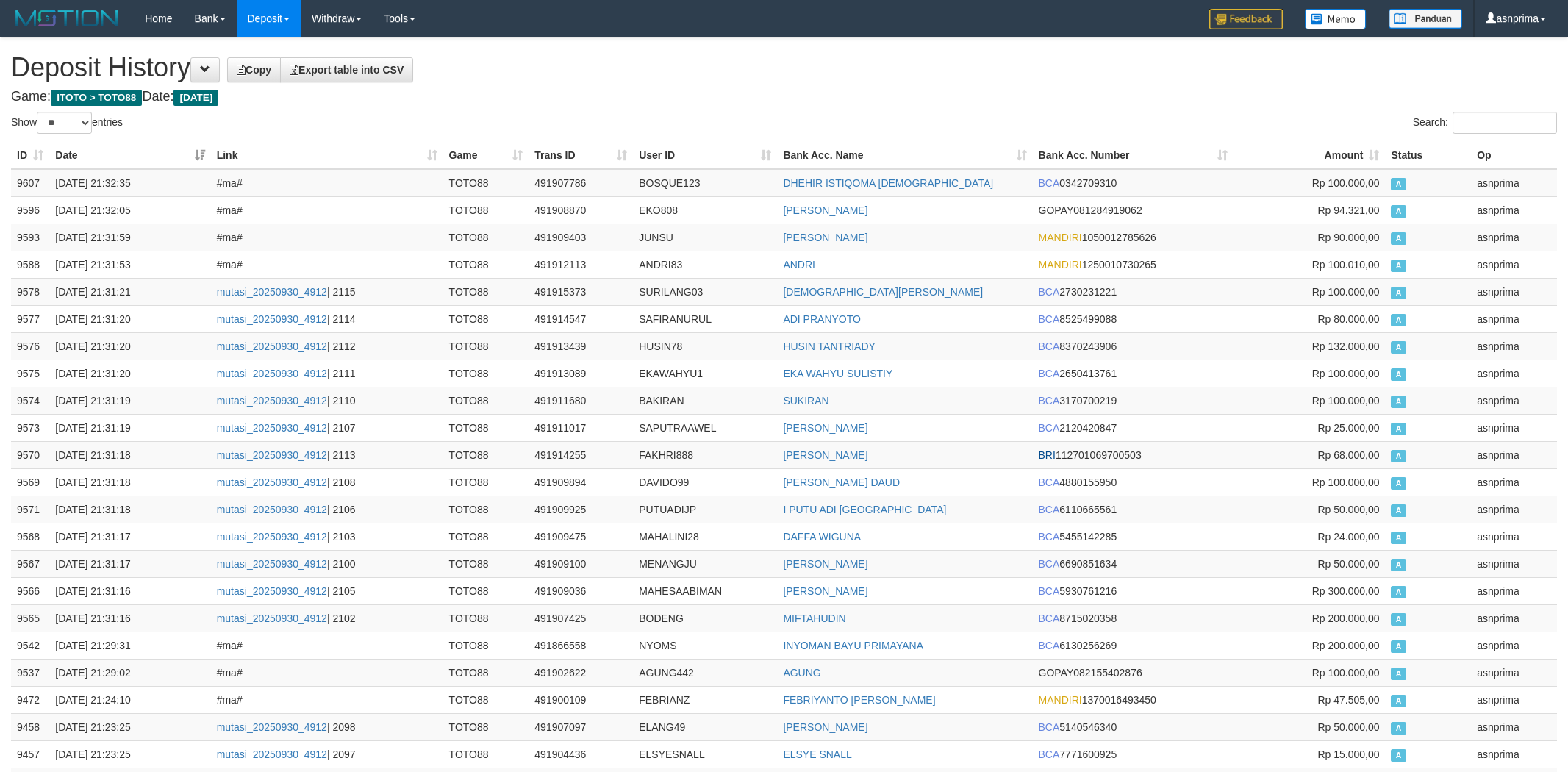
select select "**"
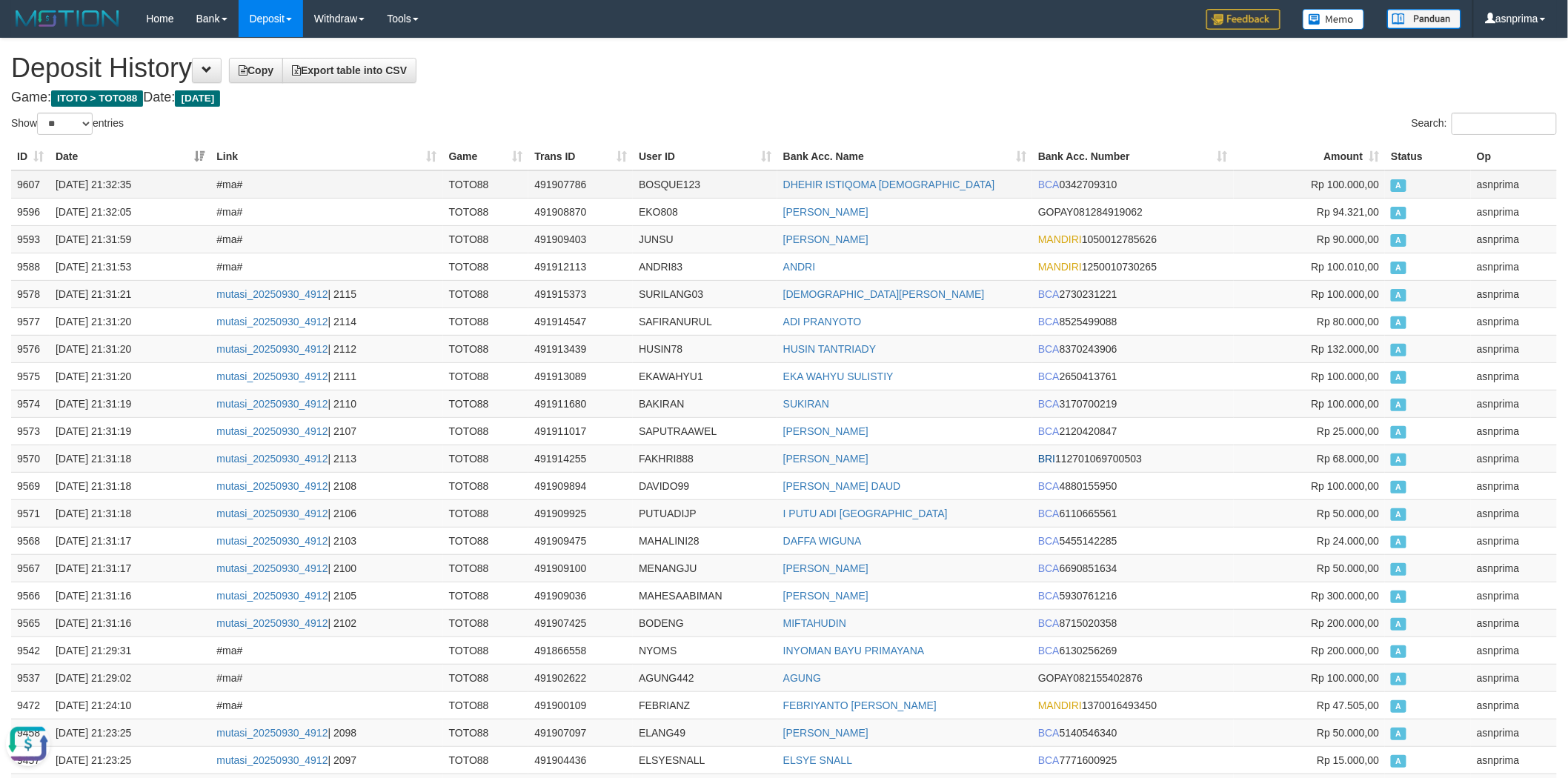
click at [32, 181] on td "9607" at bounding box center [30, 184] width 39 height 28
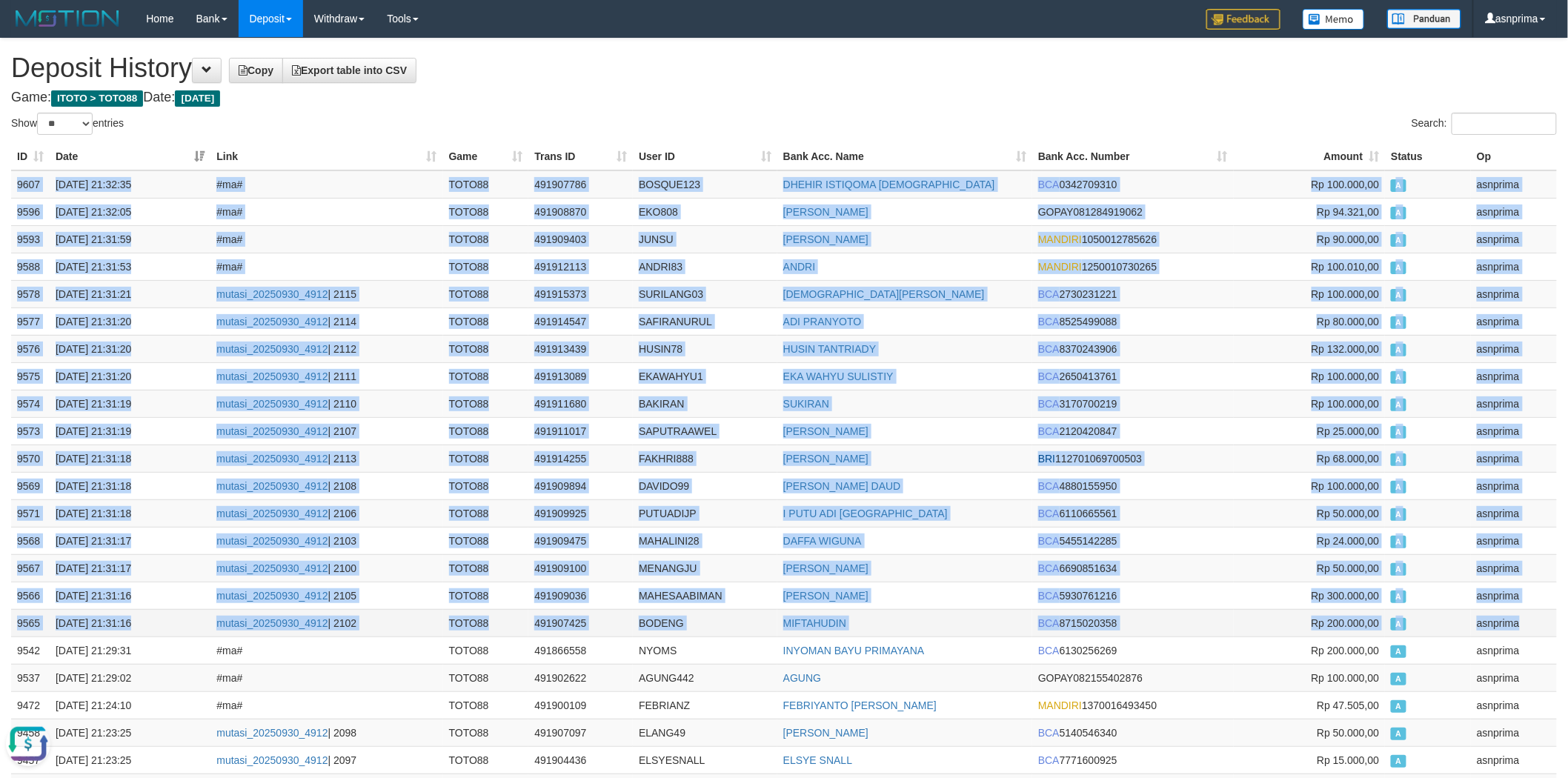
click at [1515, 621] on td "asnprima" at bounding box center [1514, 623] width 86 height 28
copy tbody "9607 30/09/2025 21:32:35 #ma# TOTO88 491907786 BOSQUE123 DHEHIR ISTIQOMA MUSLIM…"
click at [665, 181] on td "BOSQUE123" at bounding box center [705, 184] width 144 height 28
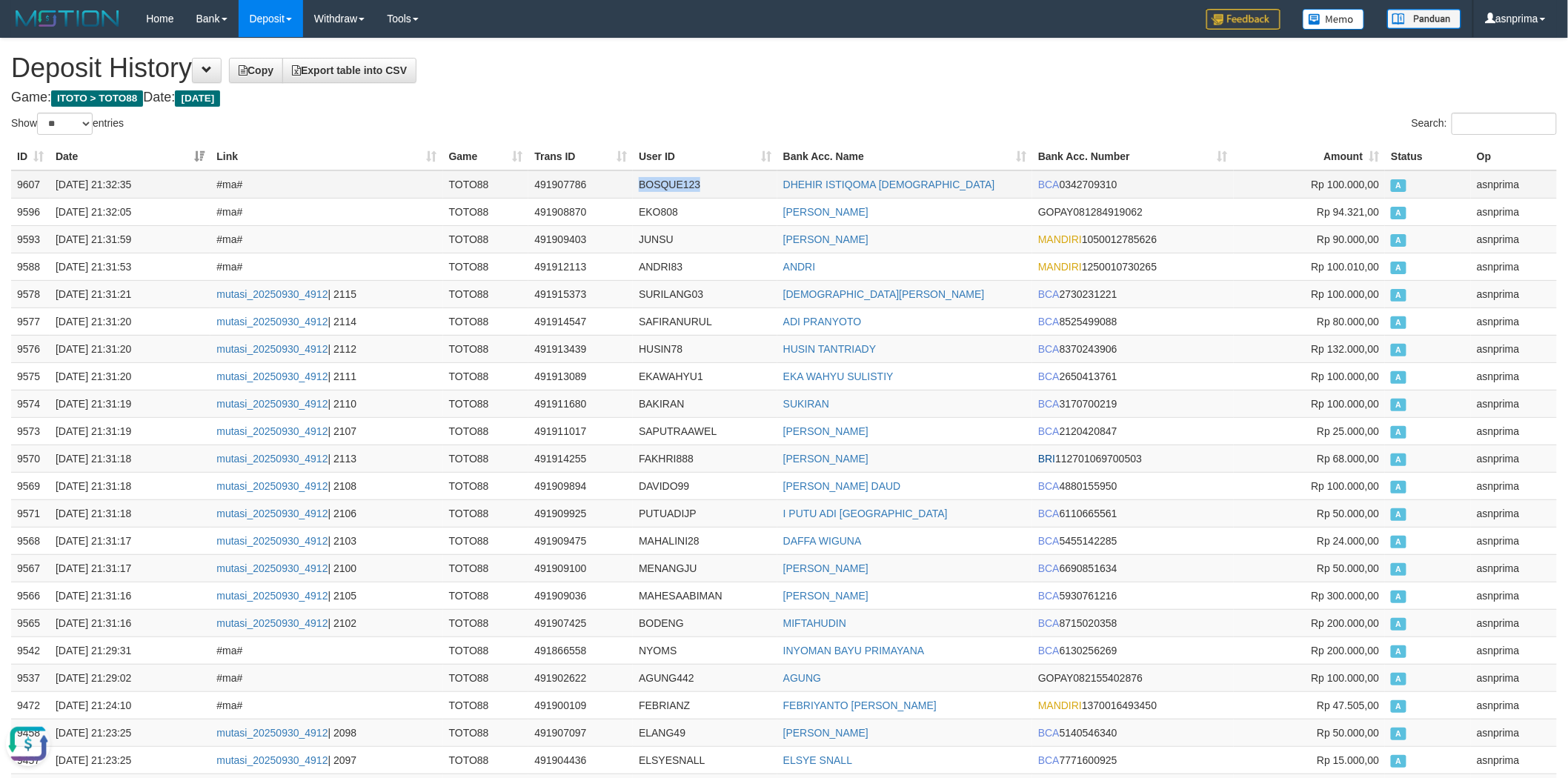
click at [665, 181] on td "BOSQUE123" at bounding box center [705, 184] width 144 height 28
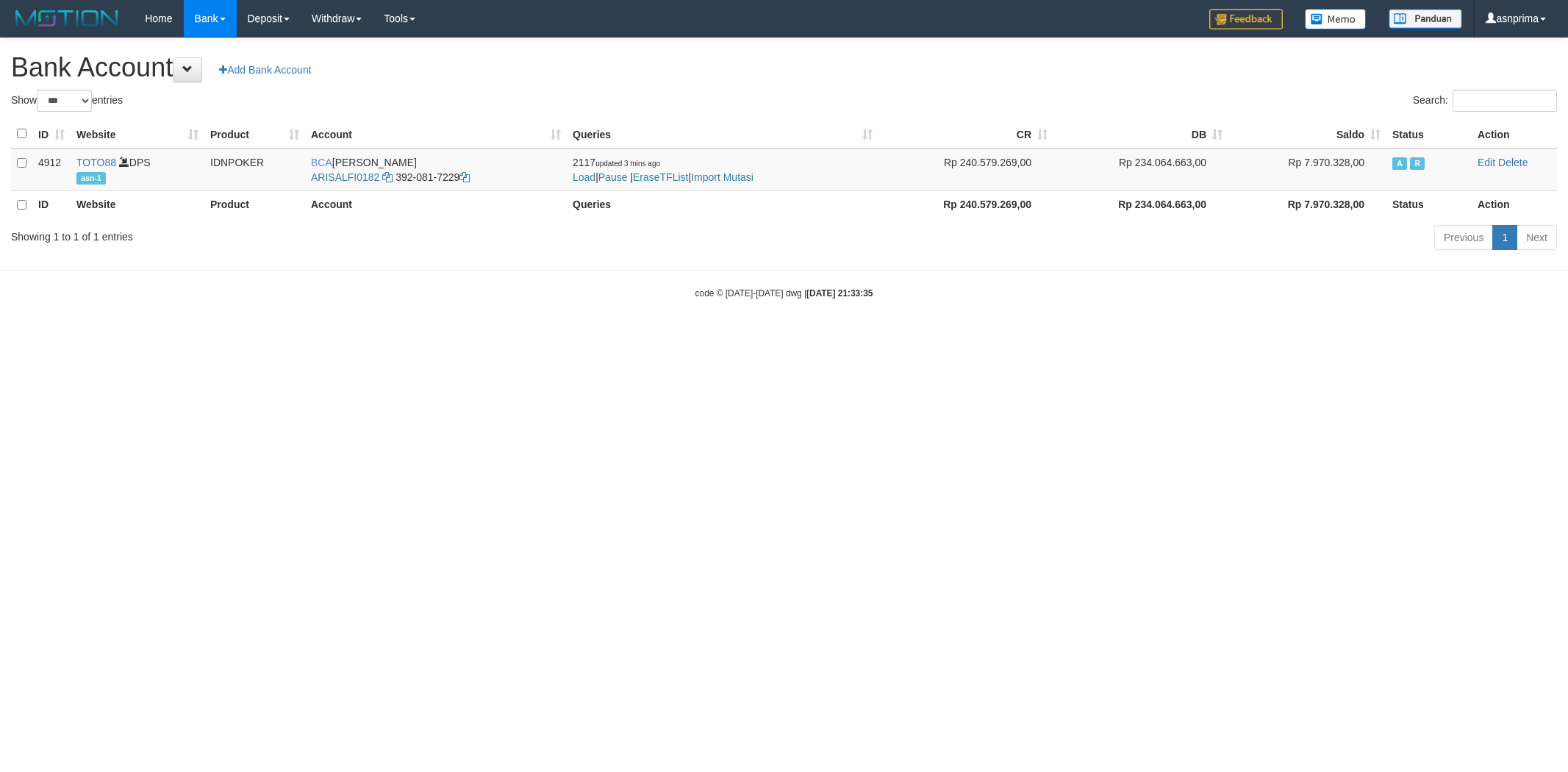
select select "***"
drag, startPoint x: 0, startPoint y: 0, endPoint x: 733, endPoint y: 176, distance: 753.8
click at [733, 176] on link "Import Mutasi" at bounding box center [722, 177] width 63 height 11
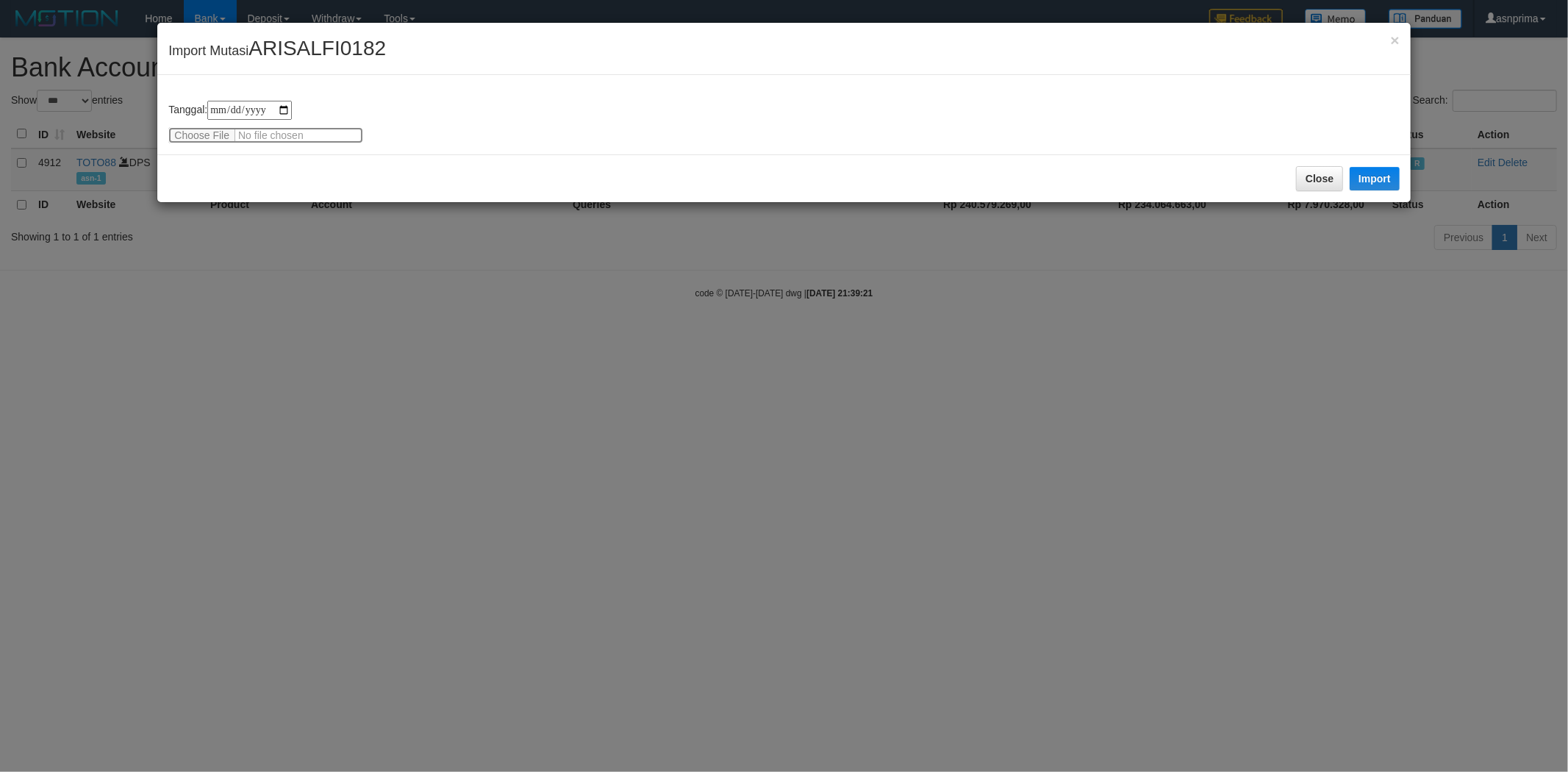
click at [230, 131] on input "file" at bounding box center [266, 135] width 194 height 16
type input "**********"
drag, startPoint x: 371, startPoint y: 162, endPoint x: 667, endPoint y: 165, distance: 296.0
click at [372, 162] on div "Close Import" at bounding box center [783, 178] width 1253 height 47
click at [1372, 181] on button "Import" at bounding box center [1374, 178] width 50 height 24
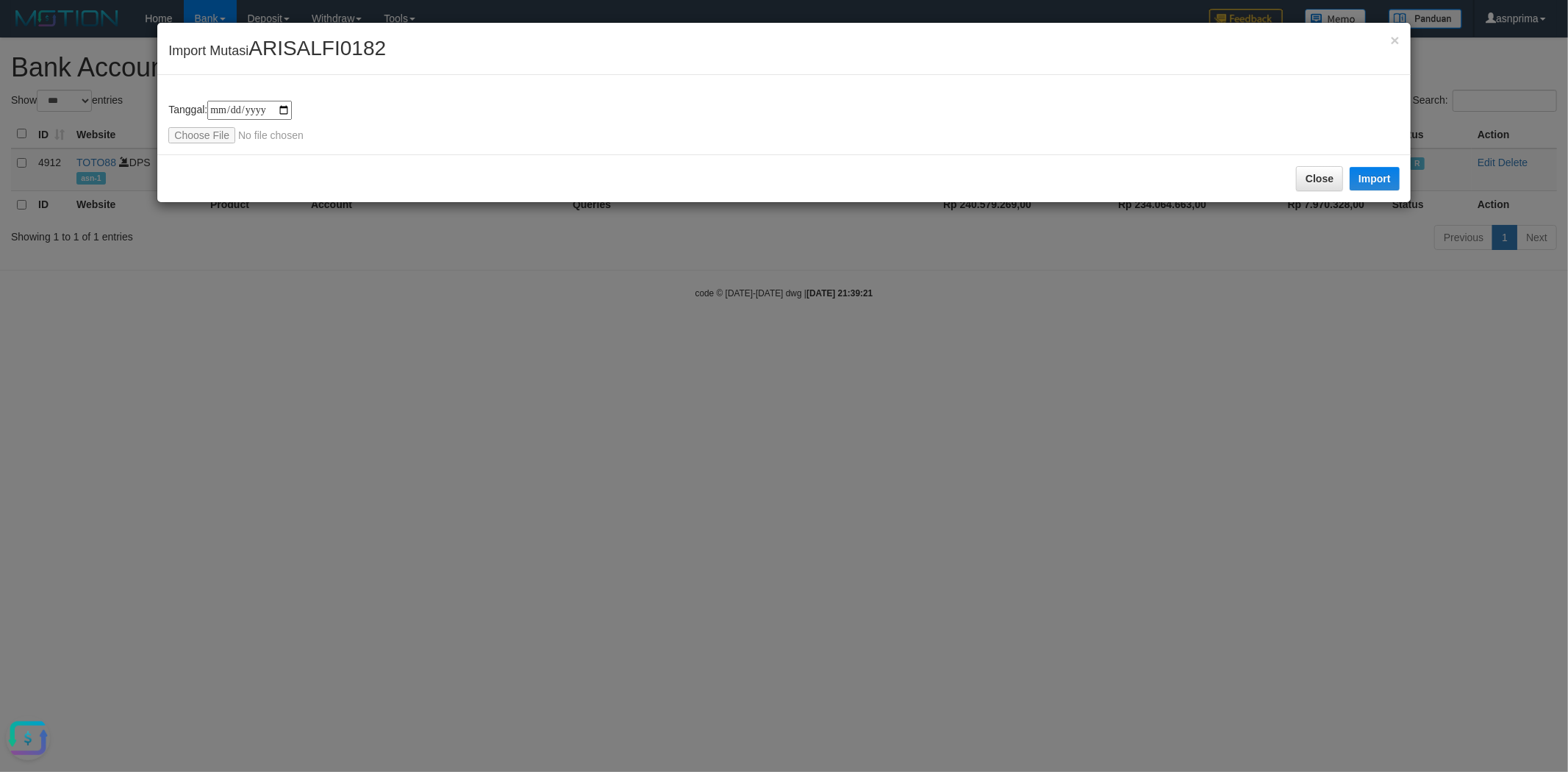
click at [621, 202] on div "Close Import" at bounding box center [783, 178] width 1253 height 47
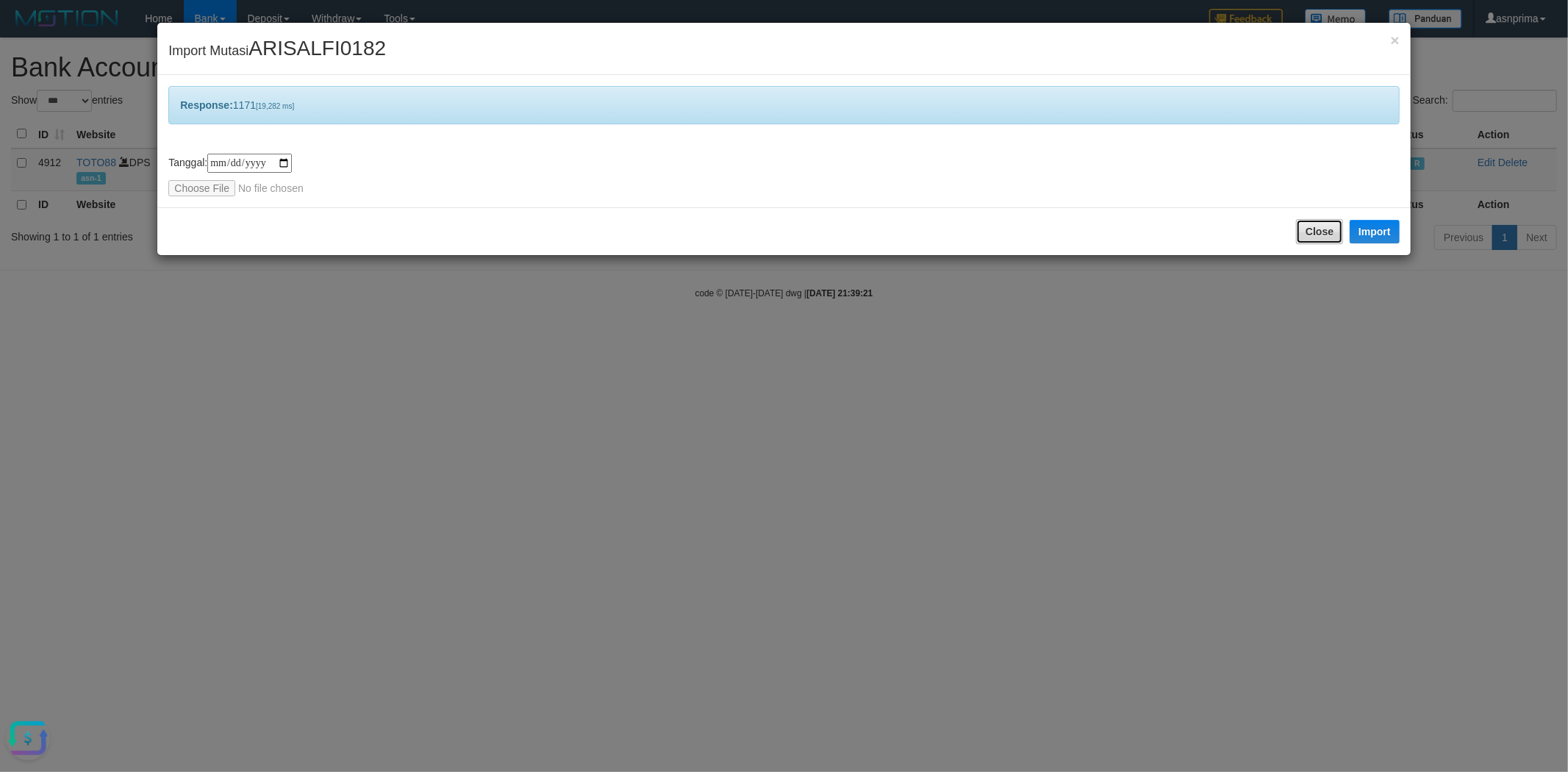
click at [1305, 224] on button "Close" at bounding box center [1318, 231] width 47 height 25
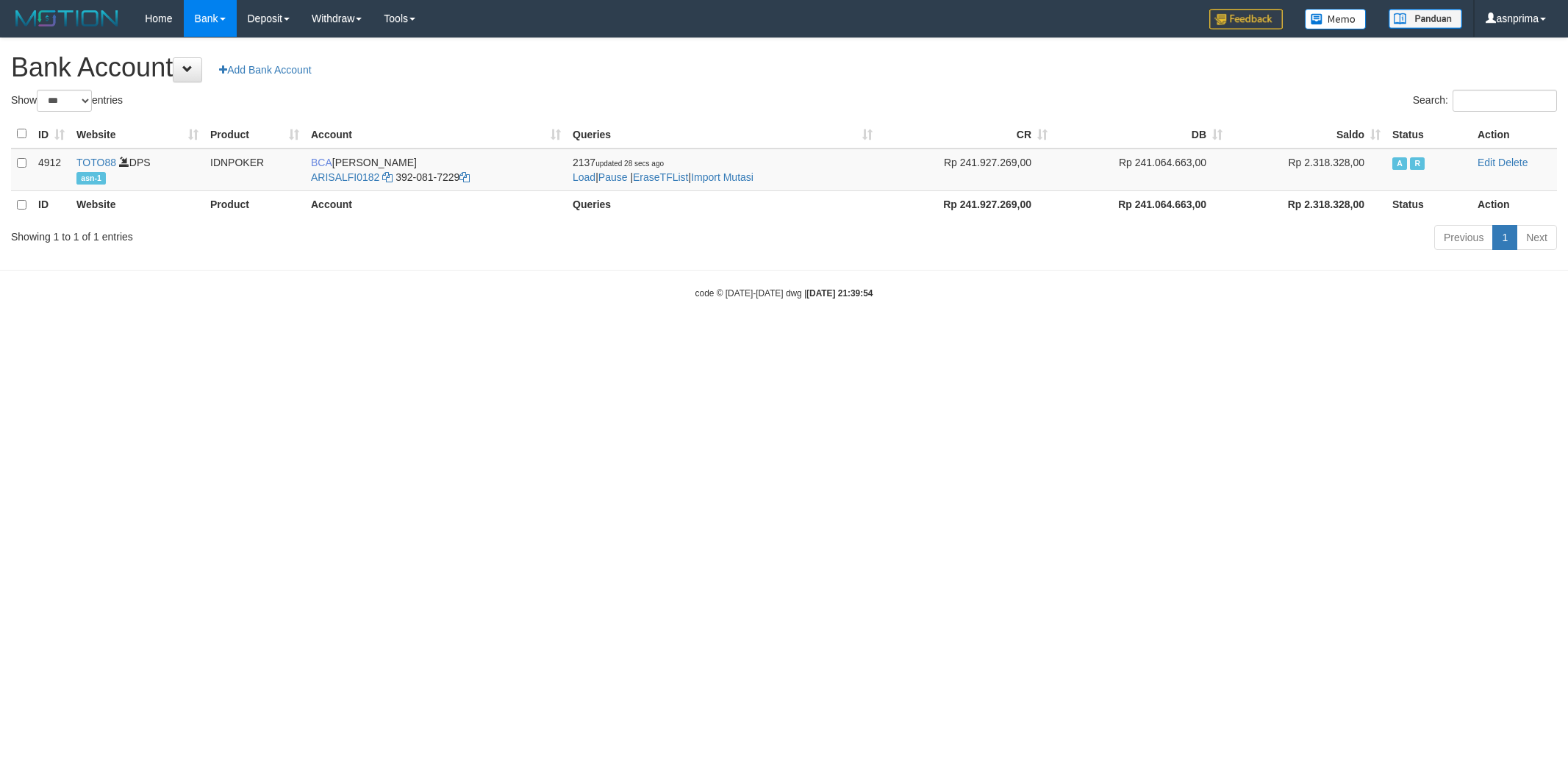
select select "***"
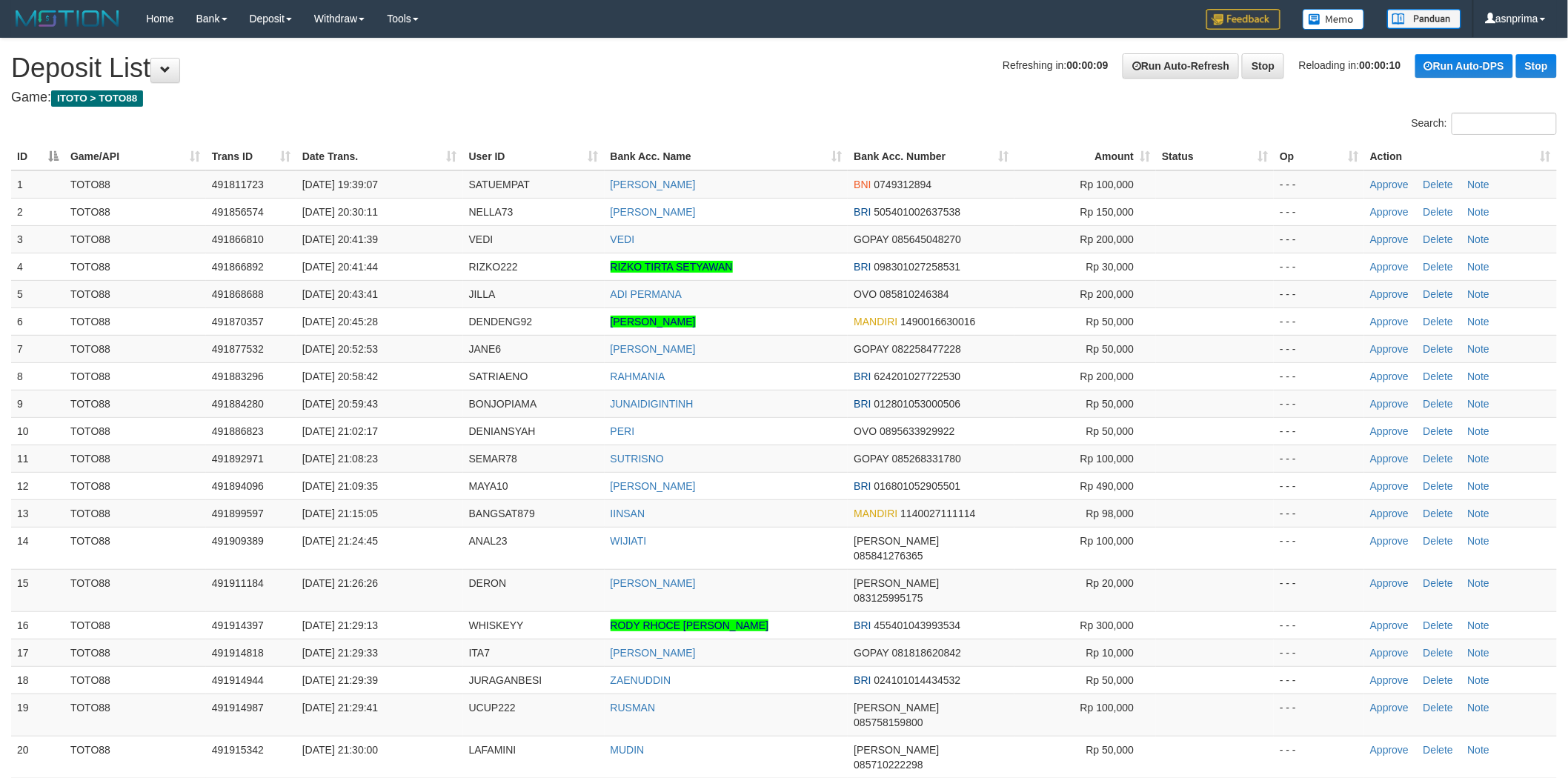
click at [1530, 153] on th "Action" at bounding box center [1461, 157] width 193 height 28
click at [1532, 152] on th "Action" at bounding box center [1461, 157] width 193 height 28
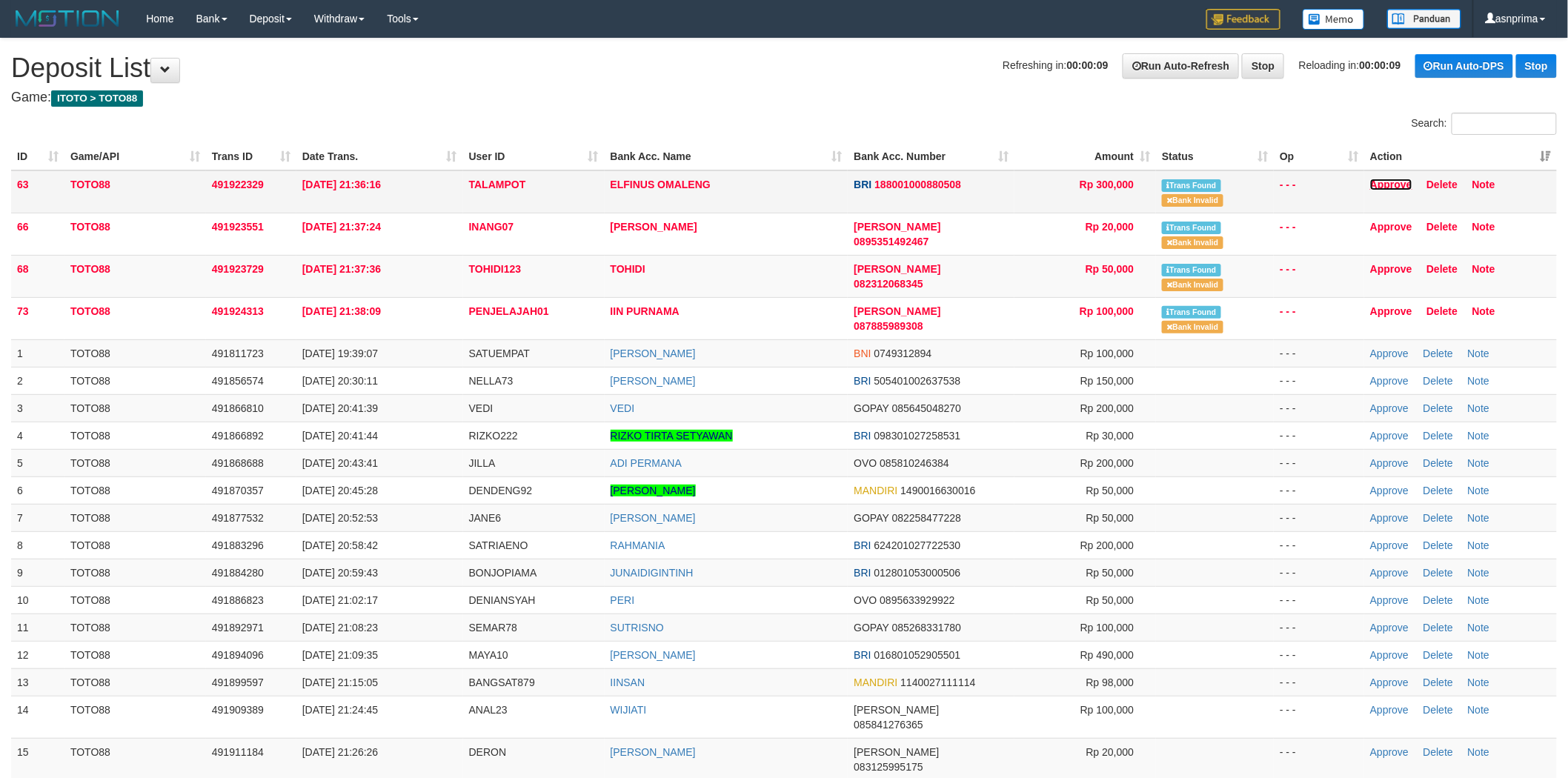
click at [1399, 181] on link "Approve" at bounding box center [1391, 184] width 42 height 12
click at [1394, 224] on link "Approve" at bounding box center [1391, 226] width 42 height 12
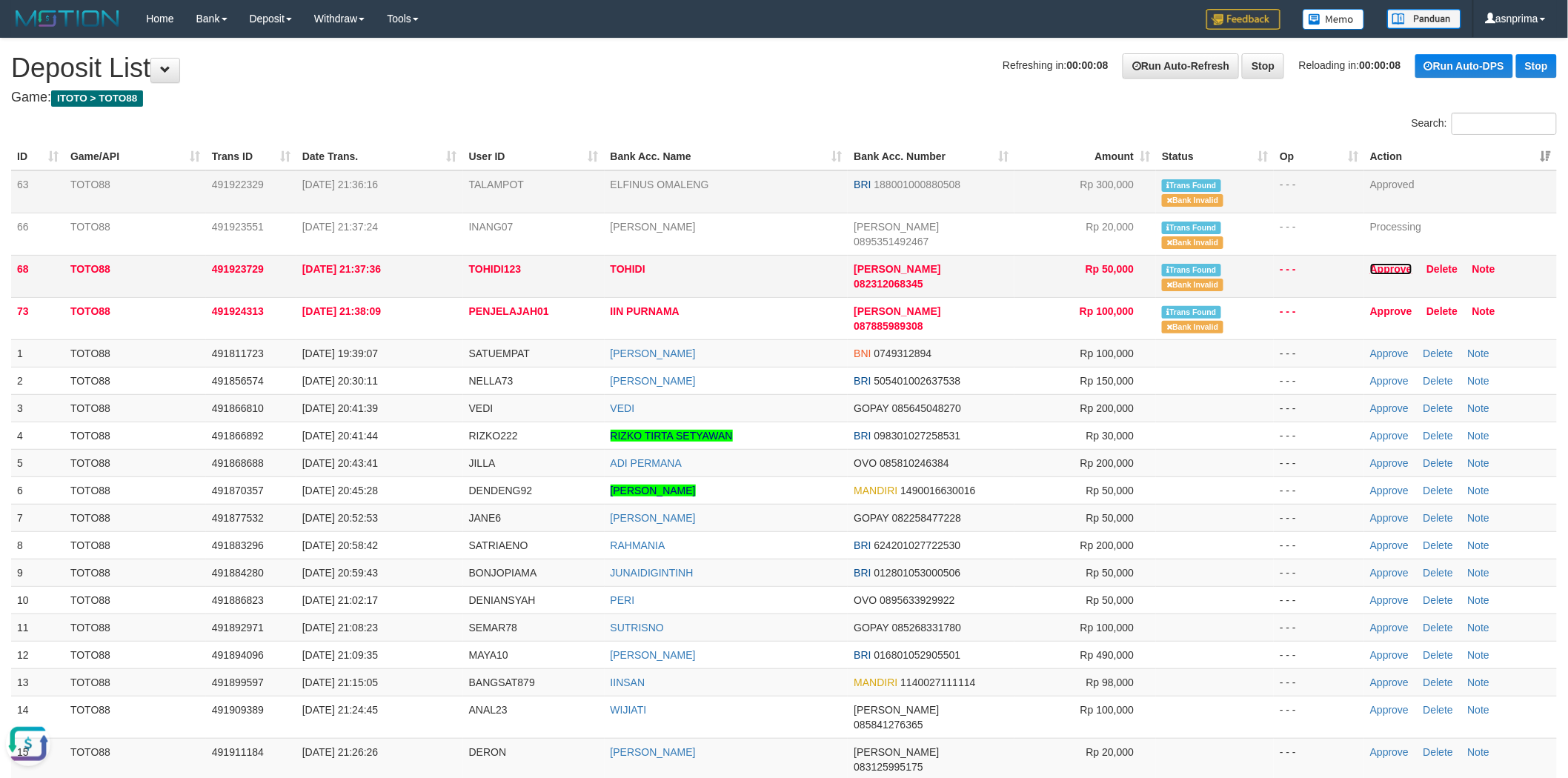
click at [1394, 269] on link "Approve" at bounding box center [1391, 269] width 42 height 12
click at [1391, 309] on link "Approve" at bounding box center [1391, 311] width 42 height 12
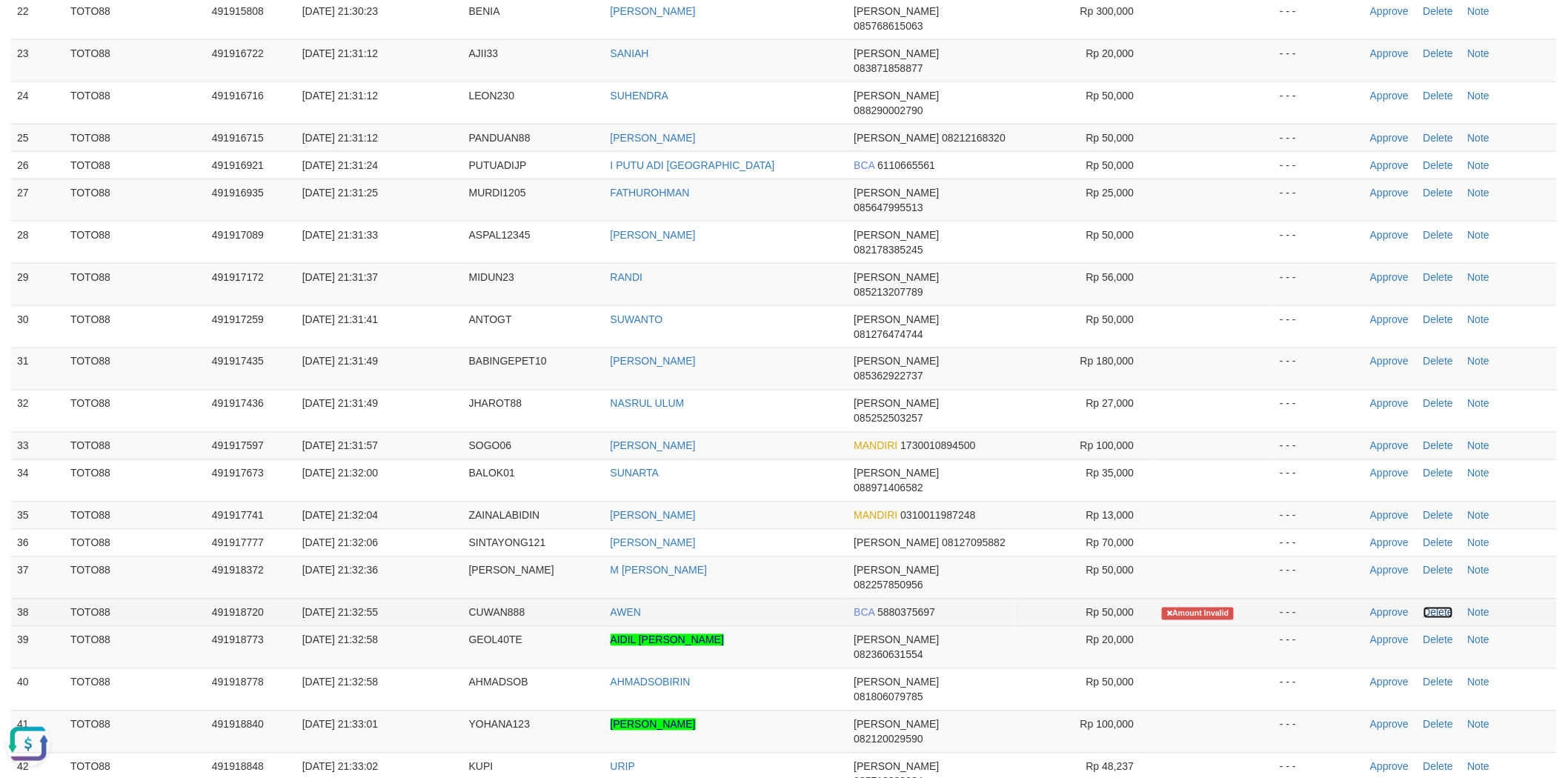
click at [1450, 607] on link "Delete" at bounding box center [1438, 612] width 29 height 12
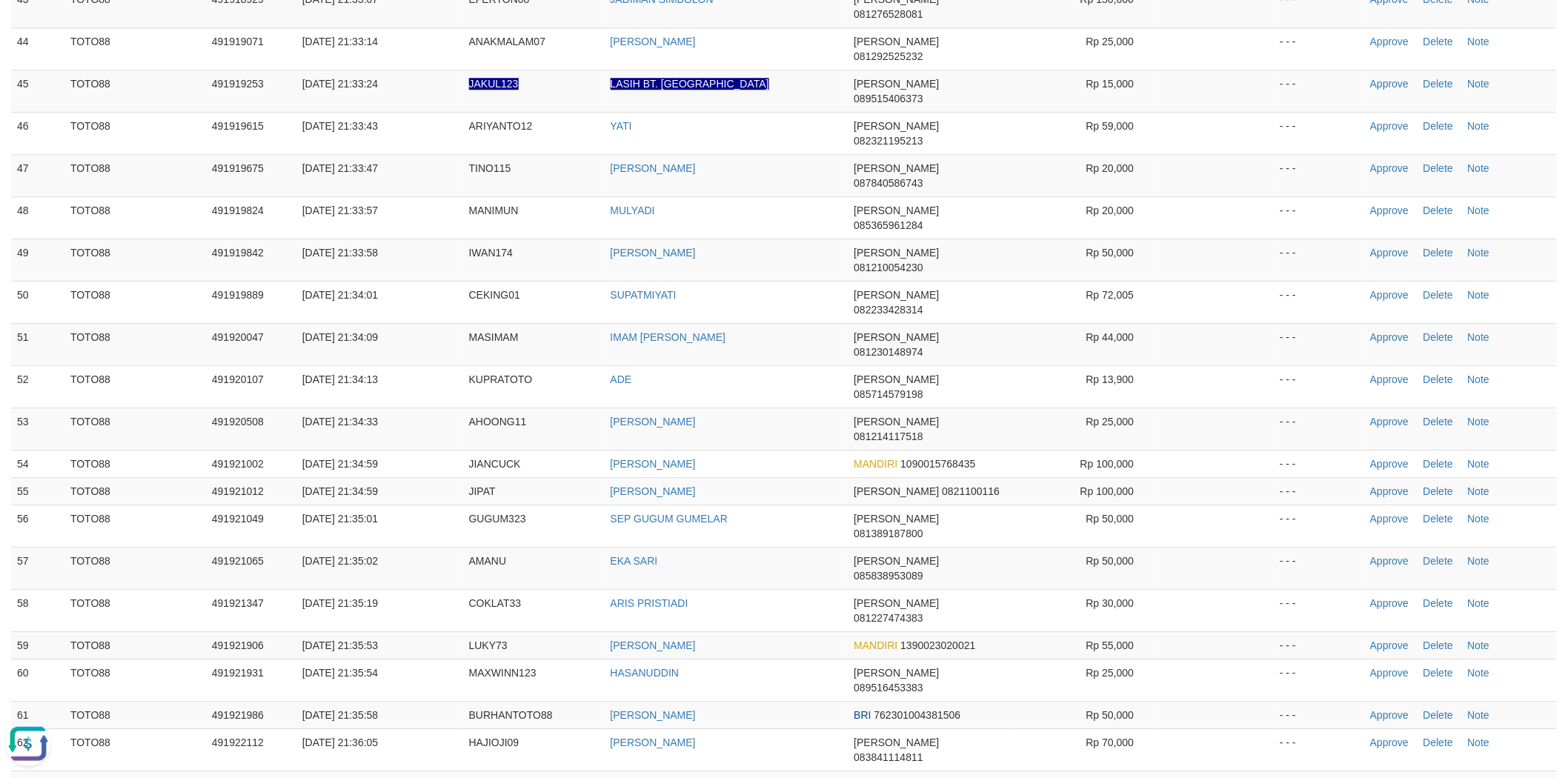
scroll to position [1753, 0]
